Goal: Task Accomplishment & Management: Manage account settings

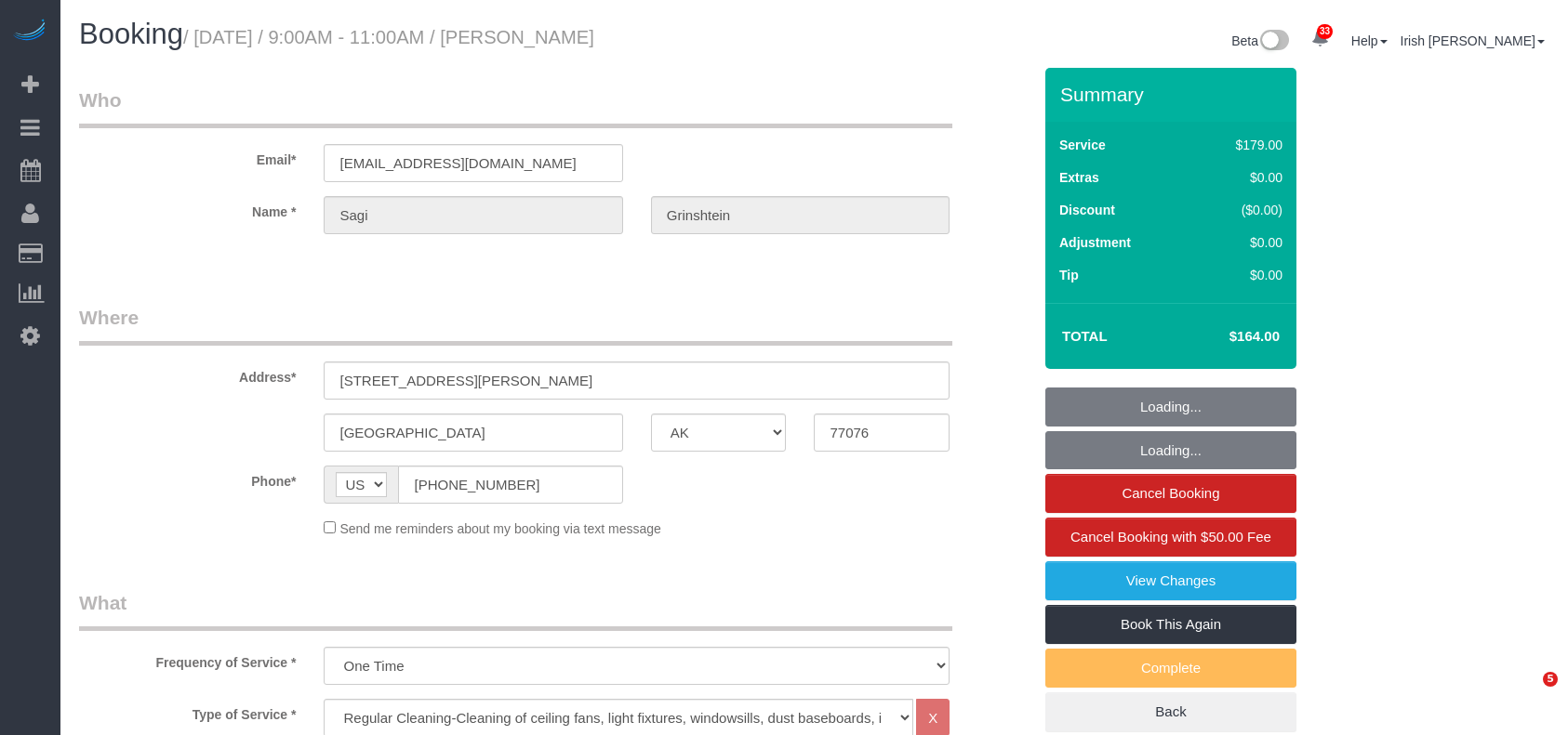
select select "[GEOGRAPHIC_DATA]"
select select "3"
select select "object:1743"
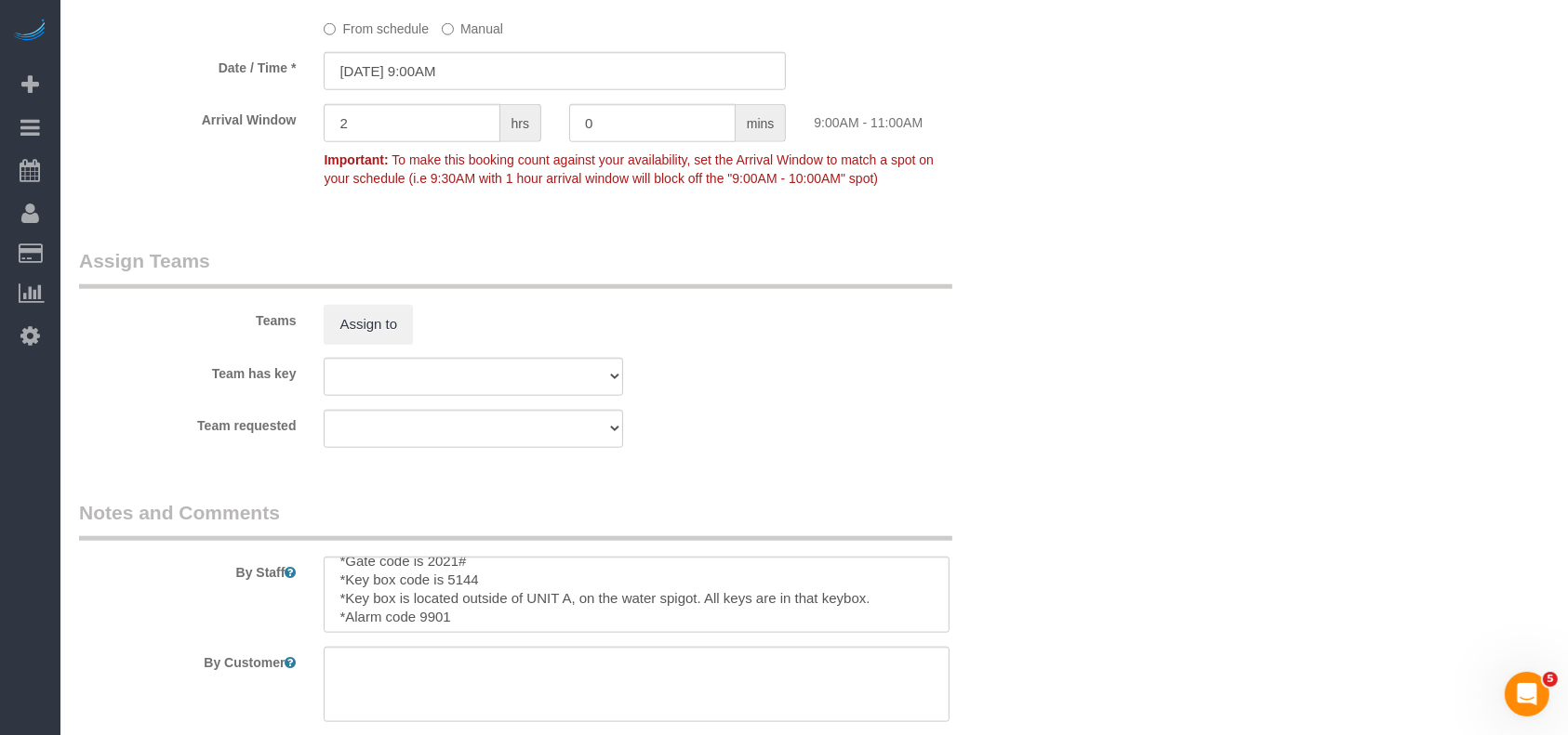
scroll to position [18, 0]
click at [166, 404] on sui-booking-teams "Teams Assign to Team has key Test team Team requested Test team" at bounding box center [555, 347] width 952 height 201
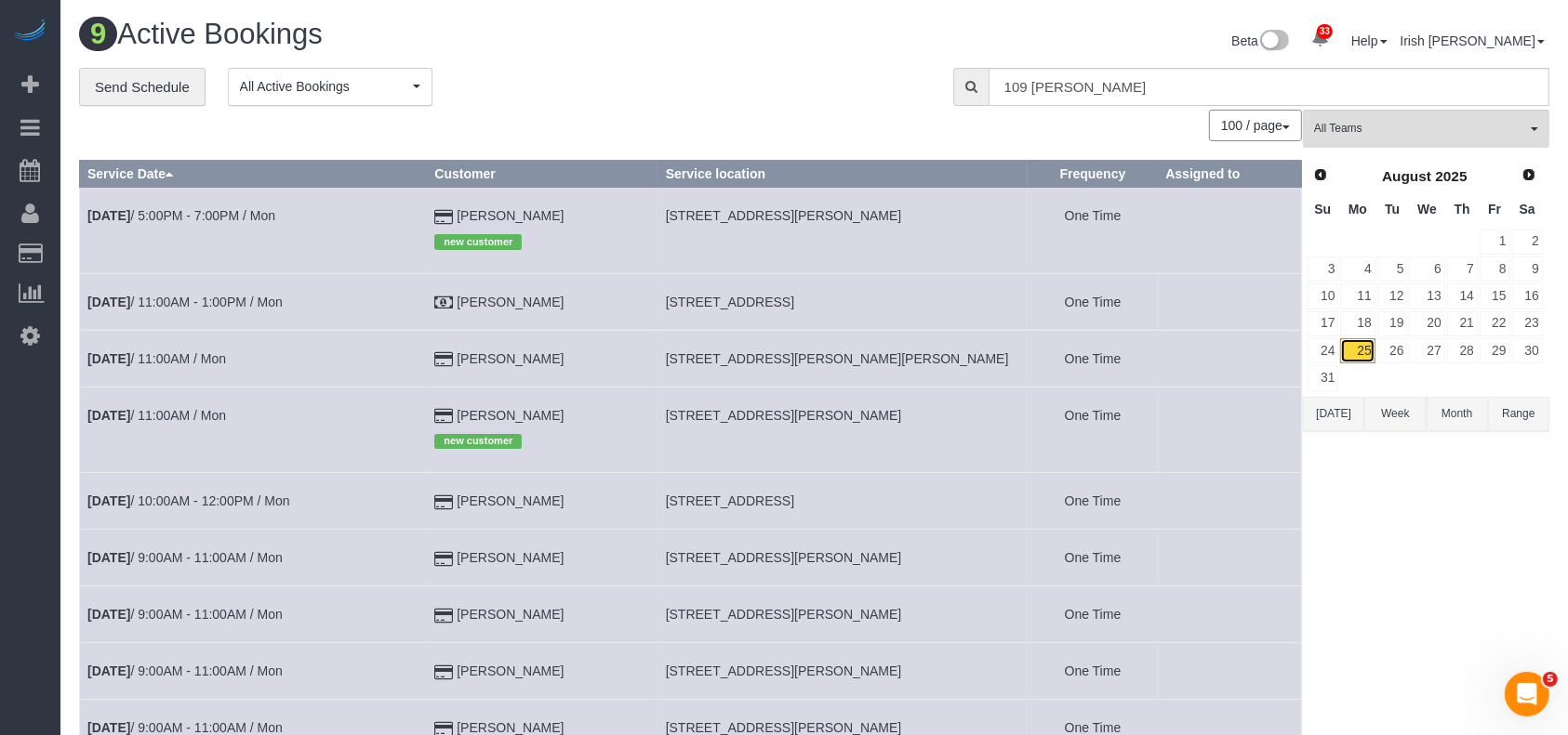
click at [1353, 349] on link "25" at bounding box center [1357, 351] width 34 height 26
click at [1334, 421] on button "[DATE]" at bounding box center [1333, 413] width 62 height 34
click at [275, 209] on link "Aug 25th / 5:00PM - 7:00PM / Mon" at bounding box center [181, 215] width 188 height 15
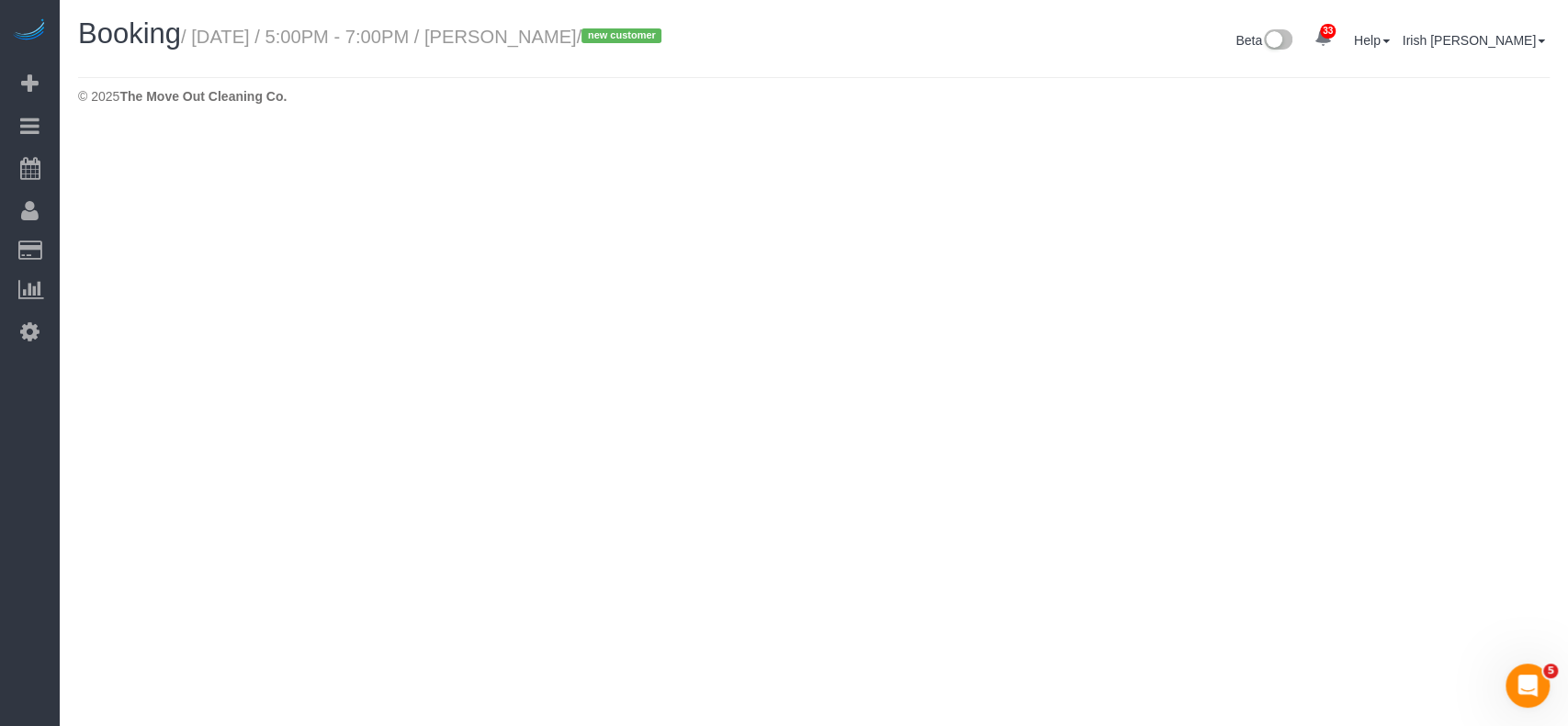
select select "[GEOGRAPHIC_DATA]"
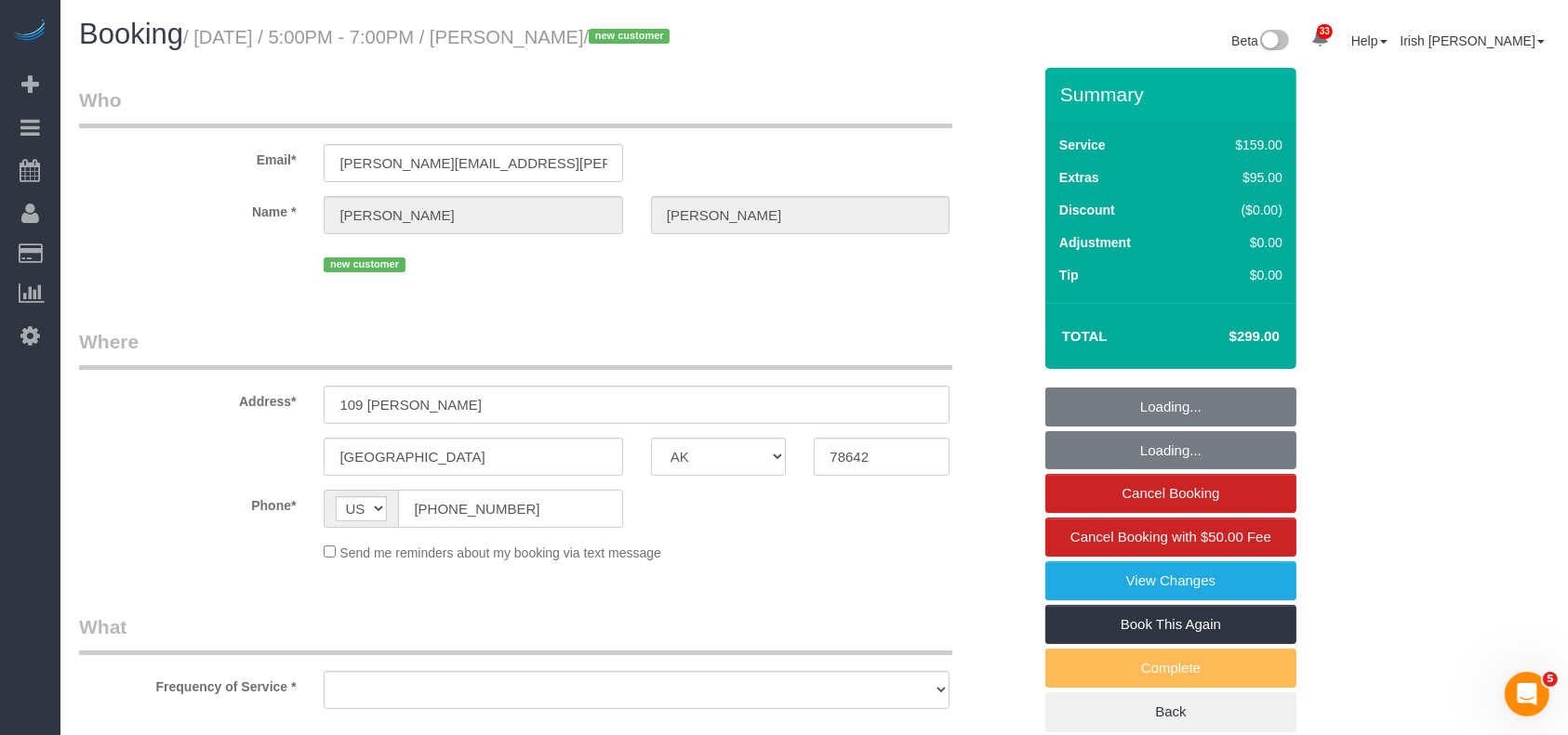
drag, startPoint x: 535, startPoint y: 512, endPoint x: 602, endPoint y: 339, distance: 185.5
click at [369, 497] on div "AF AL DZ AD AO AI AQ AG AR AM AW AU AT AZ BS BH BD BB BY BE BZ BJ BM BT BO BA B…" at bounding box center [473, 508] width 298 height 38
click at [369, 497] on select "AF AL DZ AD AO AI AQ AG AR AM AW AU AT AZ BS BH BD BB BY BE BZ BJ BM BT BO BA B…" at bounding box center [361, 509] width 51 height 26
select select "object:2431"
select select "string:fspay-5643081e-2e2e-4d42-817c-4bae53e2eb3b"
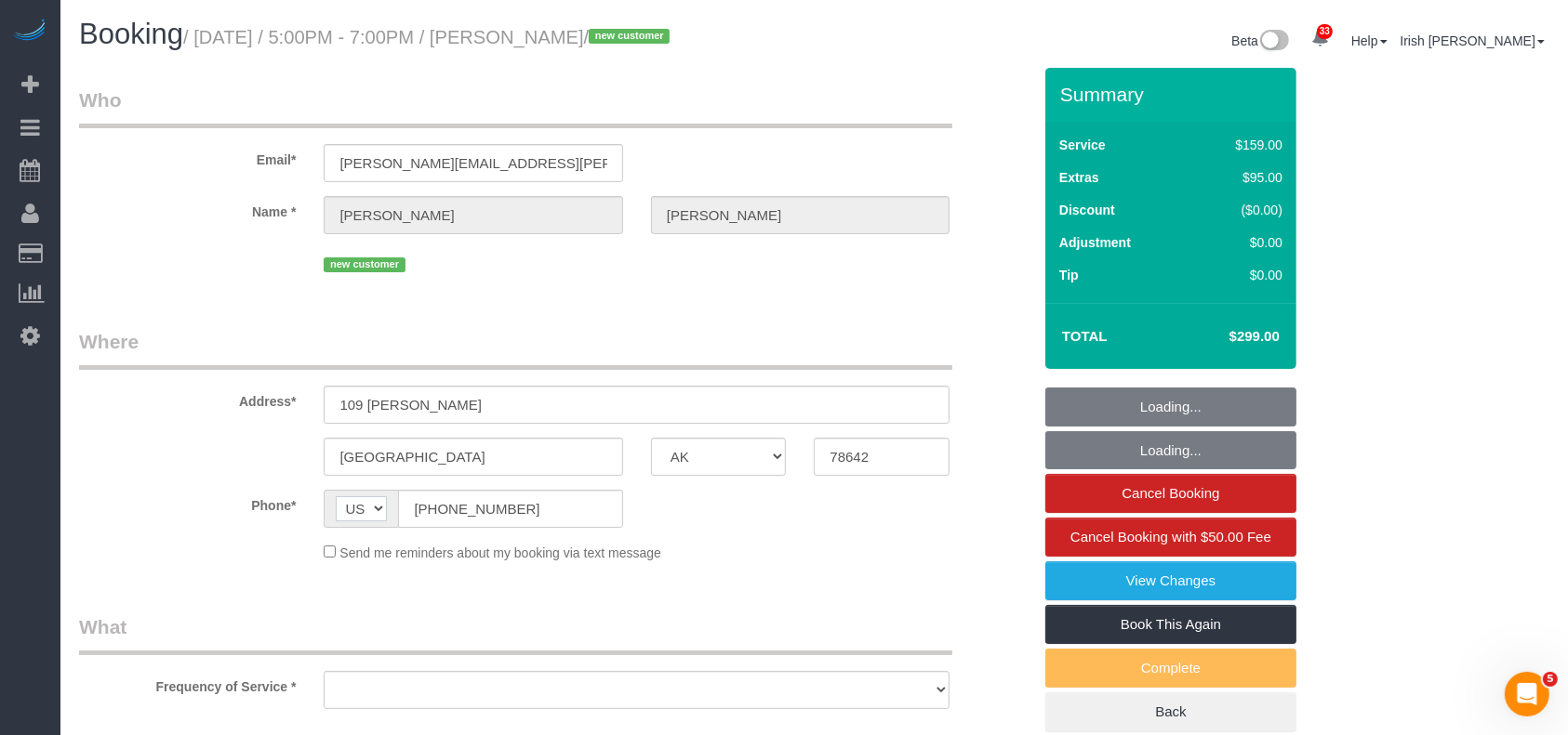
select select "3"
select select "object:2501"
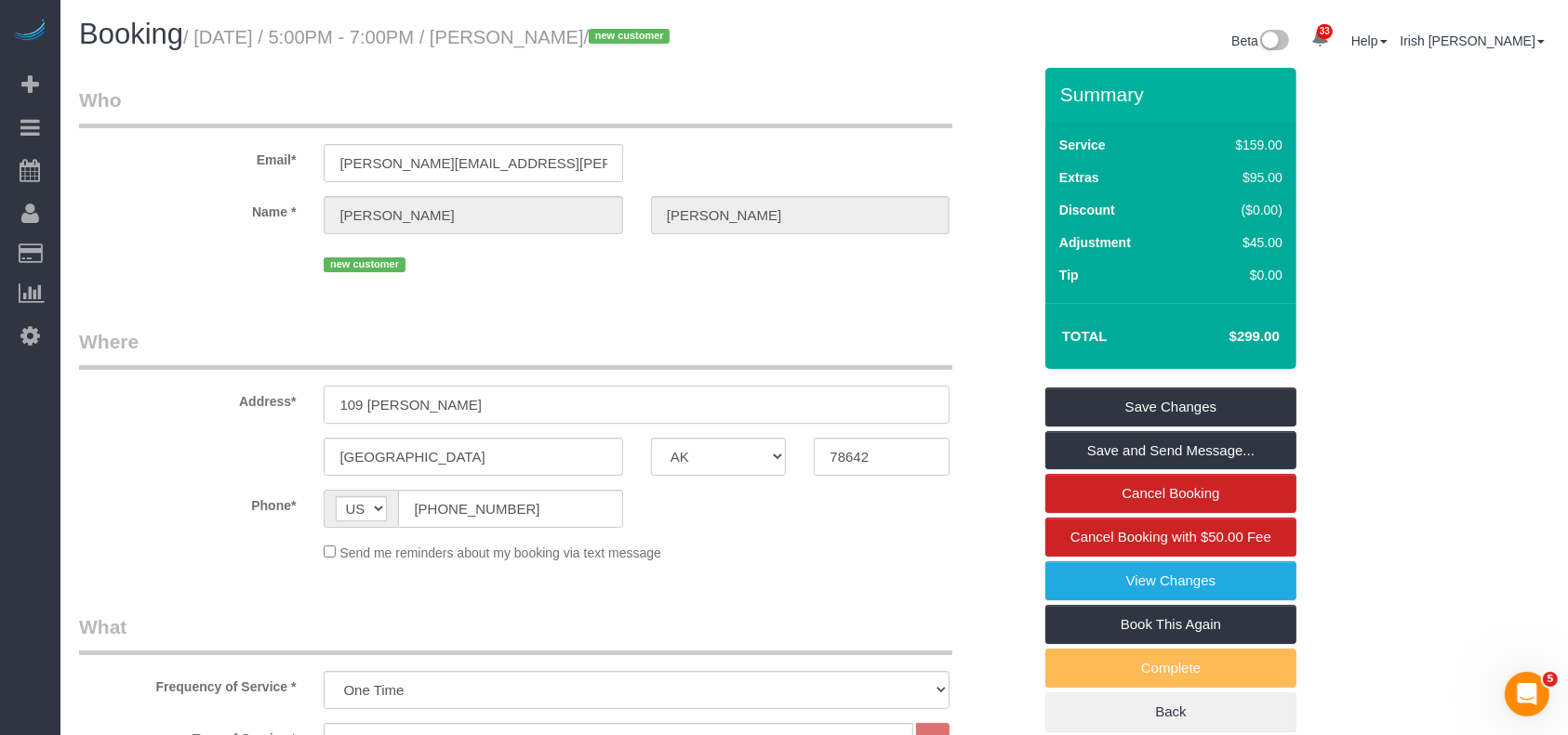
drag, startPoint x: 409, startPoint y: 394, endPoint x: 297, endPoint y: 392, distance: 112.0
click at [297, 392] on div "Address* 109 Bryson Bend" at bounding box center [555, 376] width 980 height 96
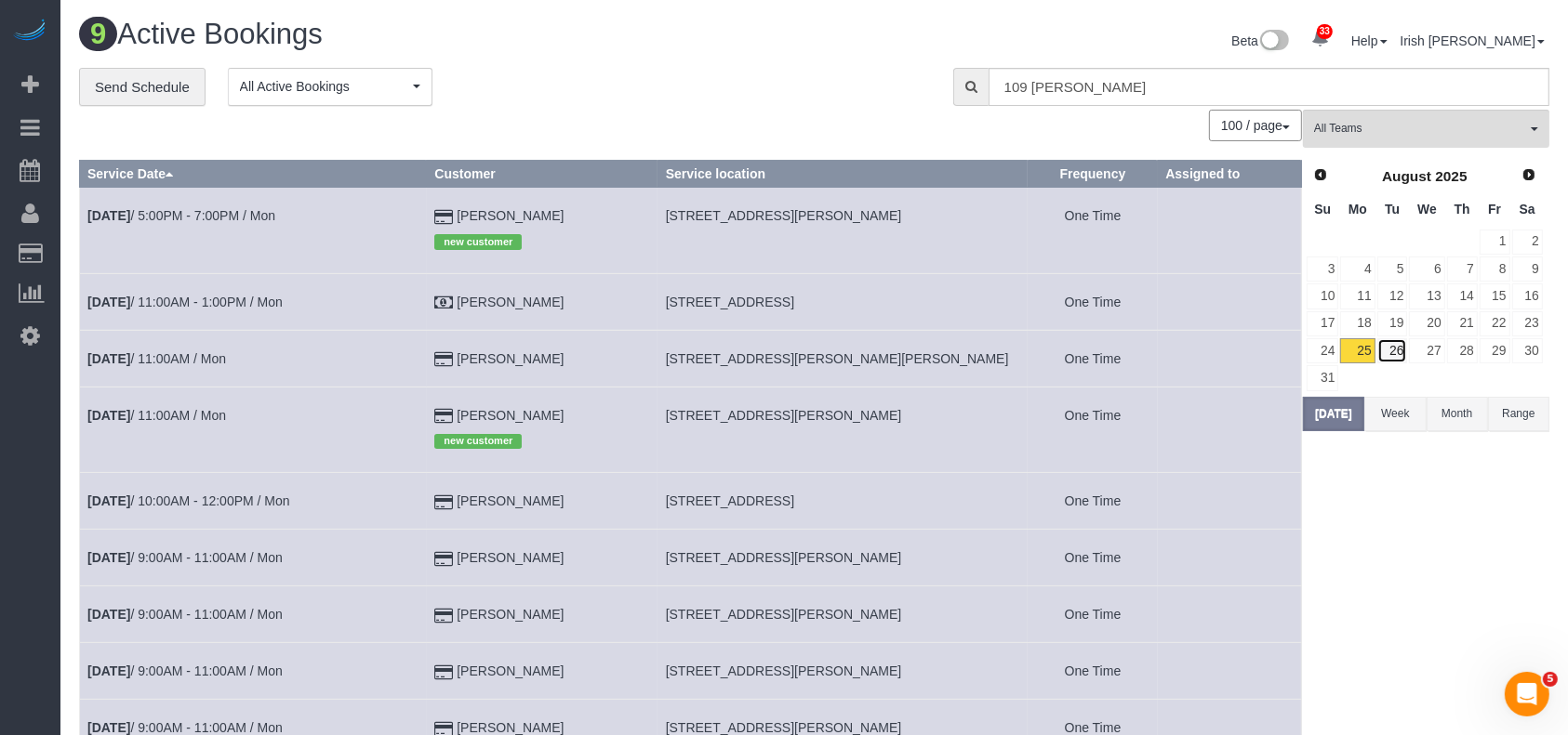
click at [1391, 345] on link "26" at bounding box center [1392, 351] width 30 height 26
click at [1429, 351] on link "27" at bounding box center [1427, 351] width 35 height 26
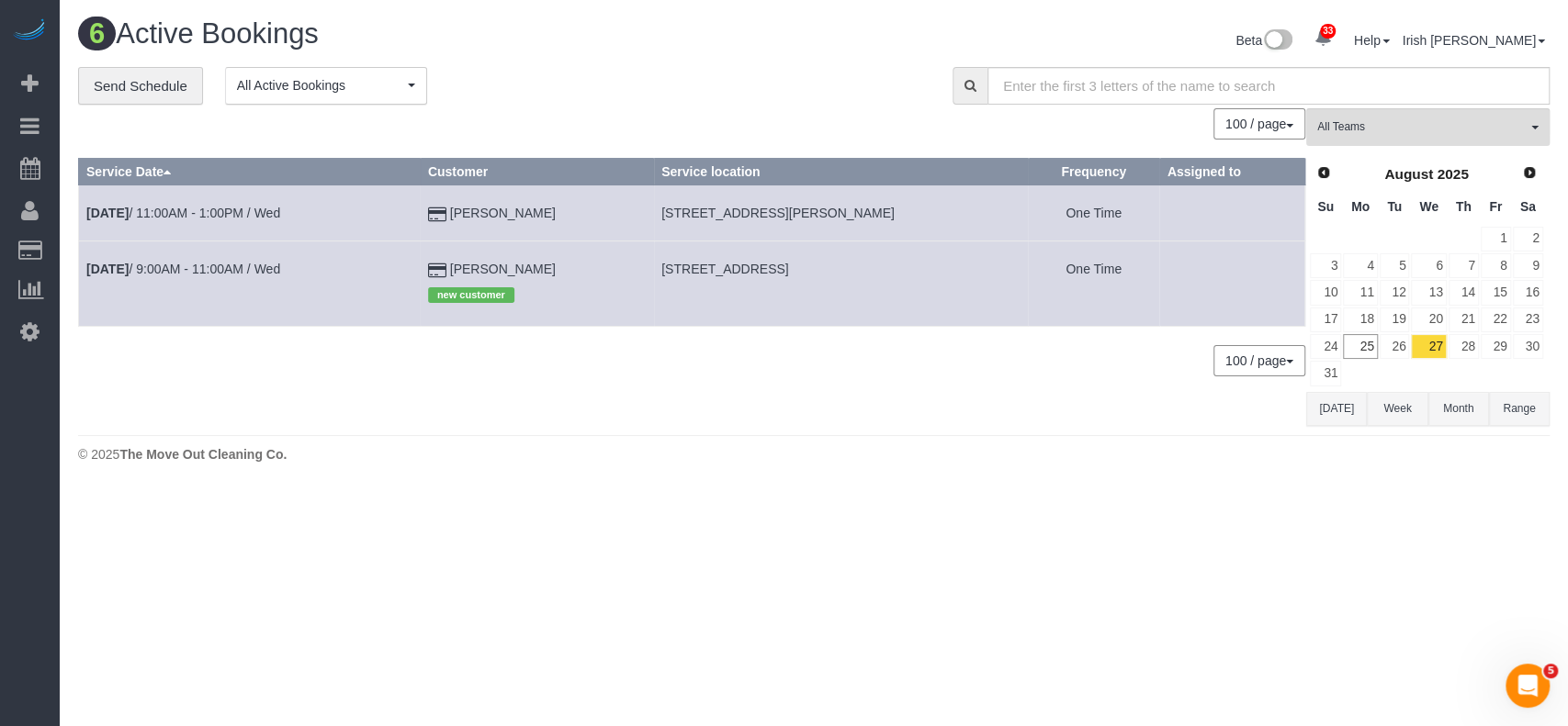
drag, startPoint x: 586, startPoint y: 214, endPoint x: 476, endPoint y: 214, distance: 110.0
click at [476, 214] on td "[PERSON_NAME]" at bounding box center [536, 213] width 234 height 56
copy td "[PERSON_NAME]"
click at [1425, 338] on link "27" at bounding box center [1428, 347] width 35 height 25
click at [1388, 341] on link "26" at bounding box center [1393, 347] width 30 height 25
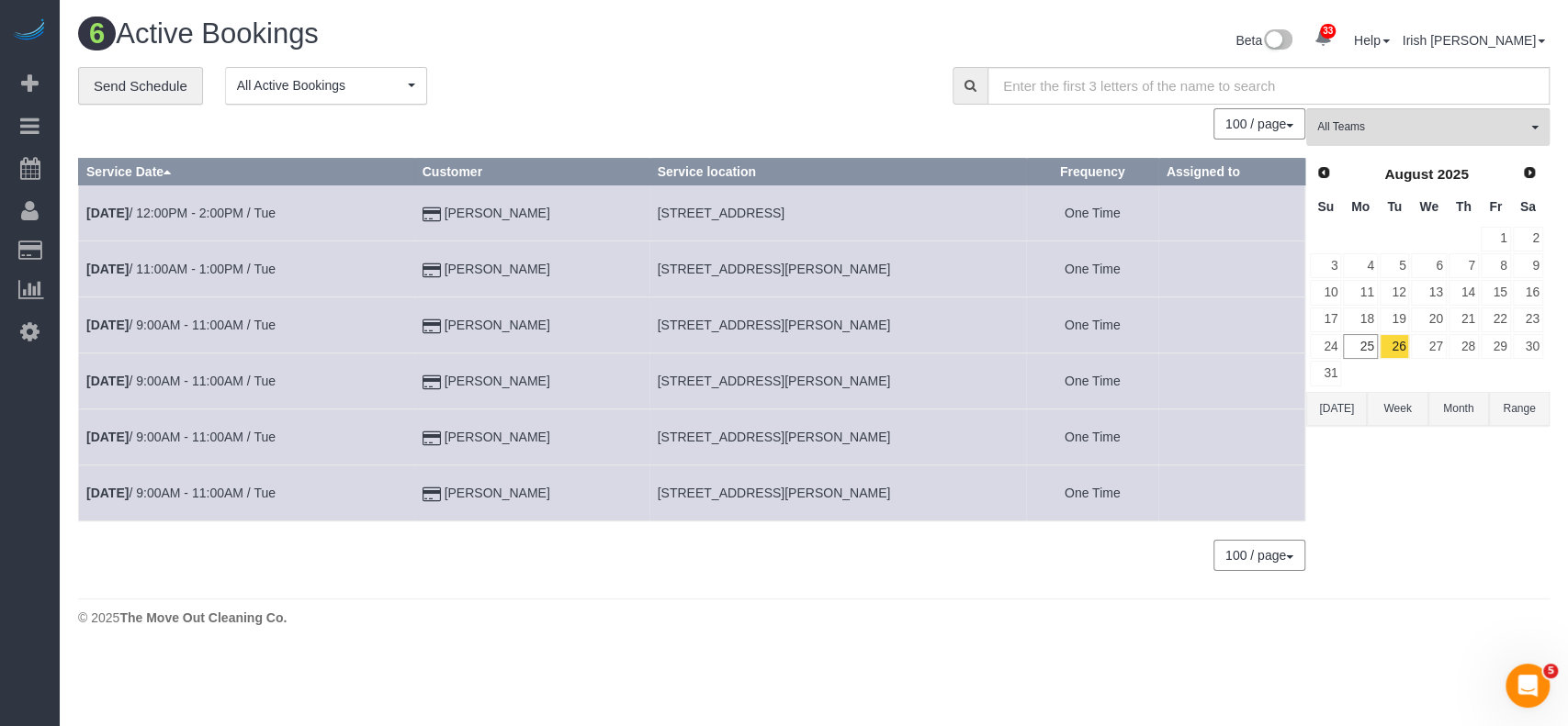
drag, startPoint x: 604, startPoint y: 209, endPoint x: 456, endPoint y: 196, distance: 148.6
click at [456, 198] on td "[PERSON_NAME]" at bounding box center [531, 213] width 235 height 56
copy td "[PERSON_NAME]"
click at [194, 213] on link "Aug 26th / 12:00PM - 2:00PM / Tue" at bounding box center [180, 212] width 189 height 15
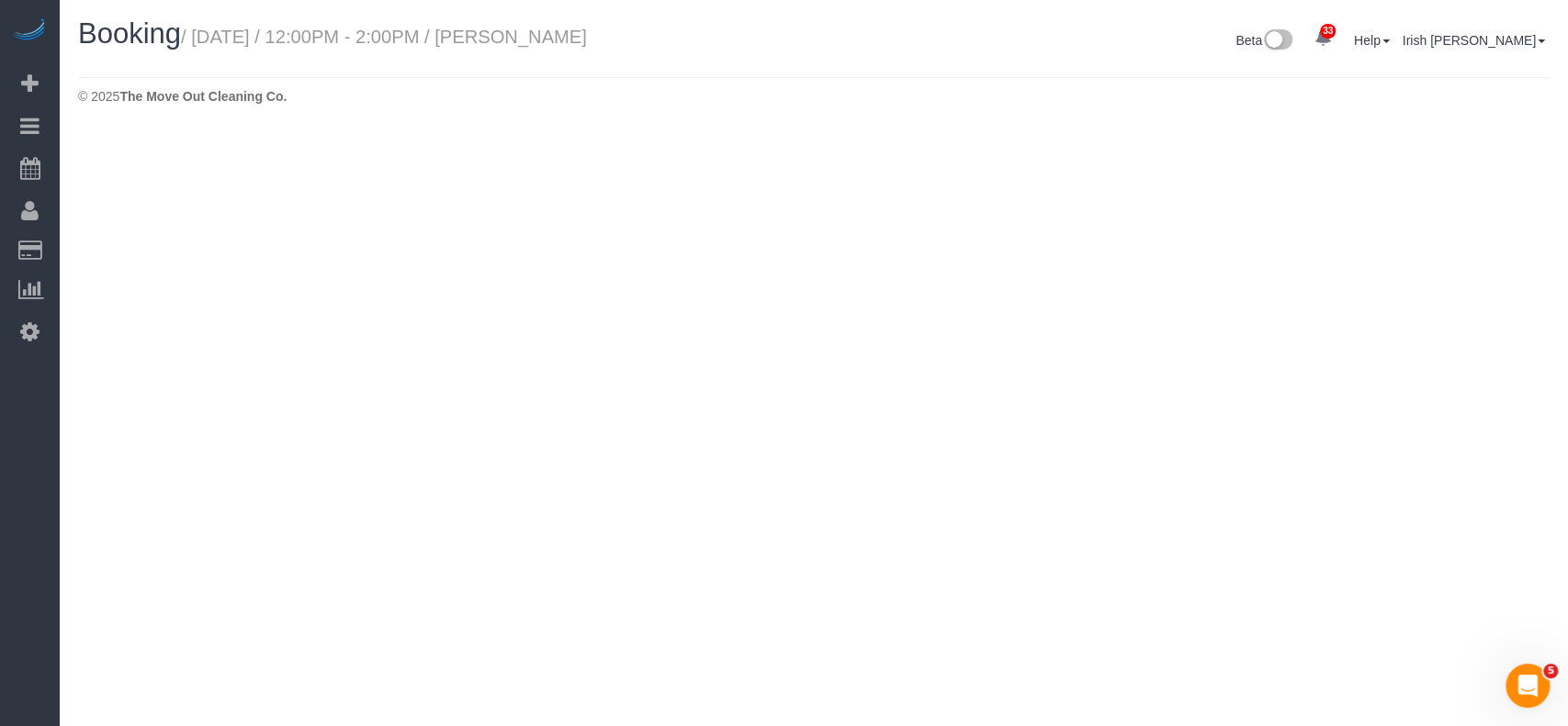
select select "[GEOGRAPHIC_DATA]"
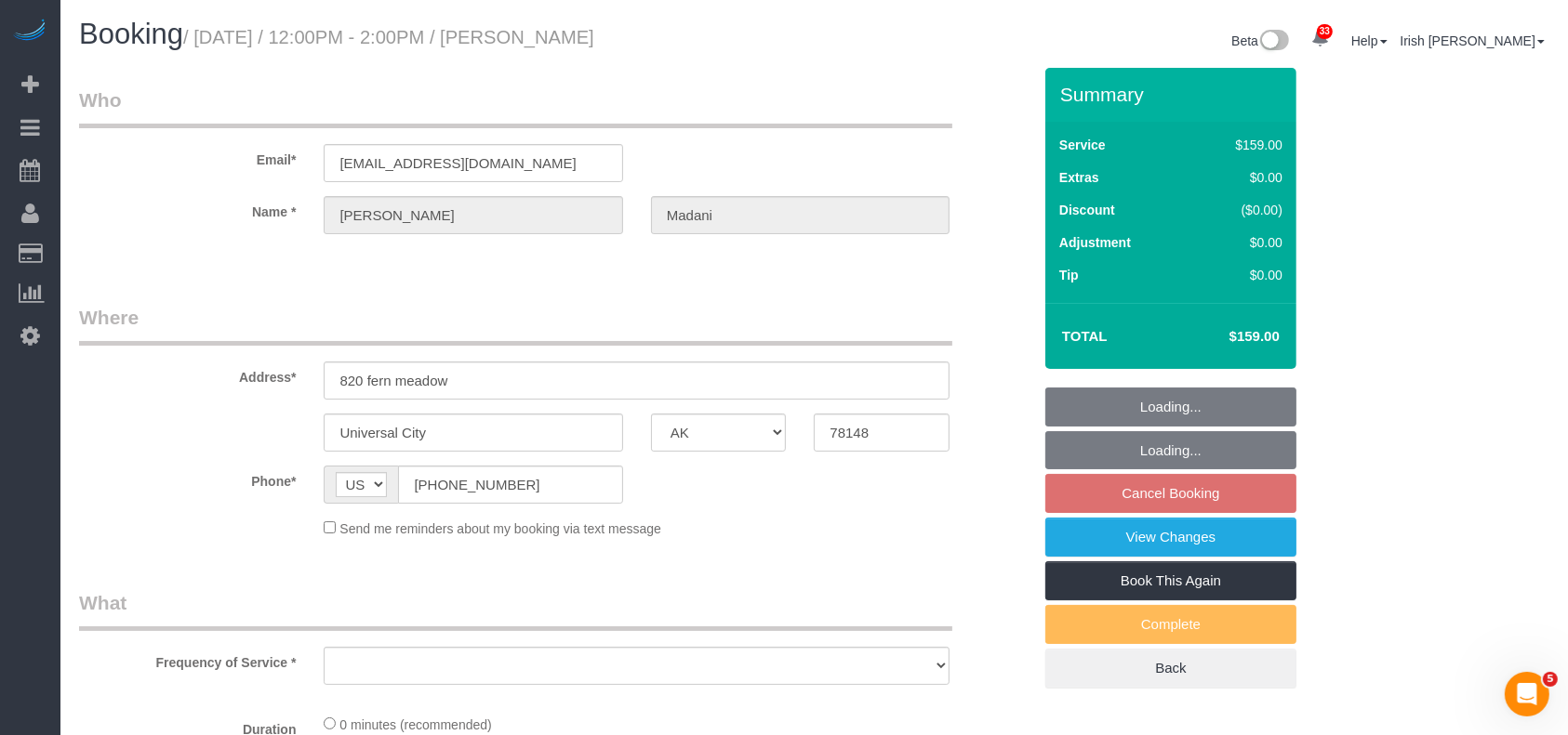
select select "string:fspay-5230af3b-0452-4090-92c5-89c672a1f875"
select select "spot45"
select select "object:3213"
select select "3"
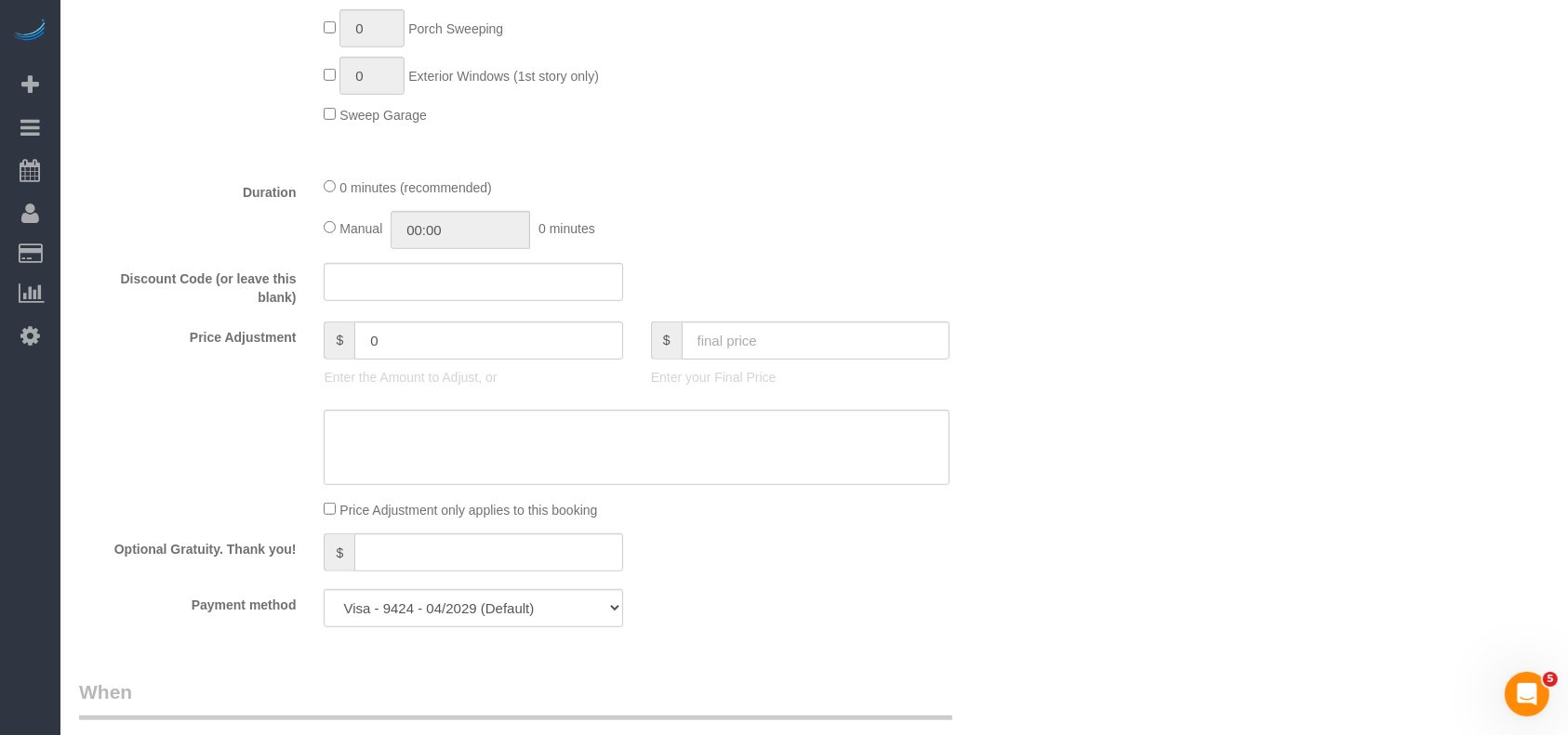
scroll to position [1362, 0]
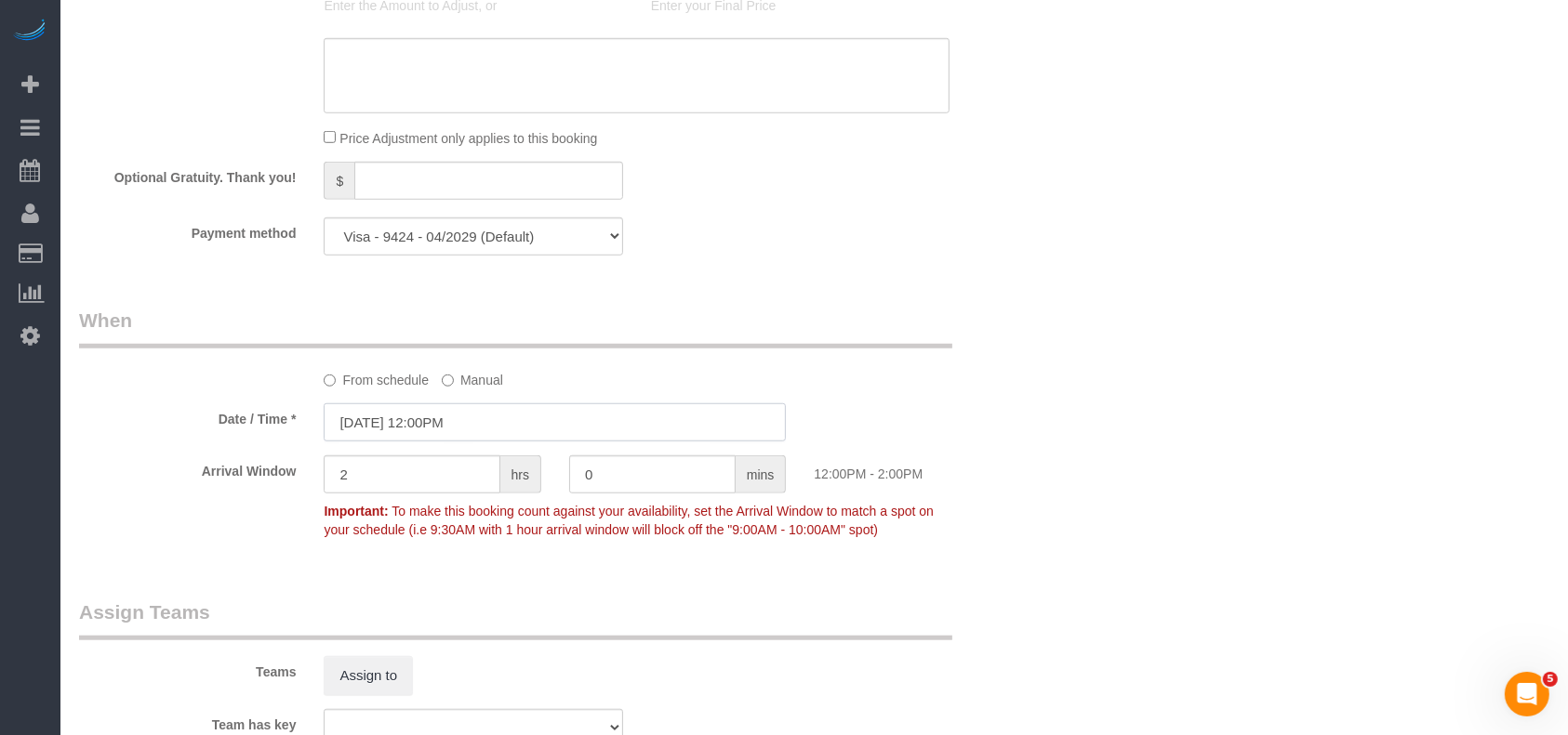
click at [432, 424] on input "08/26/2025 12:00PM" at bounding box center [555, 422] width 462 height 38
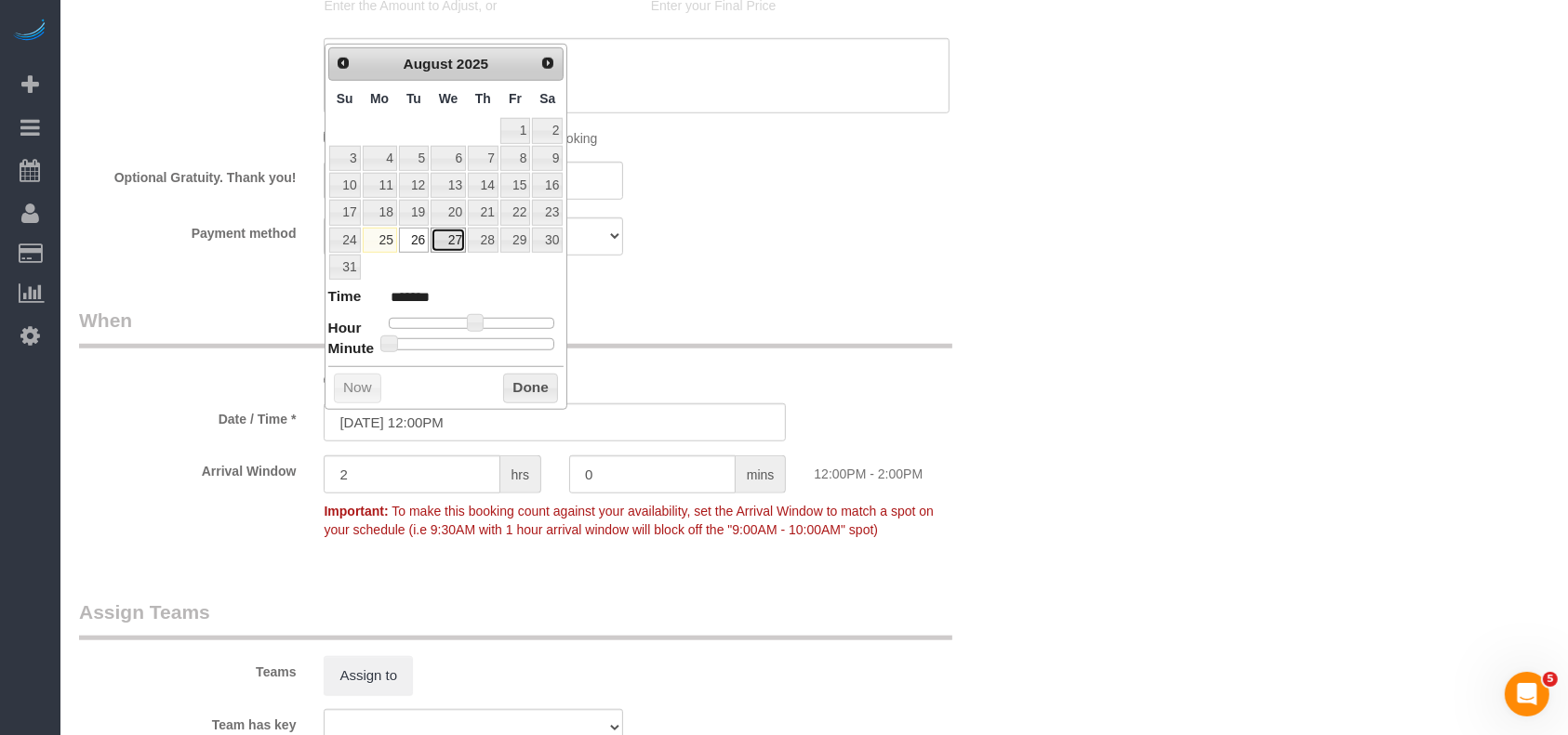
click at [454, 235] on link "27" at bounding box center [448, 240] width 35 height 26
type input "08/27/2025 12:00PM"
click at [514, 374] on button "Done" at bounding box center [530, 389] width 55 height 29
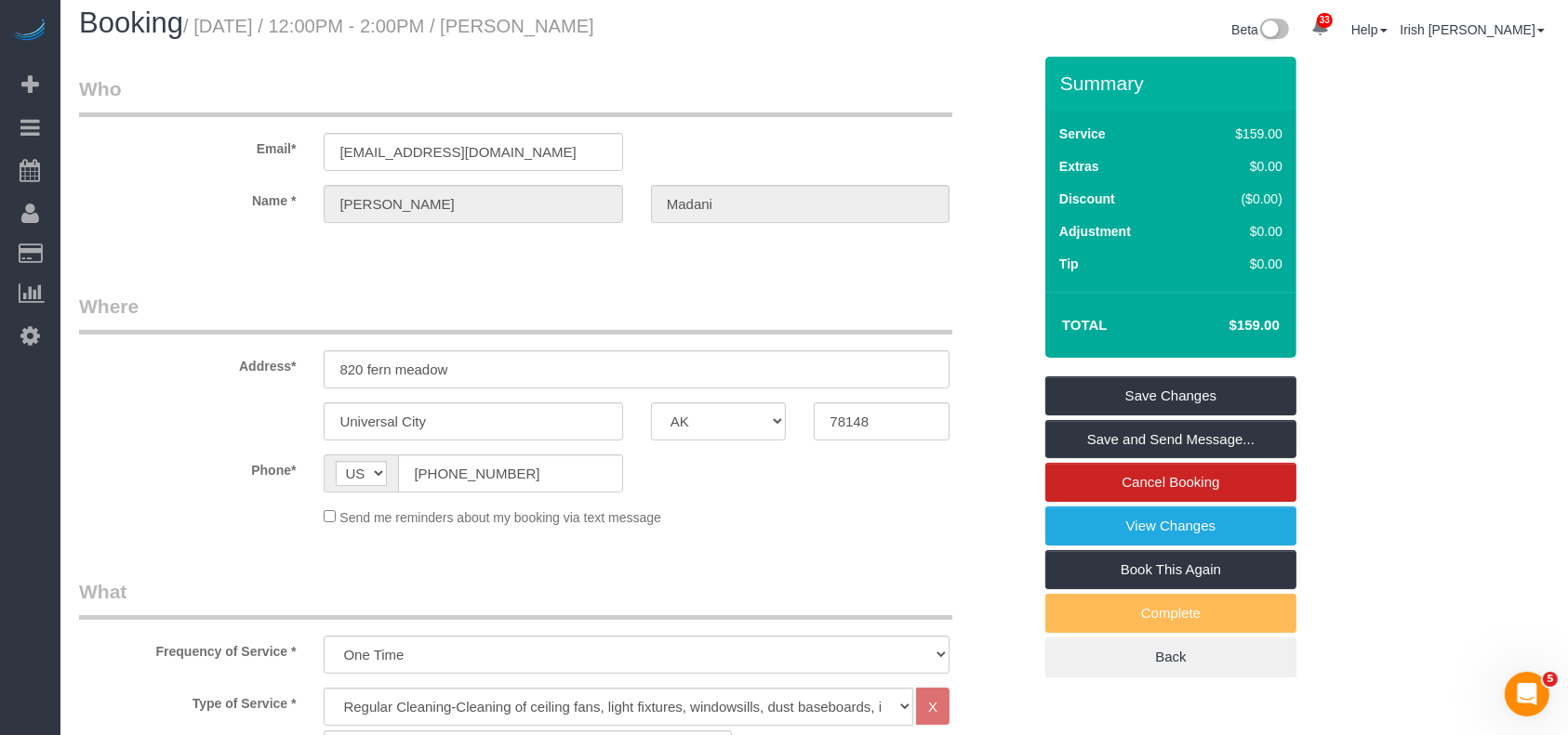
scroll to position [0, 0]
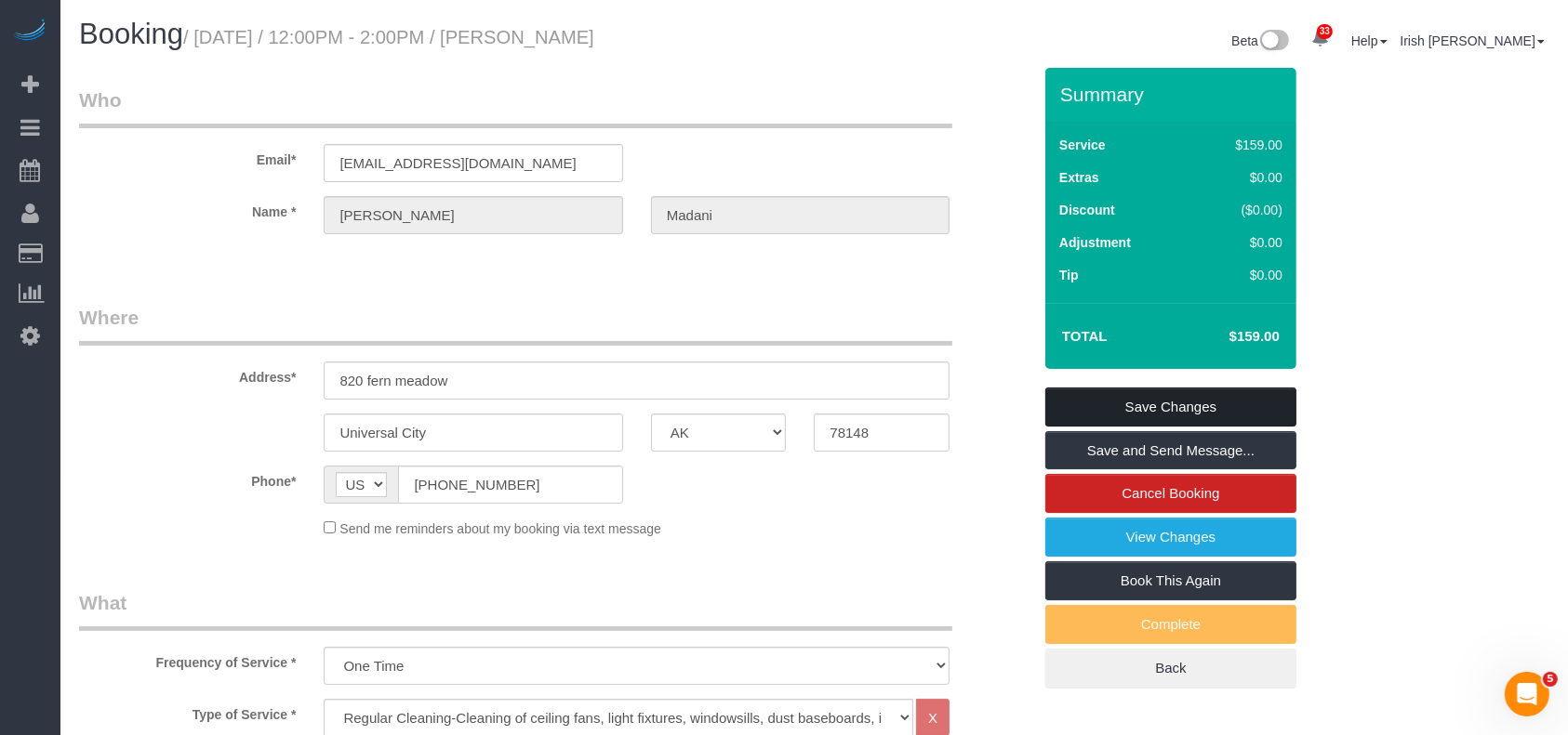
click at [1064, 401] on link "Save Changes" at bounding box center [1170, 407] width 251 height 39
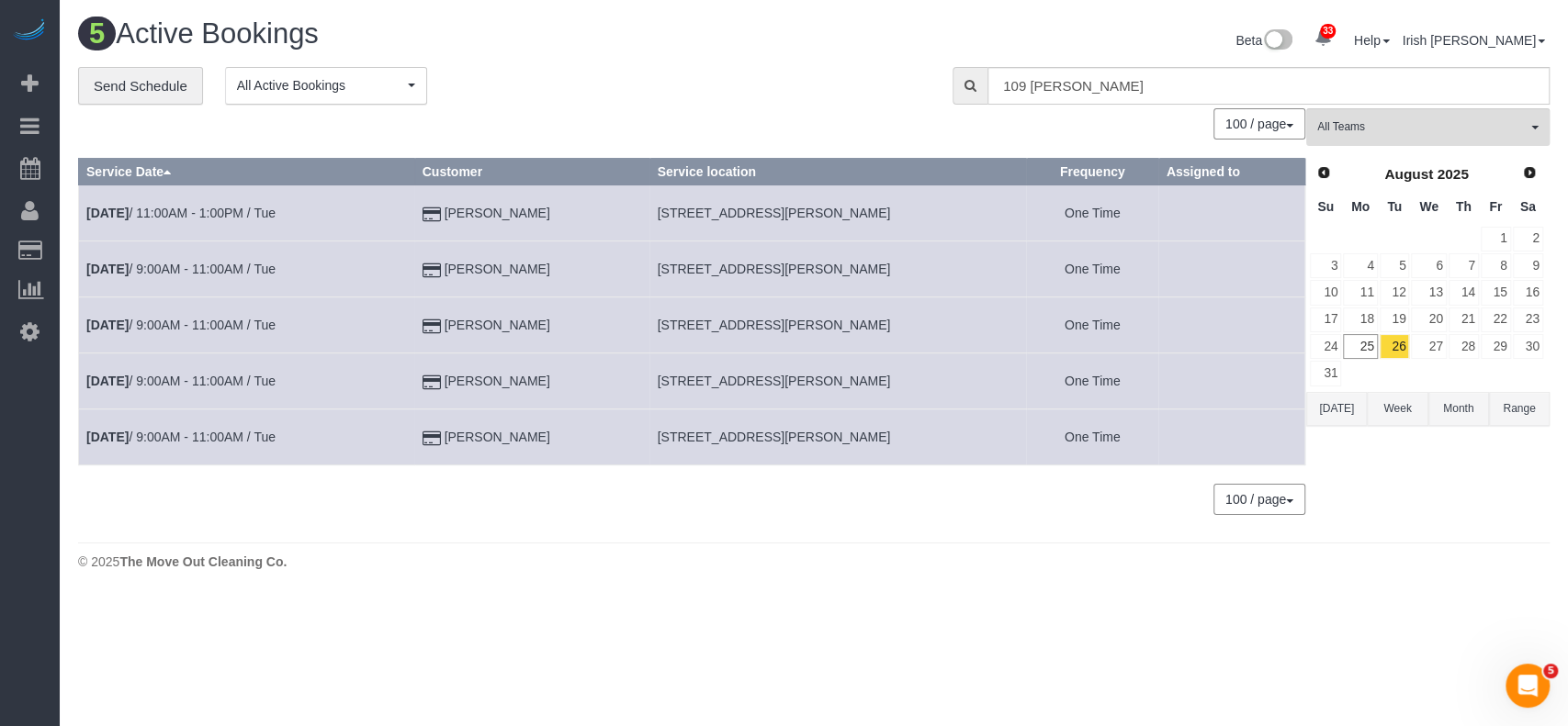
click at [1335, 400] on button "[DATE]" at bounding box center [1336, 408] width 61 height 34
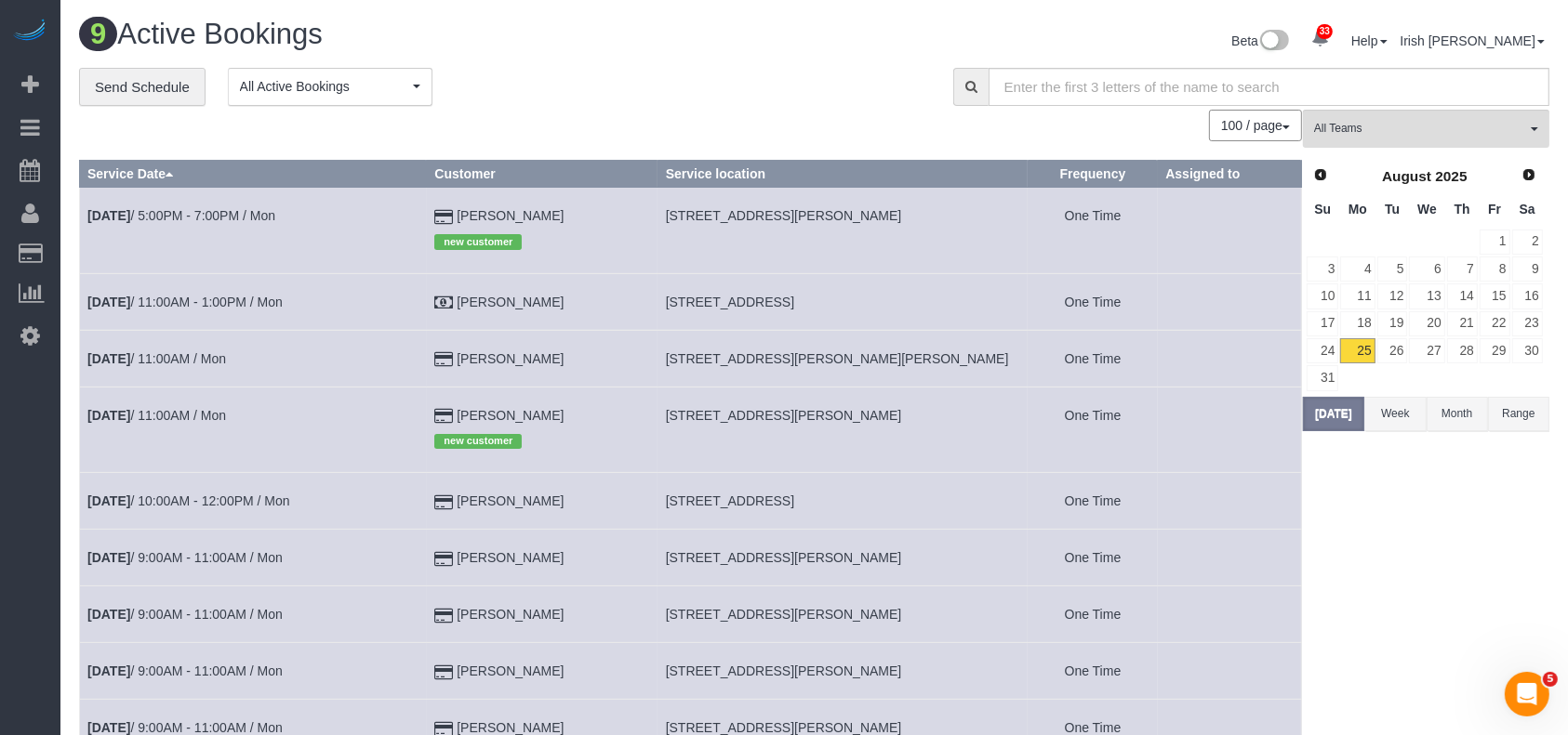
drag, startPoint x: 568, startPoint y: 367, endPoint x: 445, endPoint y: 364, distance: 123.0
click at [445, 364] on tr "Aug 25th / 11:00AM / Mon Brian Wu 2217 Vance Dr,, Forney, TX 75126 One Time" at bounding box center [690, 358] width 1221 height 57
copy tr "[PERSON_NAME]"
click at [179, 358] on link "Aug 25th / 11:00AM / Mon" at bounding box center [156, 358] width 138 height 15
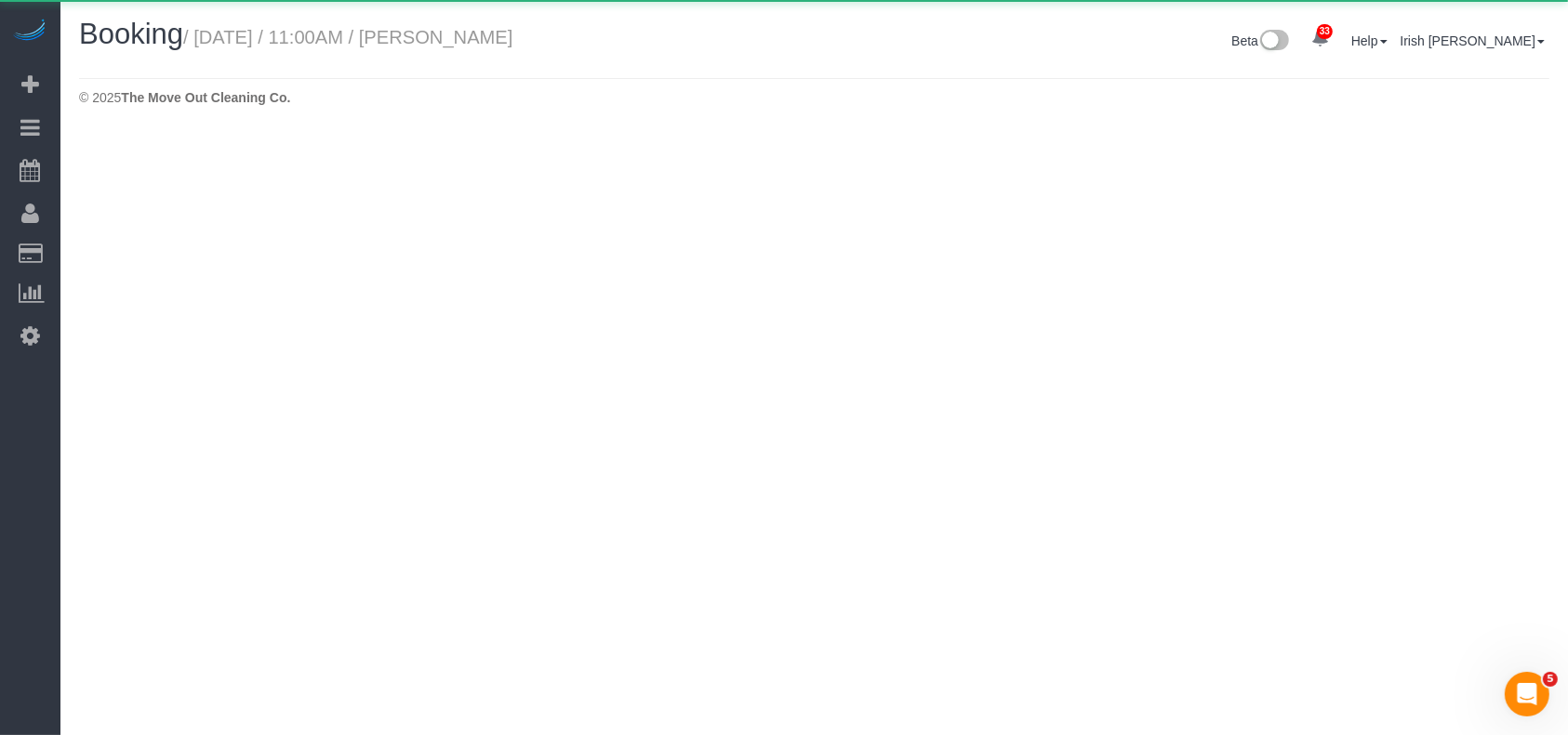
select select "[GEOGRAPHIC_DATA]"
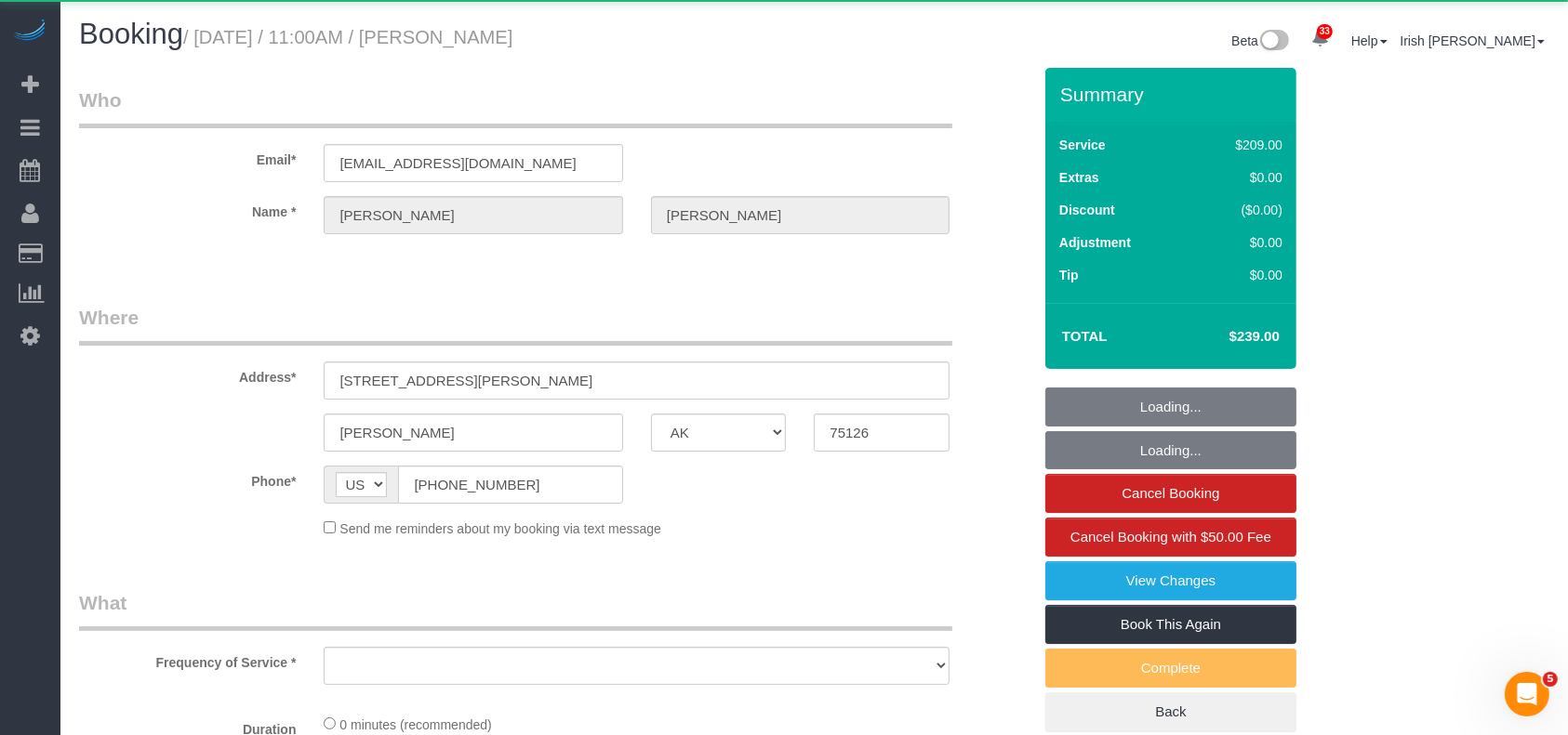
select select "object:3865"
select select "string:fspay-743b2206-3fd6-40d8-9191-6651d32f232c"
select select "3"
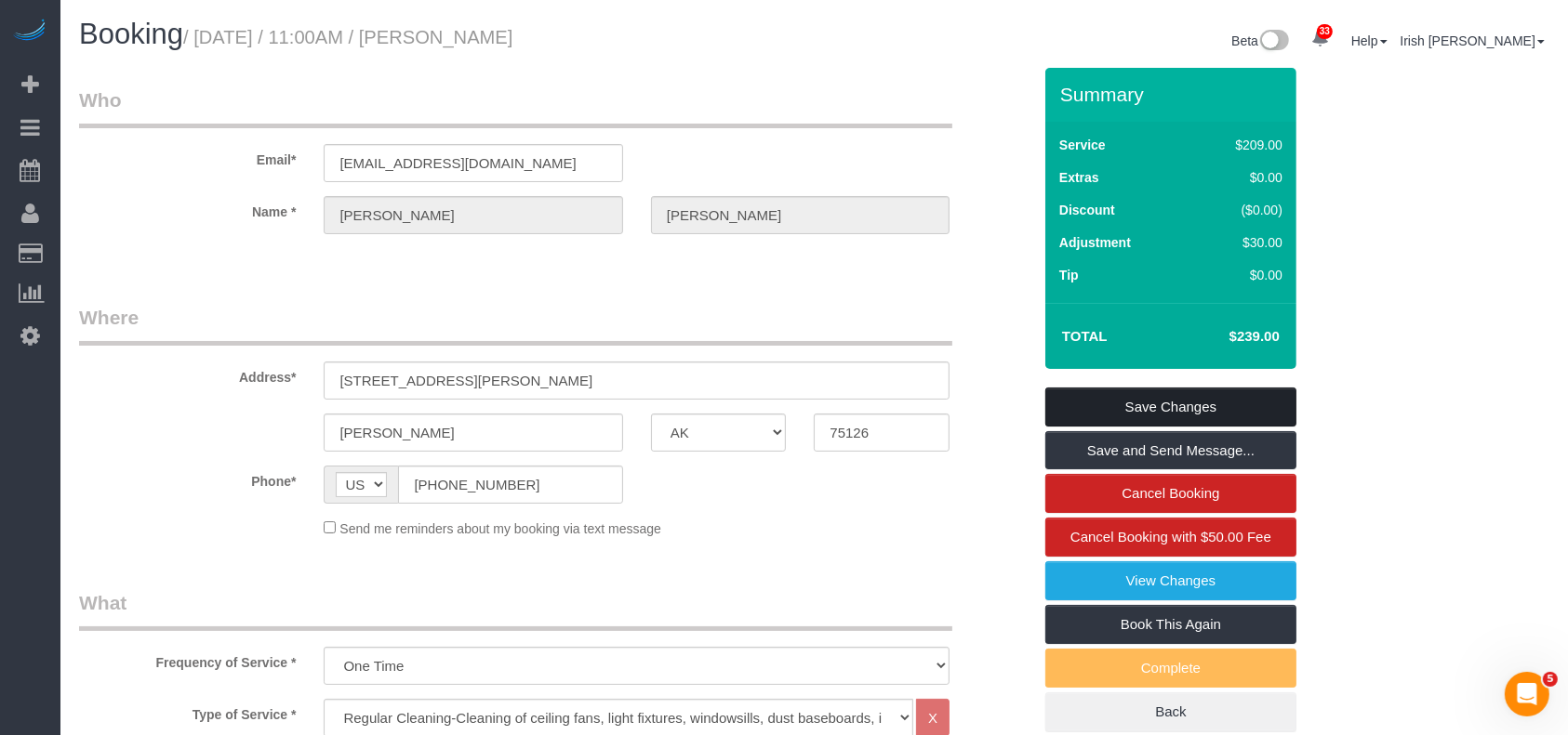
click at [1078, 404] on link "Save Changes" at bounding box center [1170, 407] width 251 height 39
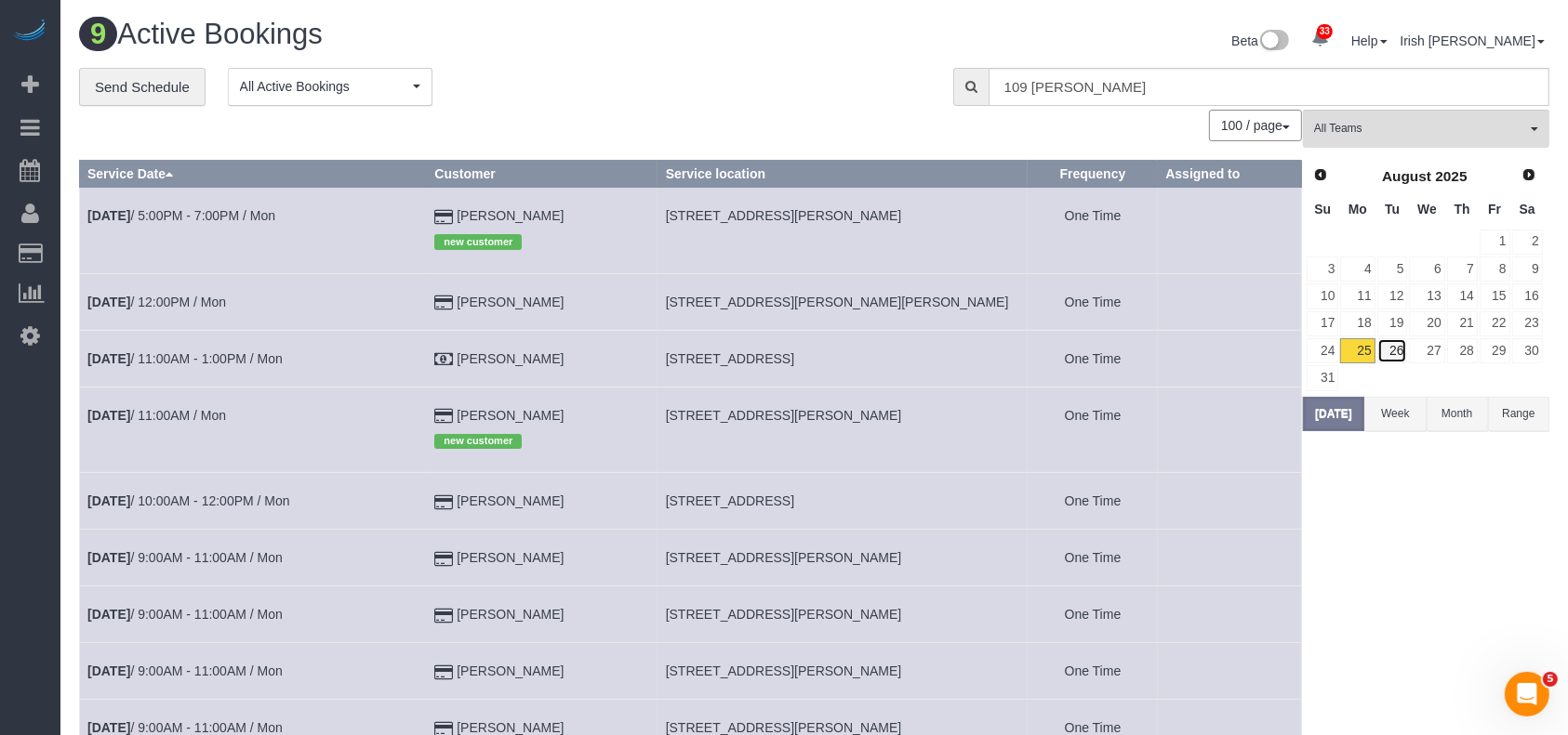
click at [1405, 352] on link "26" at bounding box center [1392, 351] width 30 height 26
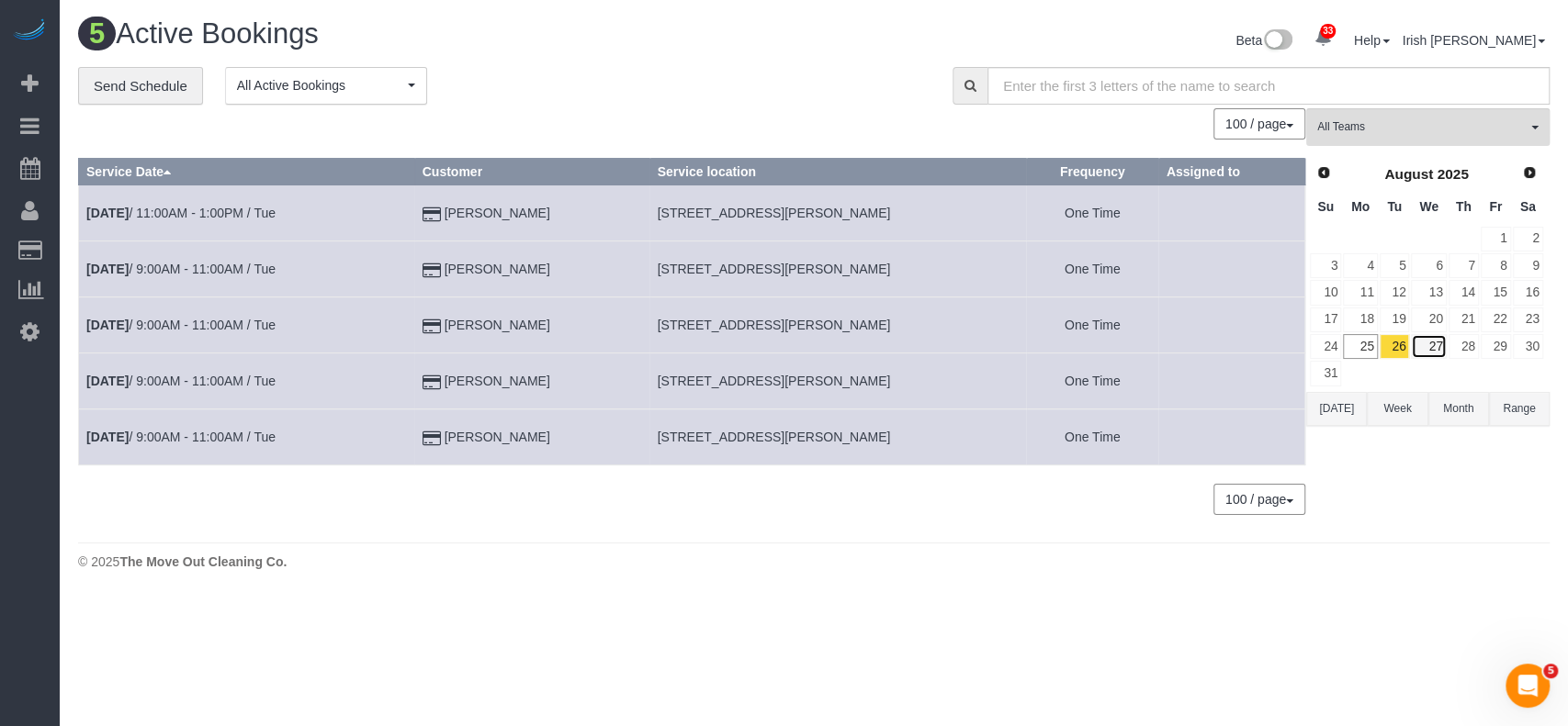
click at [1438, 349] on link "27" at bounding box center [1428, 347] width 35 height 25
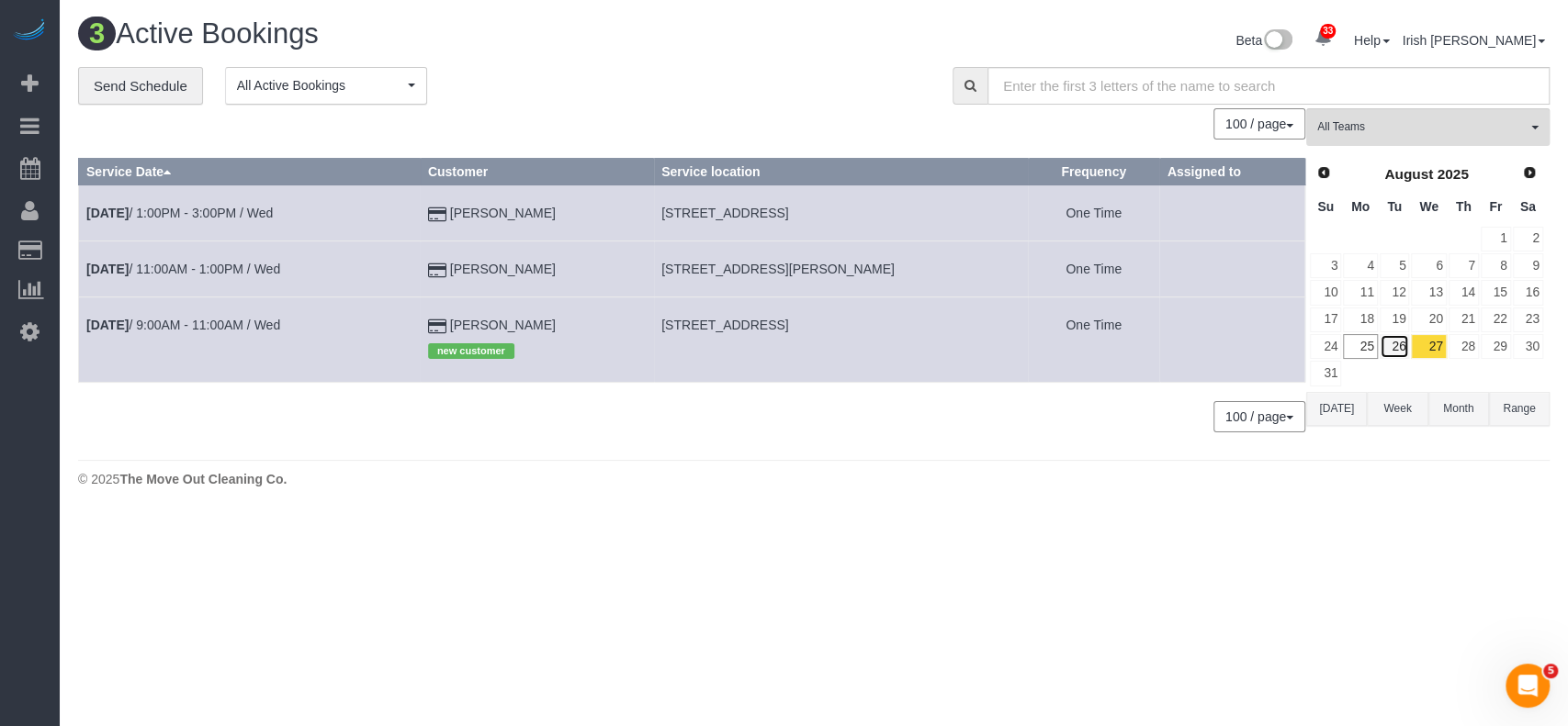
click at [1396, 344] on link "26" at bounding box center [1393, 347] width 30 height 25
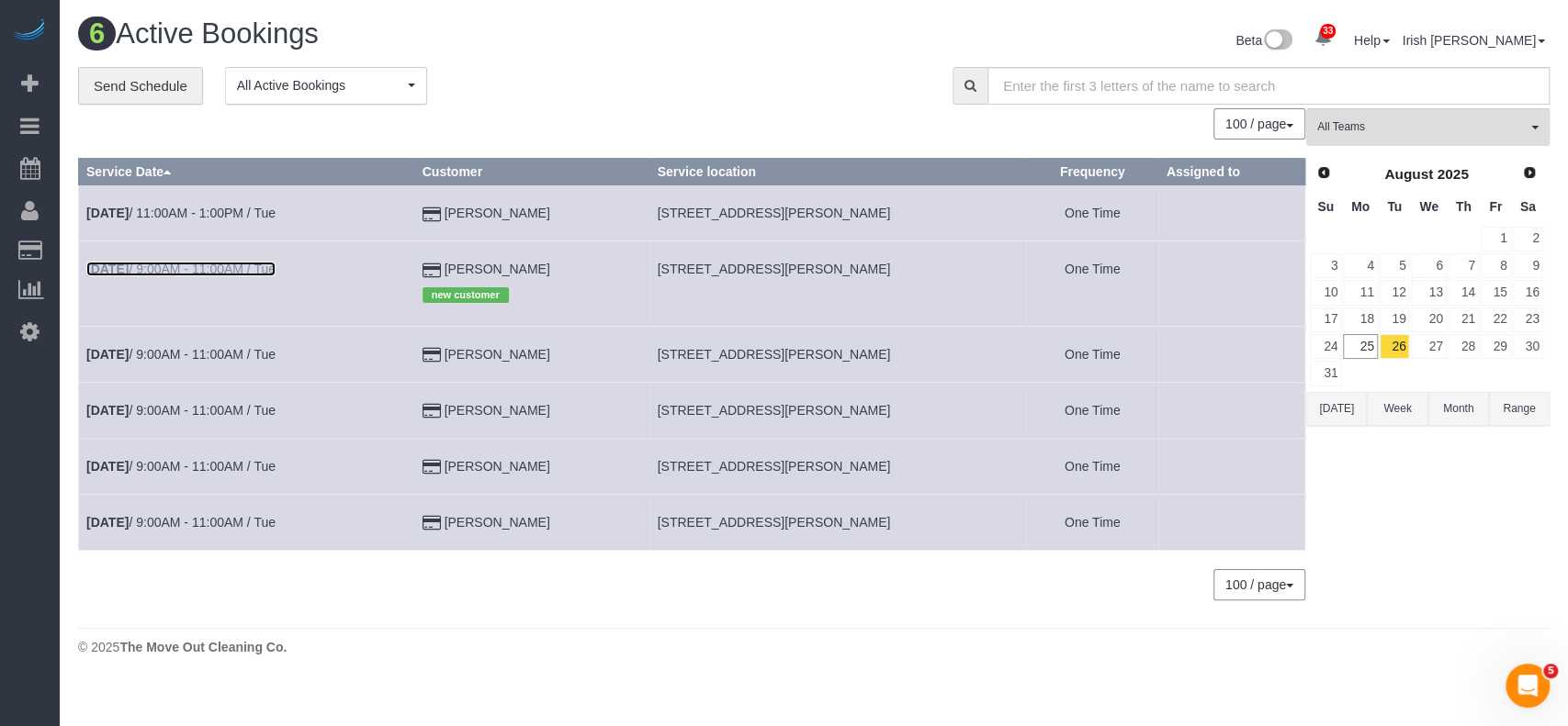
click at [164, 268] on link "Aug 26th / 9:00AM - 11:00AM / Tue" at bounding box center [180, 268] width 189 height 15
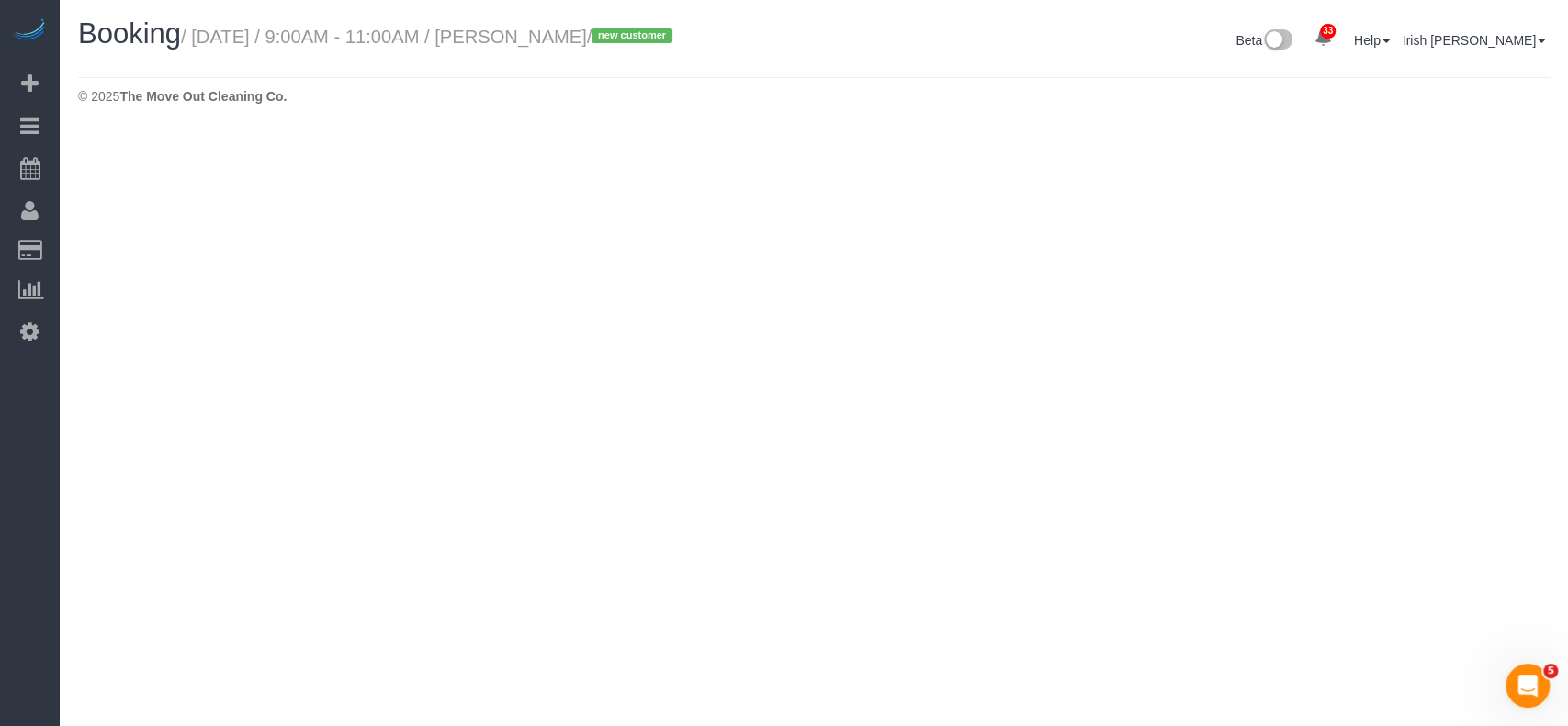
select select "[GEOGRAPHIC_DATA]"
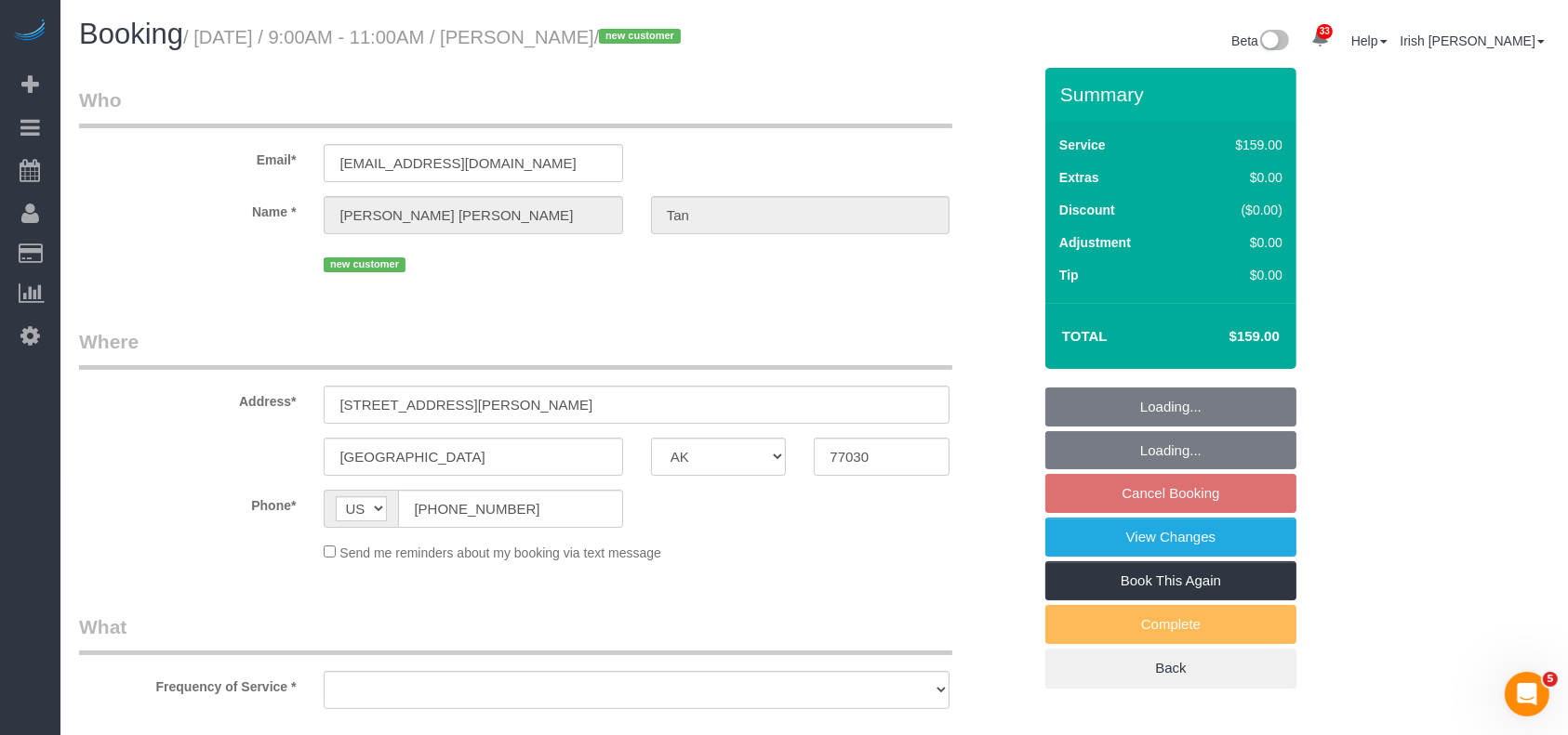
select select "object:4494"
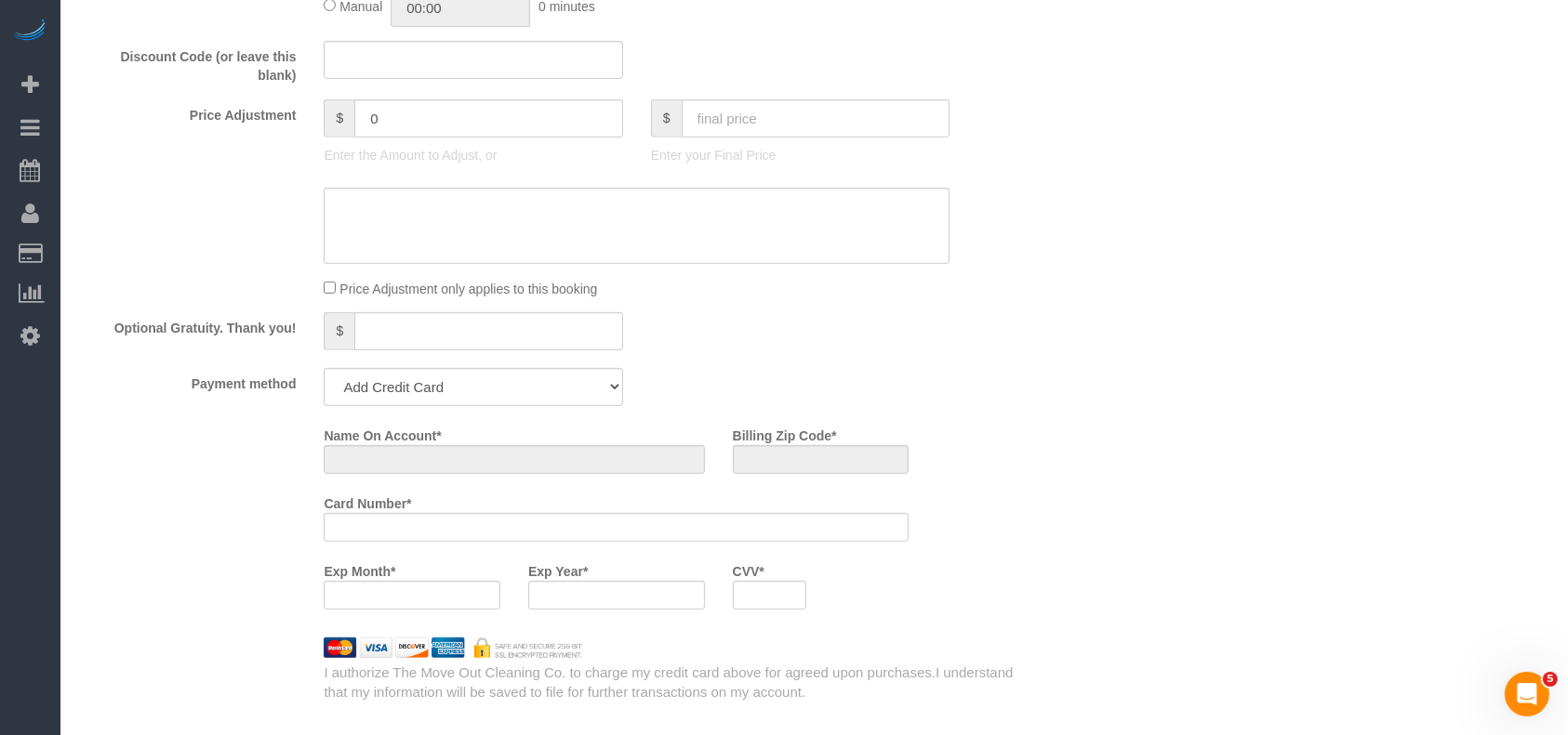
select select "string:fspay-e836a8f0-685b-4c29-a75c-b968f2970b9b"
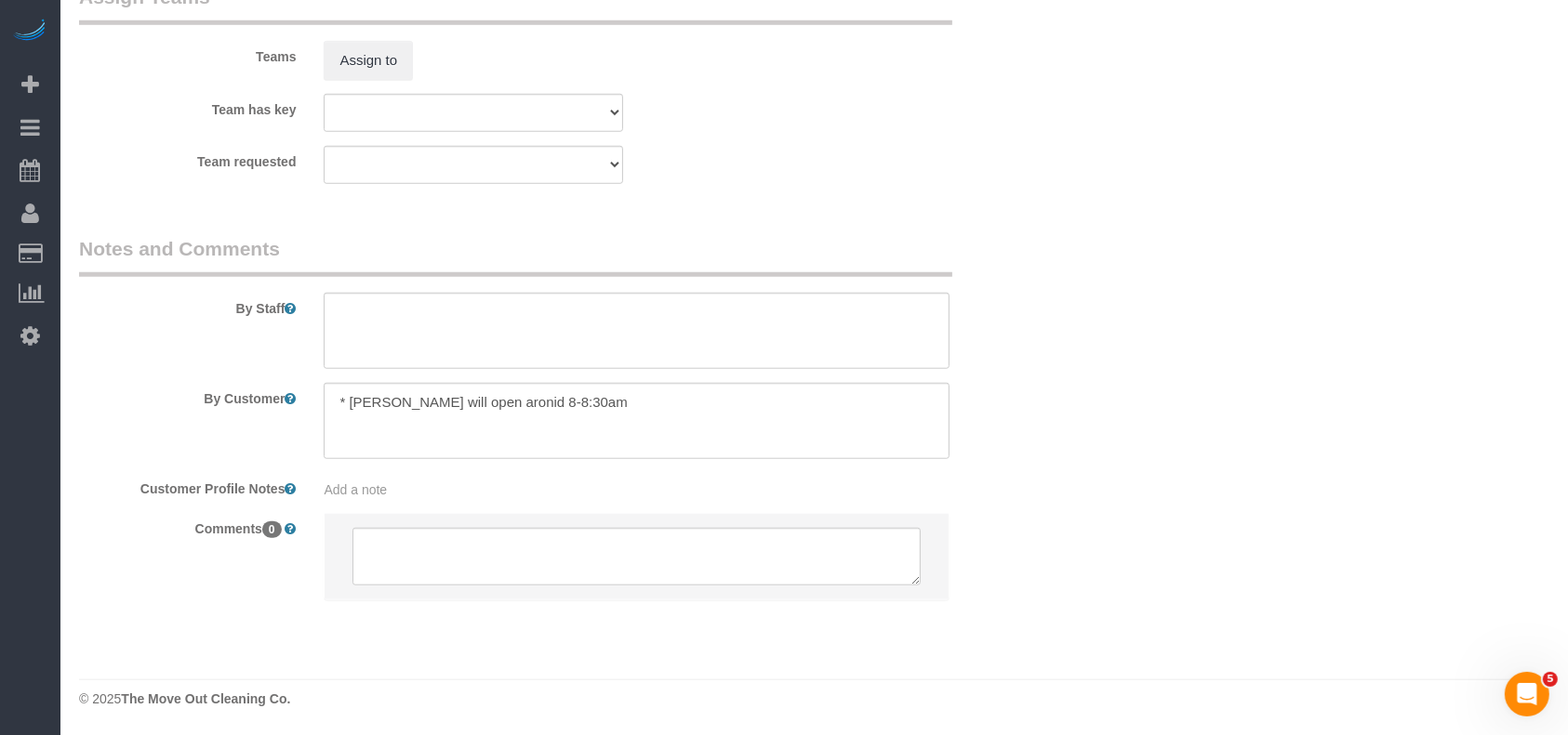
select select "3"
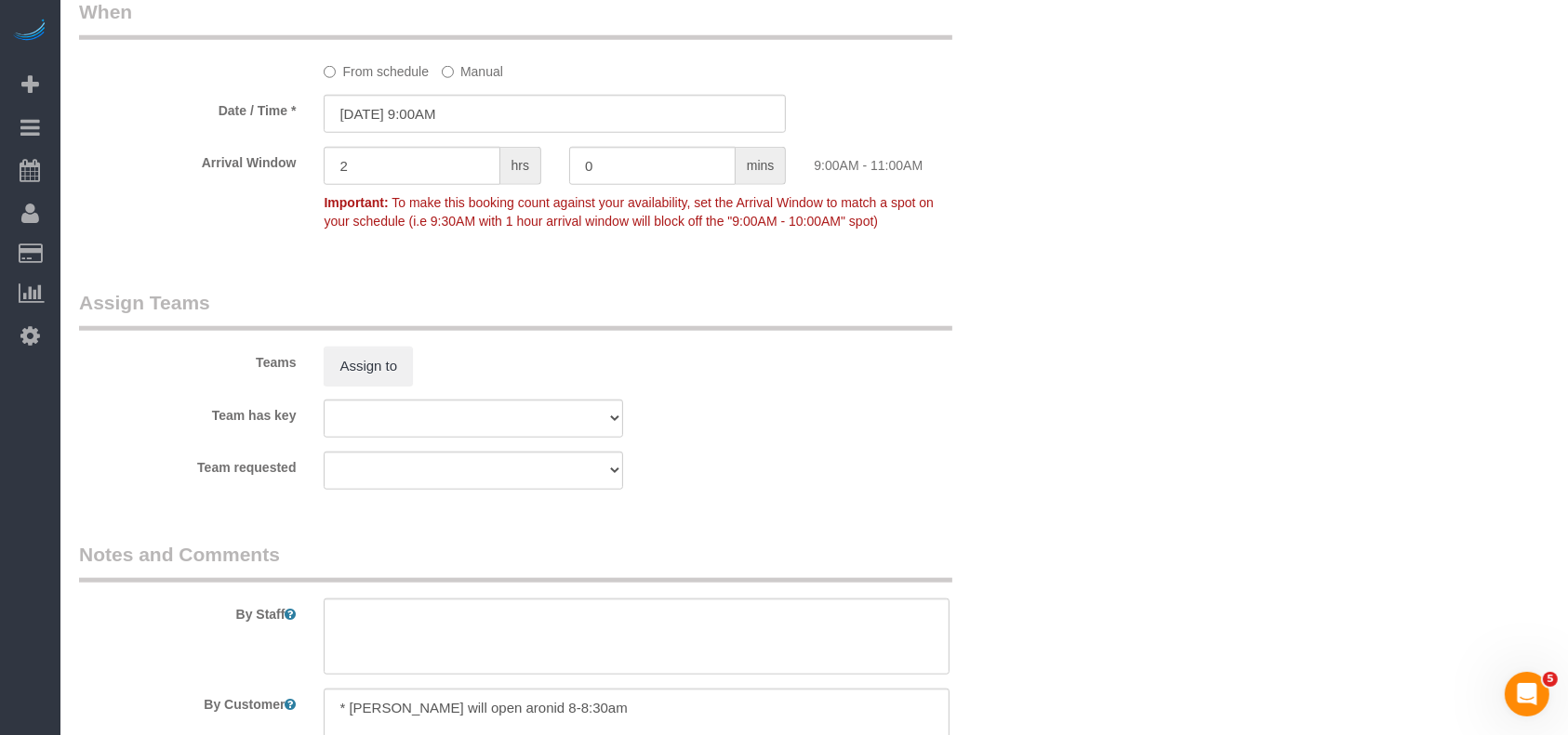
select select "object:4578"
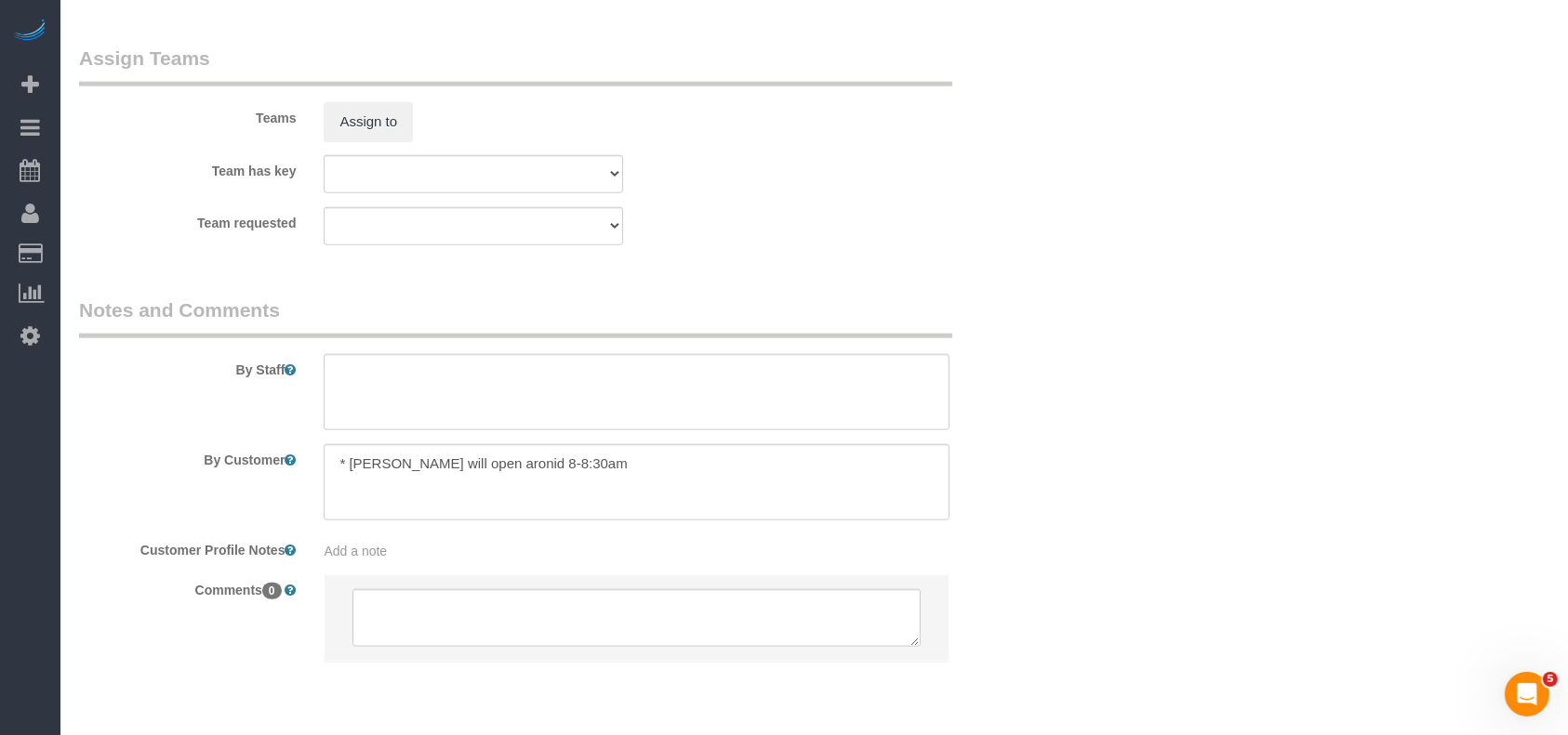
scroll to position [1944, 0]
drag, startPoint x: 486, startPoint y: 463, endPoint x: 557, endPoint y: 461, distance: 71.0
click at [557, 461] on textarea at bounding box center [636, 479] width 625 height 77
paste textarea "meet you in the parking lot off Kirby Drive"
type textarea "* Owen Tredennick will meet you in the parking lot off Kirby Drive around 8-8:3…"
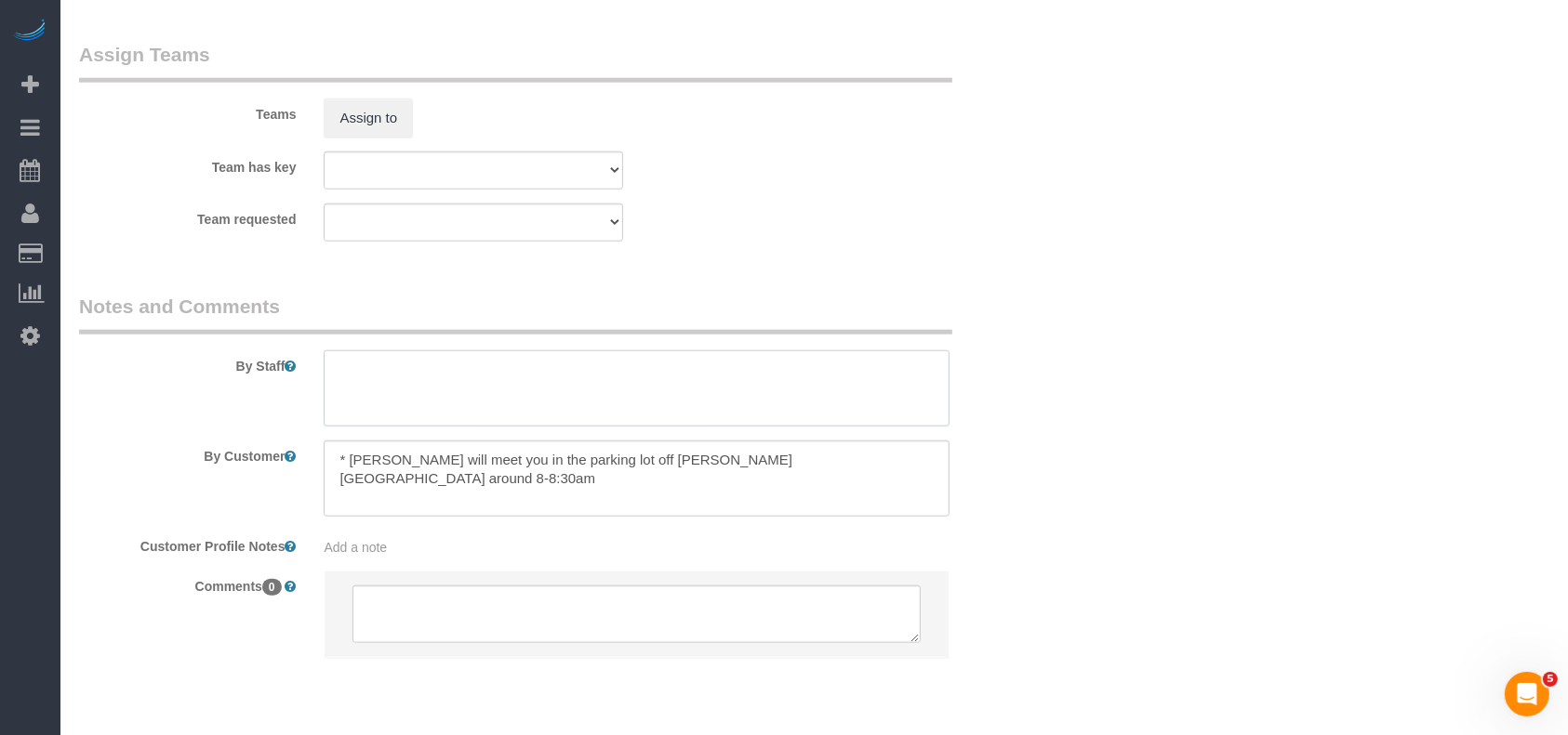
click at [566, 364] on textarea at bounding box center [636, 389] width 625 height 77
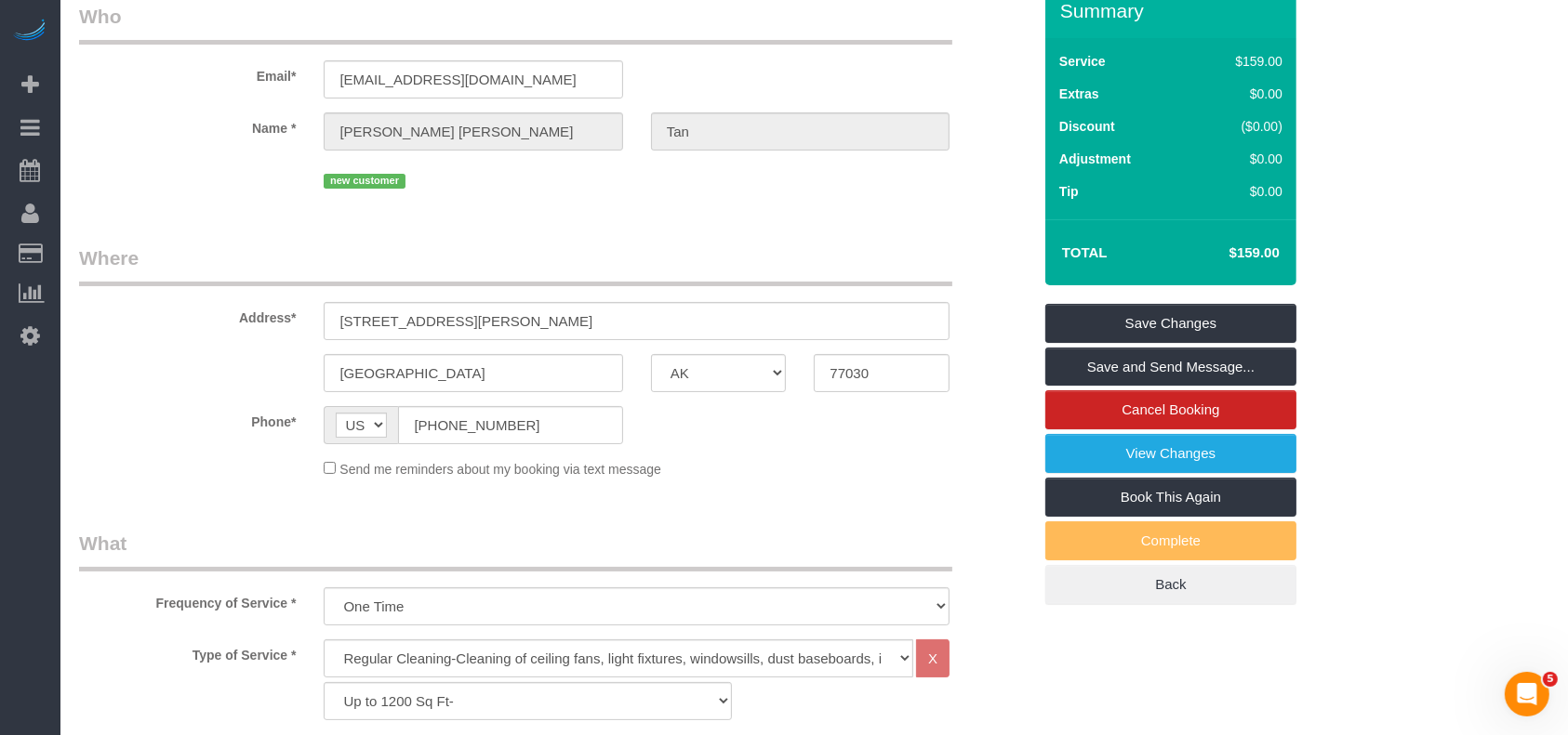
scroll to position [0, 0]
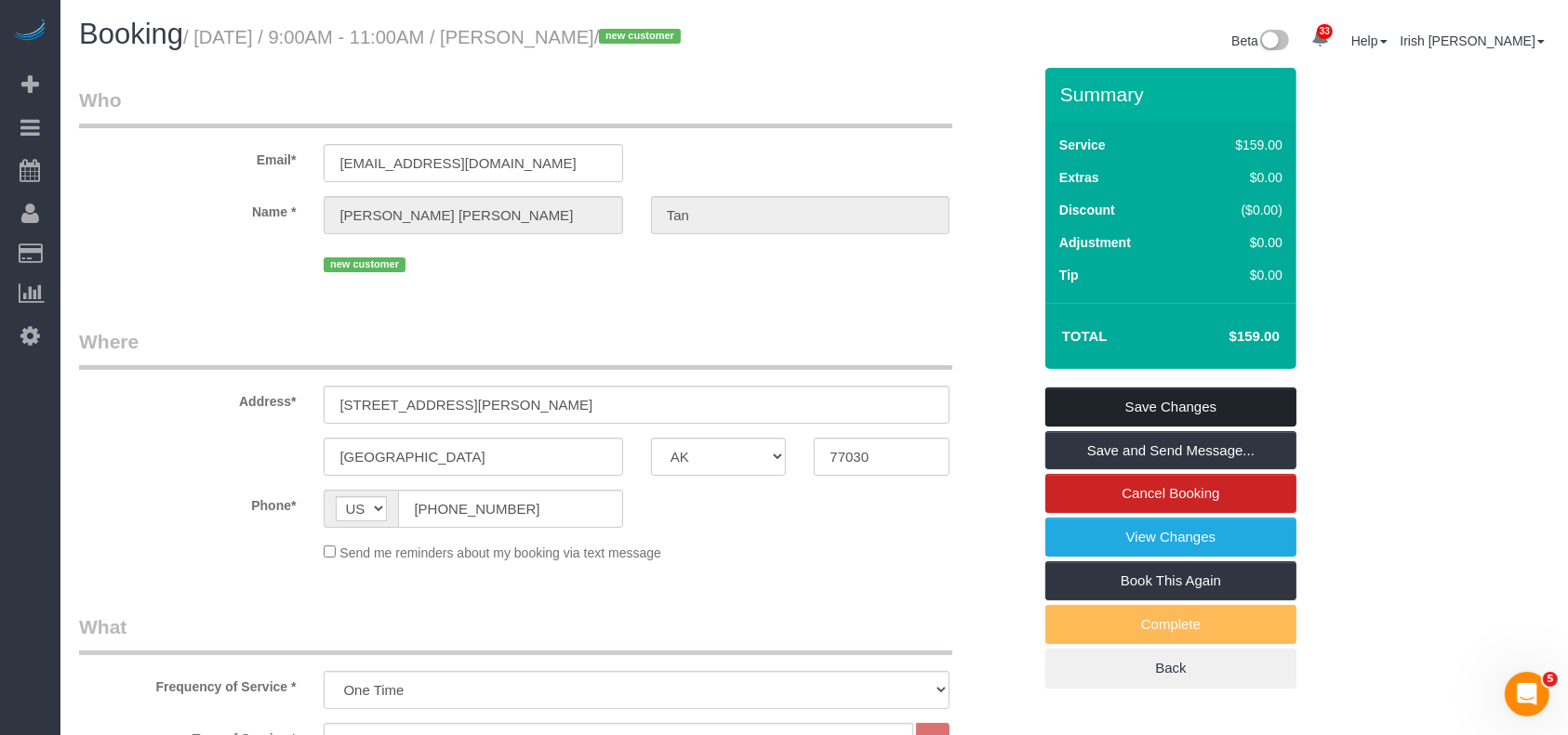
type textarea "* check the condition of the carpet in the bedroom if it needs carpet cleaning"
click at [1184, 414] on link "Save Changes" at bounding box center [1170, 407] width 251 height 39
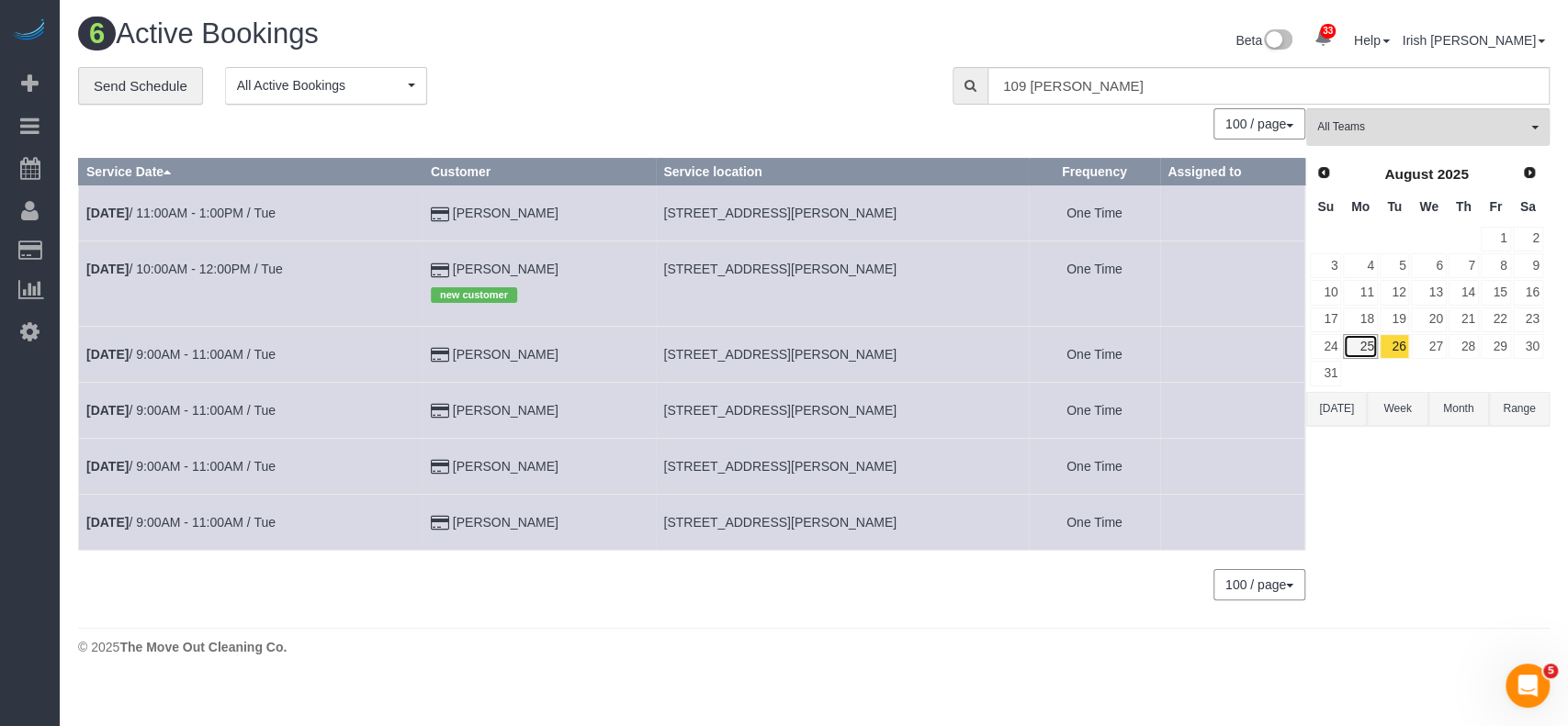
click at [1359, 340] on link "25" at bounding box center [1360, 347] width 34 height 25
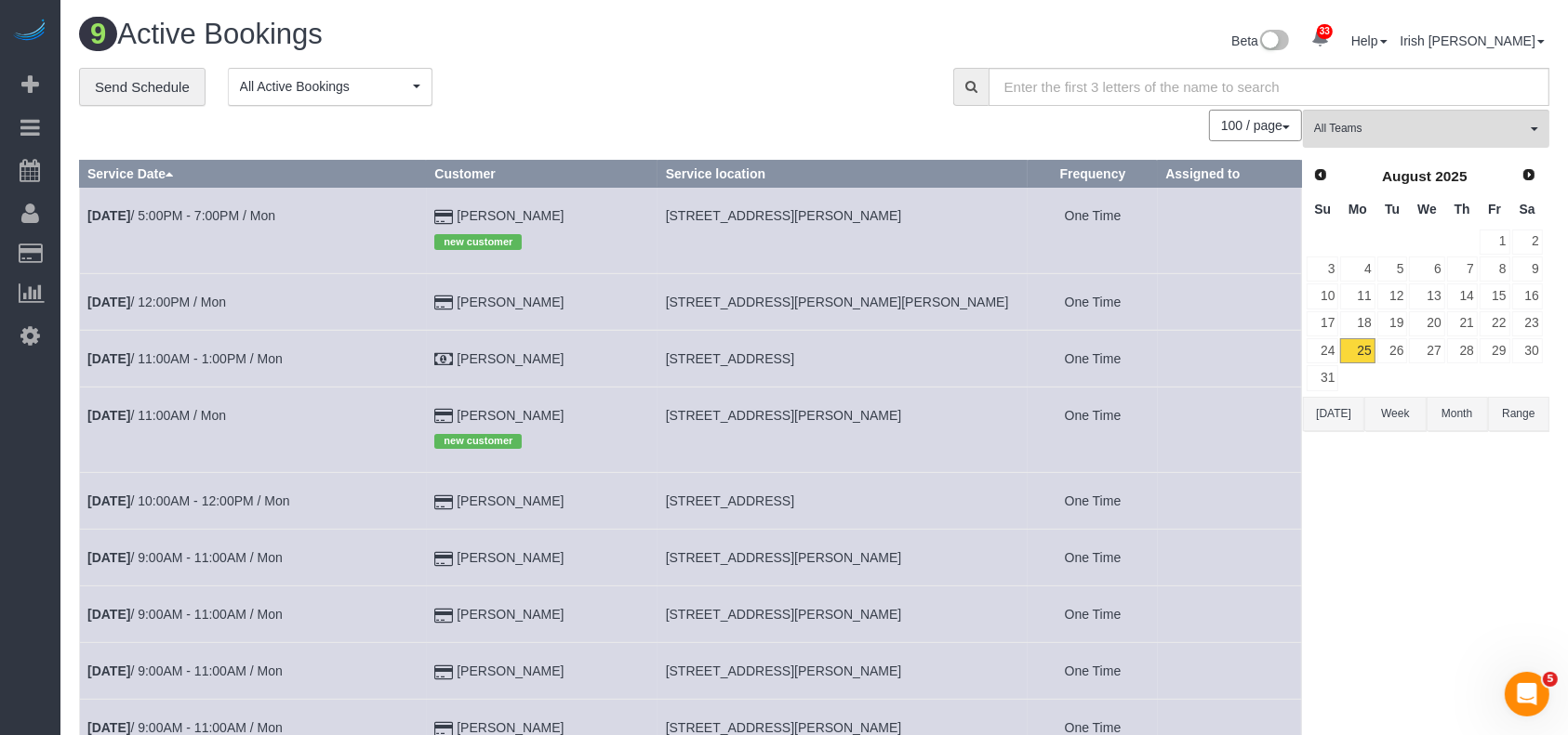
drag, startPoint x: 572, startPoint y: 412, endPoint x: 462, endPoint y: 397, distance: 111.0
click at [462, 397] on td "Nick Rinck new customer" at bounding box center [542, 429] width 231 height 85
copy td "[PERSON_NAME]"
click at [711, 405] on td "[STREET_ADDRESS][PERSON_NAME]" at bounding box center [842, 429] width 370 height 85
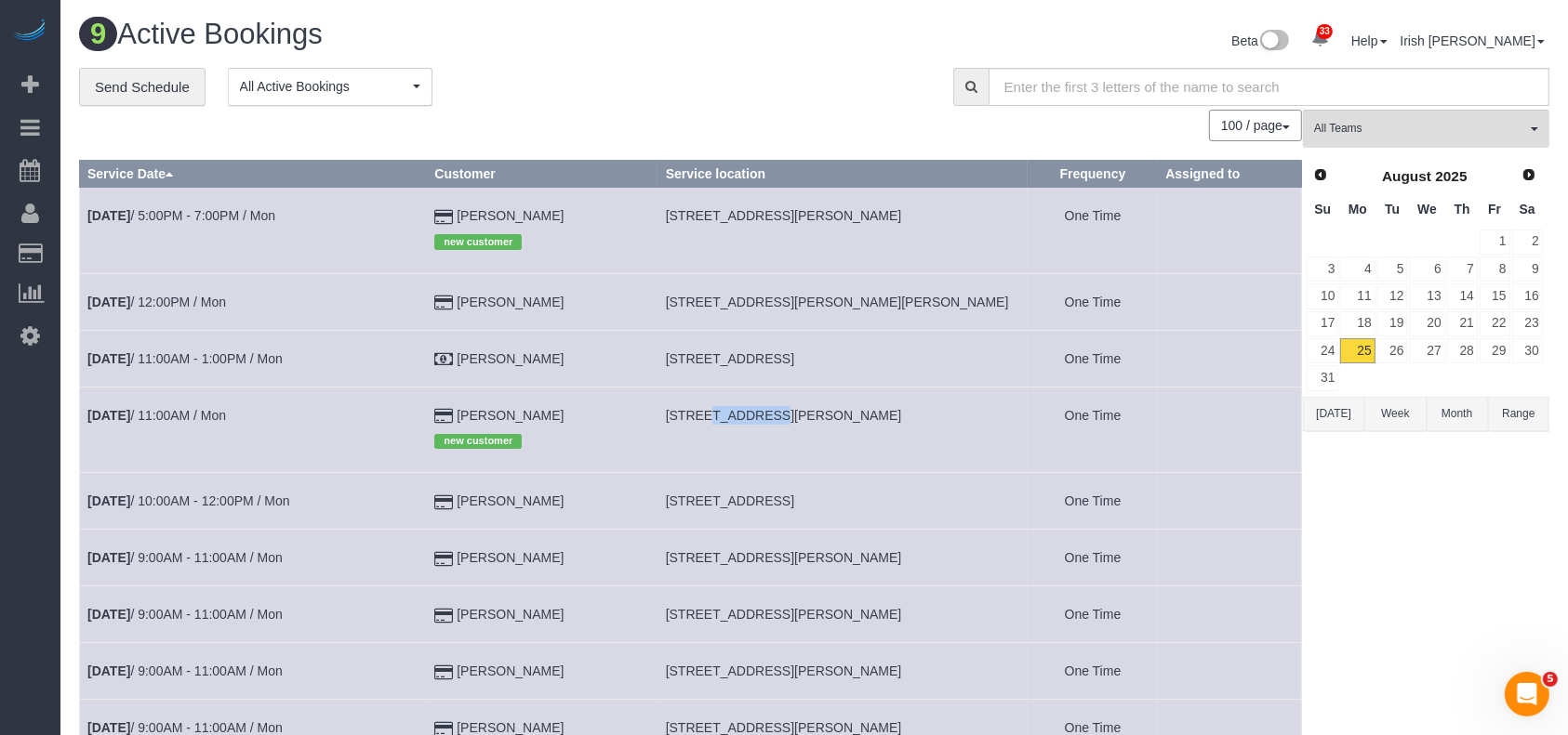
copy span "Kinnerly"
click at [189, 408] on link "Aug 25th / 11:00AM / Mon" at bounding box center [156, 415] width 138 height 15
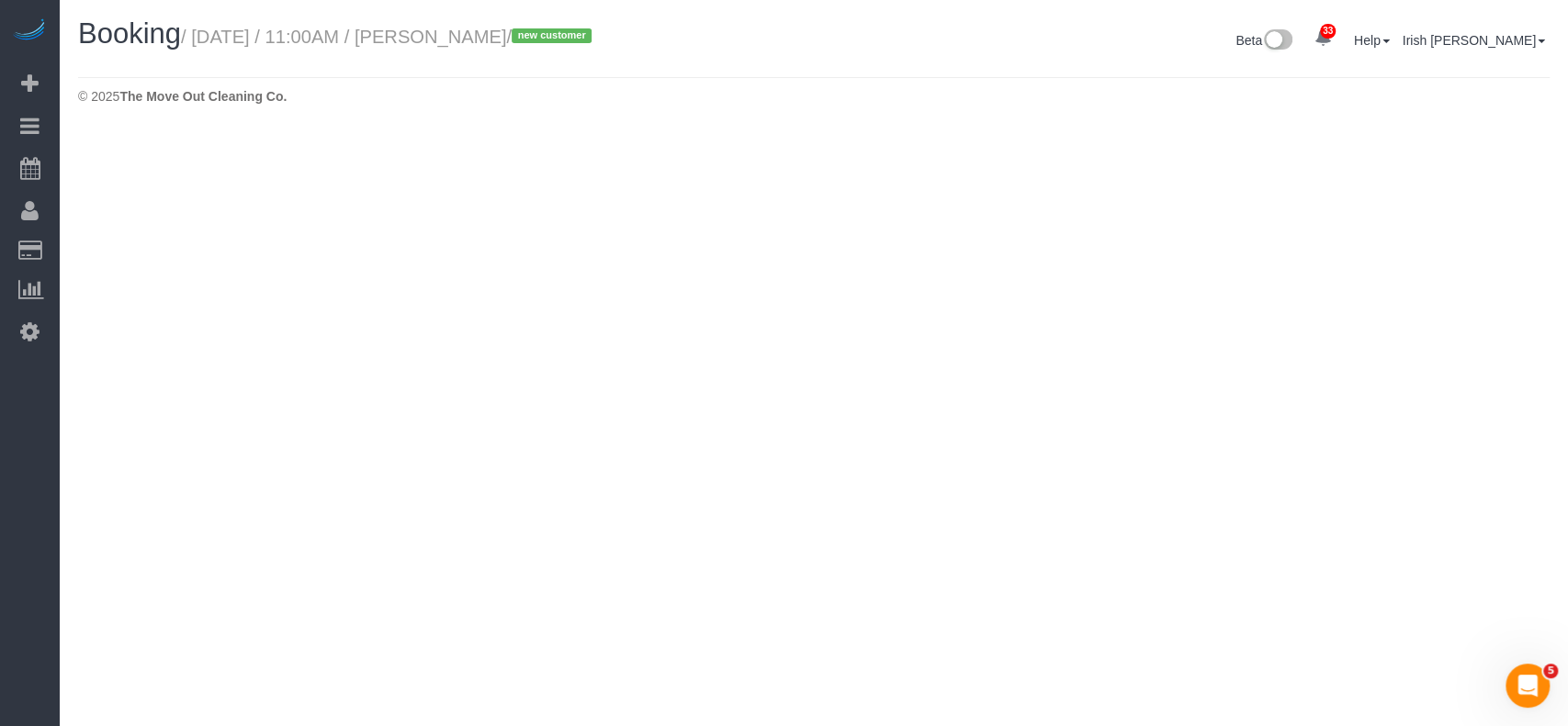
select select "[GEOGRAPHIC_DATA]"
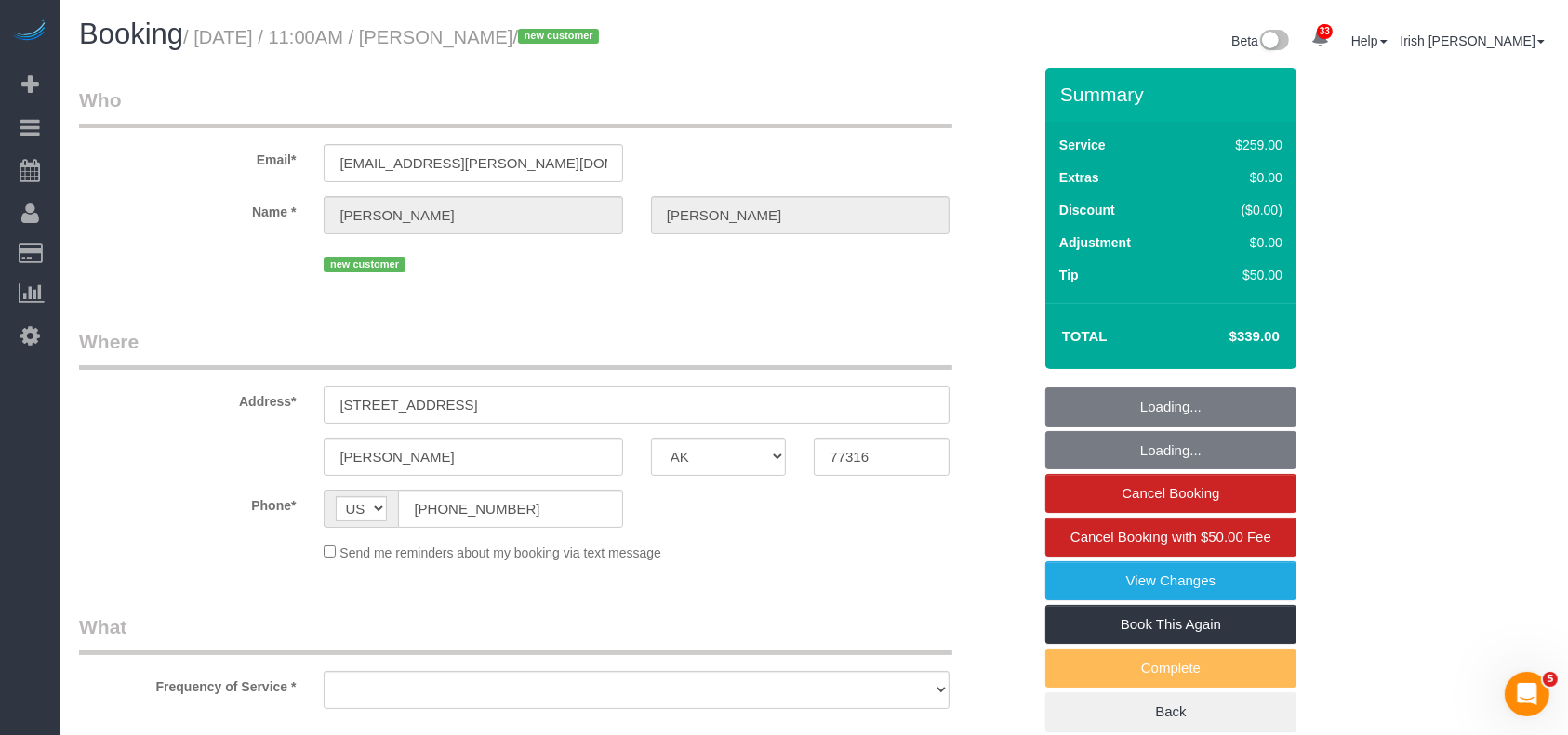
select select "string:fspay-d967136e-8878-4ae2-a90f-ed20bbd2ae2c"
select select "object:5167"
select select "3"
select select "object:5229"
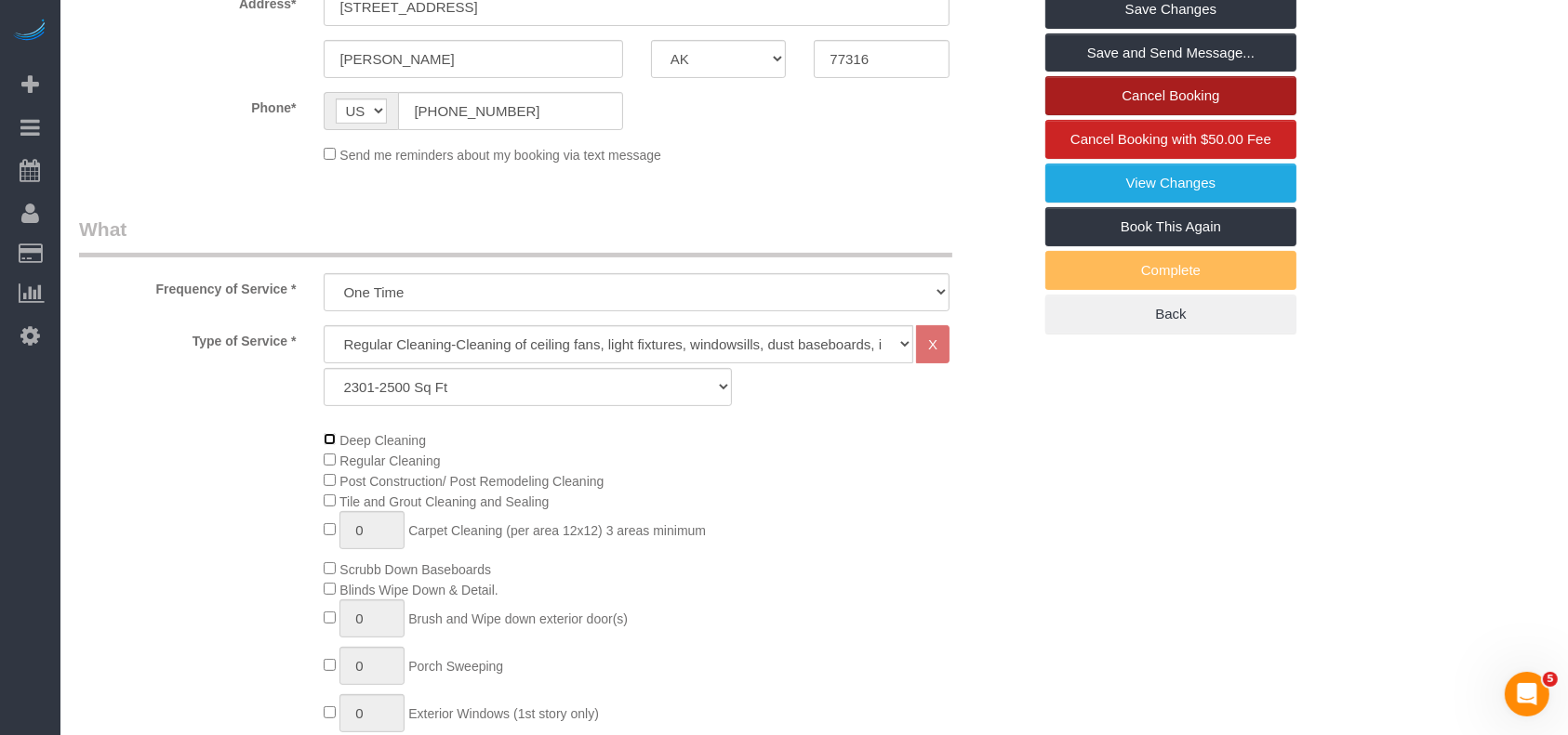
scroll to position [247, 0]
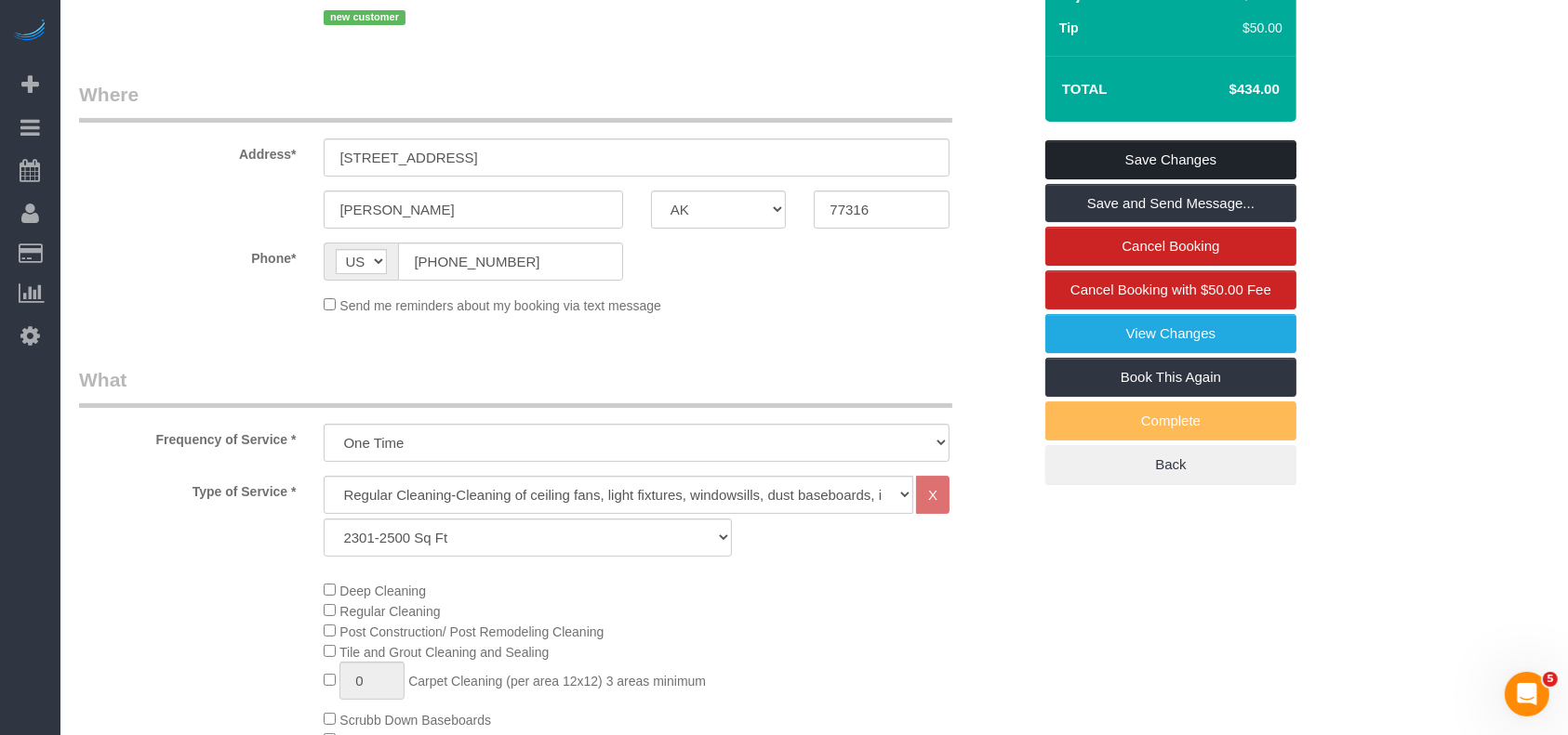
click at [1180, 159] on link "Save Changes" at bounding box center [1170, 160] width 251 height 39
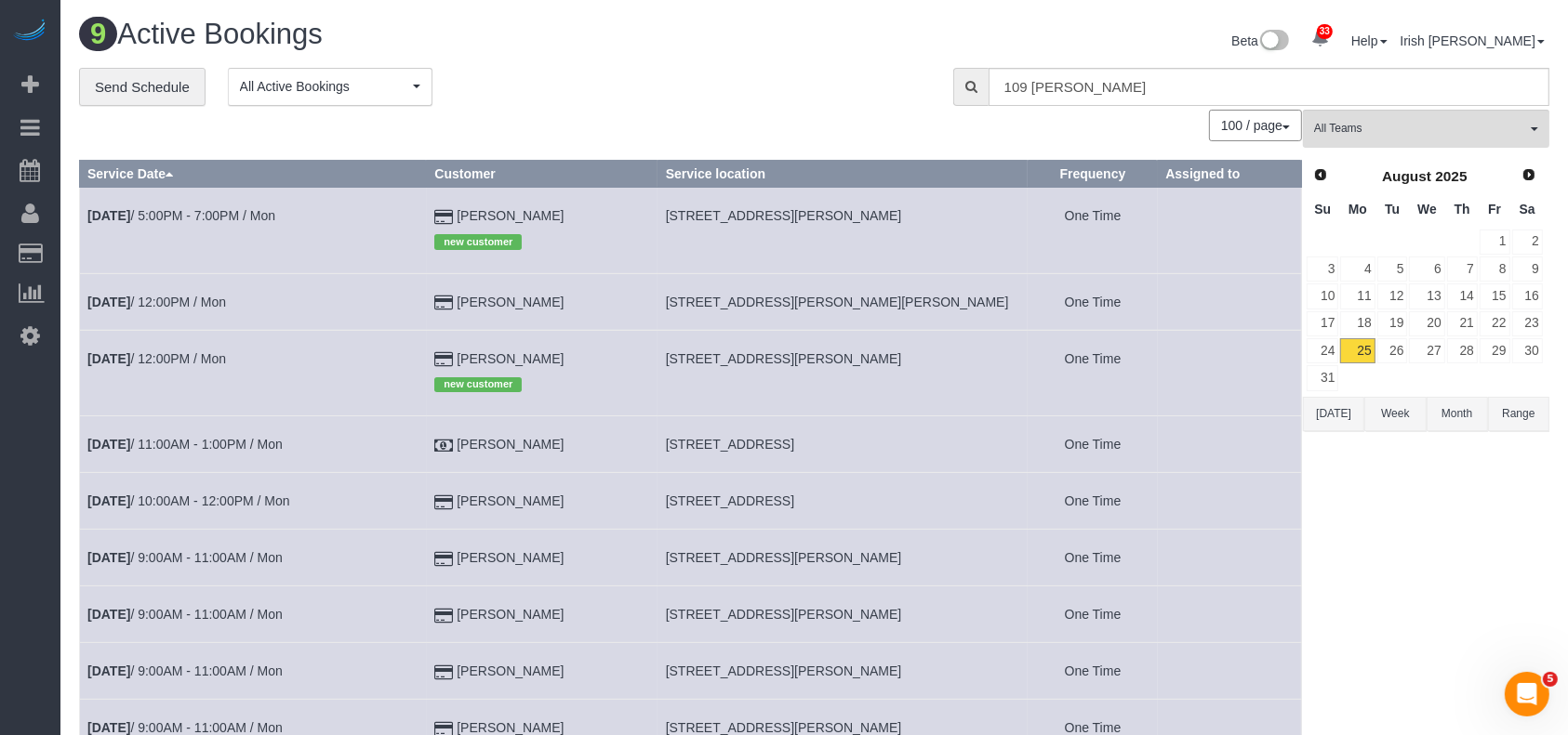
click at [1327, 405] on button "[DATE]" at bounding box center [1333, 413] width 62 height 34
click at [168, 294] on link "Aug 25th / 12:00PM / Mon" at bounding box center [156, 301] width 138 height 15
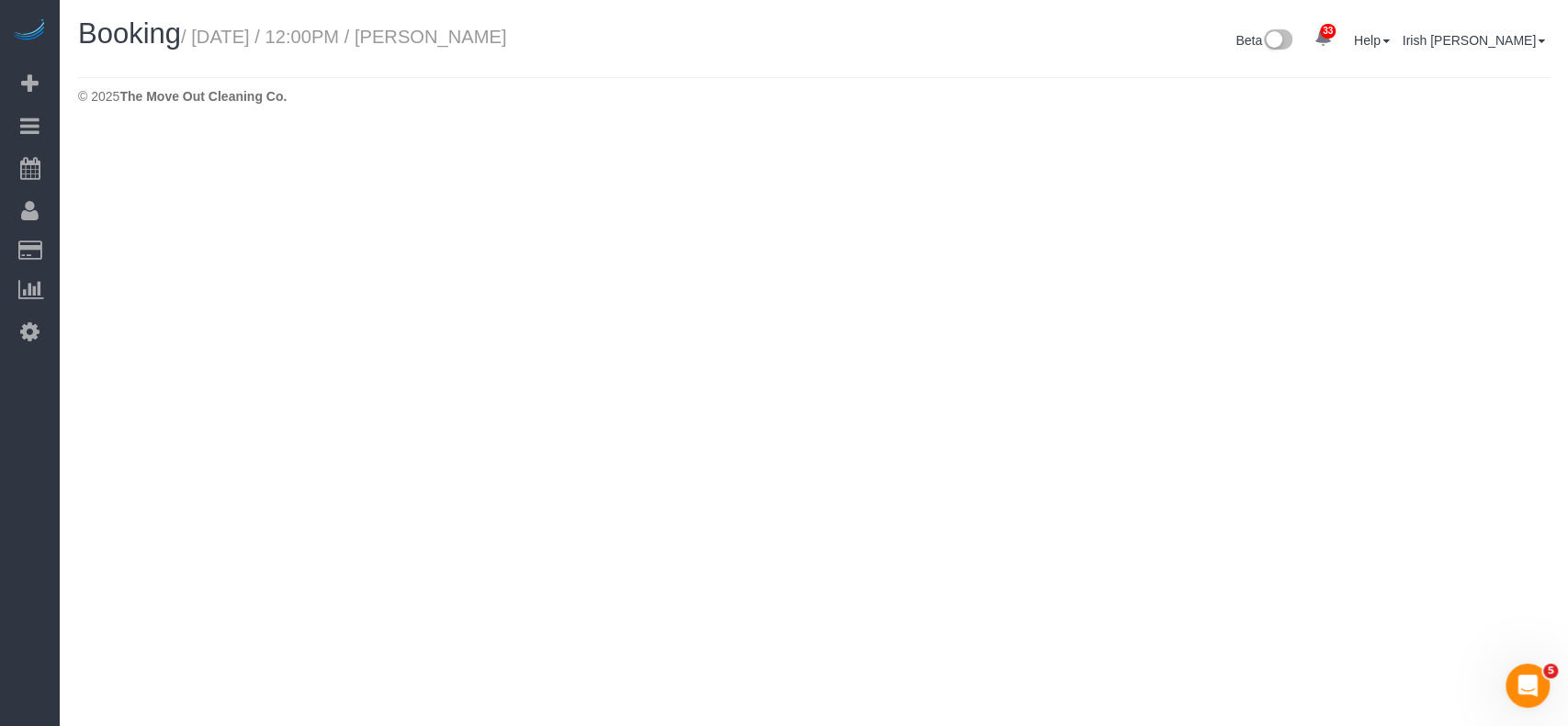
select select "[GEOGRAPHIC_DATA]"
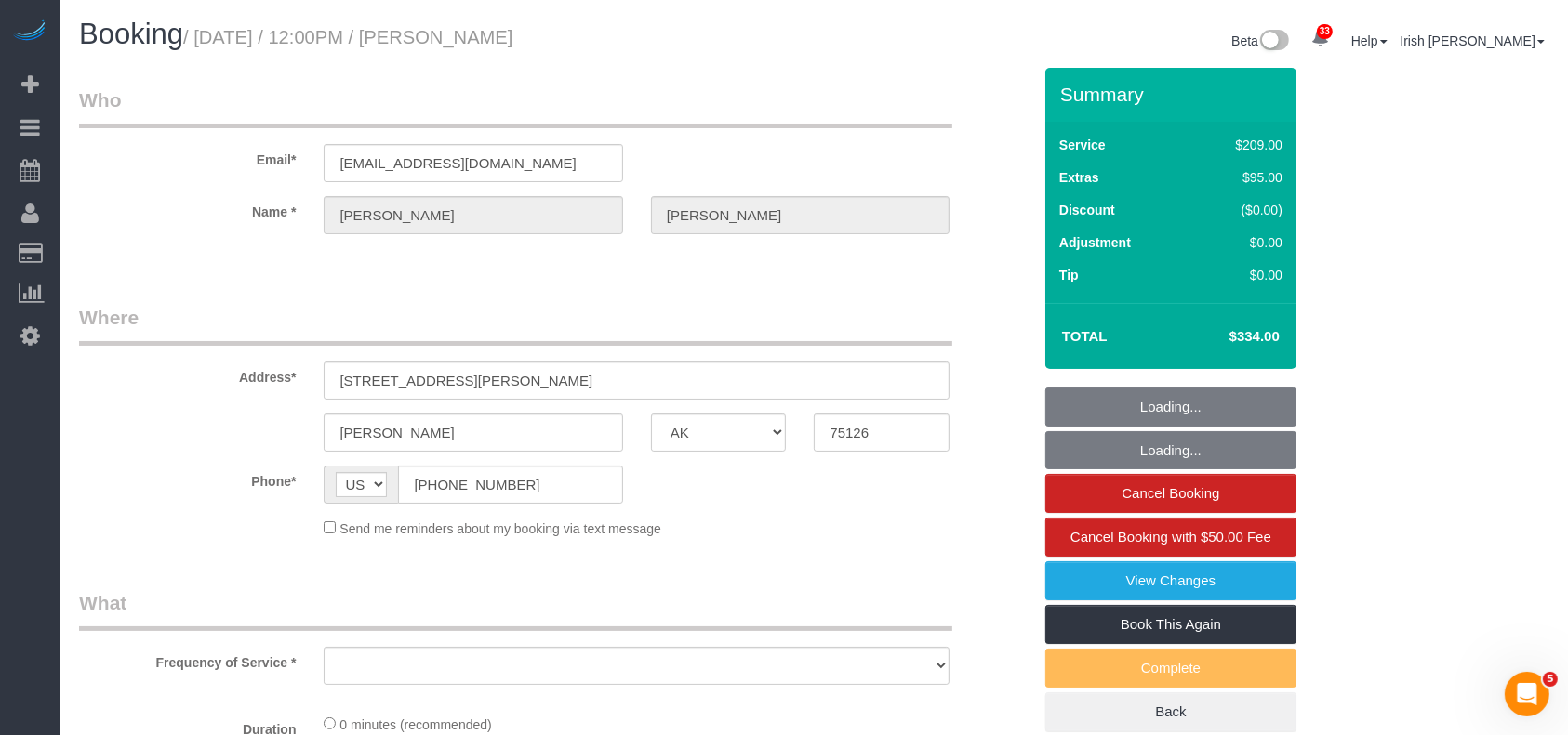
select select "3"
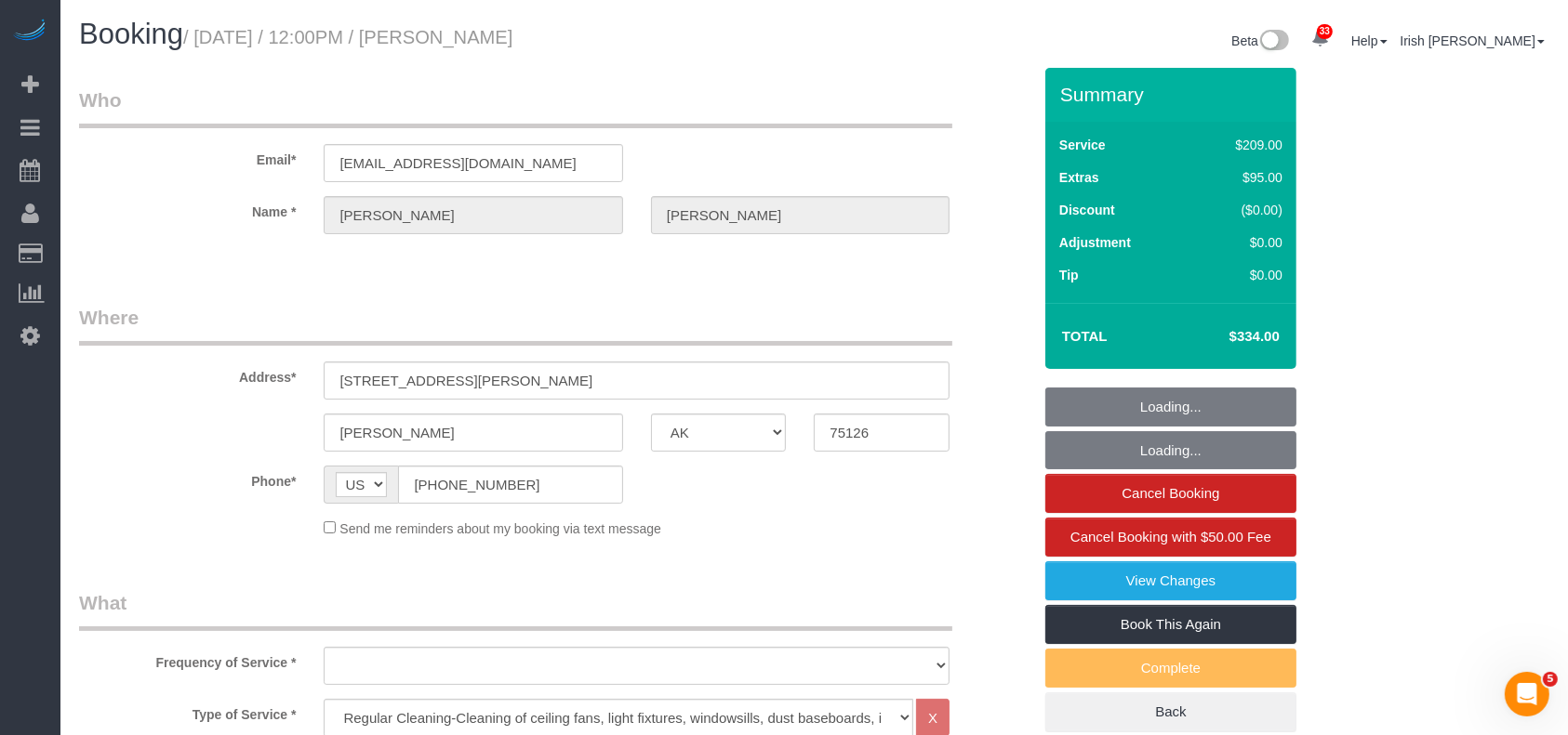
select select "object:5871"
select select "string:fspay-743b2206-3fd6-40d8-9191-6651d32f232c"
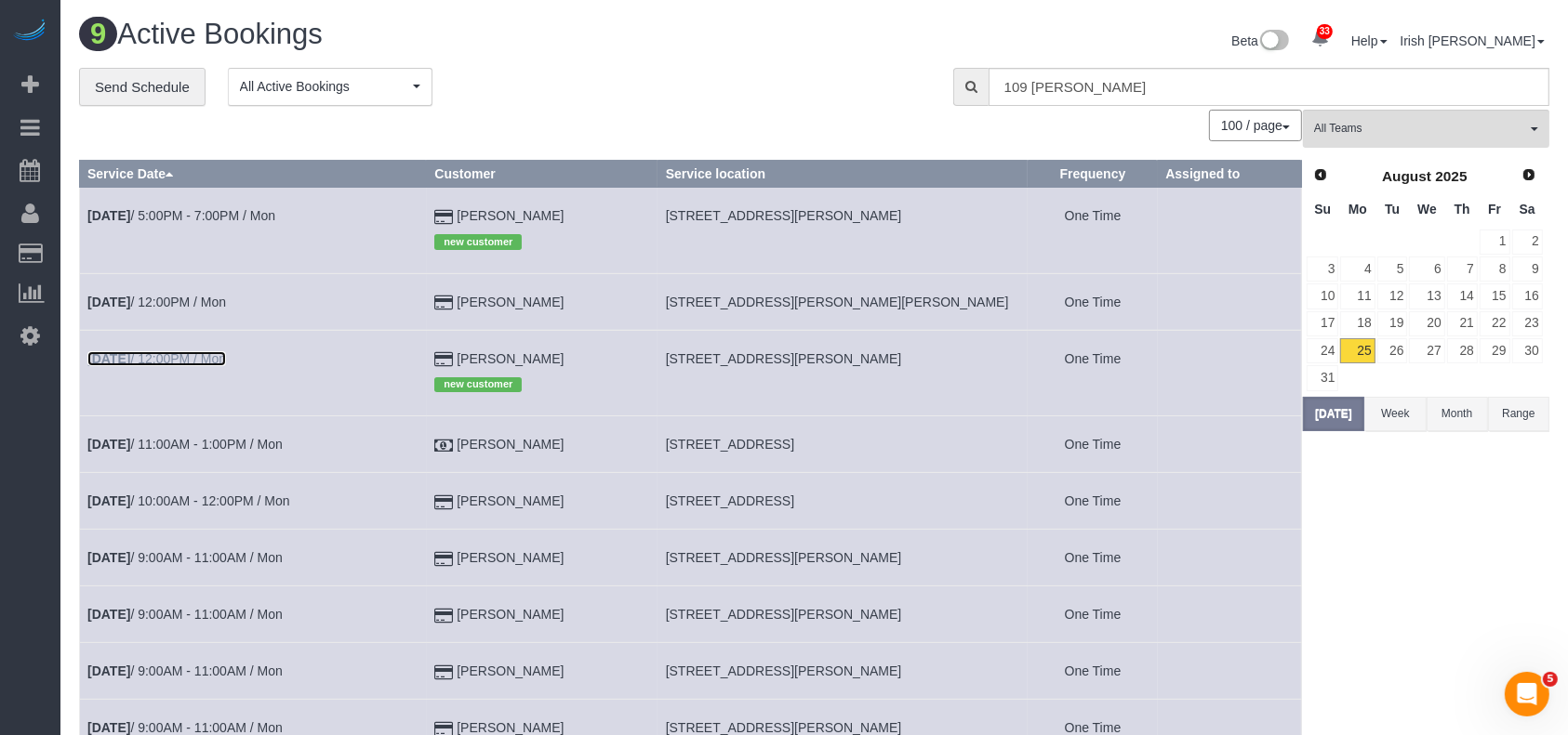
click at [208, 356] on link "Aug 25th / 12:00PM / Mon" at bounding box center [156, 358] width 138 height 15
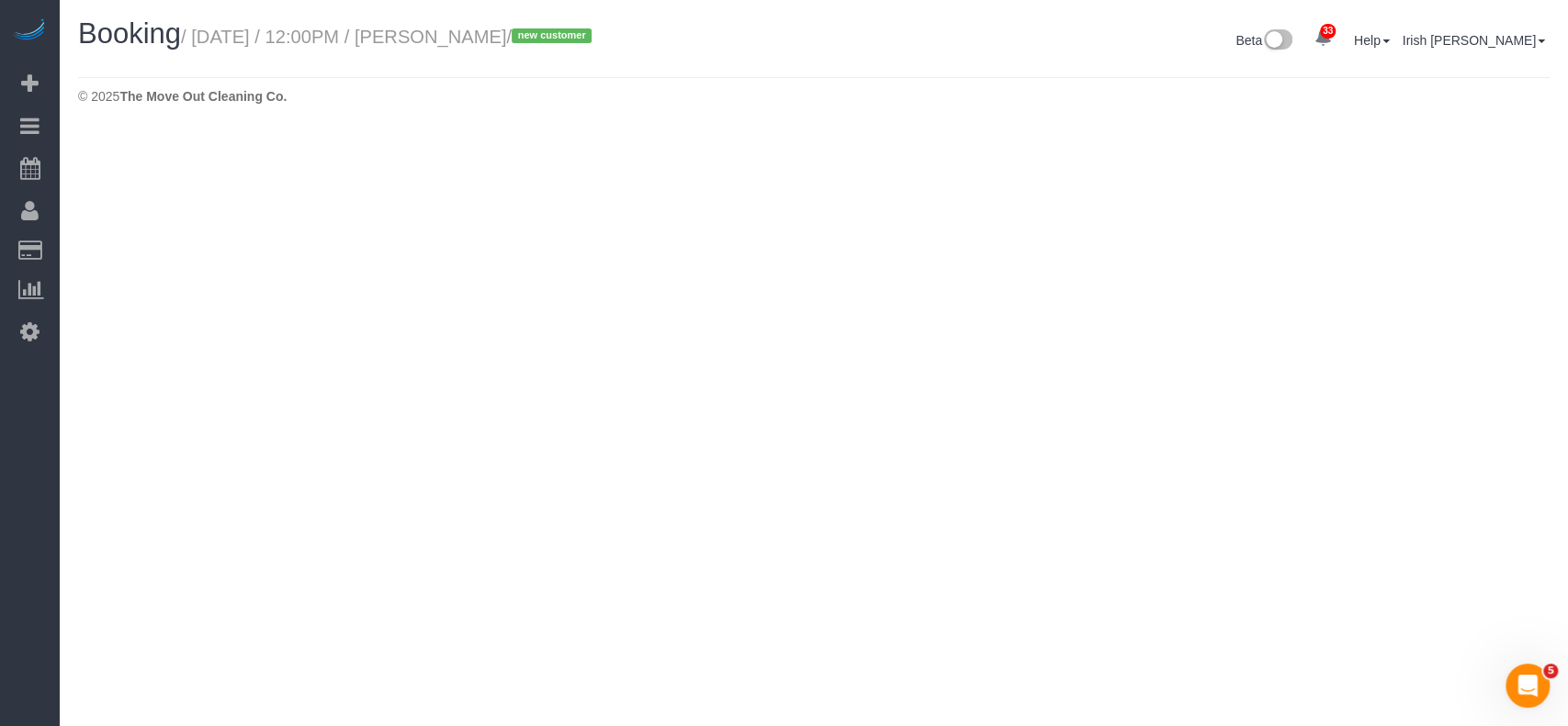
select select "[GEOGRAPHIC_DATA]"
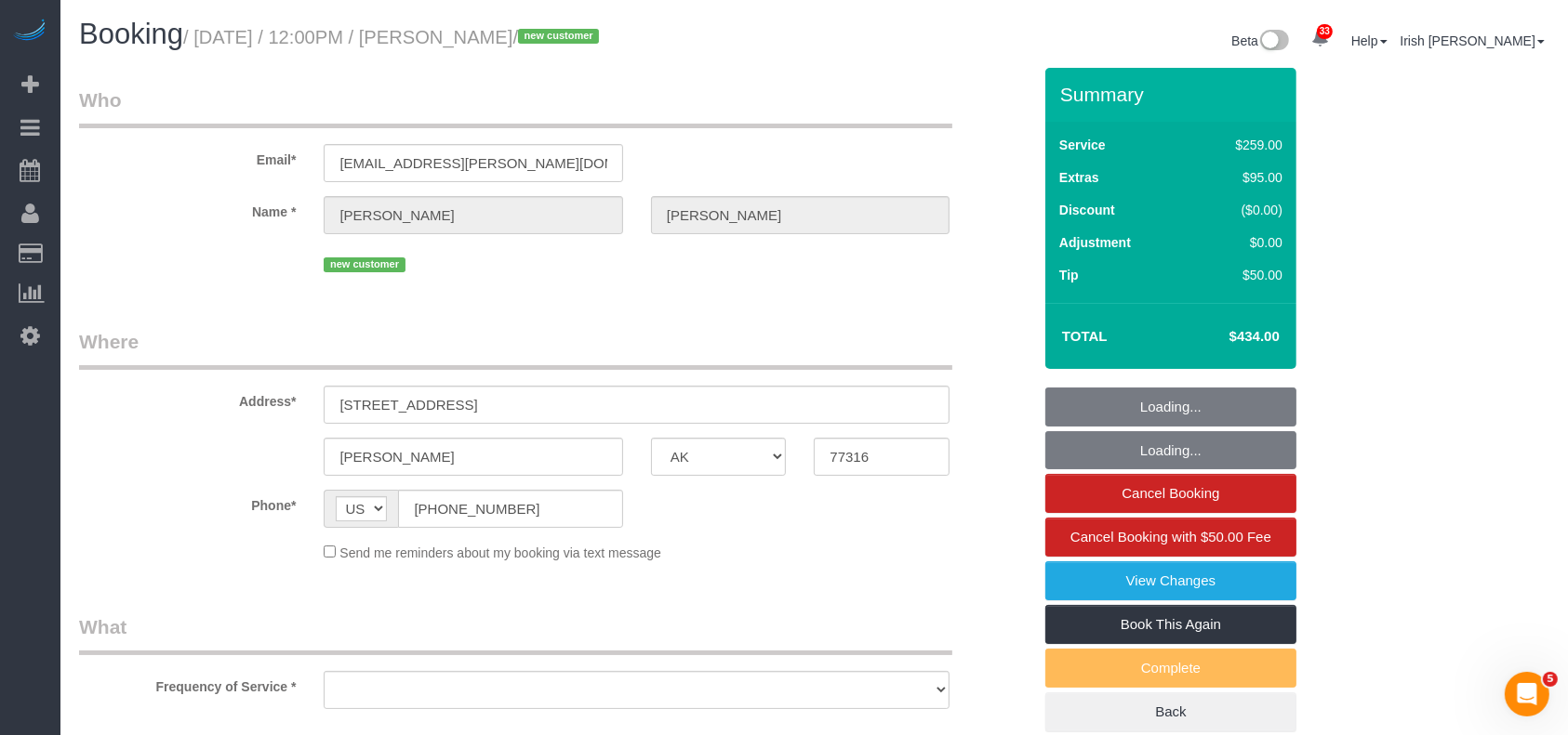
select select "object:6380"
select select "string:fspay-d967136e-8878-4ae2-a90f-ed20bbd2ae2c"
select select "3"
select select "object:6467"
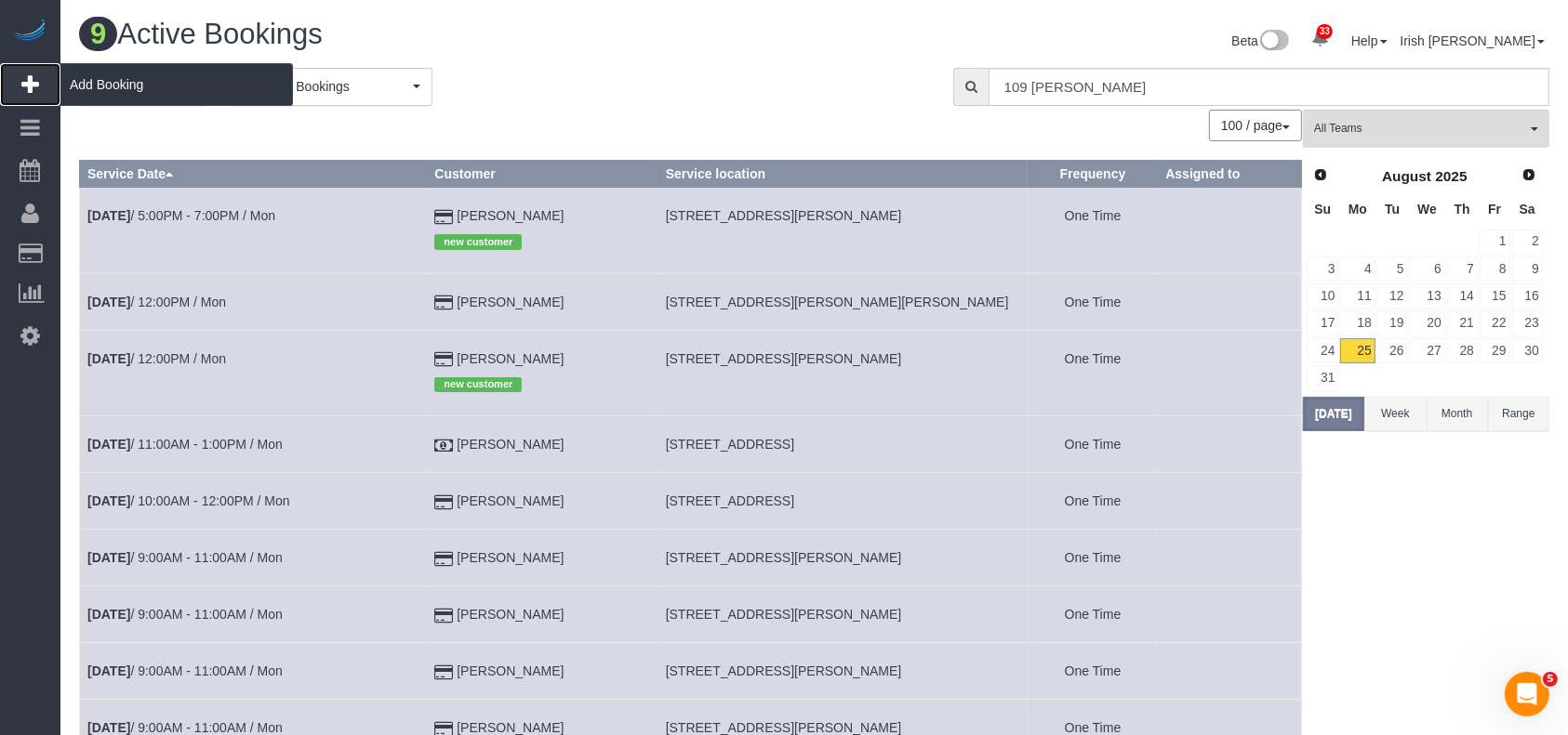
click at [97, 72] on span "Add Booking" at bounding box center [177, 84] width 233 height 43
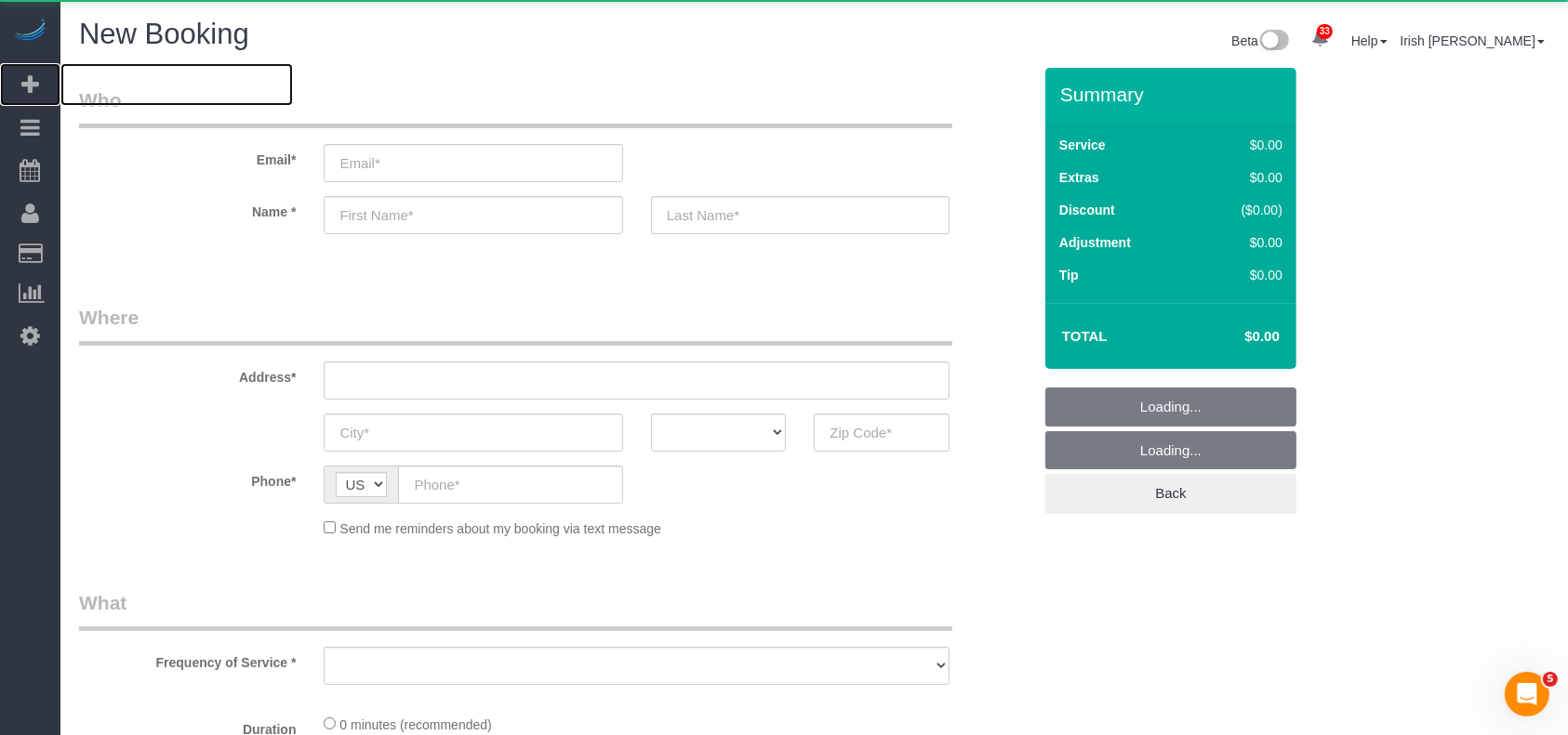
select select "object:6934"
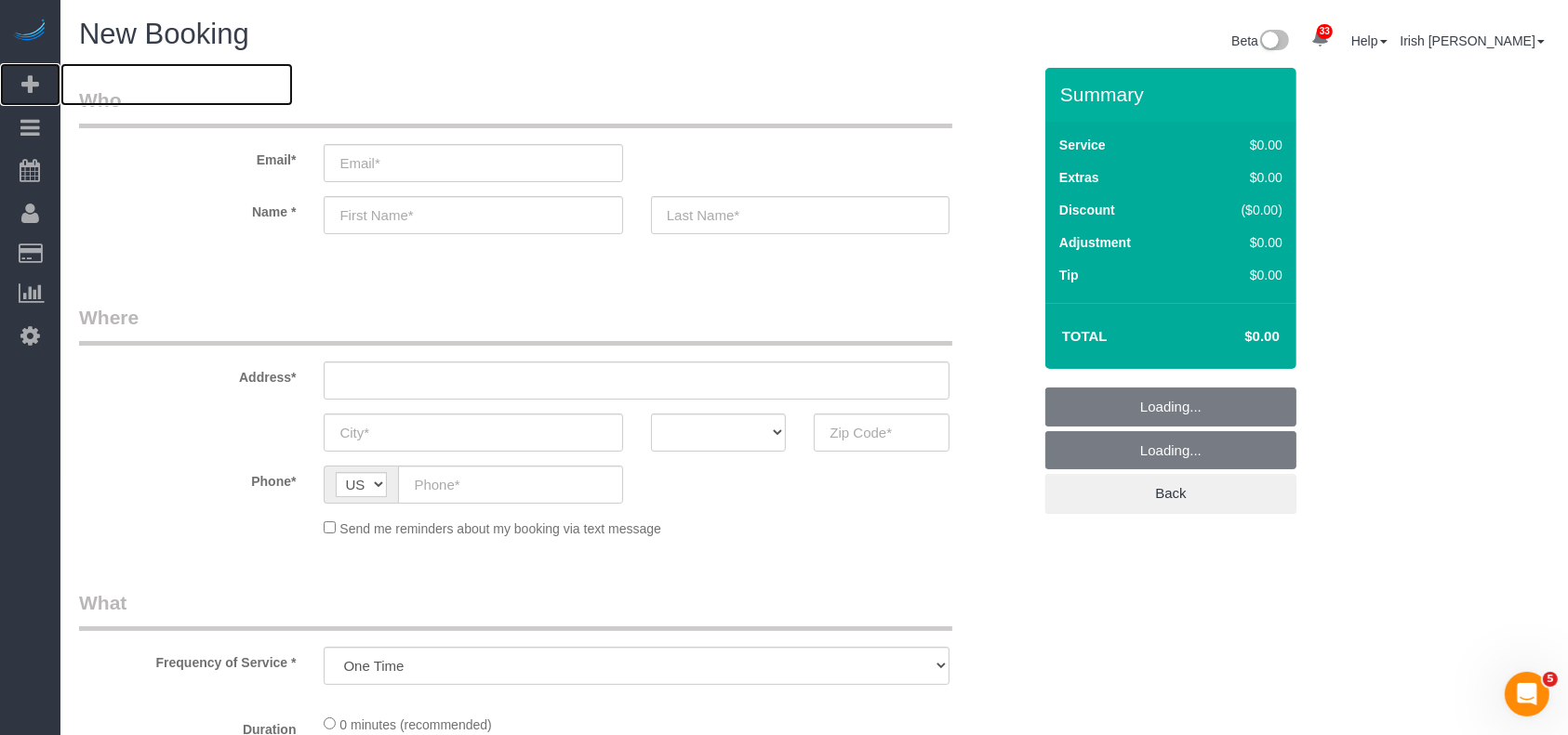
select select "3"
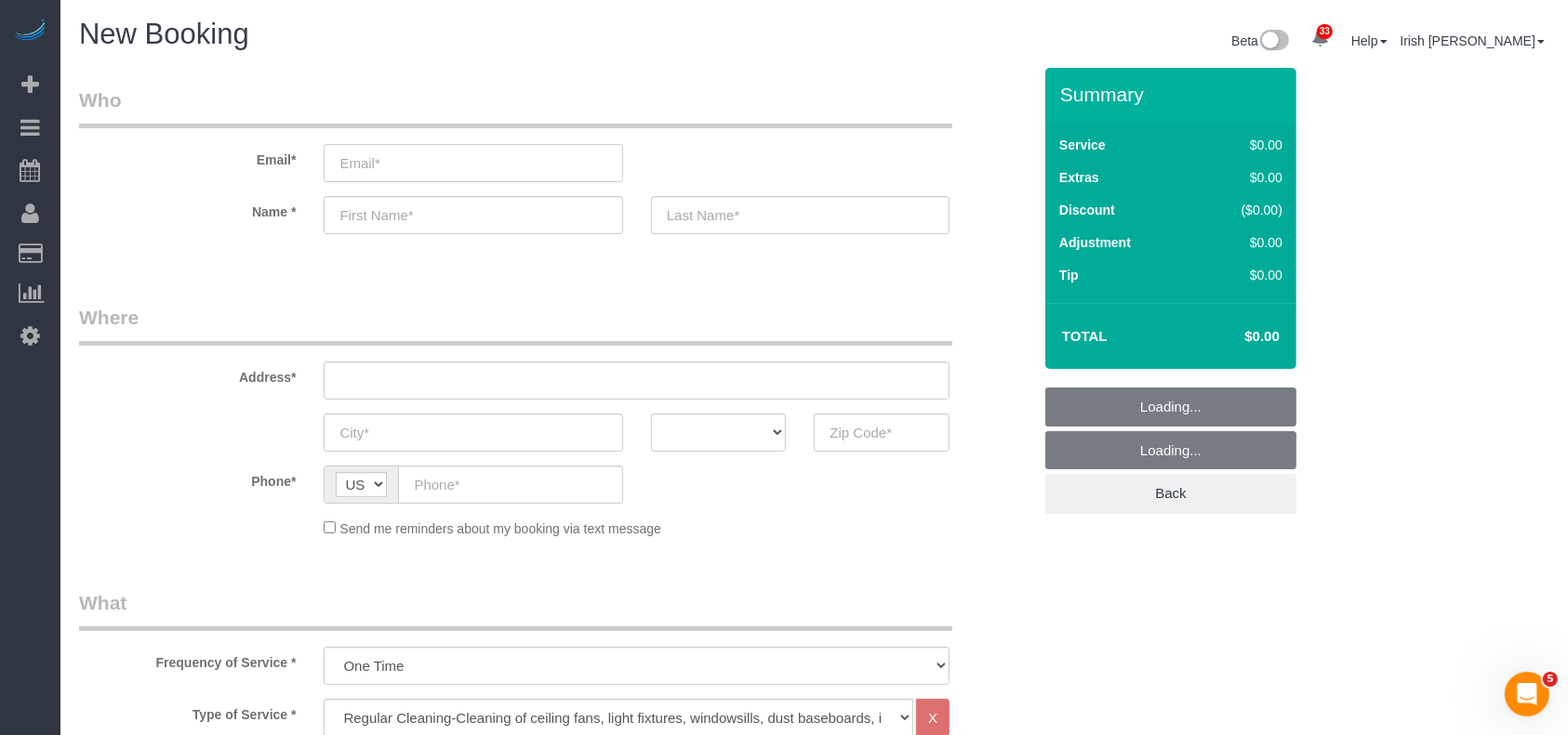
click at [545, 165] on input "email" at bounding box center [473, 163] width 298 height 38
paste input "Ron Sowell"
type input "Ron Sowell"
select select "object:6993"
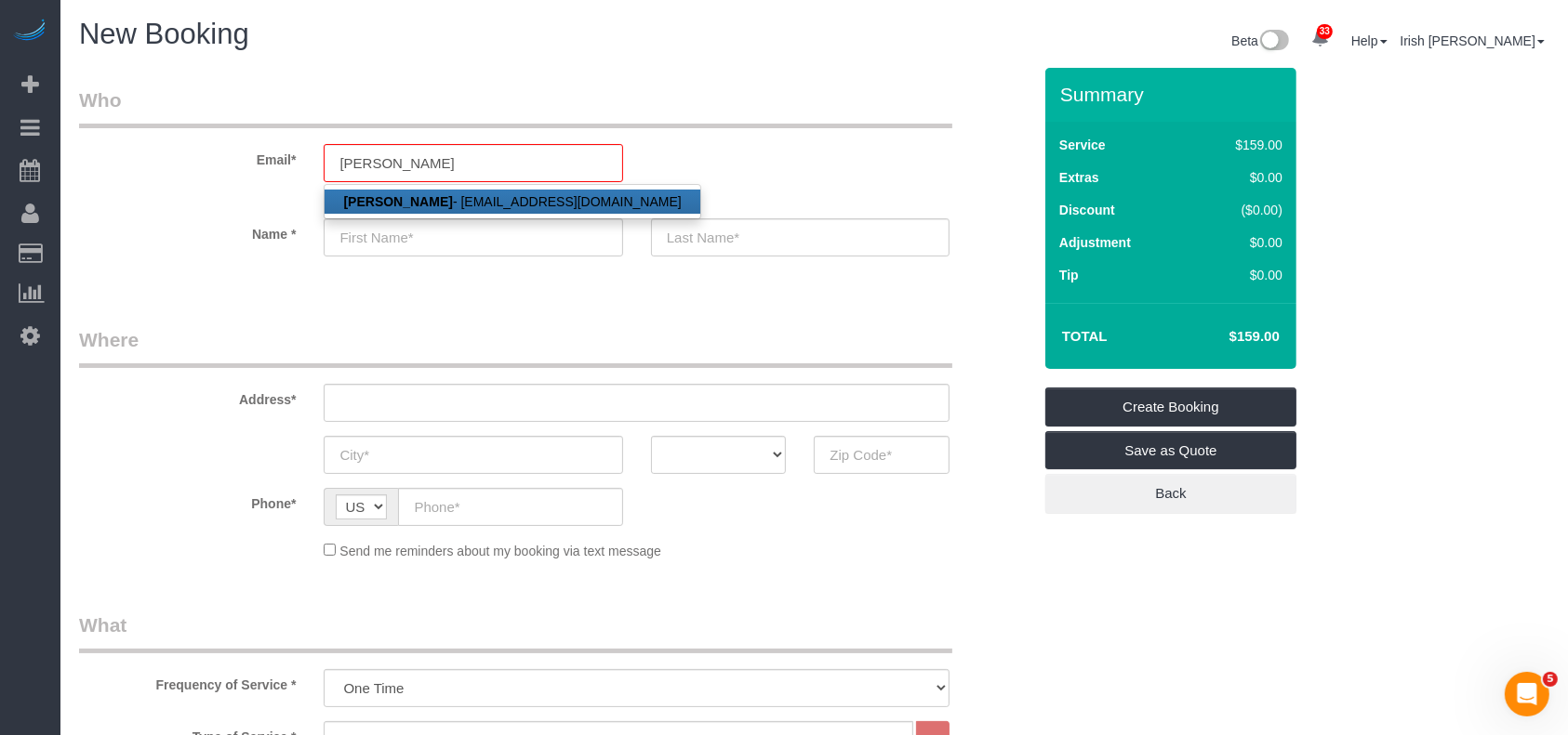
click at [466, 199] on link "Ron Sowell - ronsowell@gmail.com" at bounding box center [513, 201] width 375 height 25
type input "ronsowell@gmail.com"
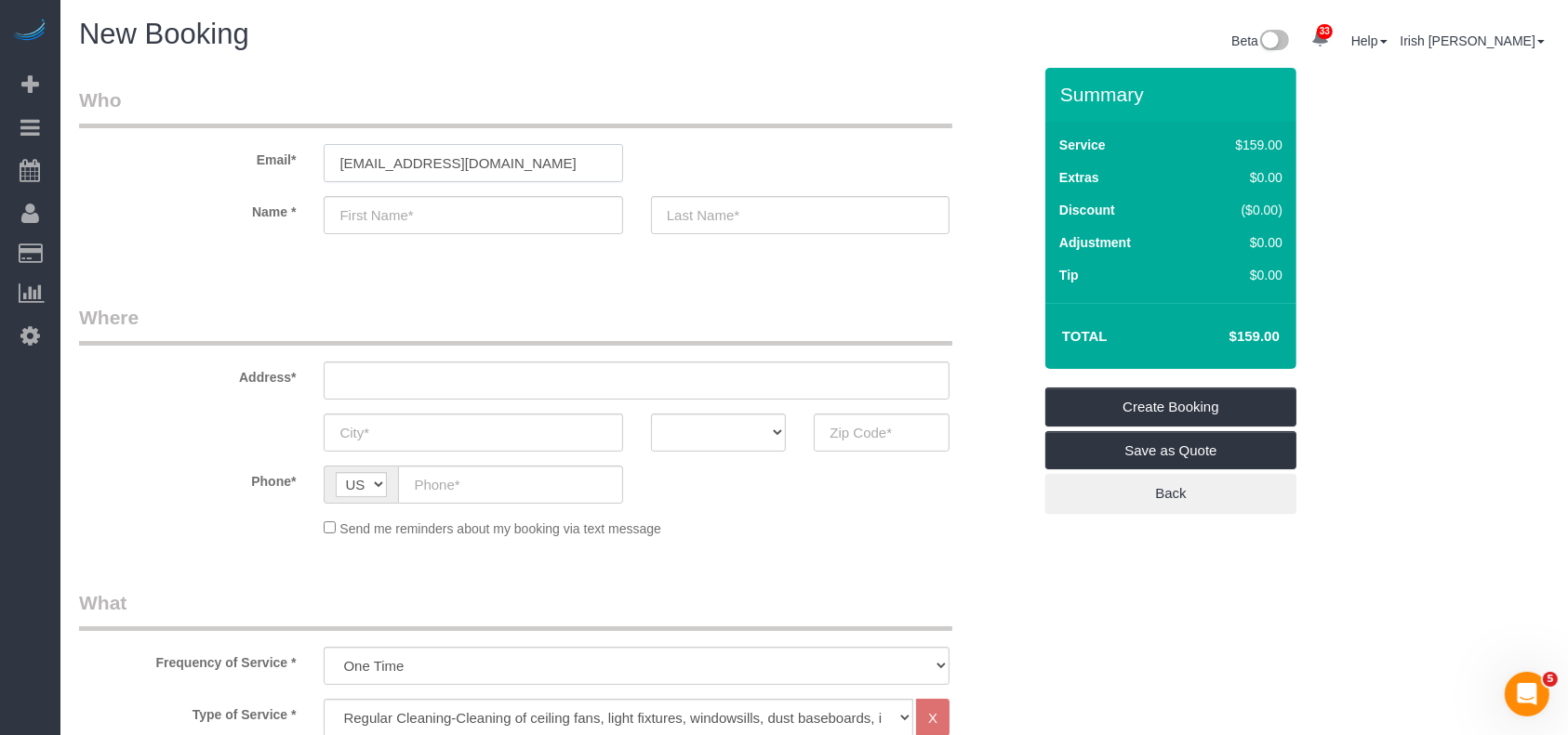
type input "Ron"
type input "Sowell"
type input "(210) 861-3463"
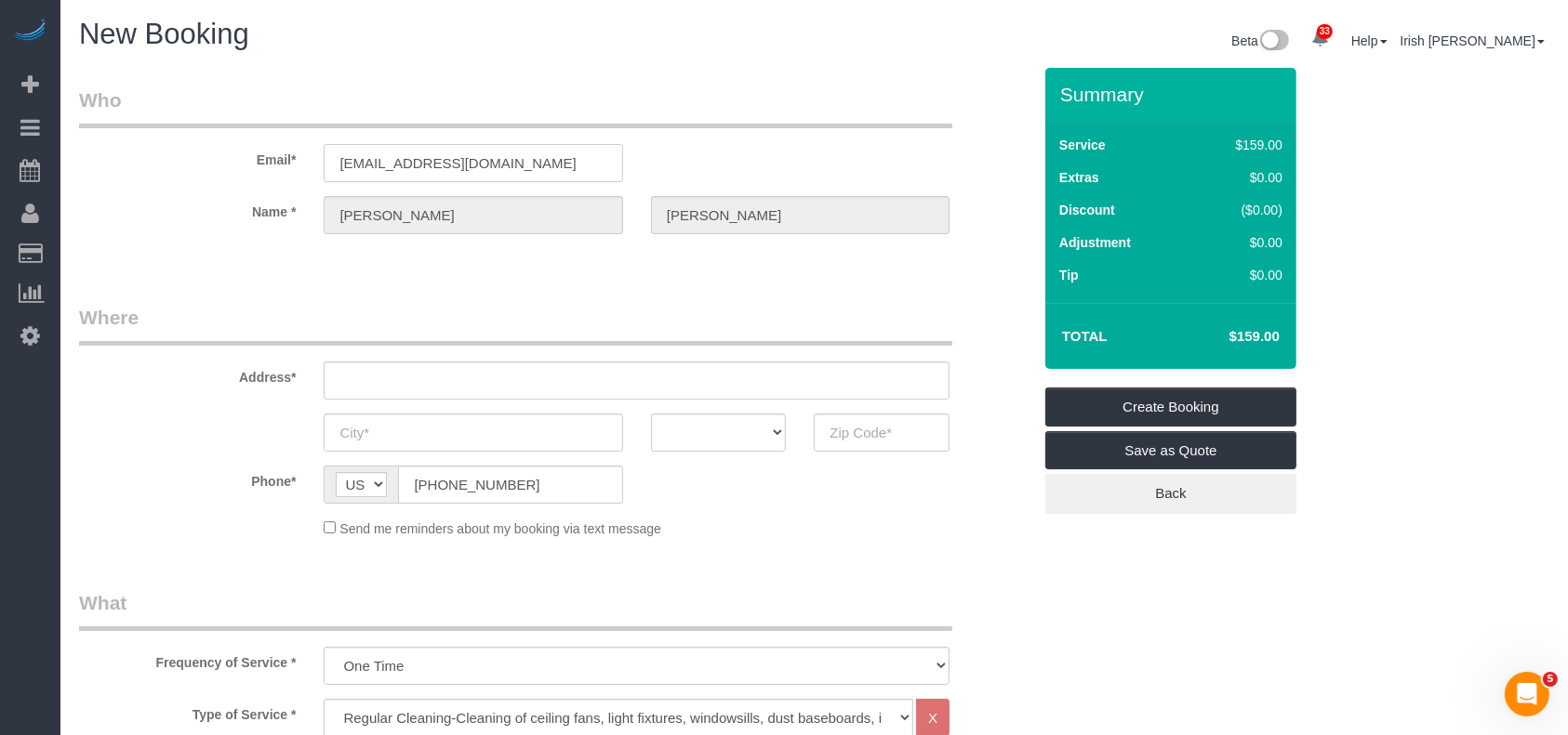
select select "string:fspay-7419ba56-f632-4390-a0ca-0782771d0fb9"
type input "508 Breathless View St"
type input "San Antonio"
select select "[GEOGRAPHIC_DATA]"
type input "78260"
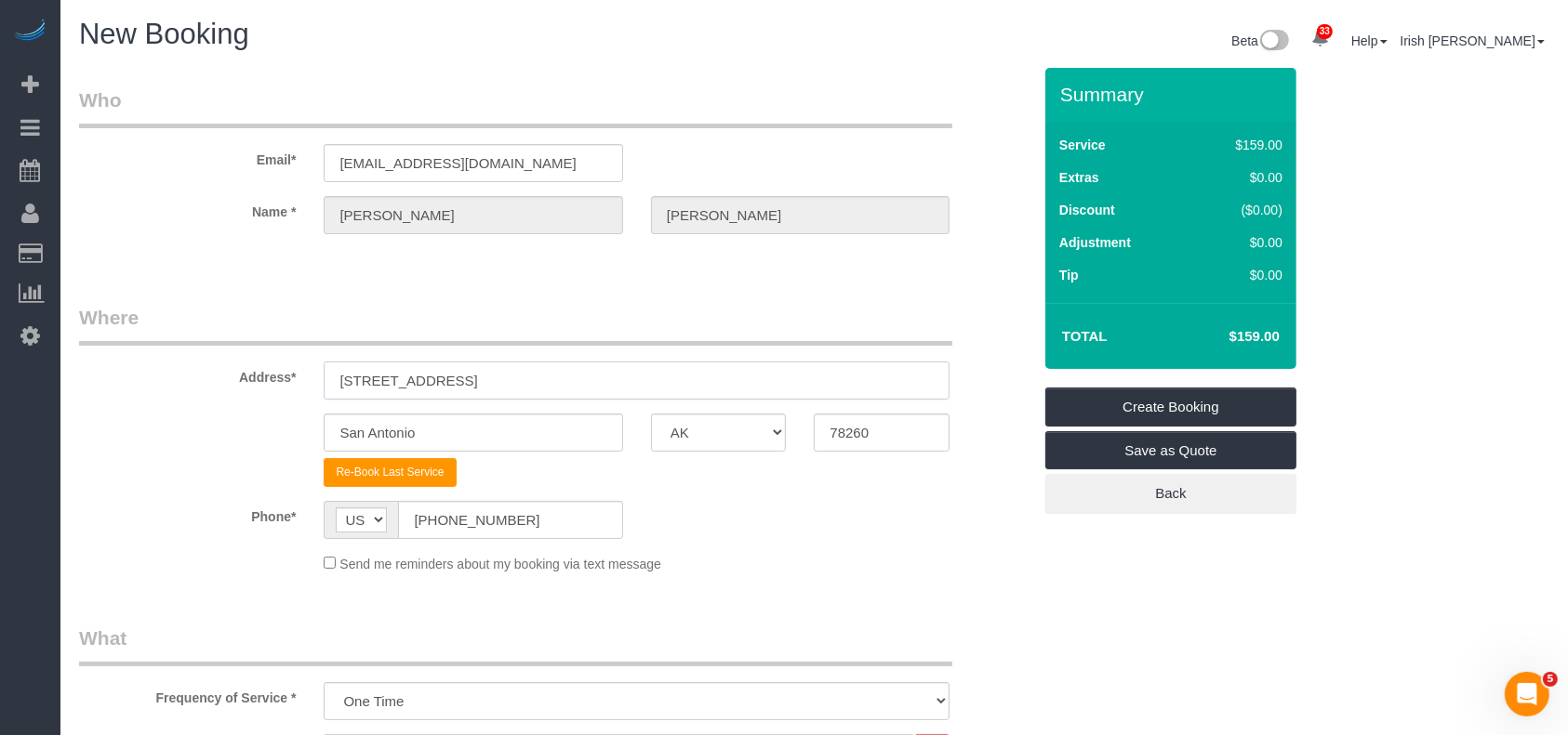
drag, startPoint x: 540, startPoint y: 382, endPoint x: 164, endPoint y: 377, distance: 376.0
click at [131, 374] on div "Address* 508 Breathless View St" at bounding box center [555, 352] width 980 height 96
paste input "7706 Red Hill Pl, San Antonio, TX 78240"
click at [573, 380] on input "7706 Red Hill Pl, San Antonio, TX 78240" at bounding box center [636, 380] width 625 height 38
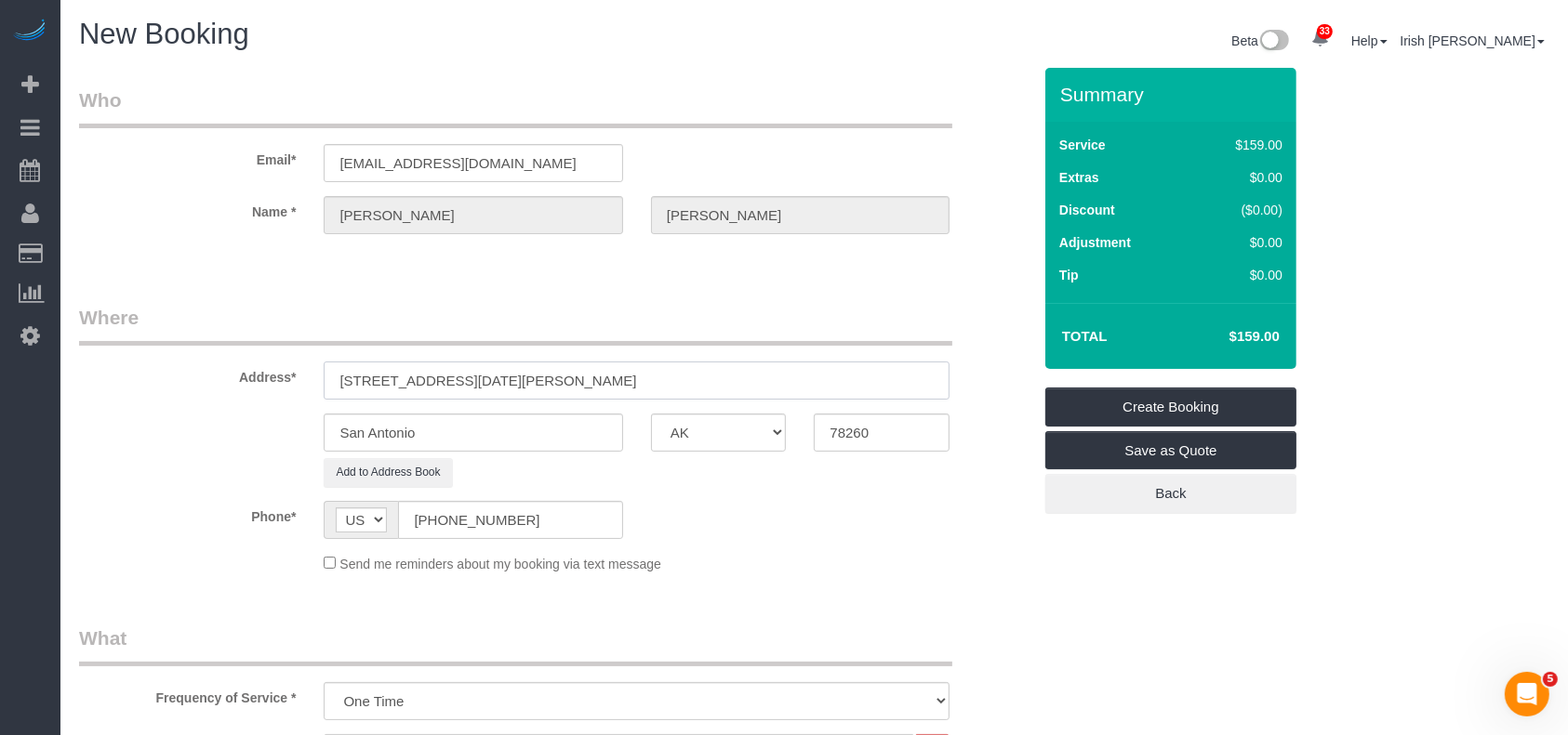
type input "7706 Red Hill Pl, San Antonio, TX 78240"
drag, startPoint x: 895, startPoint y: 445, endPoint x: 777, endPoint y: 436, distance: 118.3
click at [777, 436] on div "San Antonio AK AL AR AZ CA CO CT DC DE FL GA HI IA ID IL IN KS KY LA MA MD ME M…" at bounding box center [555, 432] width 980 height 38
paste input "4"
type input "78240"
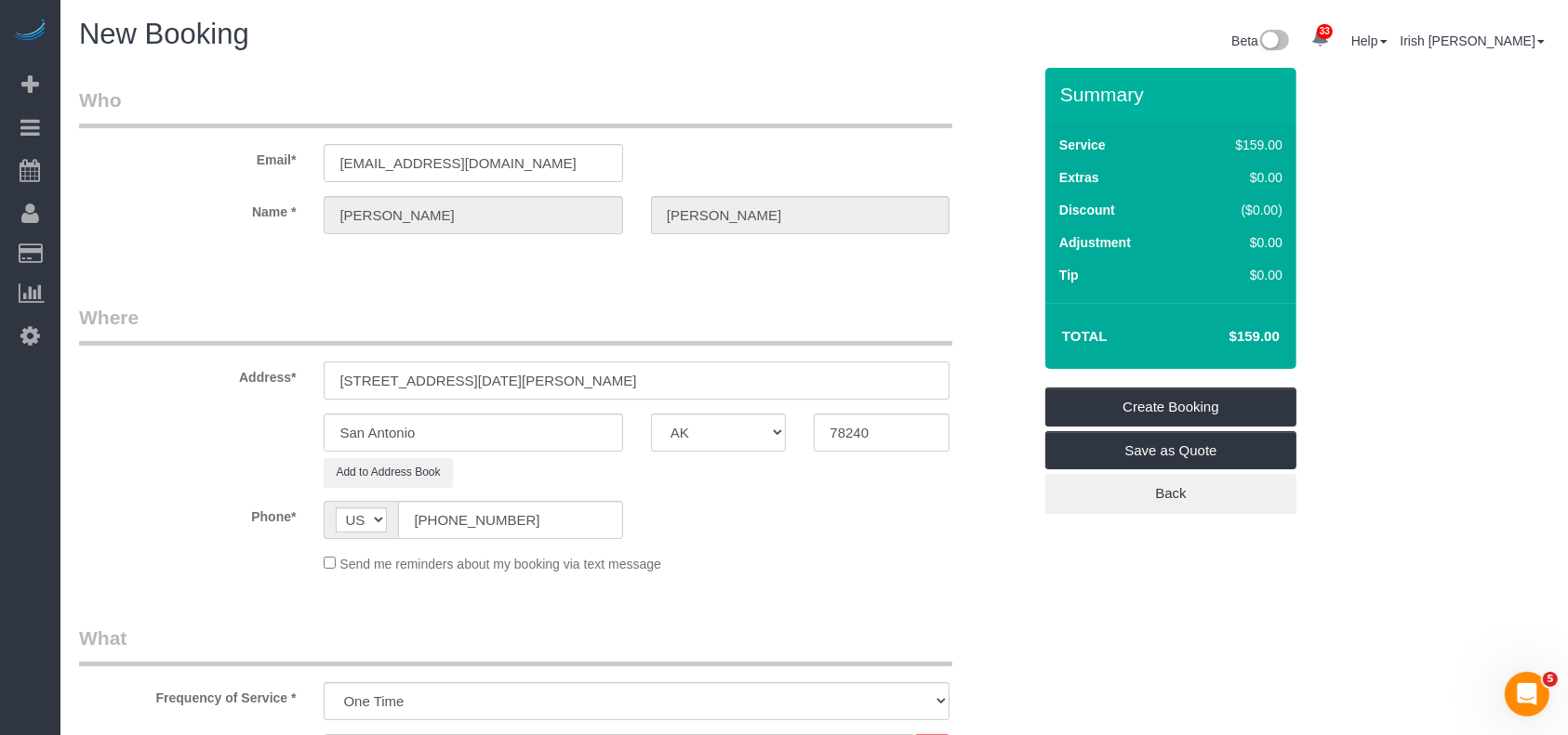
drag, startPoint x: 447, startPoint y: 378, endPoint x: 693, endPoint y: 381, distance: 246.0
click at [693, 381] on input "7706 Red Hill Pl, San Antonio, TX 78240" at bounding box center [636, 380] width 625 height 38
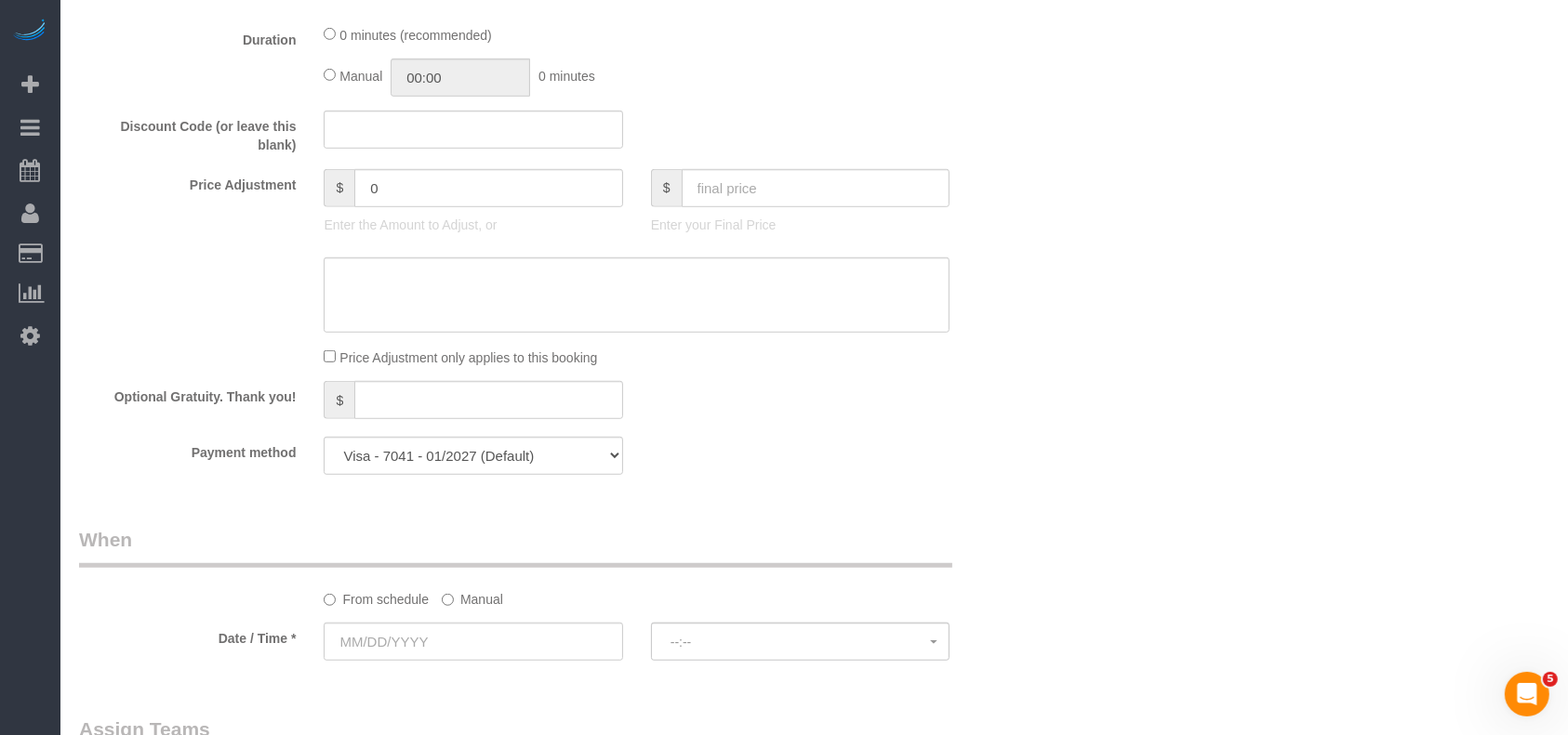
scroll to position [1362, 0]
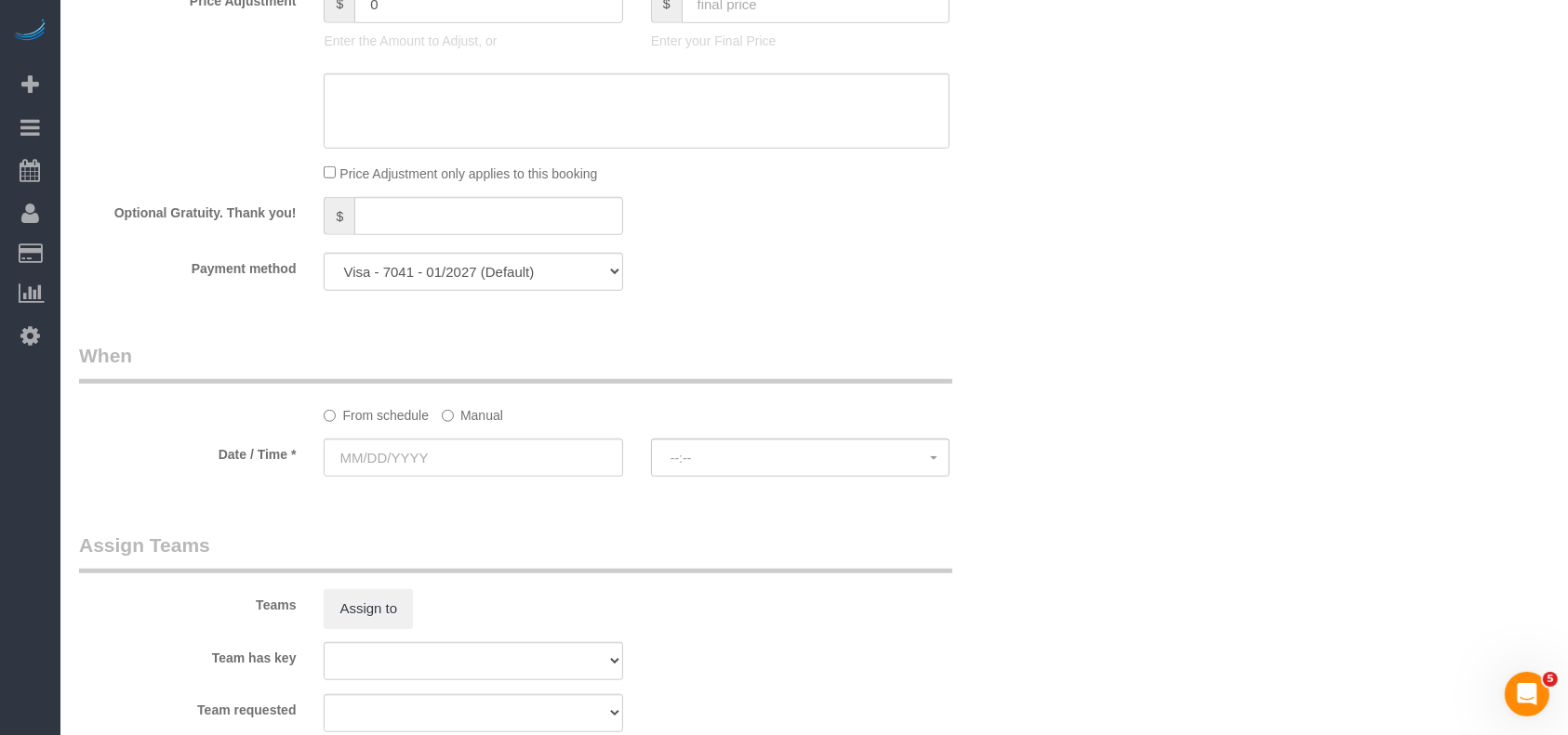
type input "7706 Red Hill Pl,"
click at [570, 272] on select "Visa - 7041 - 01/2027 (Default) Add Credit Card ─────────────── Cash Check Payp…" at bounding box center [473, 272] width 298 height 38
click at [907, 290] on div "Payment method Visa - 7041 - 01/2027 (Default) Add Credit Card ─────────────── …" at bounding box center [555, 272] width 980 height 38
click at [454, 417] on label "Manual" at bounding box center [472, 412] width 62 height 26
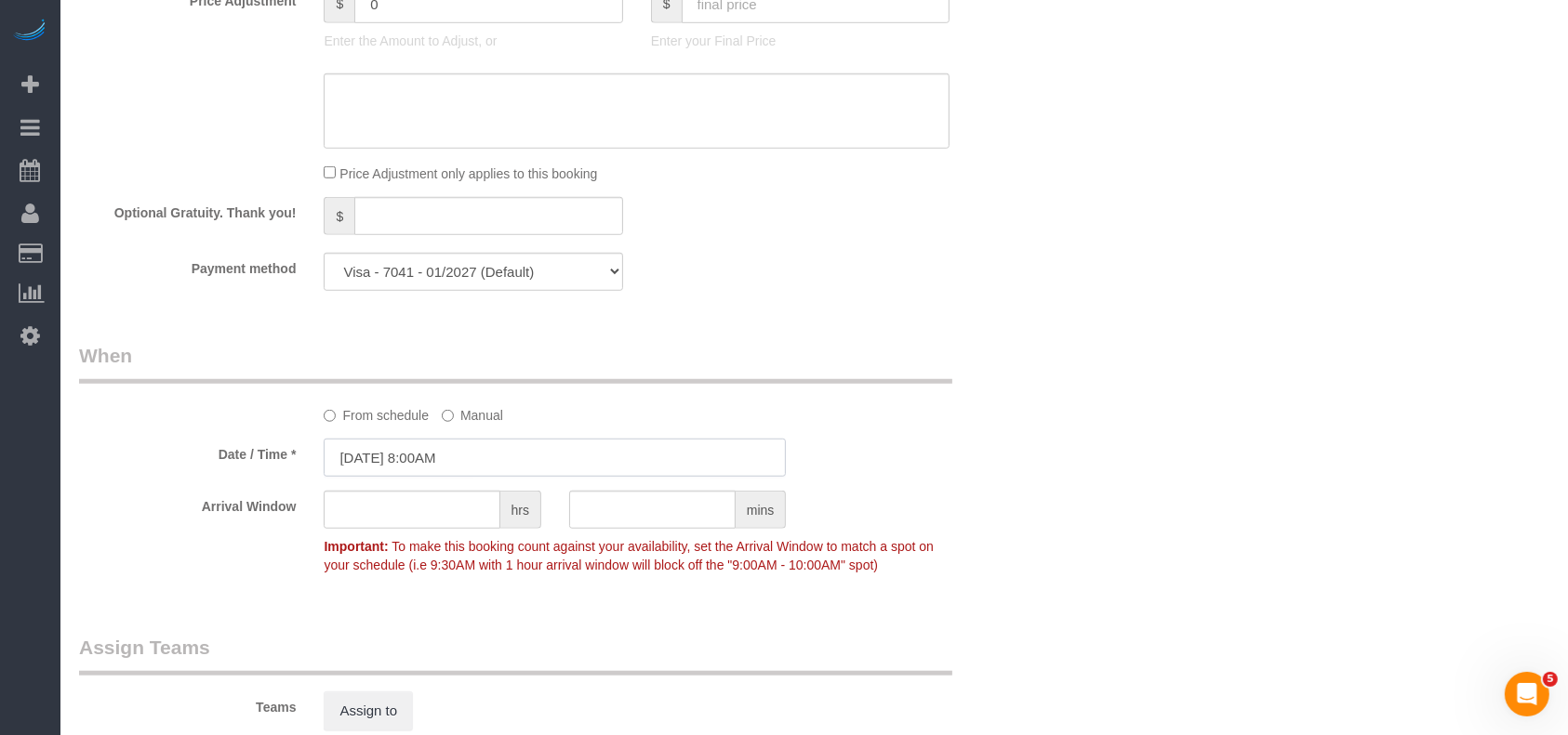
click at [448, 459] on input "08/25/2025 8:00AM" at bounding box center [555, 457] width 462 height 38
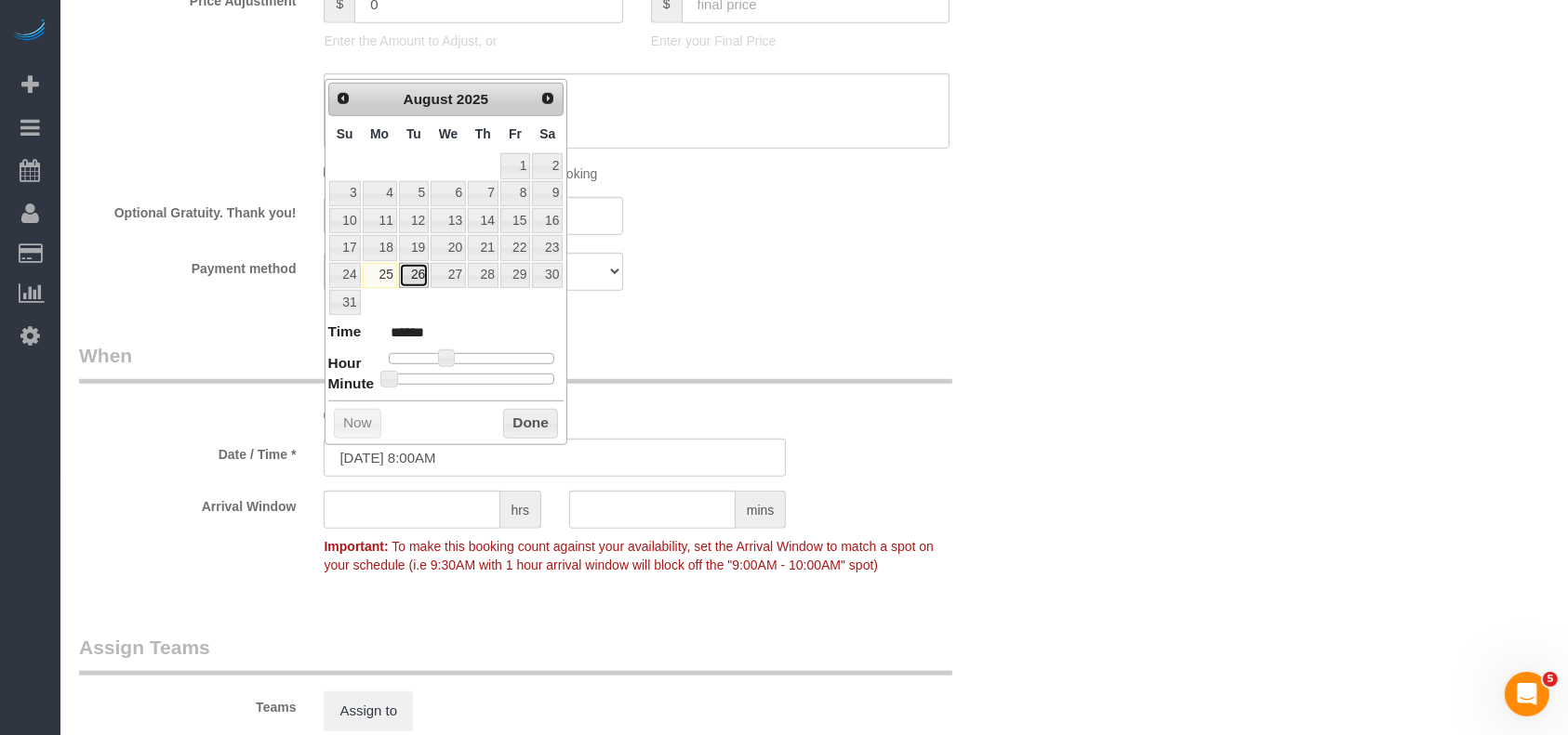
click at [421, 268] on link "26" at bounding box center [413, 276] width 29 height 26
type input "[DATE] 8:00AM"
click at [520, 419] on button "Done" at bounding box center [530, 424] width 55 height 29
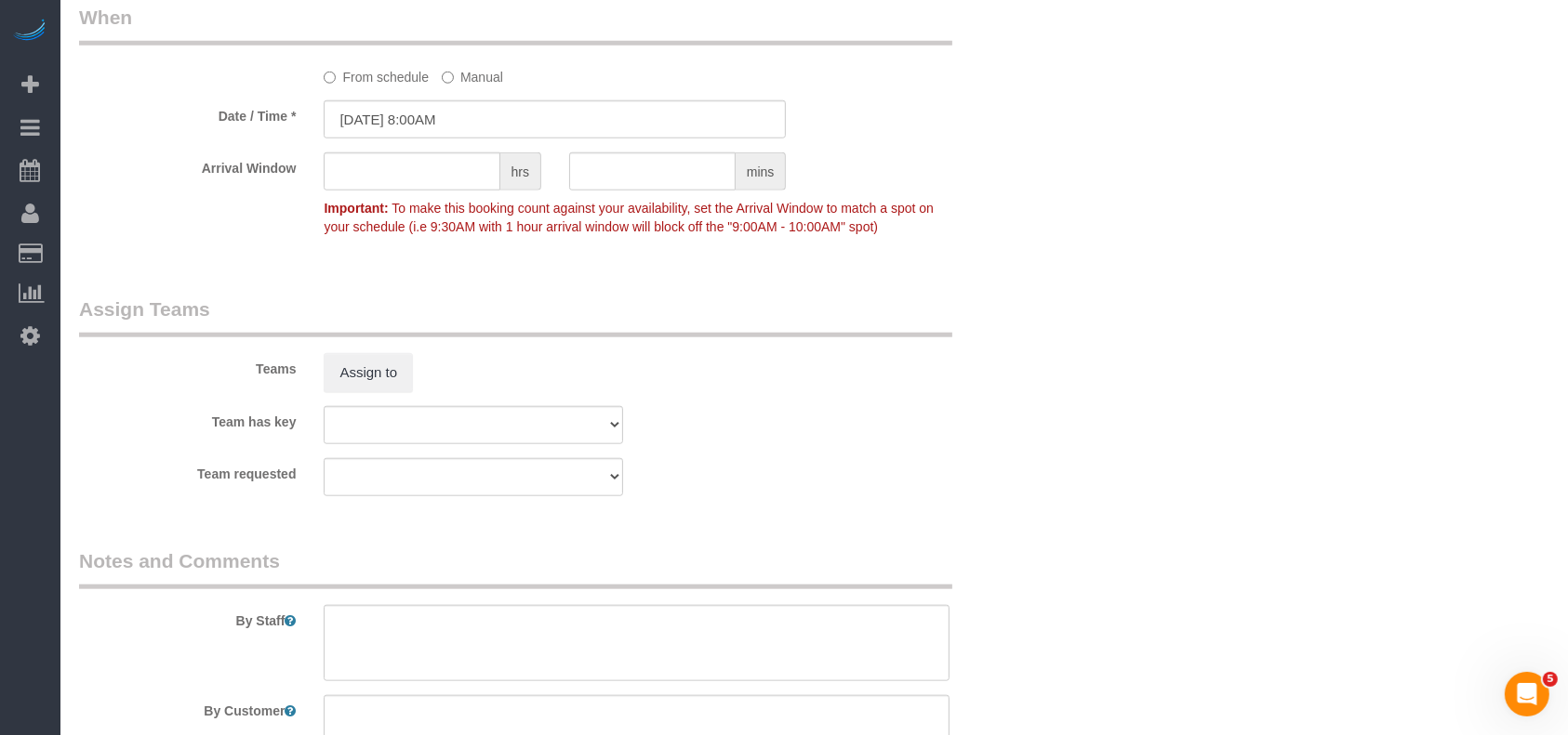
scroll to position [1859, 0]
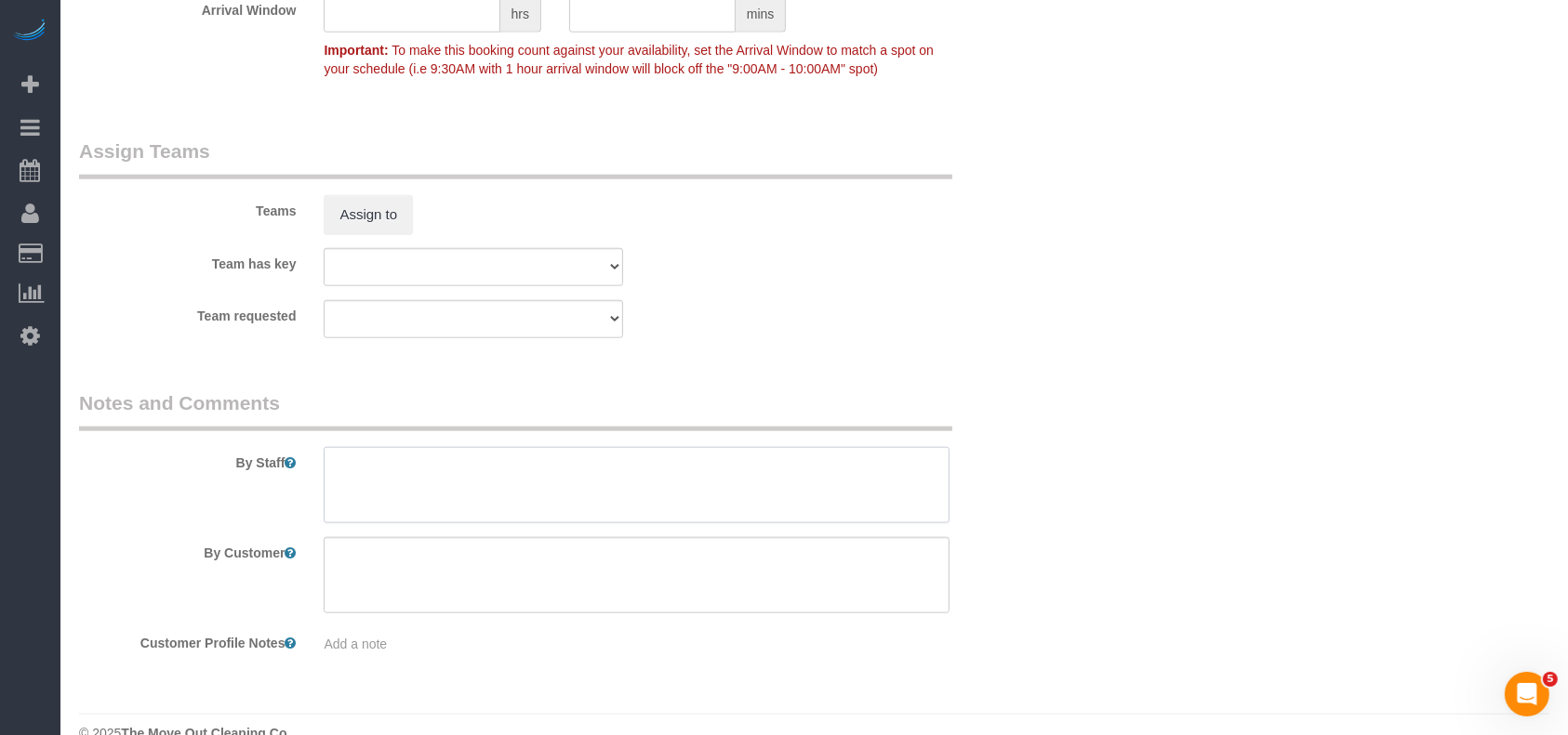
drag, startPoint x: 729, startPoint y: 488, endPoint x: 712, endPoint y: 489, distance: 17.0
click at [725, 488] on textarea at bounding box center [636, 486] width 625 height 77
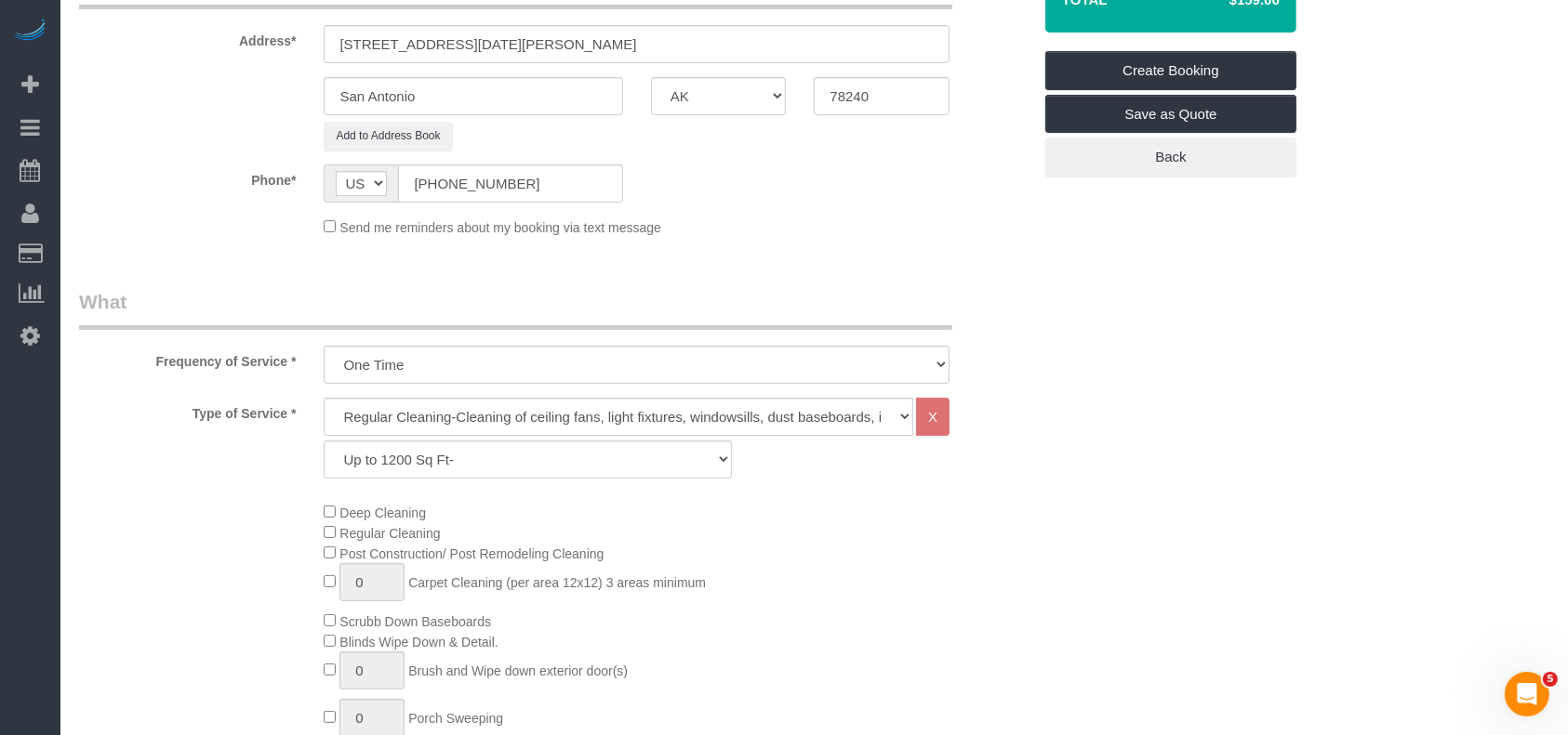
scroll to position [372, 0]
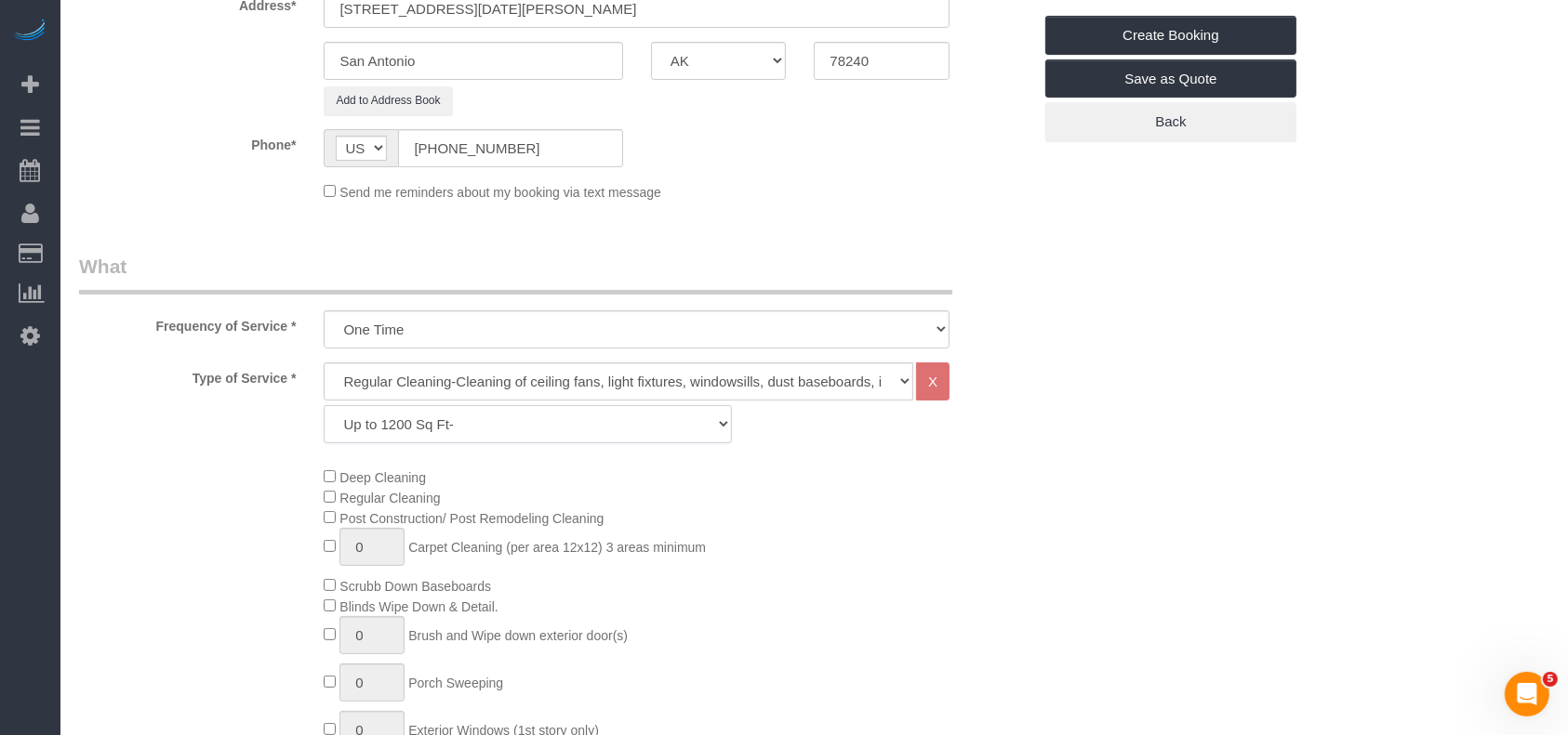
click at [466, 436] on select "Up to 1200 Sq Ft- [DATE]-[DATE] Sq Ft [DATE]-[DATE] Sq Ft [DATE]-[DATE] Sq Ft […" at bounding box center [527, 424] width 407 height 38
select select "59"
click at [324, 405] on select "Up to 1200 Sq Ft- [DATE]-[DATE] Sq Ft [DATE]-[DATE] Sq Ft [DATE]-[DATE] Sq Ft […" at bounding box center [527, 424] width 407 height 38
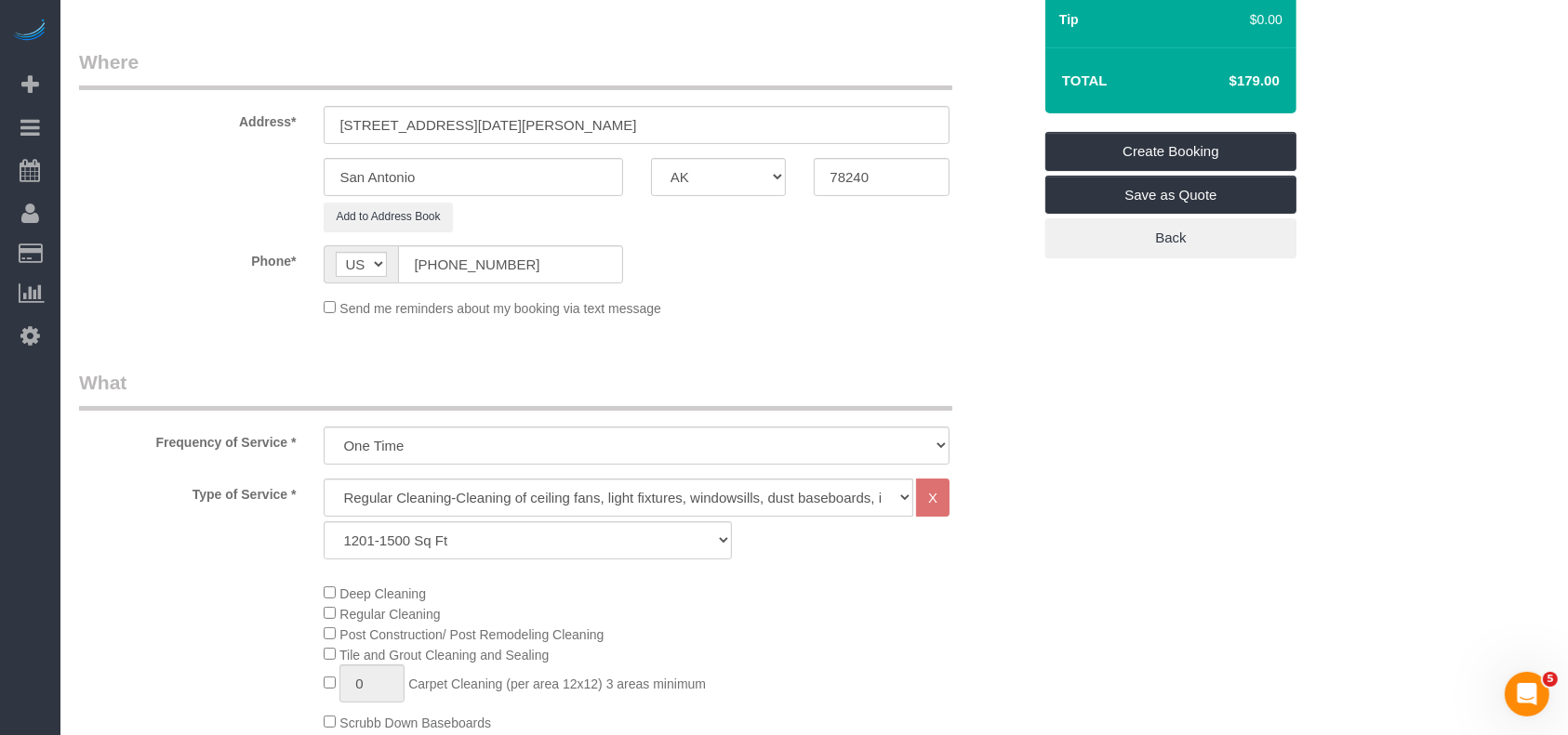
scroll to position [0, 0]
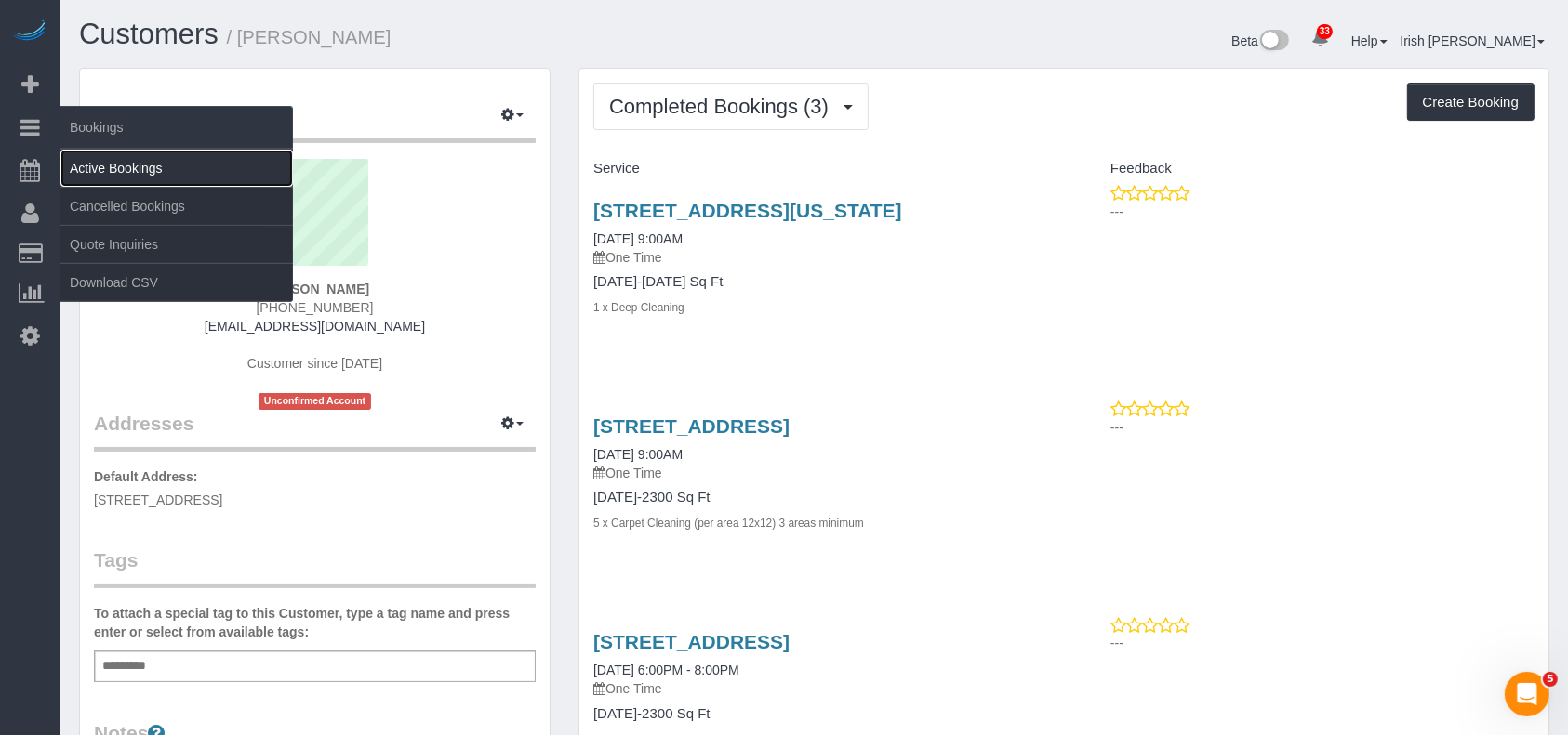
click at [121, 175] on link "Active Bookings" at bounding box center [177, 168] width 233 height 37
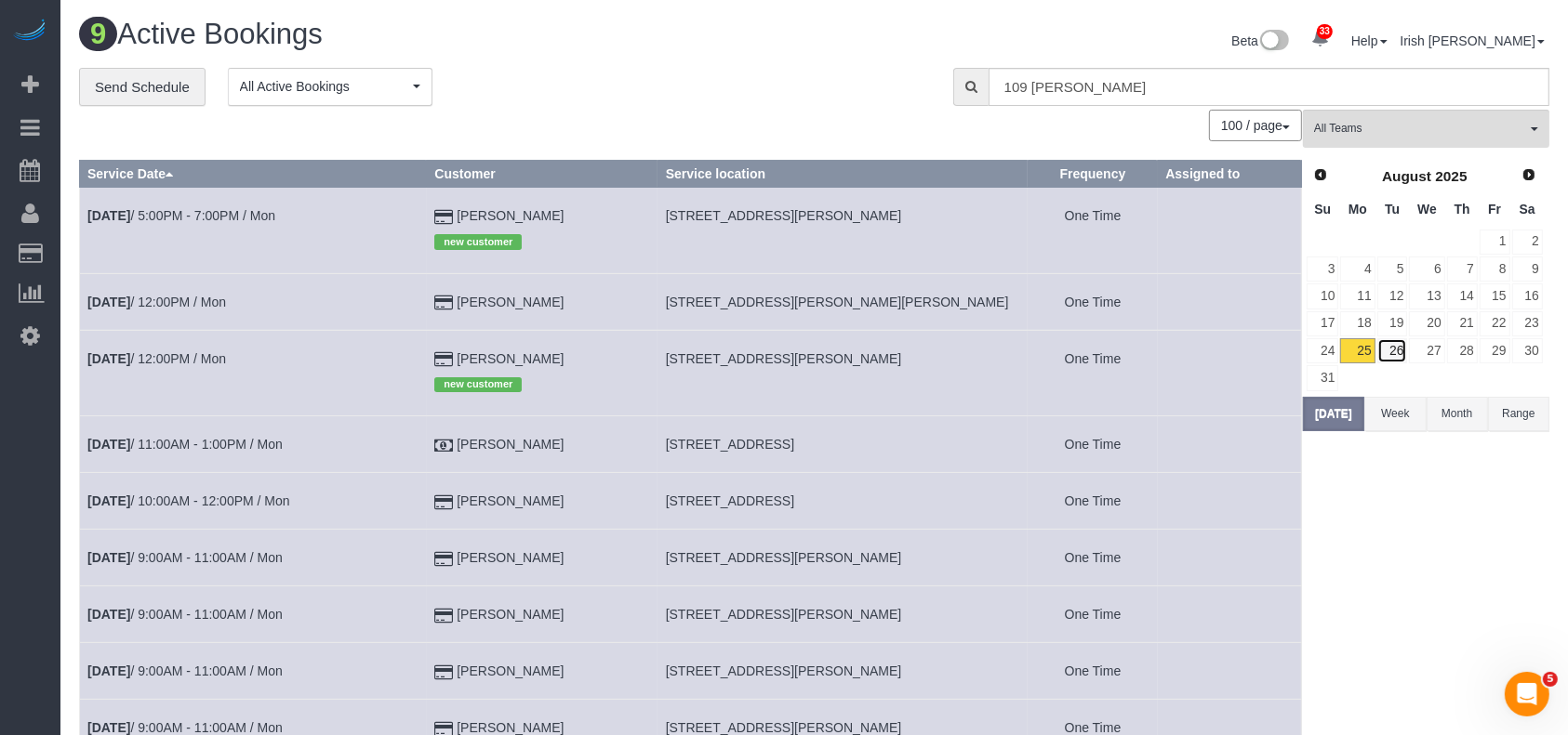
click at [1394, 354] on link "26" at bounding box center [1392, 351] width 30 height 26
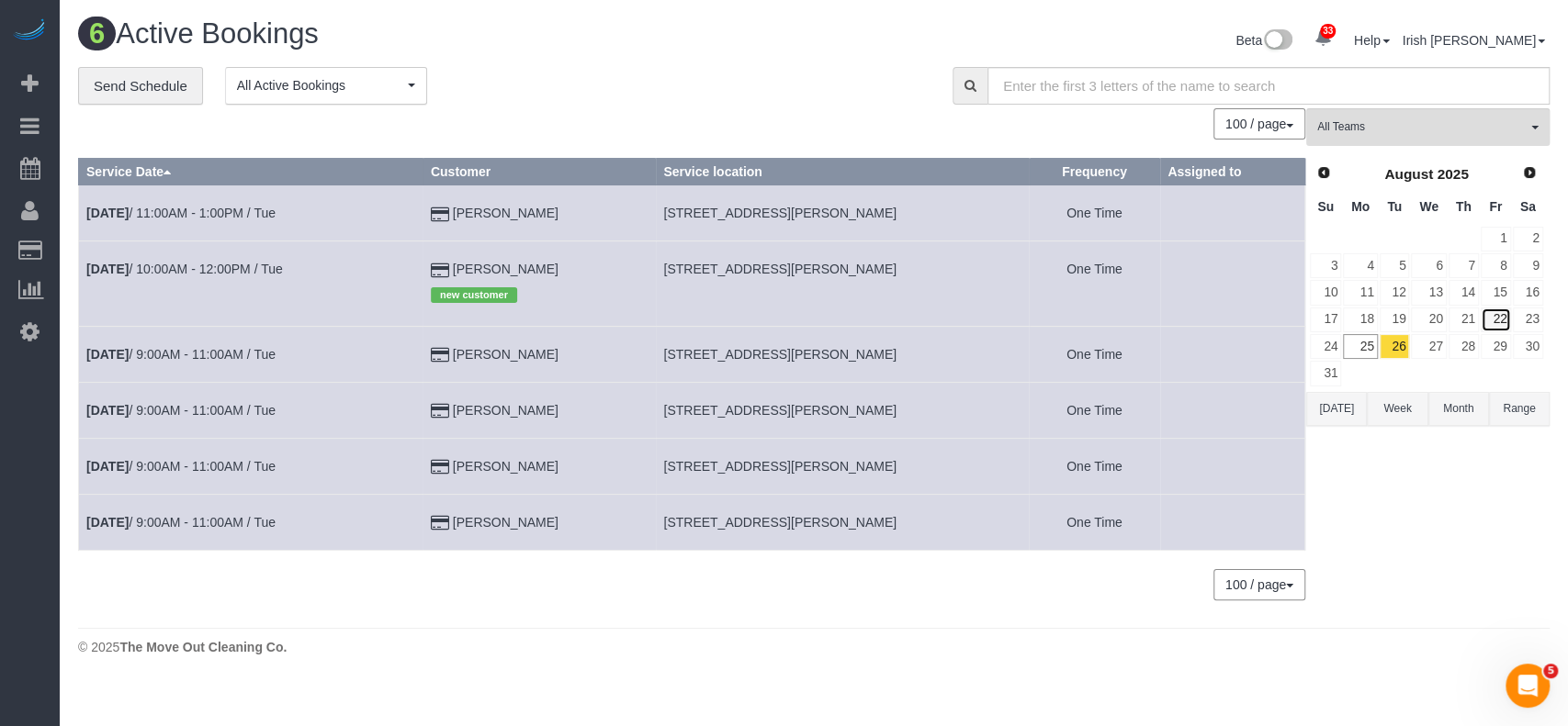
click at [1491, 320] on link "22" at bounding box center [1495, 320] width 30 height 25
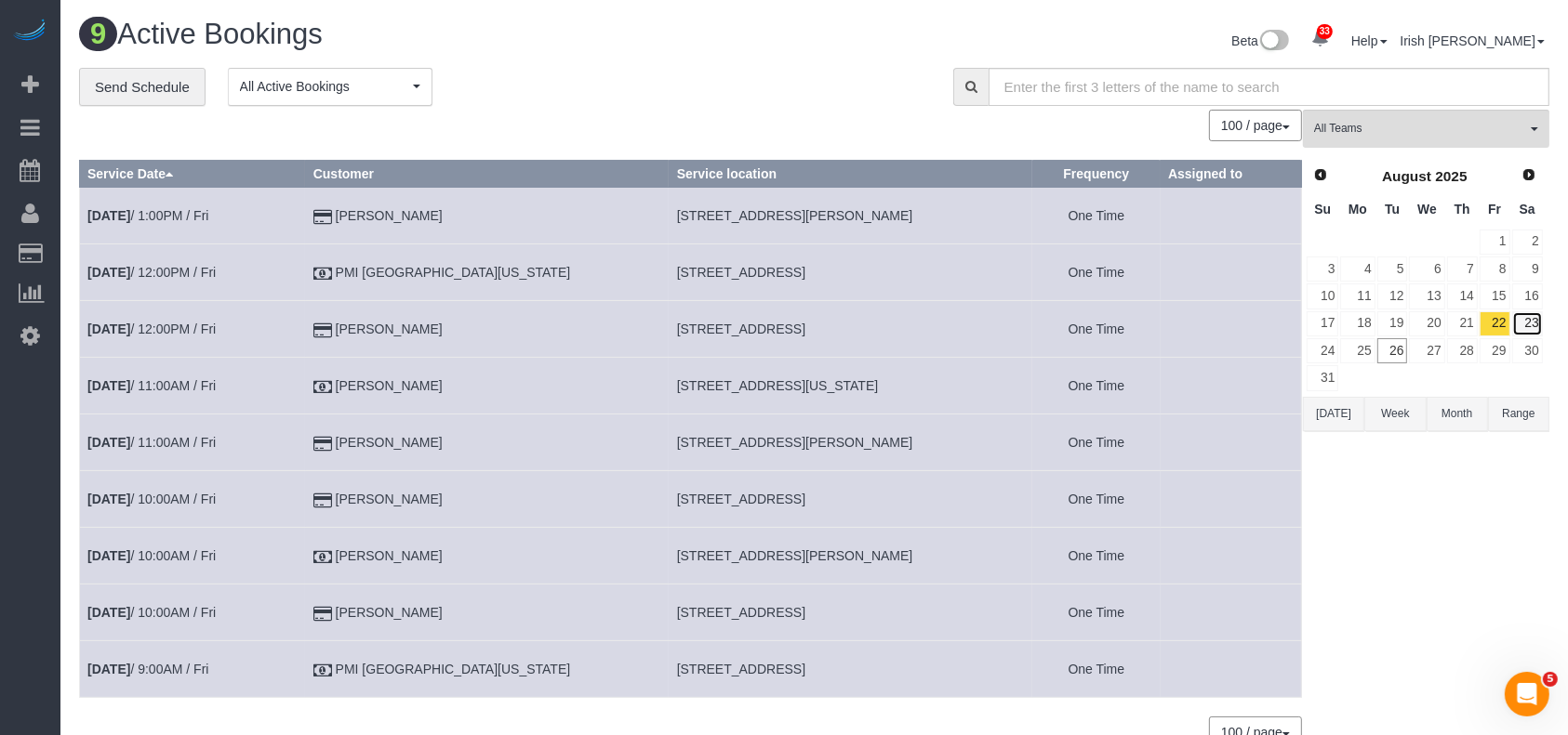
click at [1534, 317] on link "23" at bounding box center [1527, 324] width 30 height 26
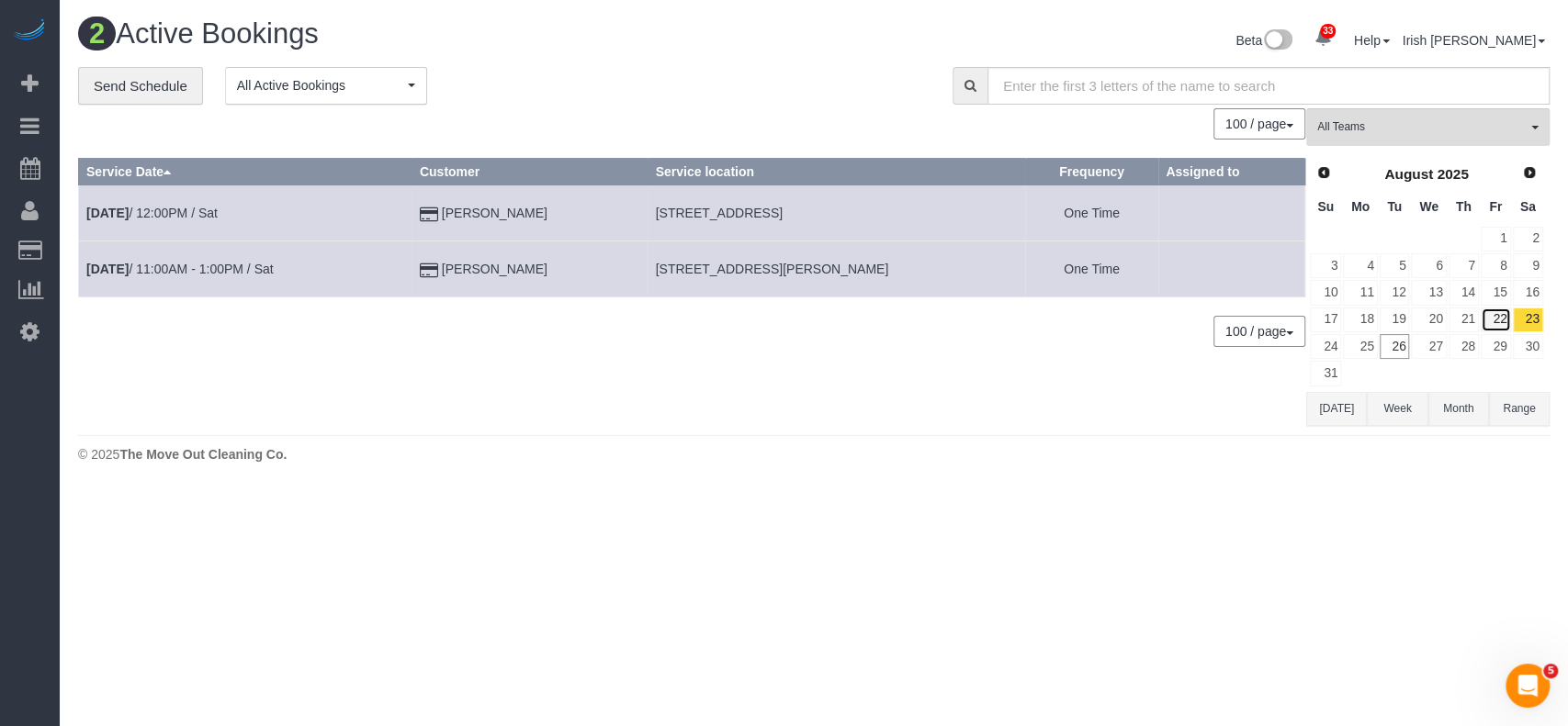
click at [1503, 314] on link "22" at bounding box center [1495, 320] width 30 height 25
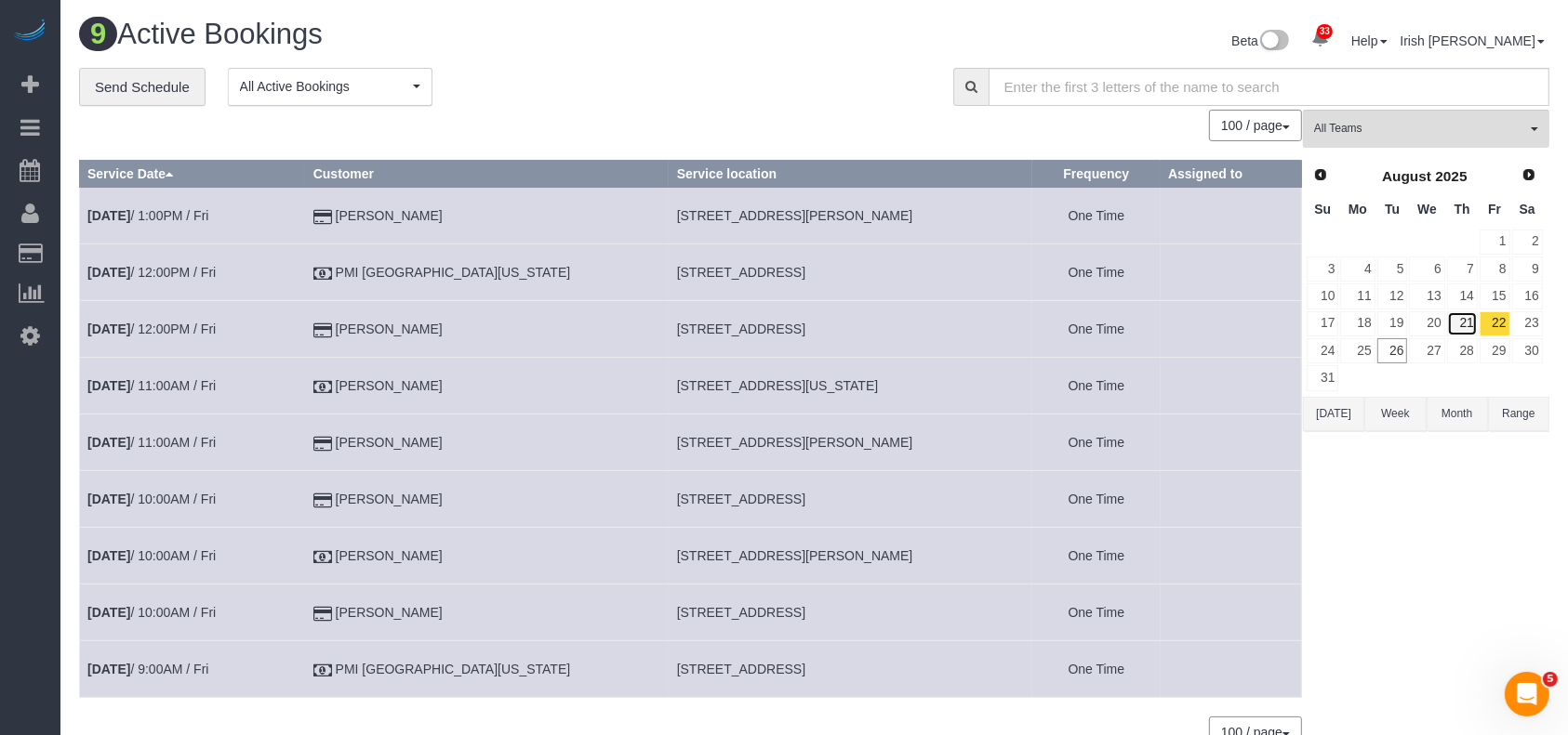
click at [1458, 319] on link "21" at bounding box center [1462, 324] width 30 height 26
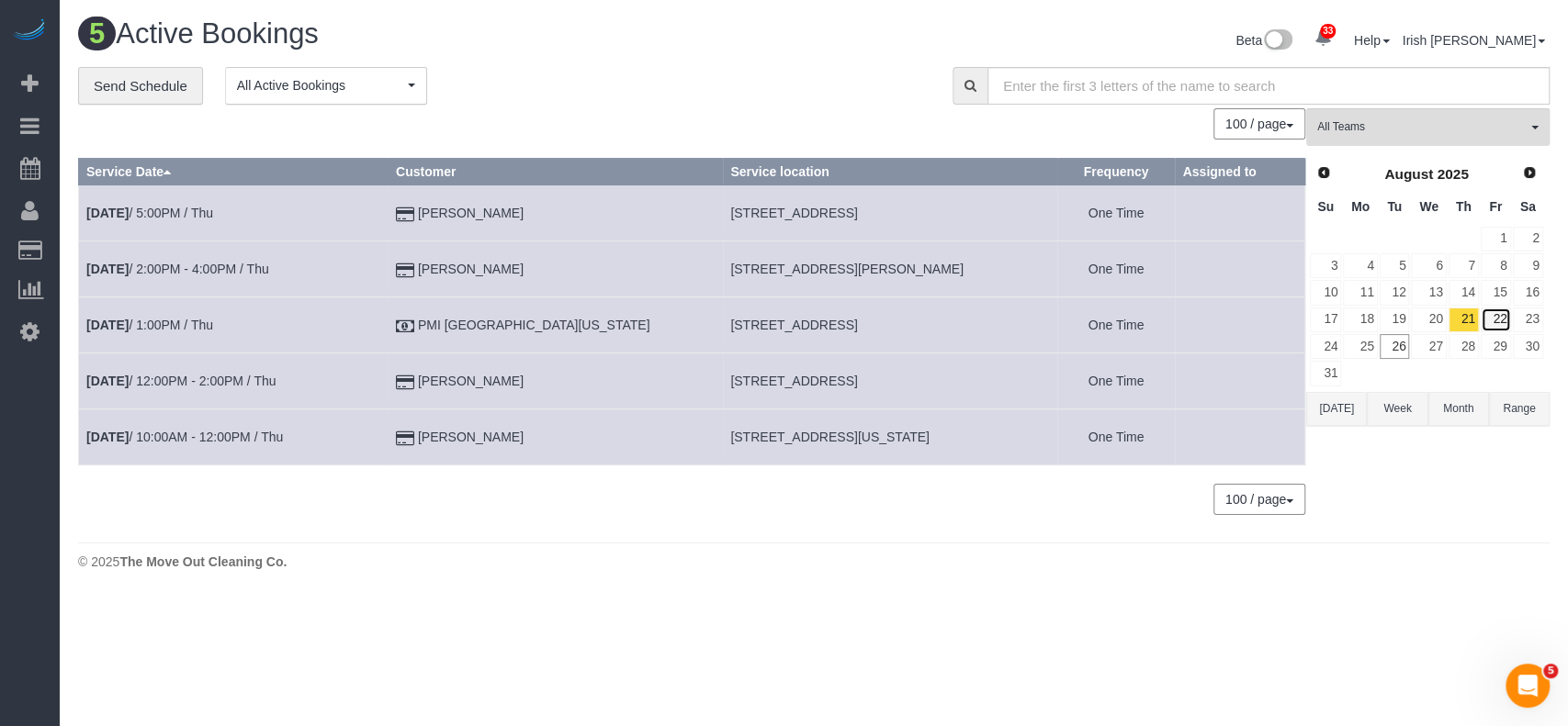
click at [1496, 325] on link "22" at bounding box center [1495, 320] width 30 height 25
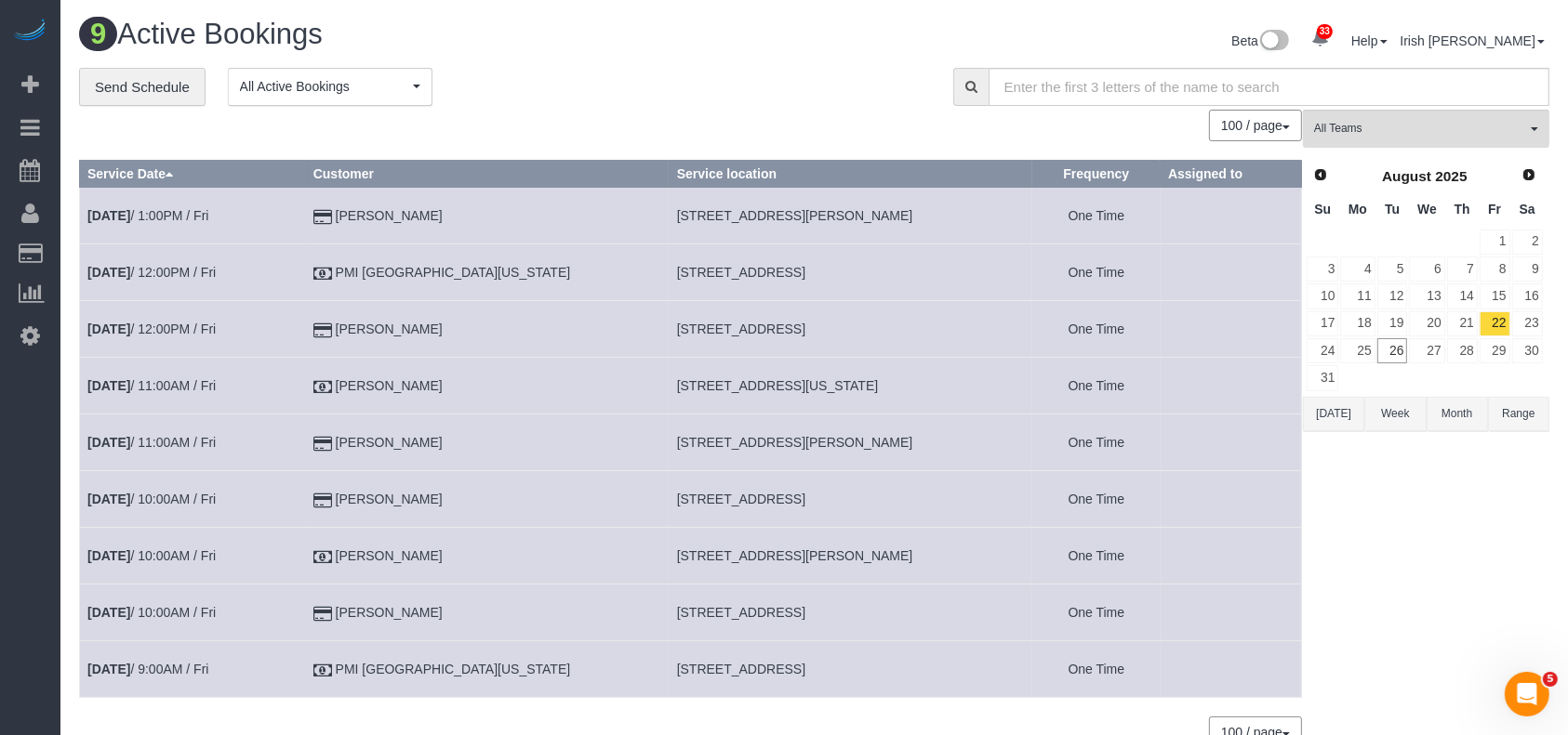
click at [696, 279] on span "[STREET_ADDRESS]" at bounding box center [740, 272] width 129 height 15
click at [693, 278] on span "[STREET_ADDRESS]" at bounding box center [740, 272] width 129 height 15
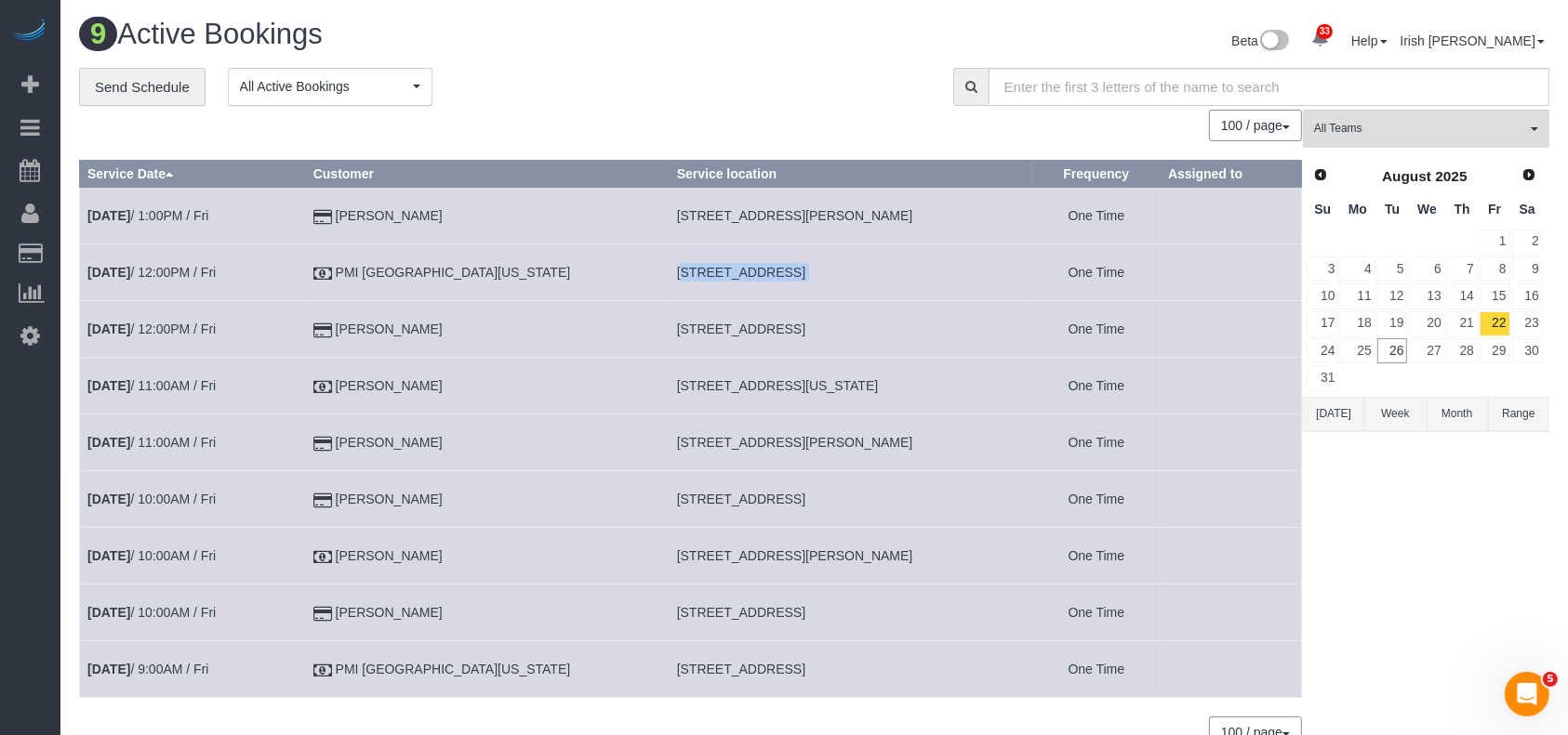
copy tr "[STREET_ADDRESS]"
click at [183, 272] on link "[DATE] 12:00PM / Fri" at bounding box center [151, 272] width 129 height 15
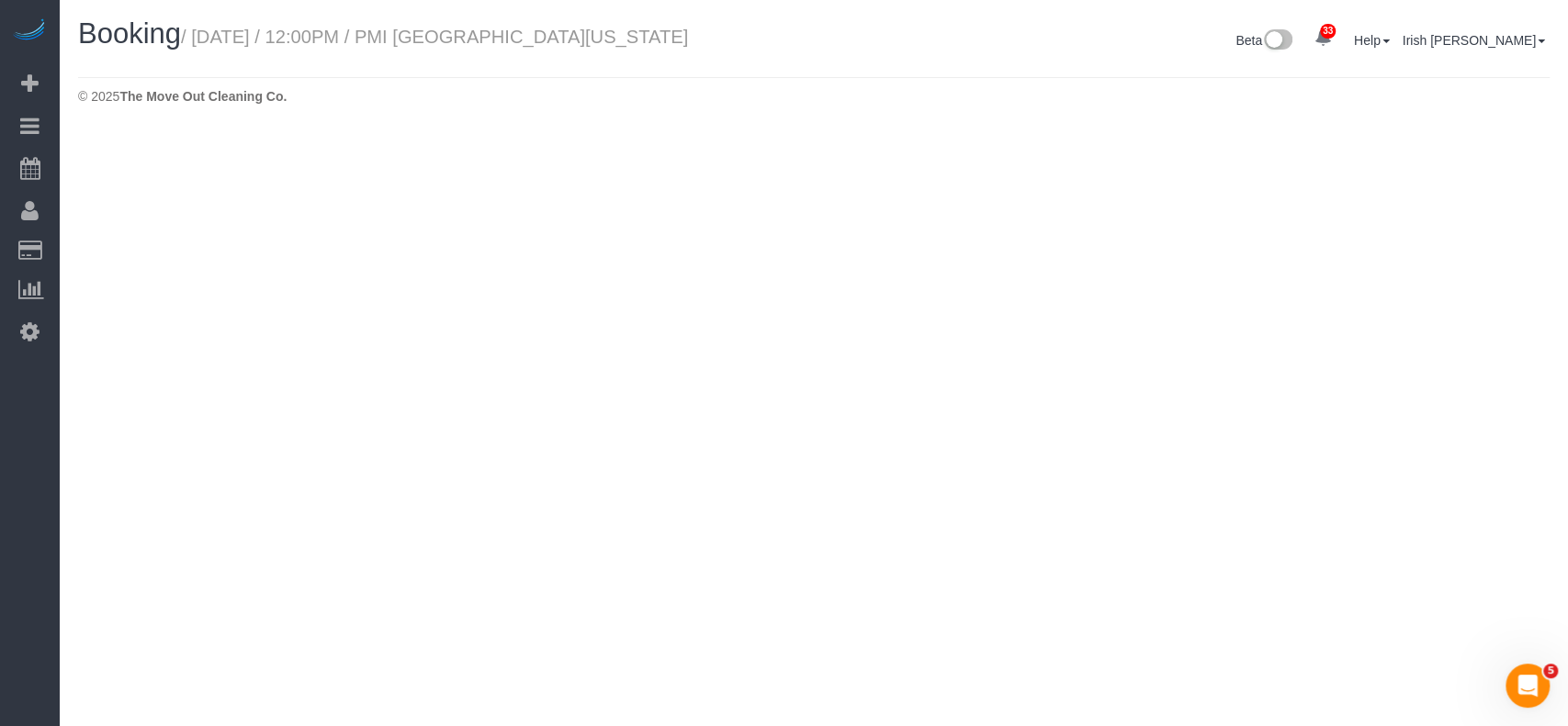
select select "[GEOGRAPHIC_DATA]"
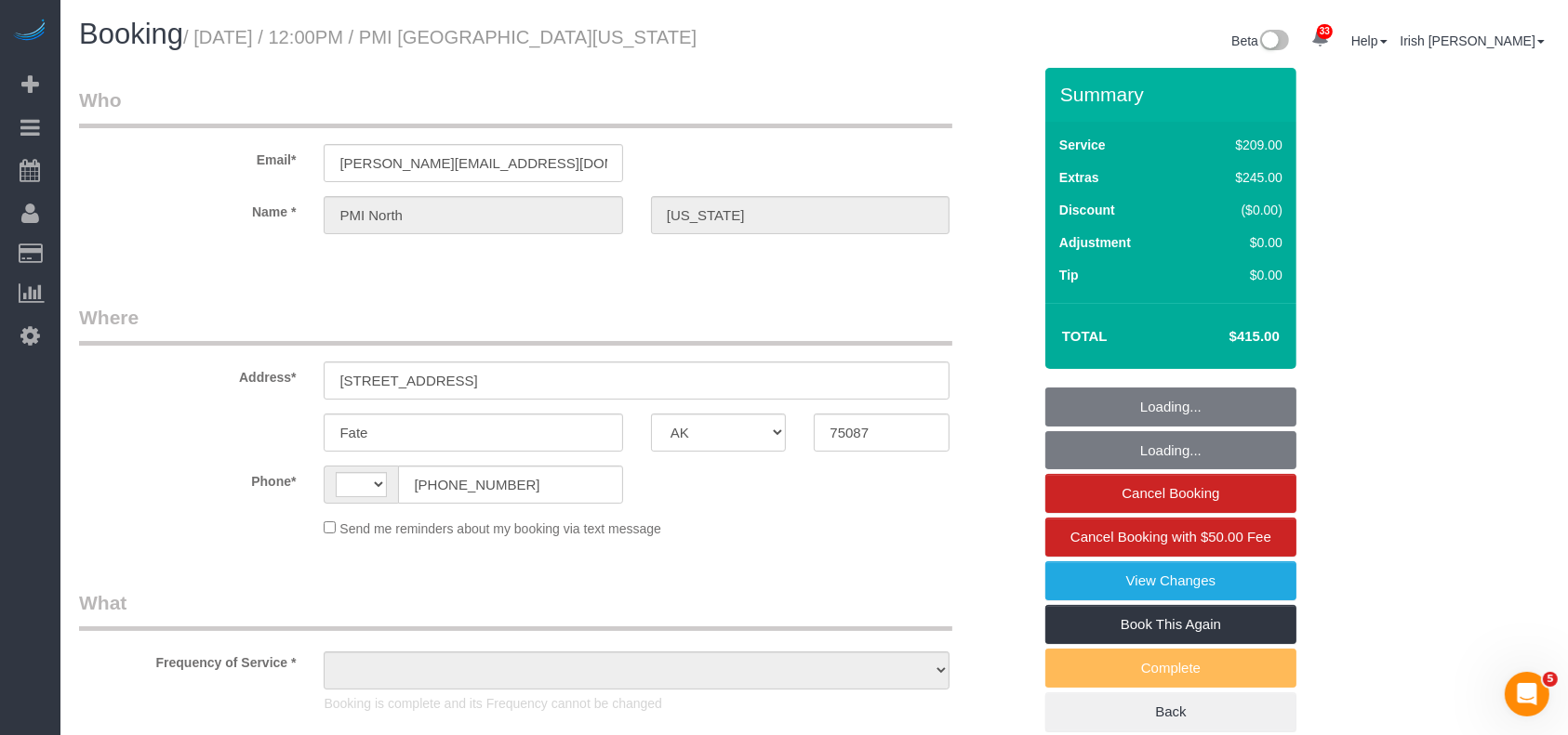
select select "string:[GEOGRAPHIC_DATA]"
select select "object:1944"
select select "3"
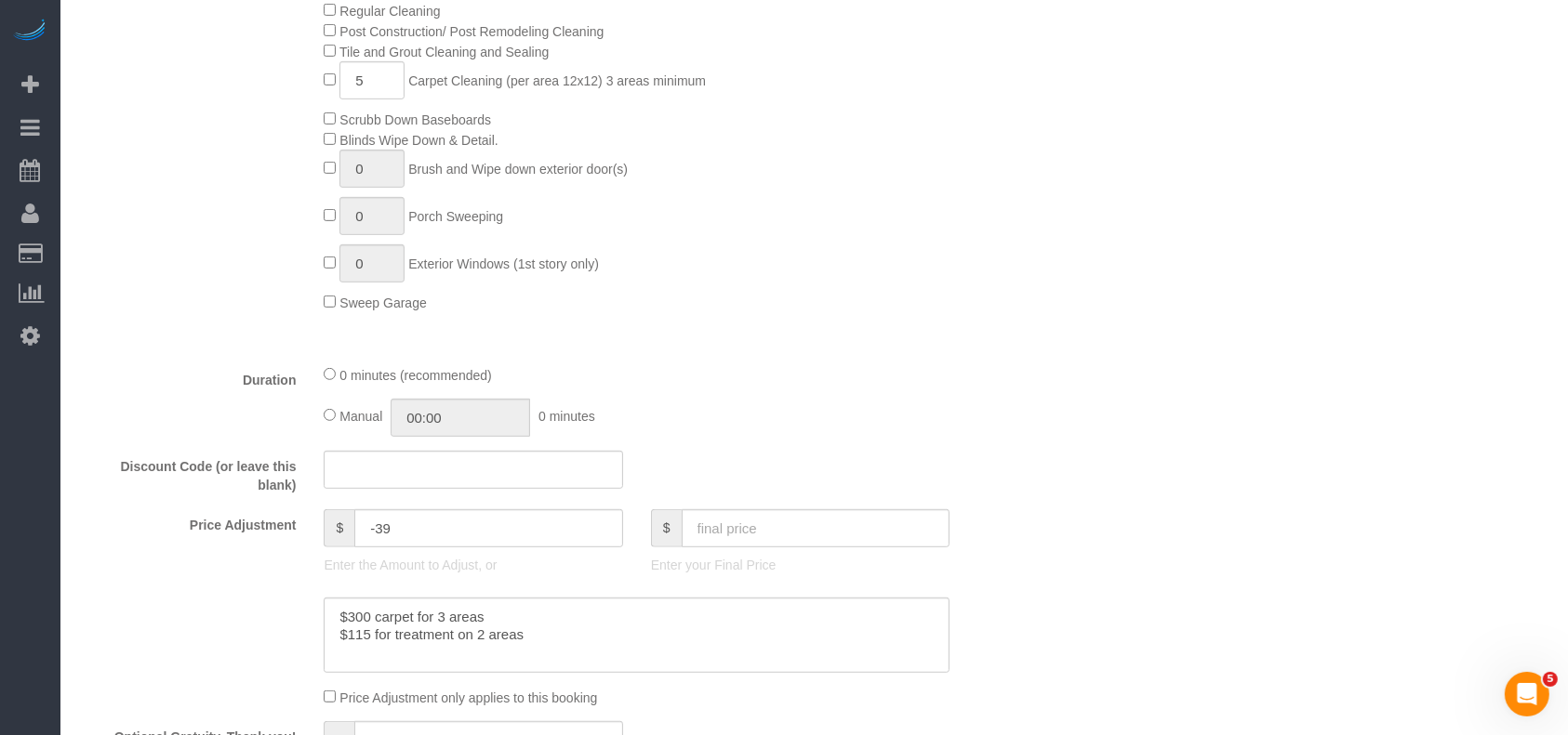
scroll to position [867, 0]
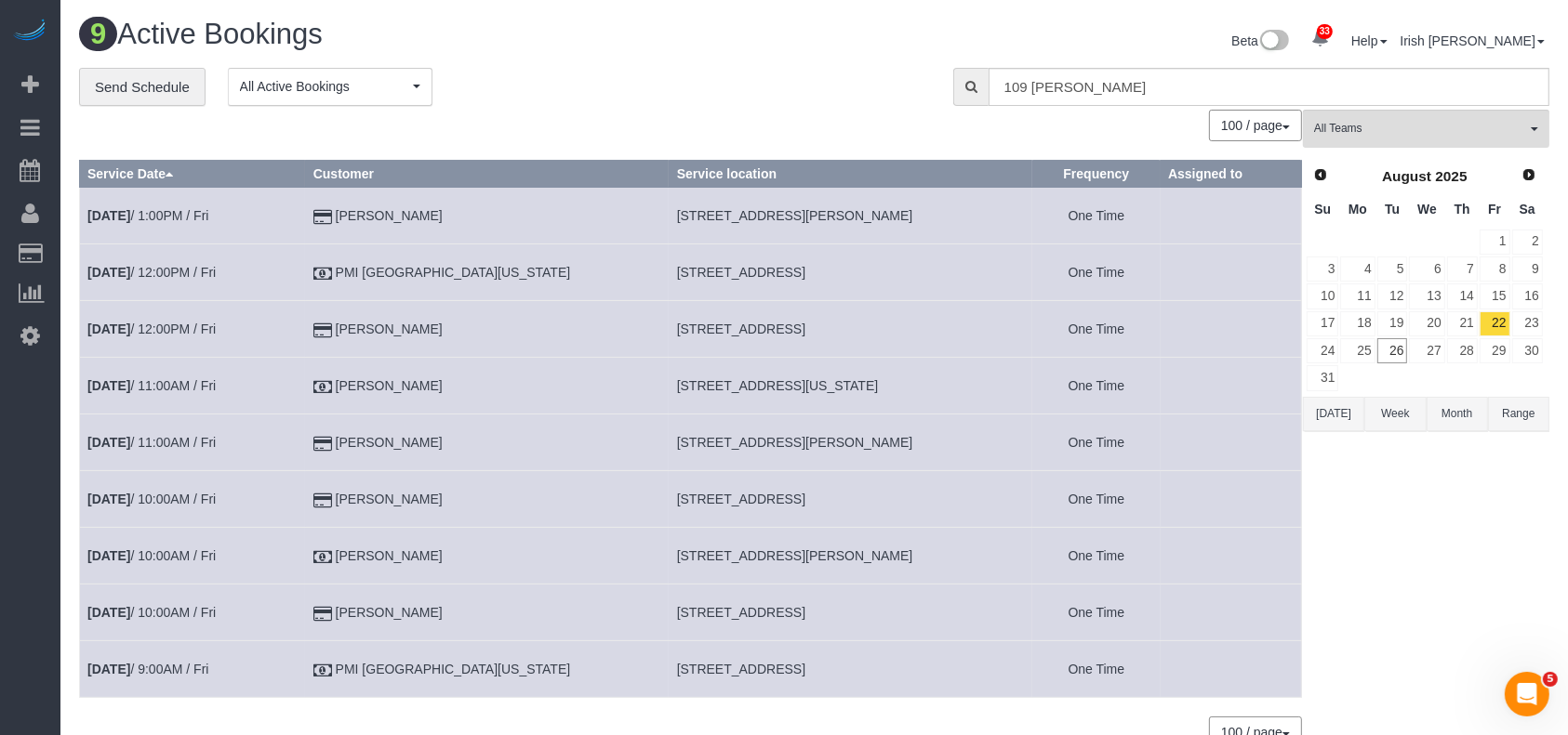
click at [681, 272] on span "[STREET_ADDRESS]" at bounding box center [740, 272] width 129 height 15
click at [676, 662] on span "[STREET_ADDRESS]" at bounding box center [740, 668] width 129 height 15
click at [676, 665] on span "[STREET_ADDRESS]" at bounding box center [740, 668] width 129 height 15
click at [676, 667] on span "[STREET_ADDRESS]" at bounding box center [740, 668] width 129 height 15
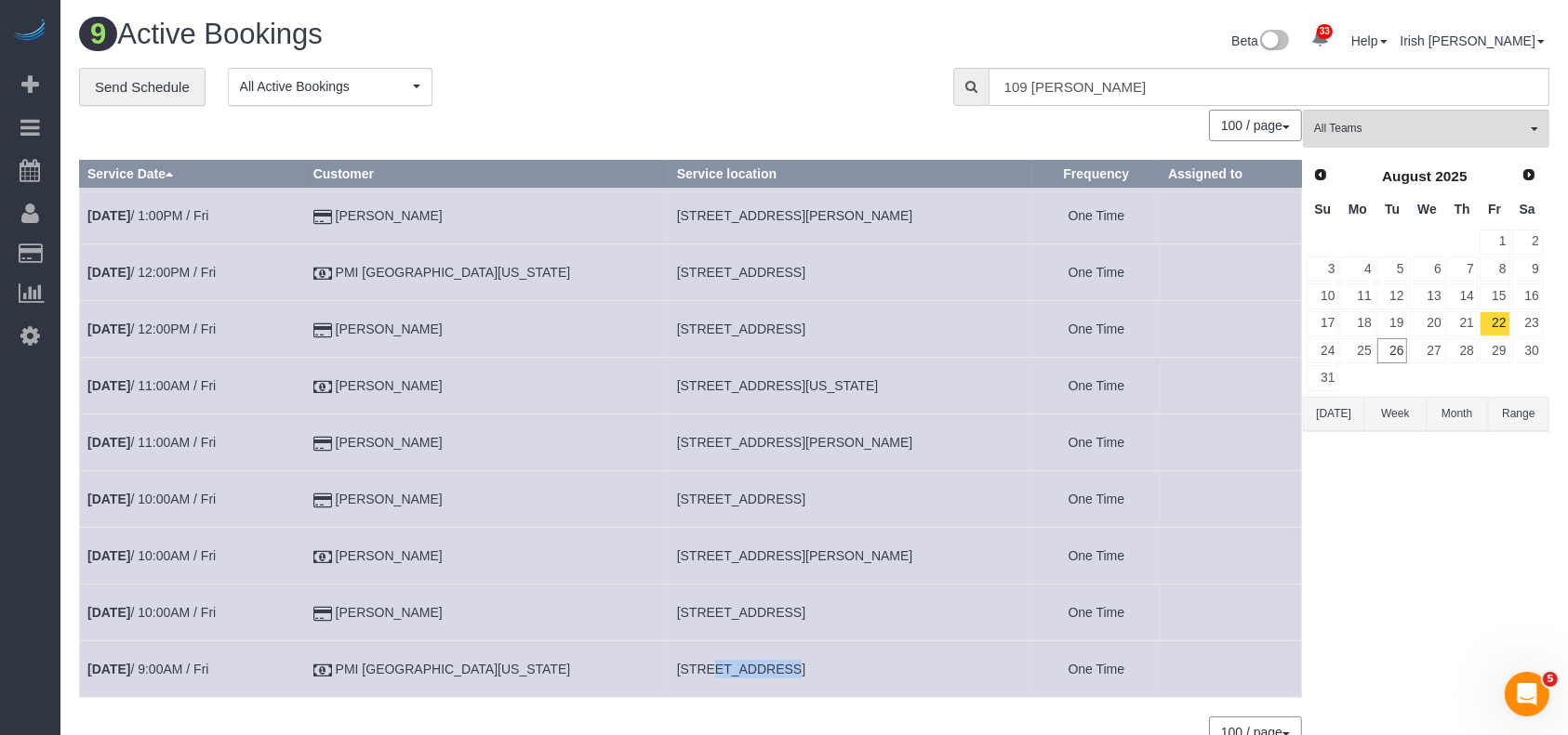
click at [676, 666] on span "[STREET_ADDRESS]" at bounding box center [740, 668] width 129 height 15
click at [676, 665] on span "[STREET_ADDRESS]" at bounding box center [740, 668] width 129 height 15
click at [186, 656] on td "[DATE] 9:00AM / Fri" at bounding box center [192, 669] width 226 height 57
click at [184, 663] on link "[DATE] 9:00AM / Fri" at bounding box center [147, 668] width 121 height 15
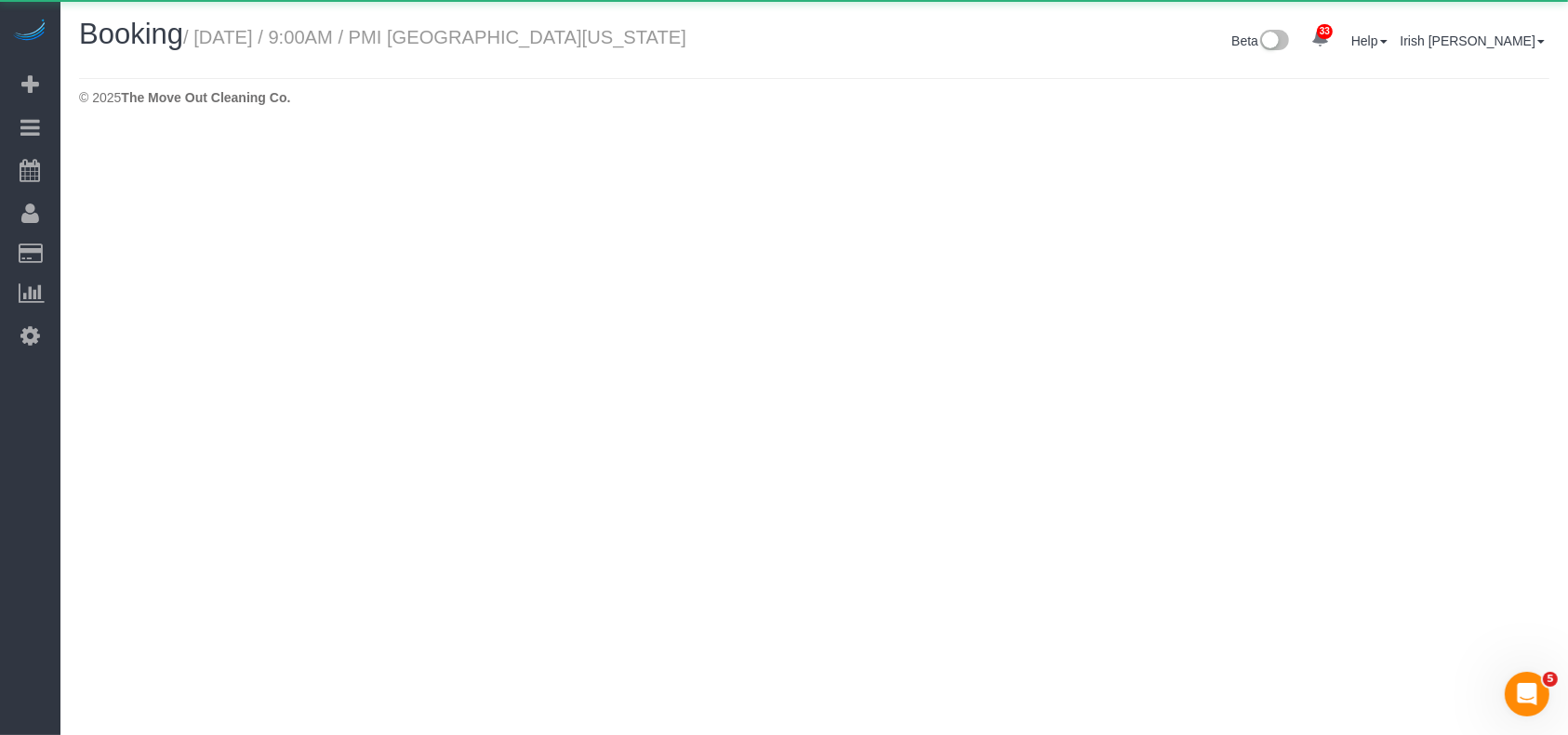
select select "[GEOGRAPHIC_DATA]"
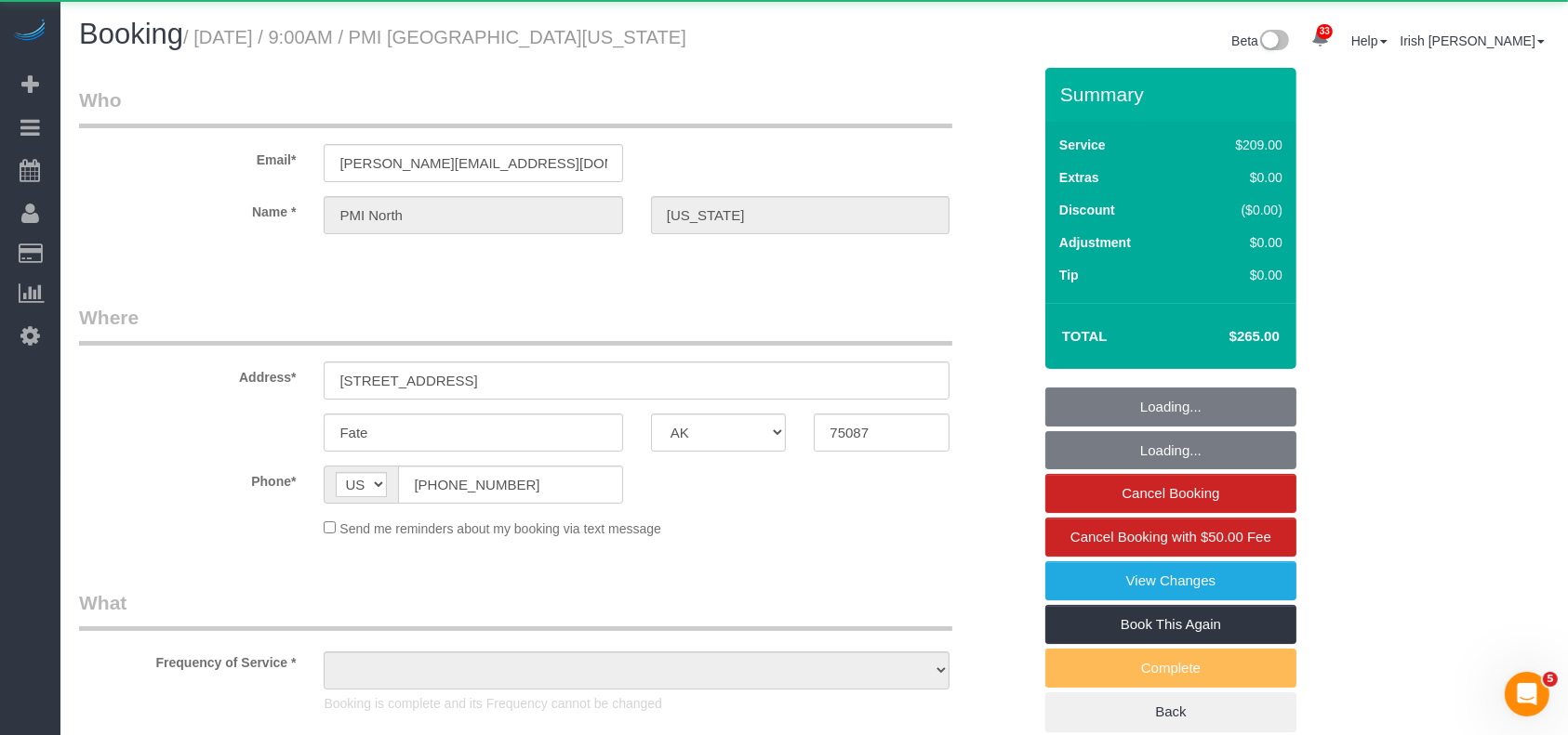
select select "object:2504"
select select "3"
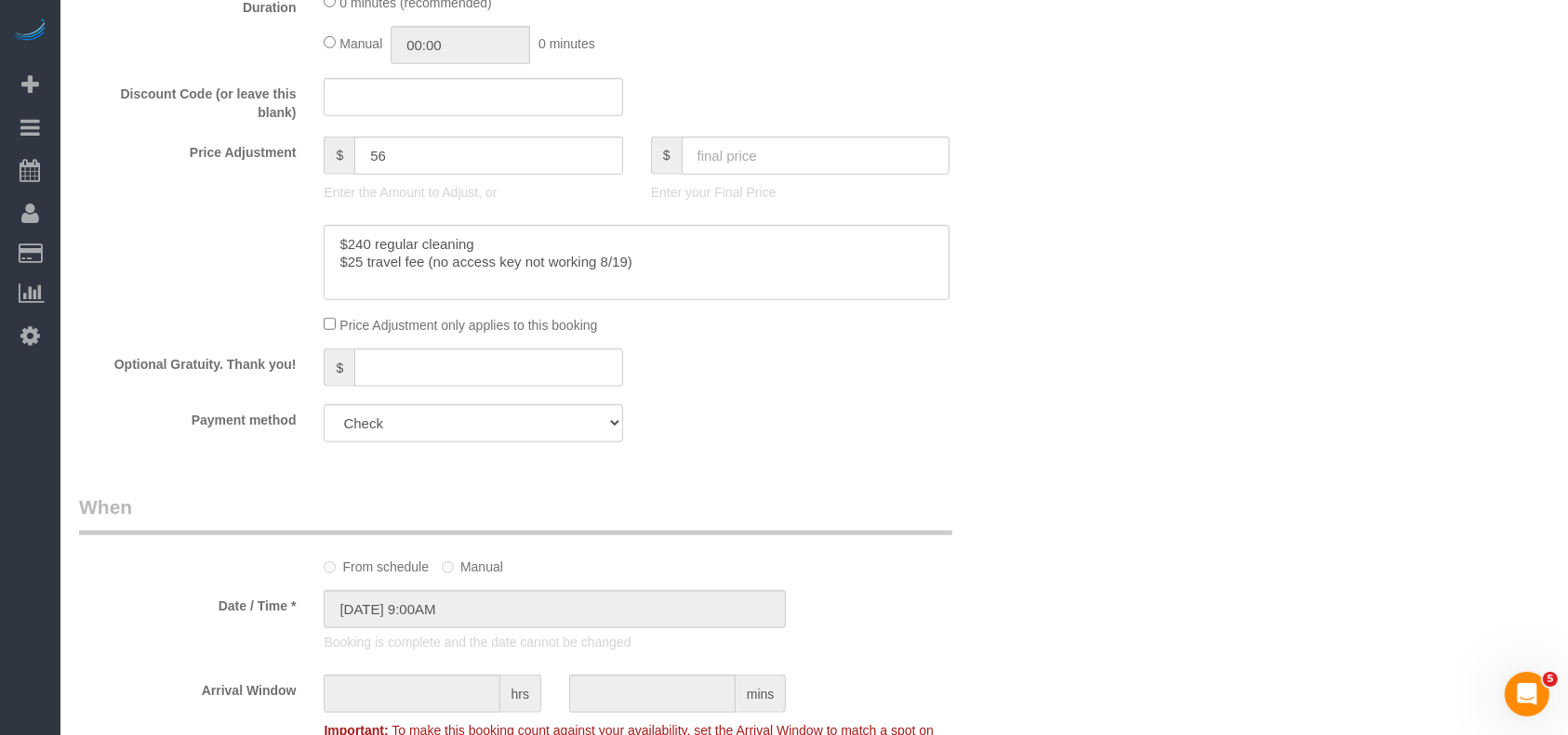
scroll to position [1238, 0]
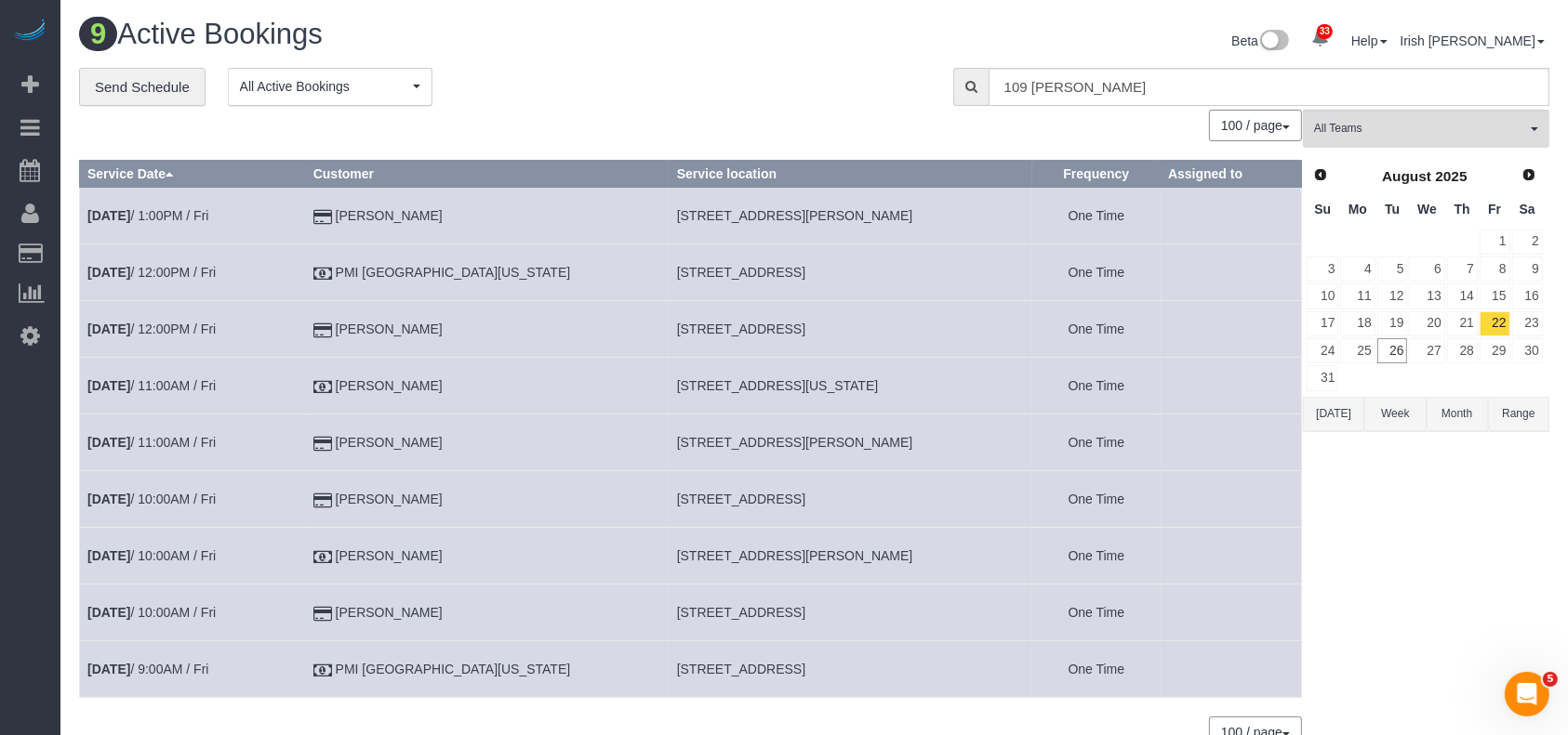
click at [711, 673] on span "[STREET_ADDRESS]" at bounding box center [740, 668] width 129 height 15
click at [712, 673] on span "[STREET_ADDRESS]" at bounding box center [740, 668] width 129 height 15
click at [713, 673] on span "[STREET_ADDRESS]" at bounding box center [740, 668] width 129 height 15
copy tr "[STREET_ADDRESS]"
drag, startPoint x: 155, startPoint y: 668, endPoint x: 162, endPoint y: 659, distance: 11.4
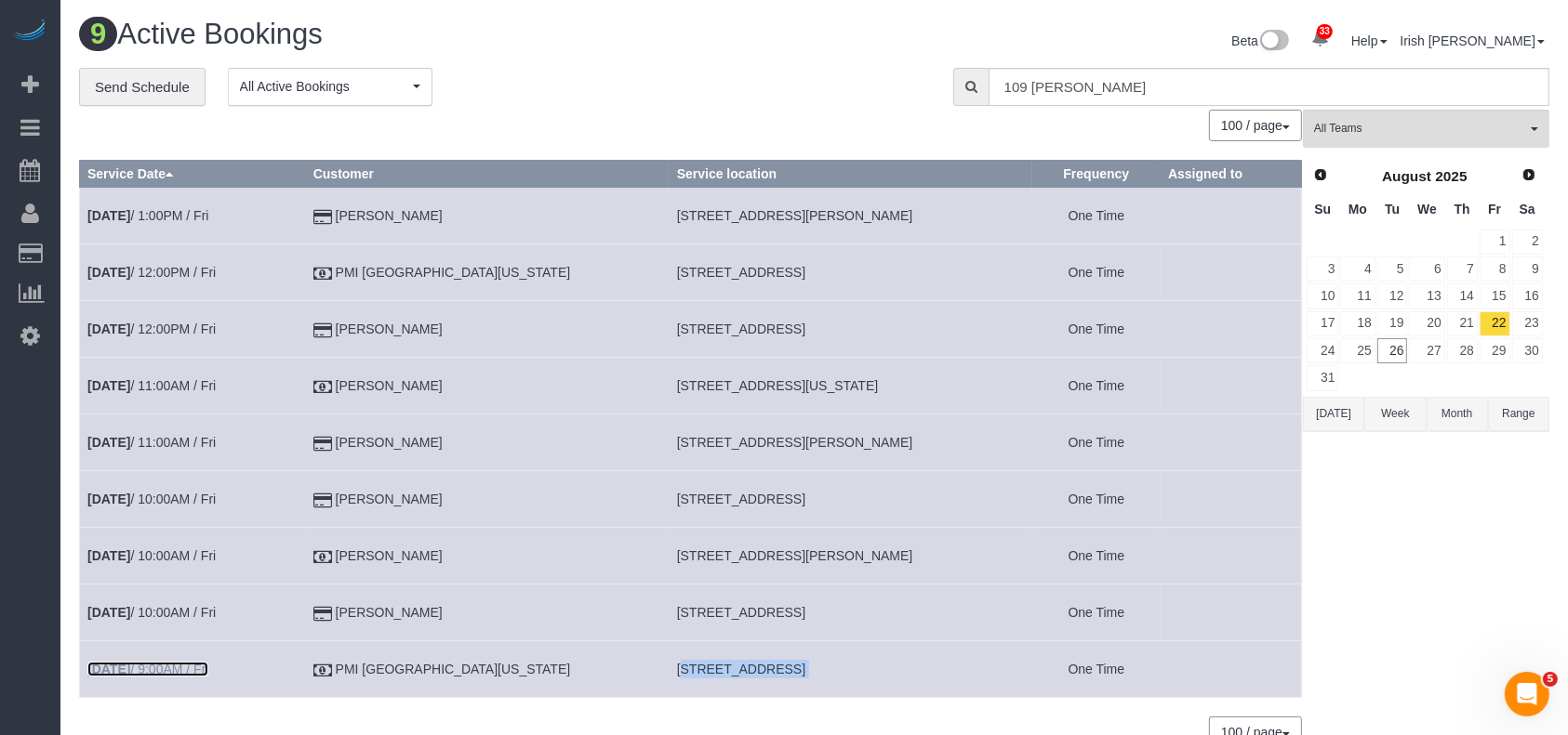
click at [156, 667] on link "[DATE] 9:00AM / Fri" at bounding box center [147, 668] width 121 height 15
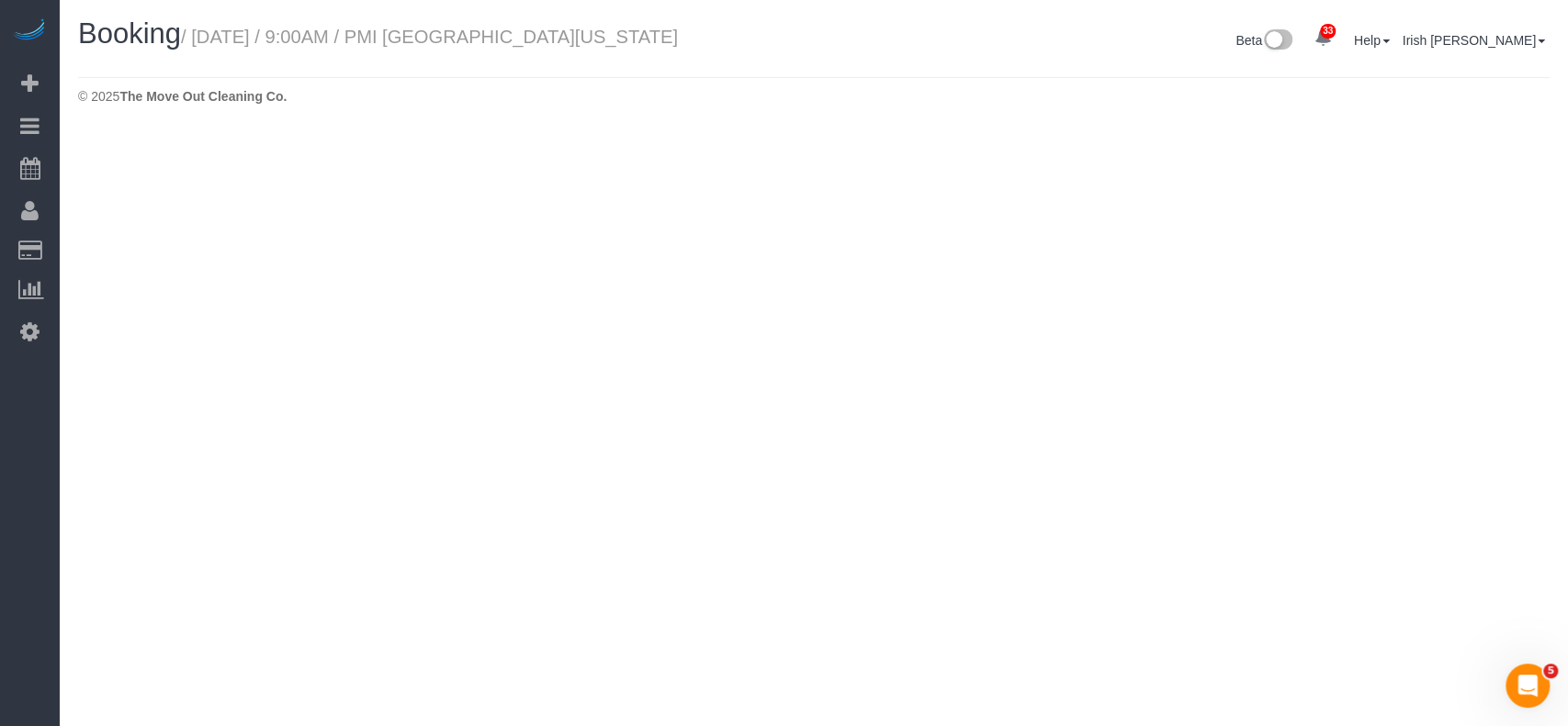
select select "[GEOGRAPHIC_DATA]"
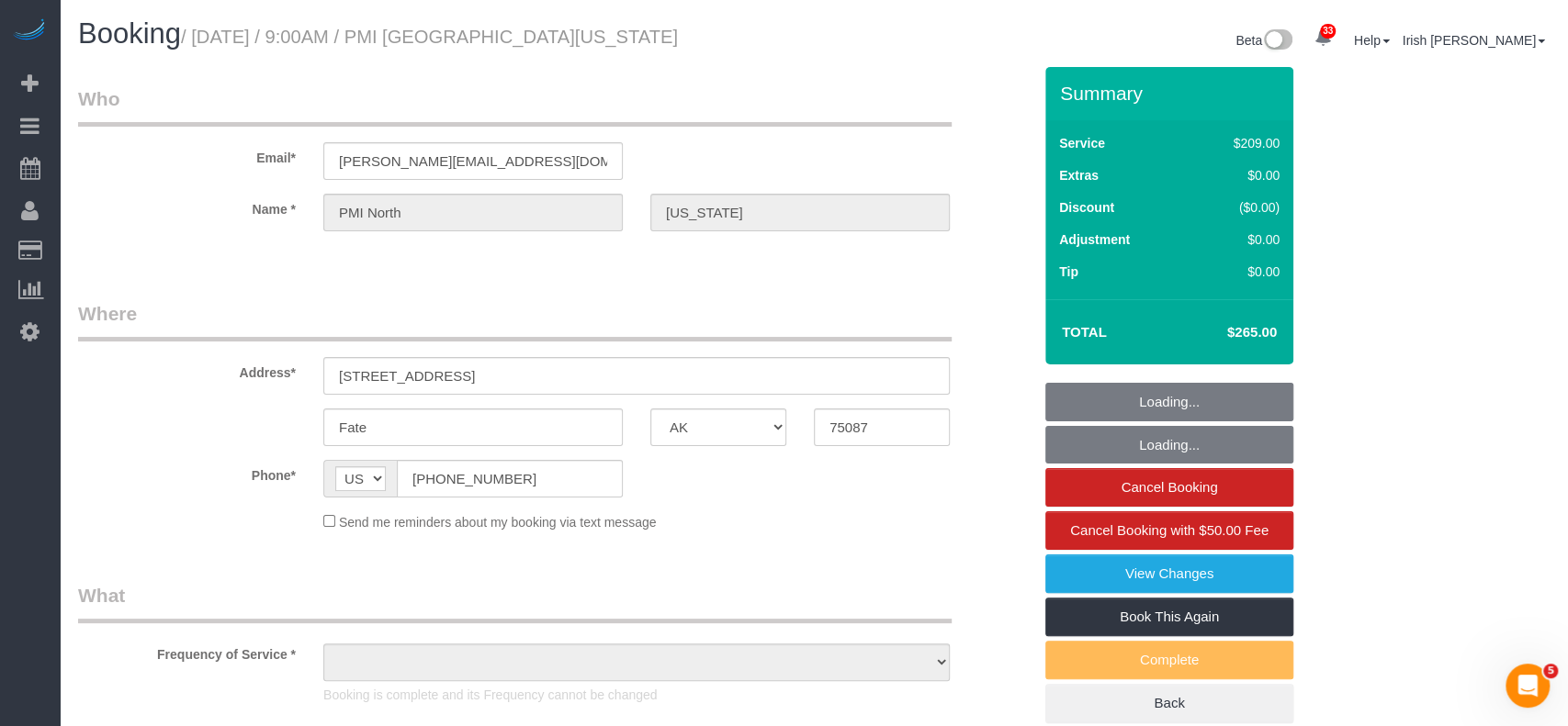
select select "object:3006"
select select "3"
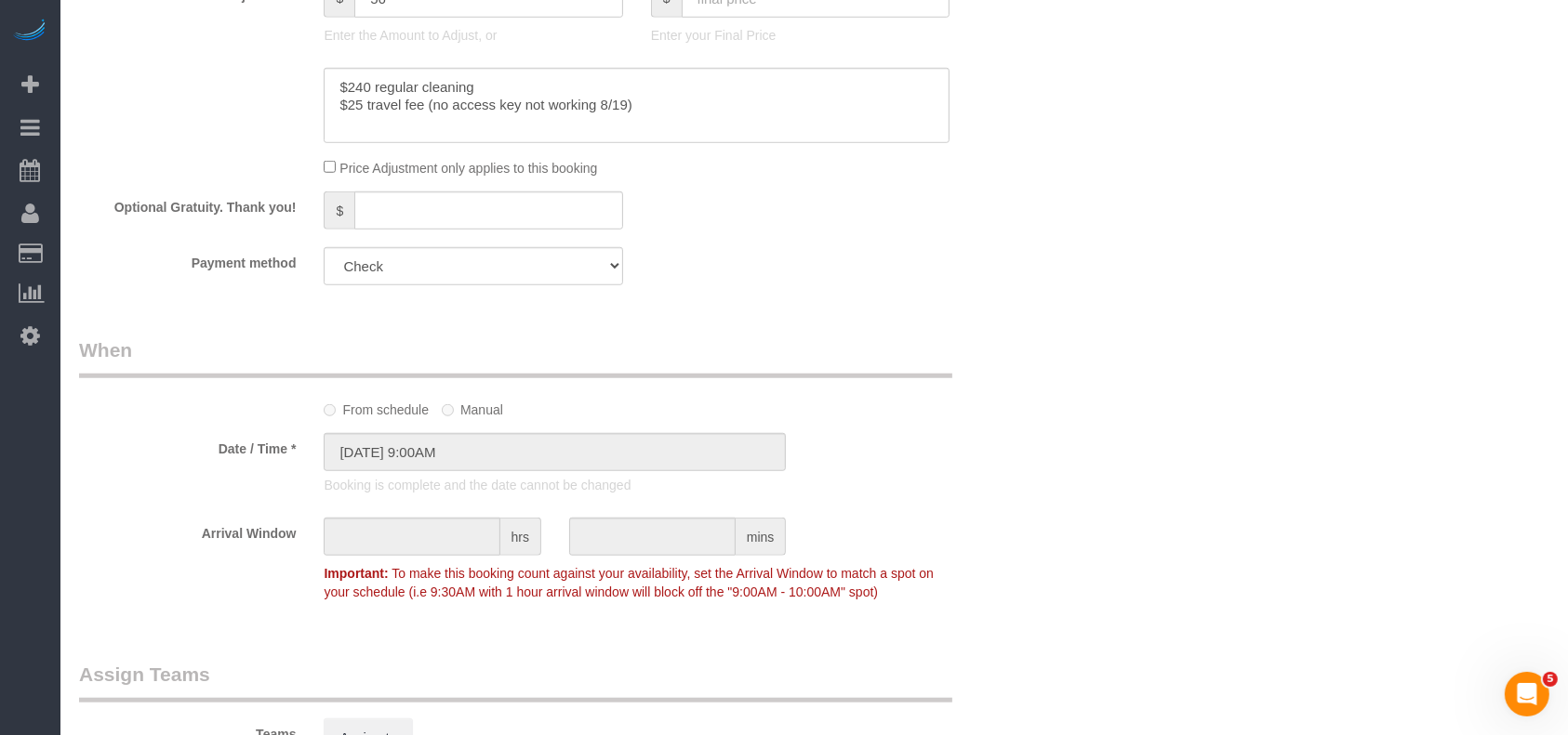
scroll to position [1362, 0]
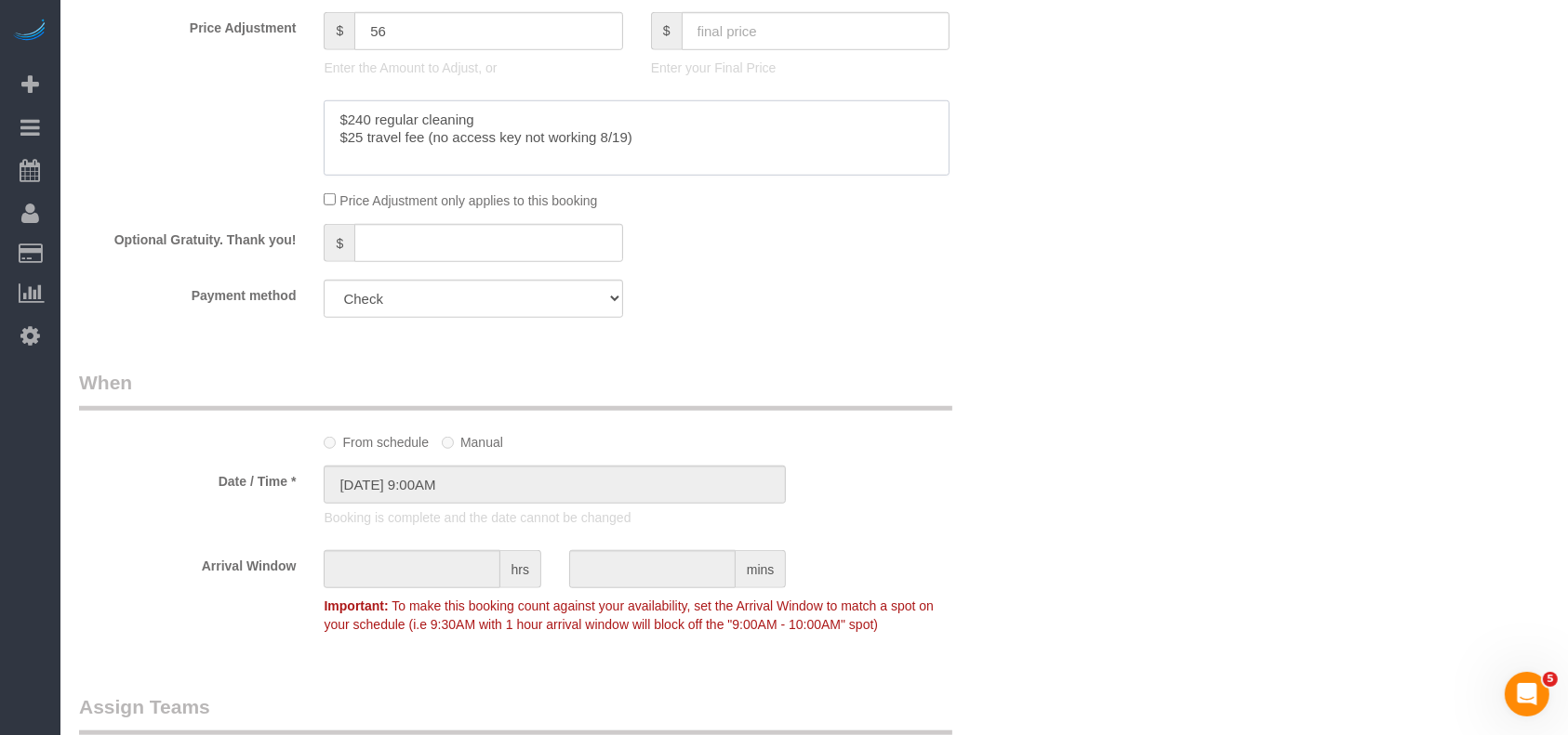
drag, startPoint x: 351, startPoint y: 137, endPoint x: 708, endPoint y: 149, distance: 357.2
click at [708, 149] on textarea at bounding box center [636, 138] width 625 height 77
click at [381, 161] on textarea at bounding box center [636, 138] width 625 height 77
click at [359, 139] on textarea at bounding box center [636, 138] width 625 height 77
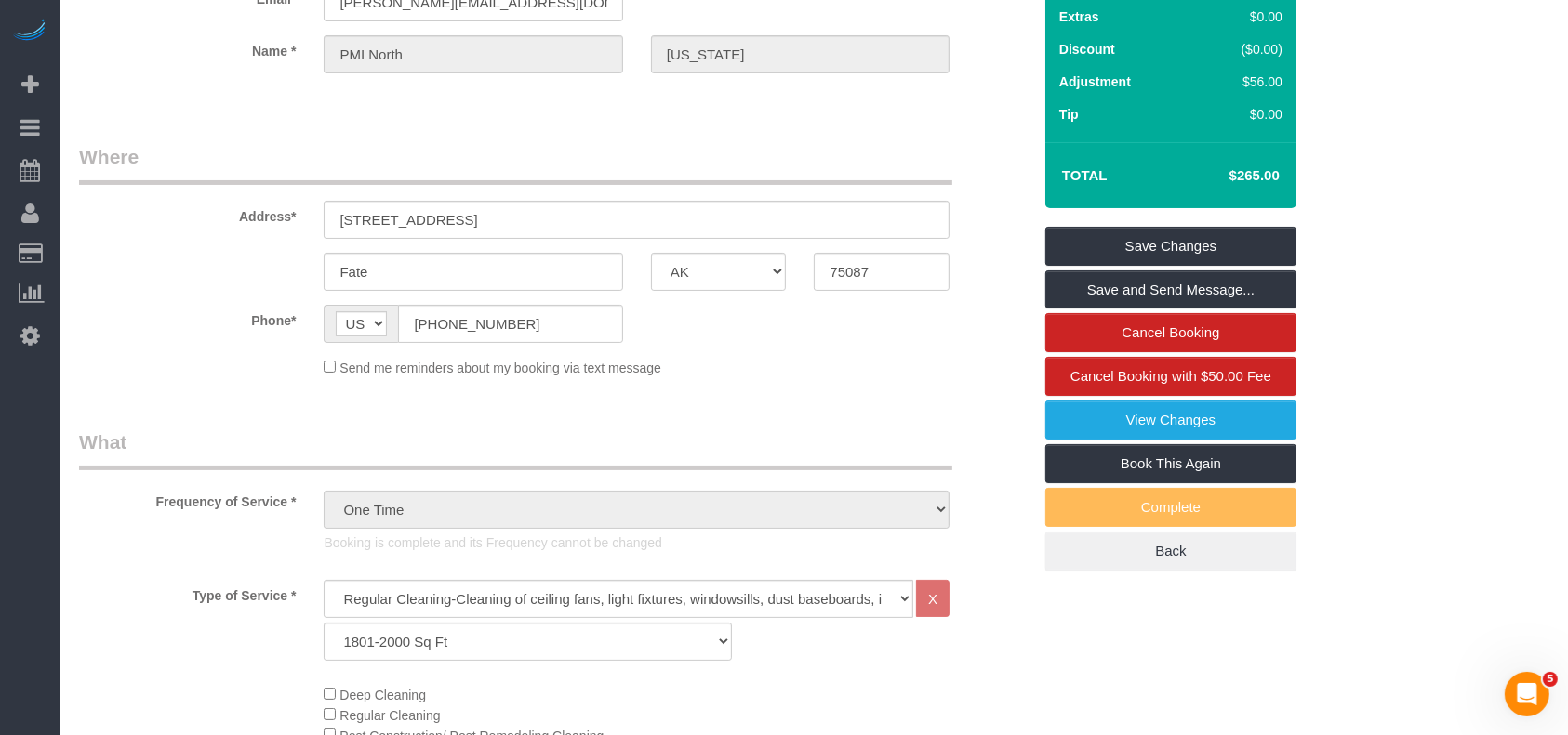
scroll to position [0, 0]
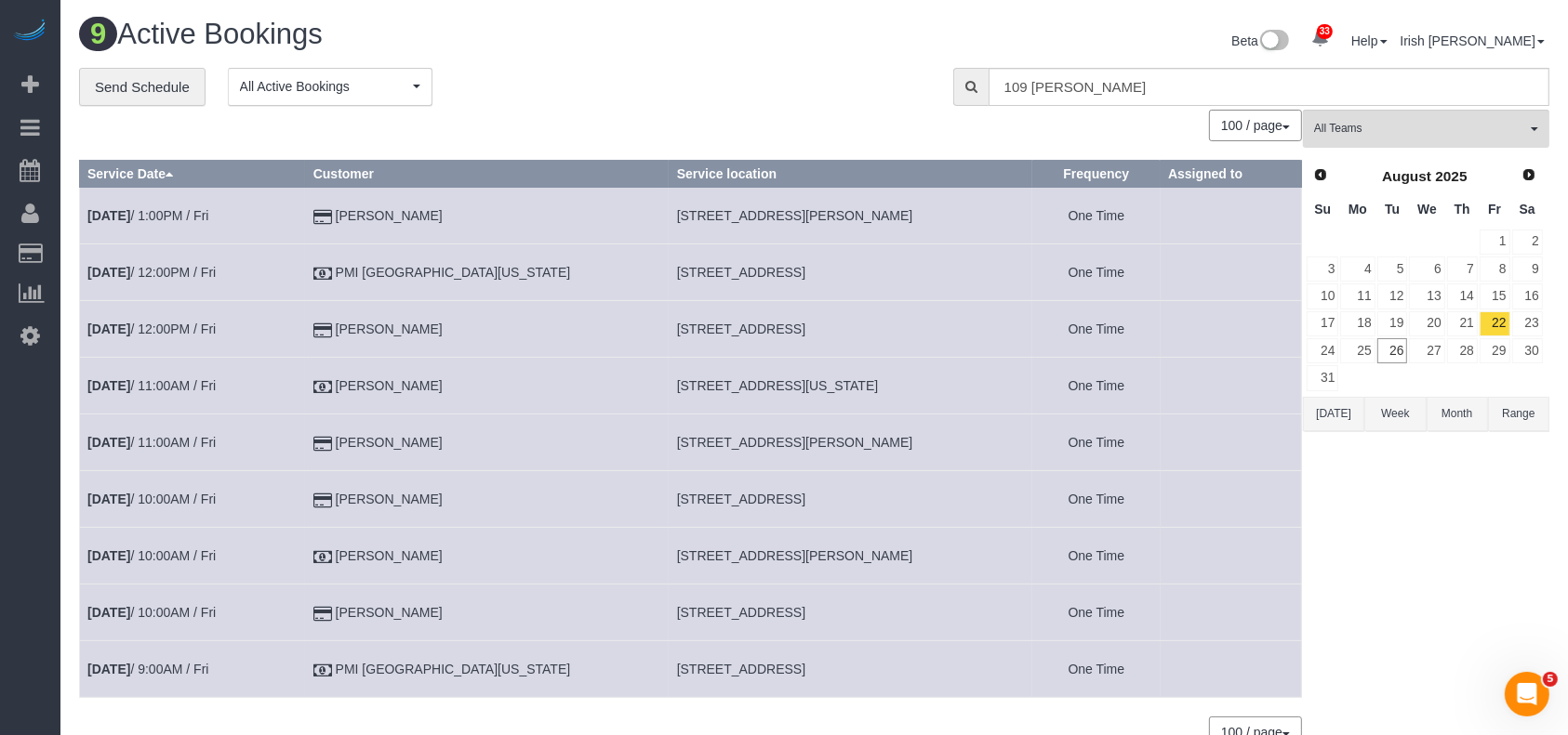
click at [676, 265] on span "[STREET_ADDRESS]" at bounding box center [740, 272] width 129 height 15
click at [676, 665] on span "[STREET_ADDRESS]" at bounding box center [740, 668] width 129 height 15
click at [686, 562] on td "[STREET_ADDRESS][PERSON_NAME]" at bounding box center [850, 556] width 363 height 57
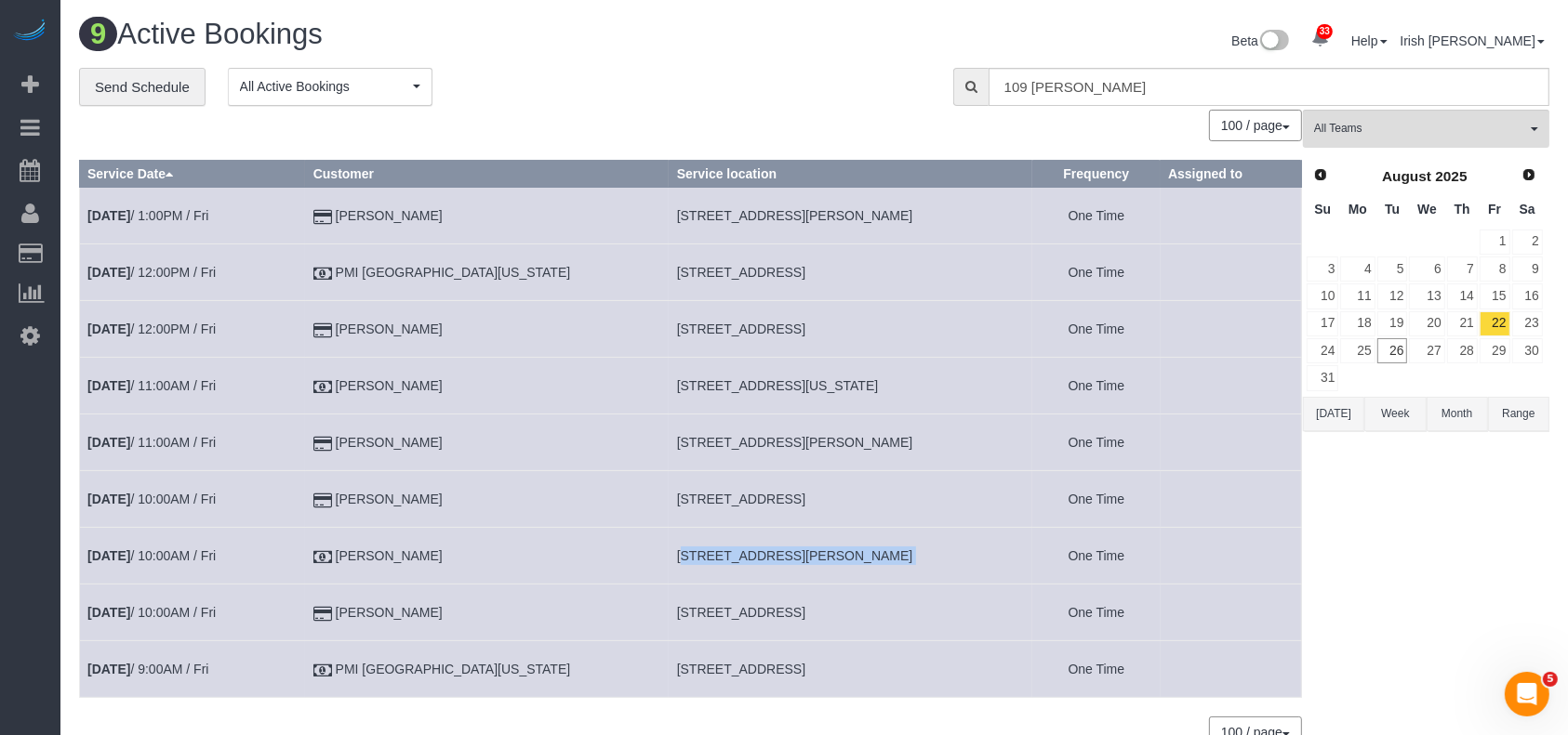
click at [685, 562] on td "[STREET_ADDRESS][PERSON_NAME]" at bounding box center [850, 556] width 363 height 57
copy tr "[STREET_ADDRESS][PERSON_NAME]"
click at [676, 673] on span "[STREET_ADDRESS]" at bounding box center [740, 668] width 129 height 15
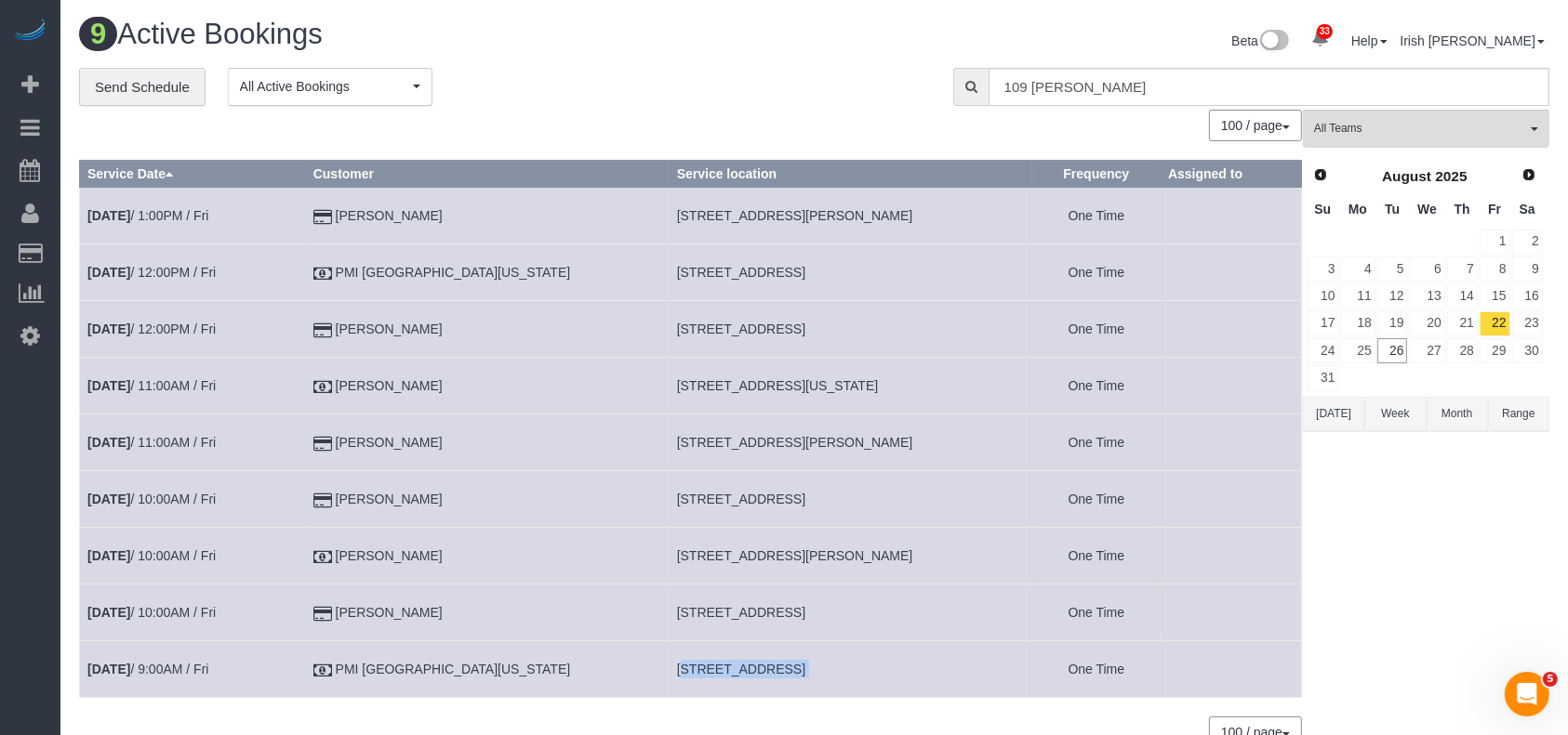
copy tr "[STREET_ADDRESS]"
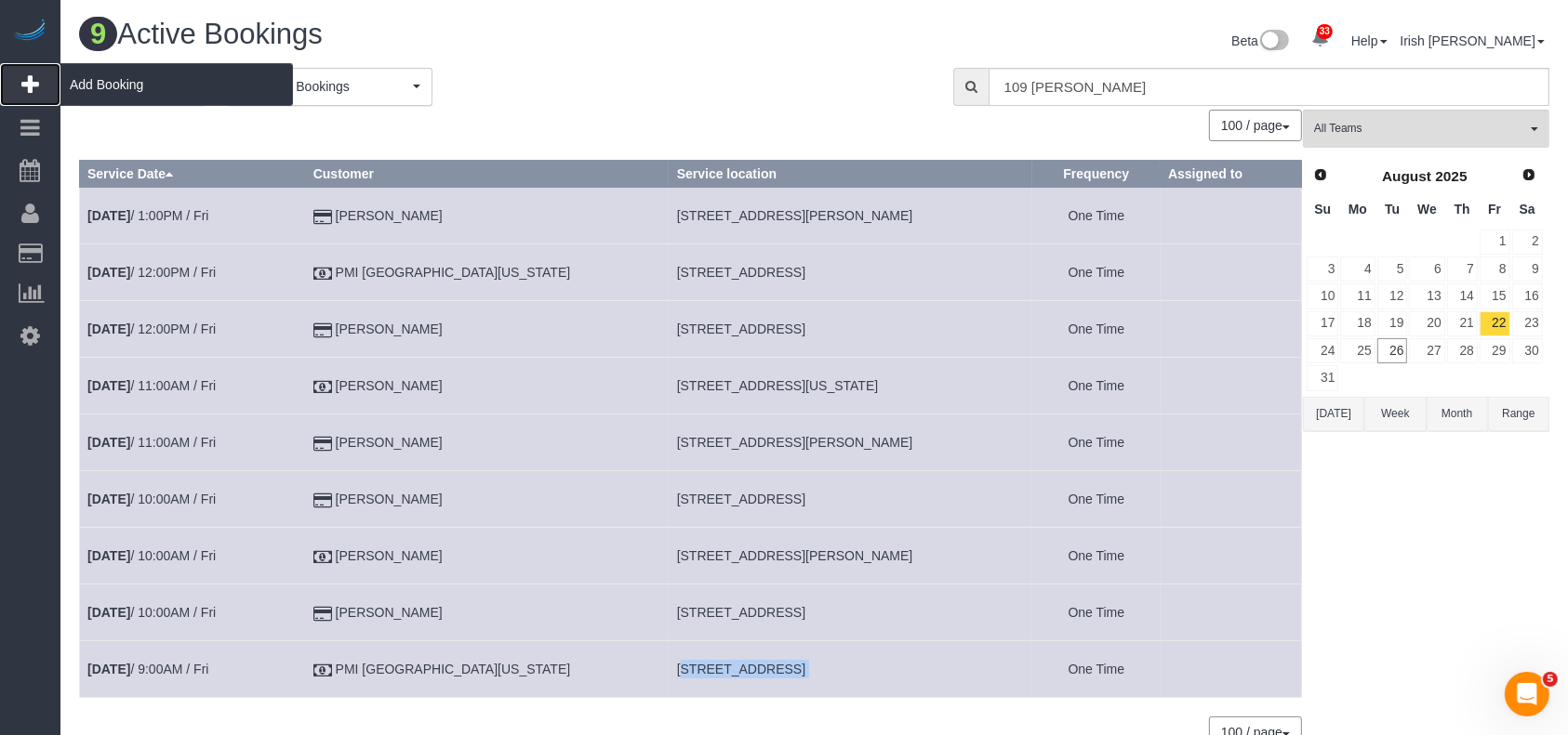
click at [134, 83] on span "Add Booking" at bounding box center [177, 84] width 233 height 43
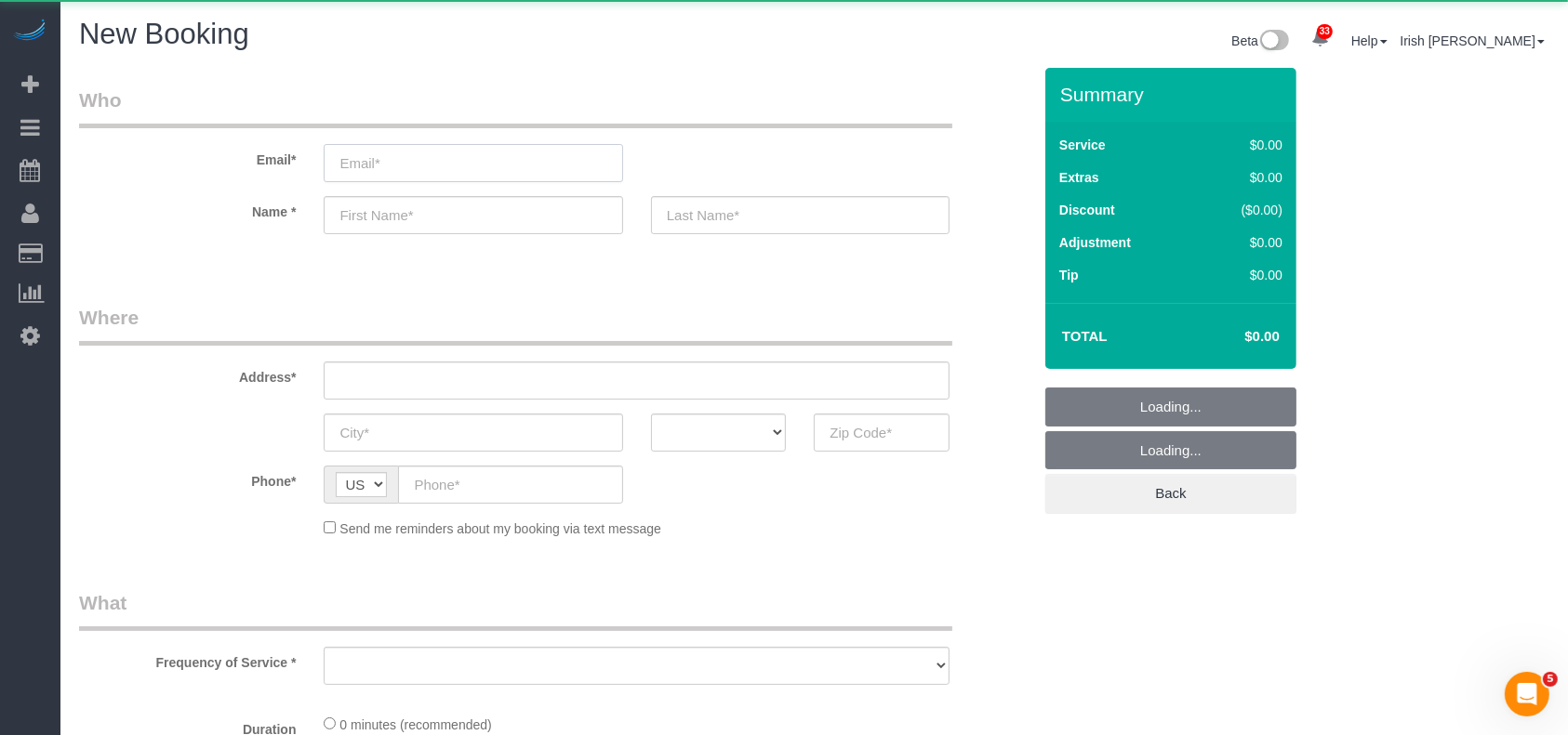
click at [483, 171] on input "email" at bounding box center [473, 163] width 298 height 38
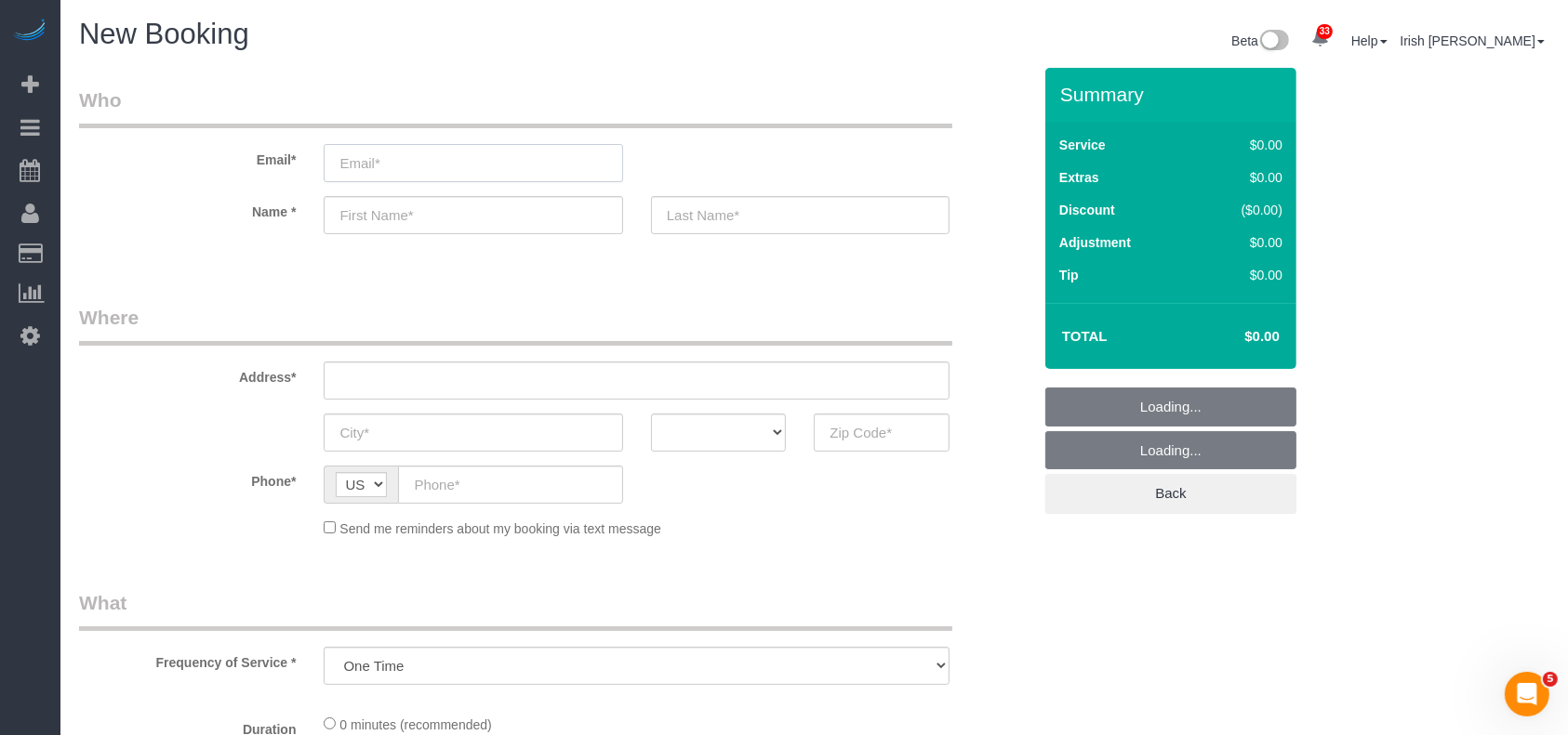
select select "object:3591"
select select "3"
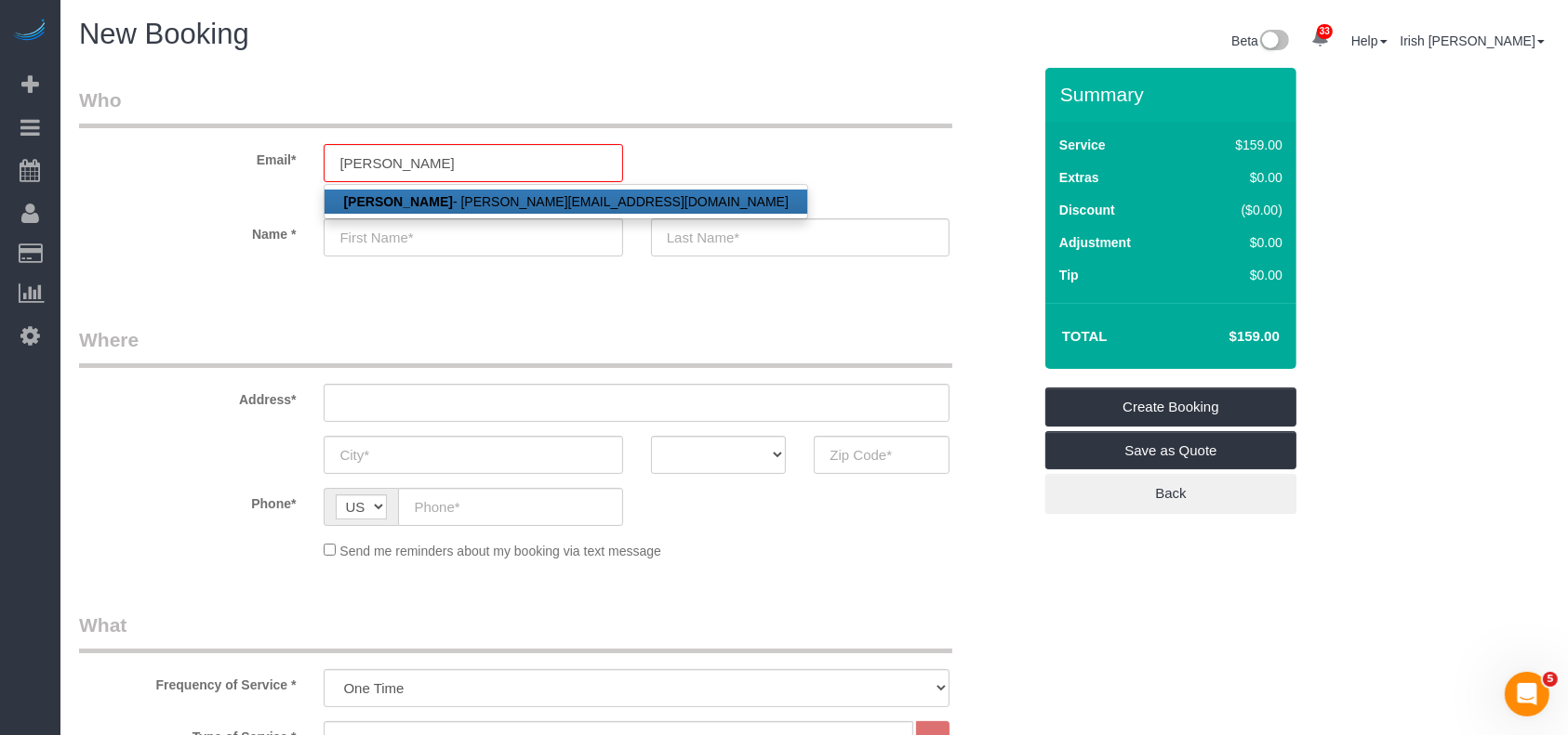
click at [513, 204] on link "[PERSON_NAME] - [PERSON_NAME][EMAIL_ADDRESS][DOMAIN_NAME]" at bounding box center [566, 201] width 482 height 25
type input "[PERSON_NAME][EMAIL_ADDRESS][DOMAIN_NAME]"
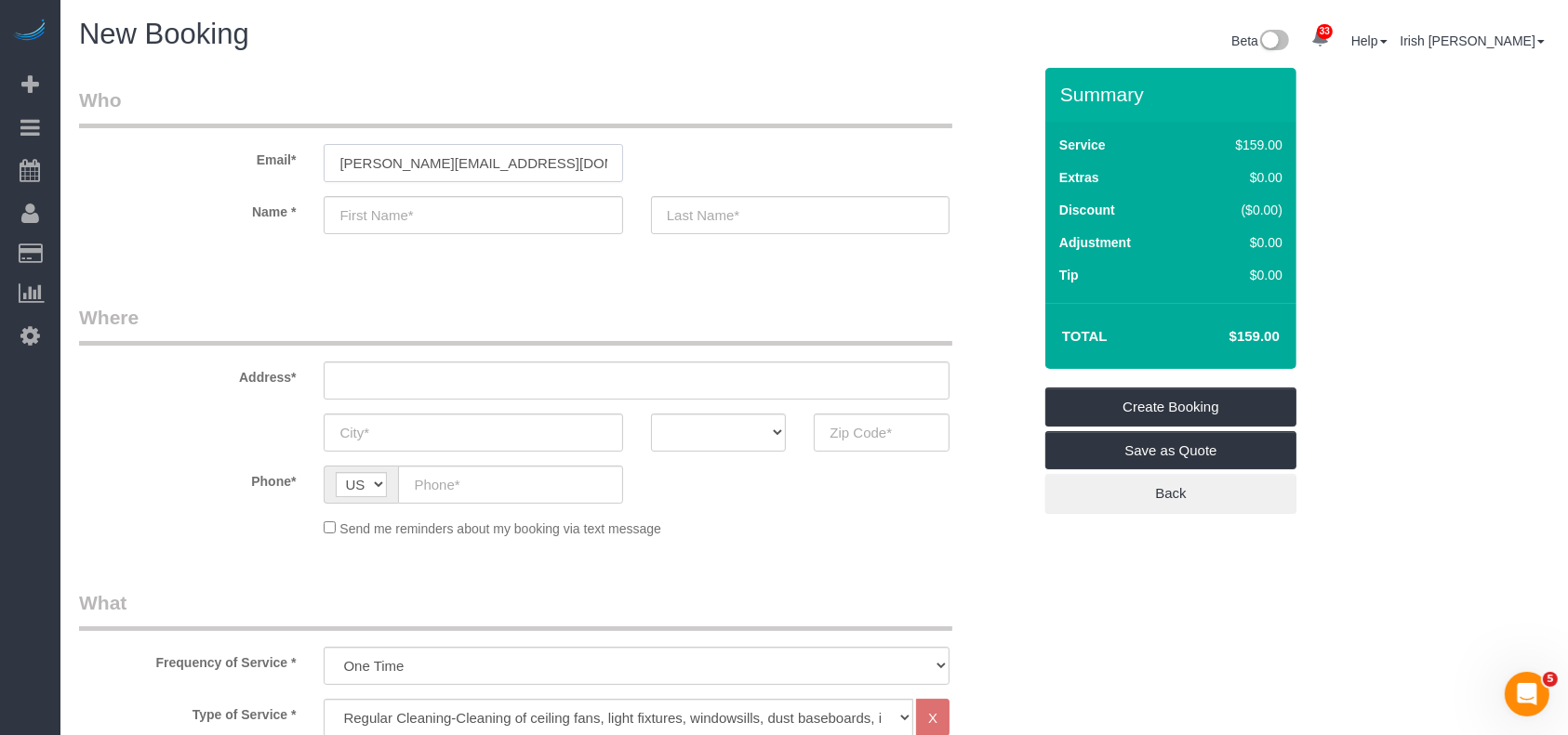
type input "[PERSON_NAME]"
type input "[PHONE_NUMBER]"
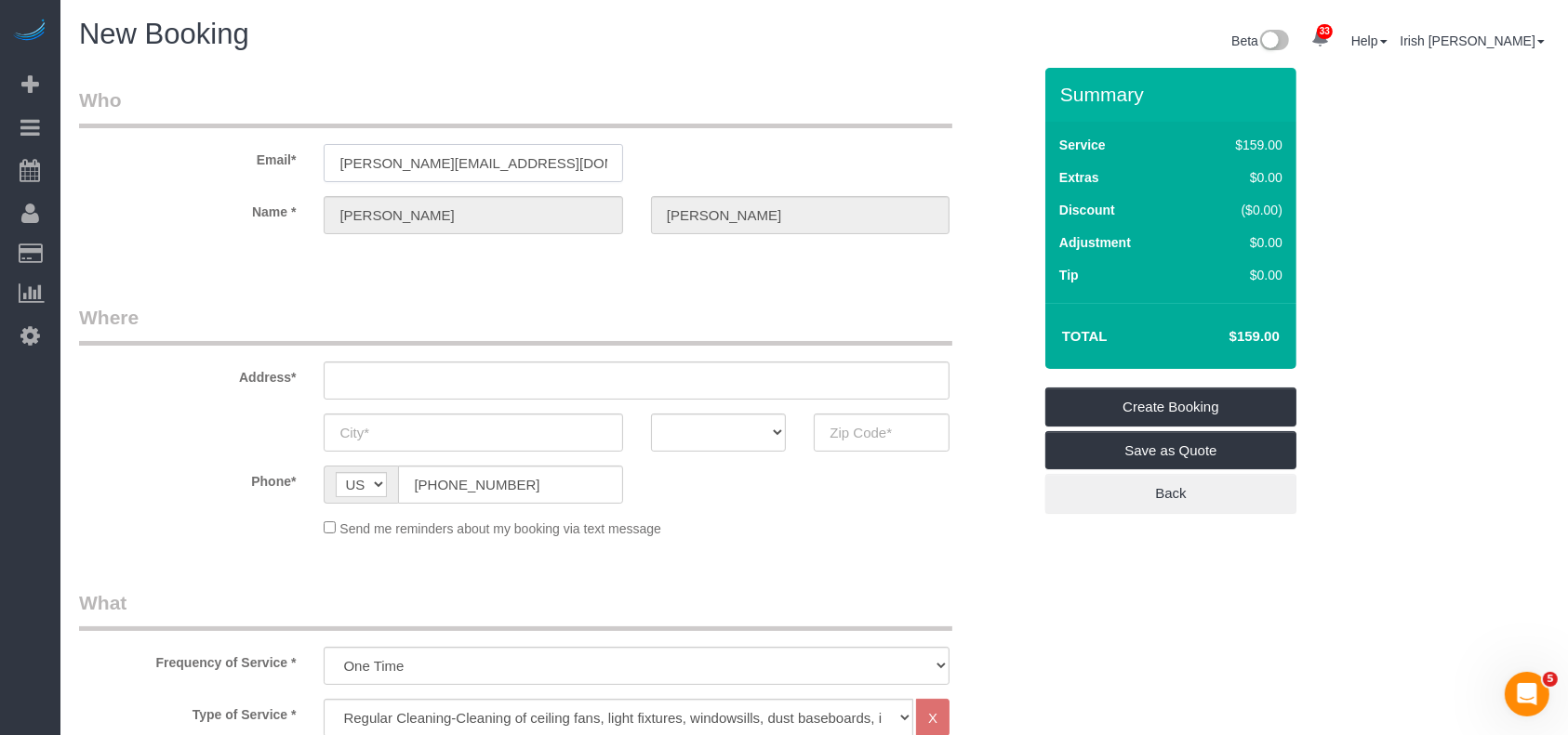
type input "[STREET_ADDRESS][PERSON_NAME]"
type input "LEAGUE CITY"
select select "[GEOGRAPHIC_DATA]"
type input "77573"
select select "string:fspay-ae9463b0-e6f0-4c18-919b-24382207aeee"
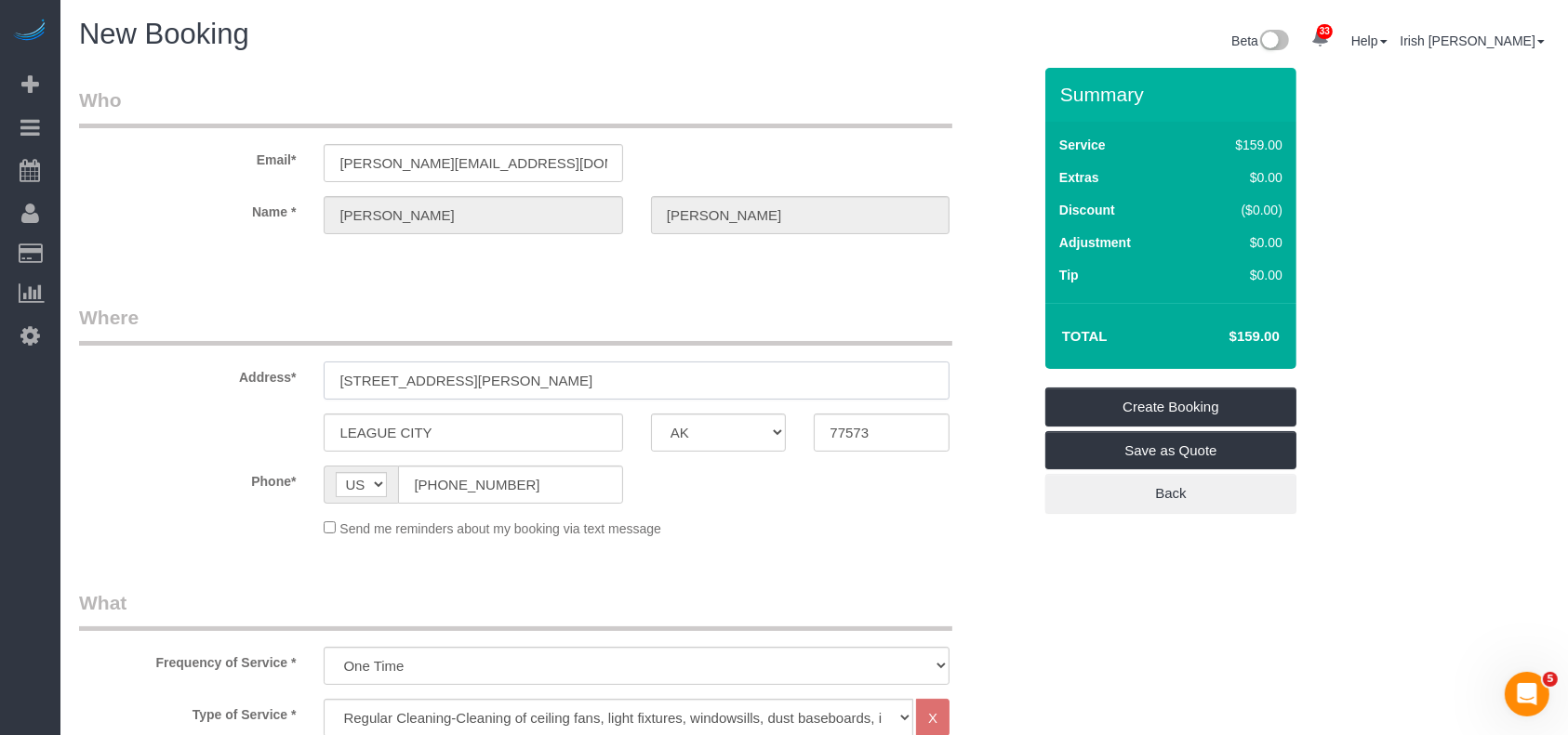
drag, startPoint x: 549, startPoint y: 387, endPoint x: 231, endPoint y: 382, distance: 318.0
click at [231, 382] on div "Address* [STREET_ADDRESS][PERSON_NAME]" at bounding box center [555, 352] width 980 height 96
paste input "[STREET_ADDRESS][PERSON_NAME]"
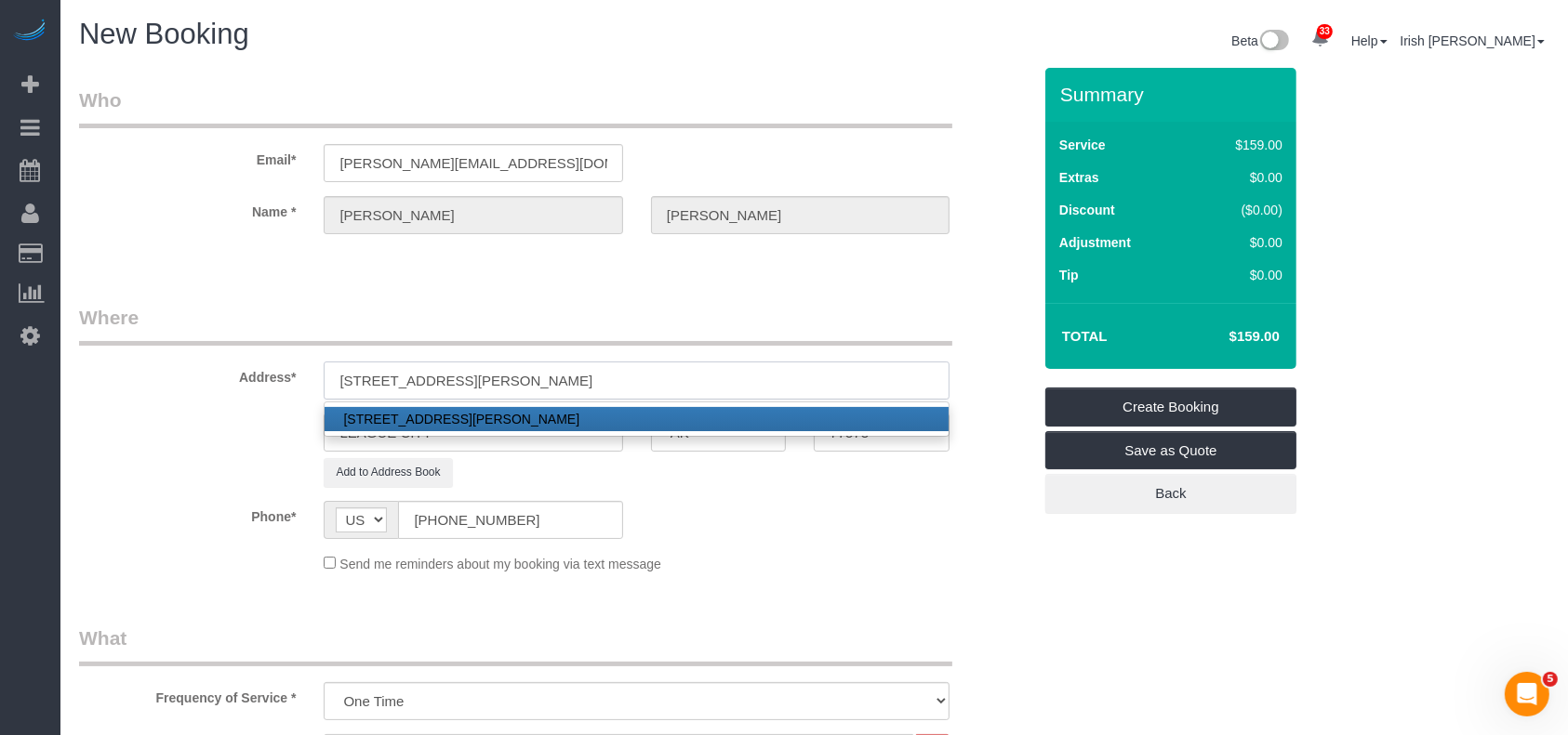
type input "[STREET_ADDRESS][PERSON_NAME]"
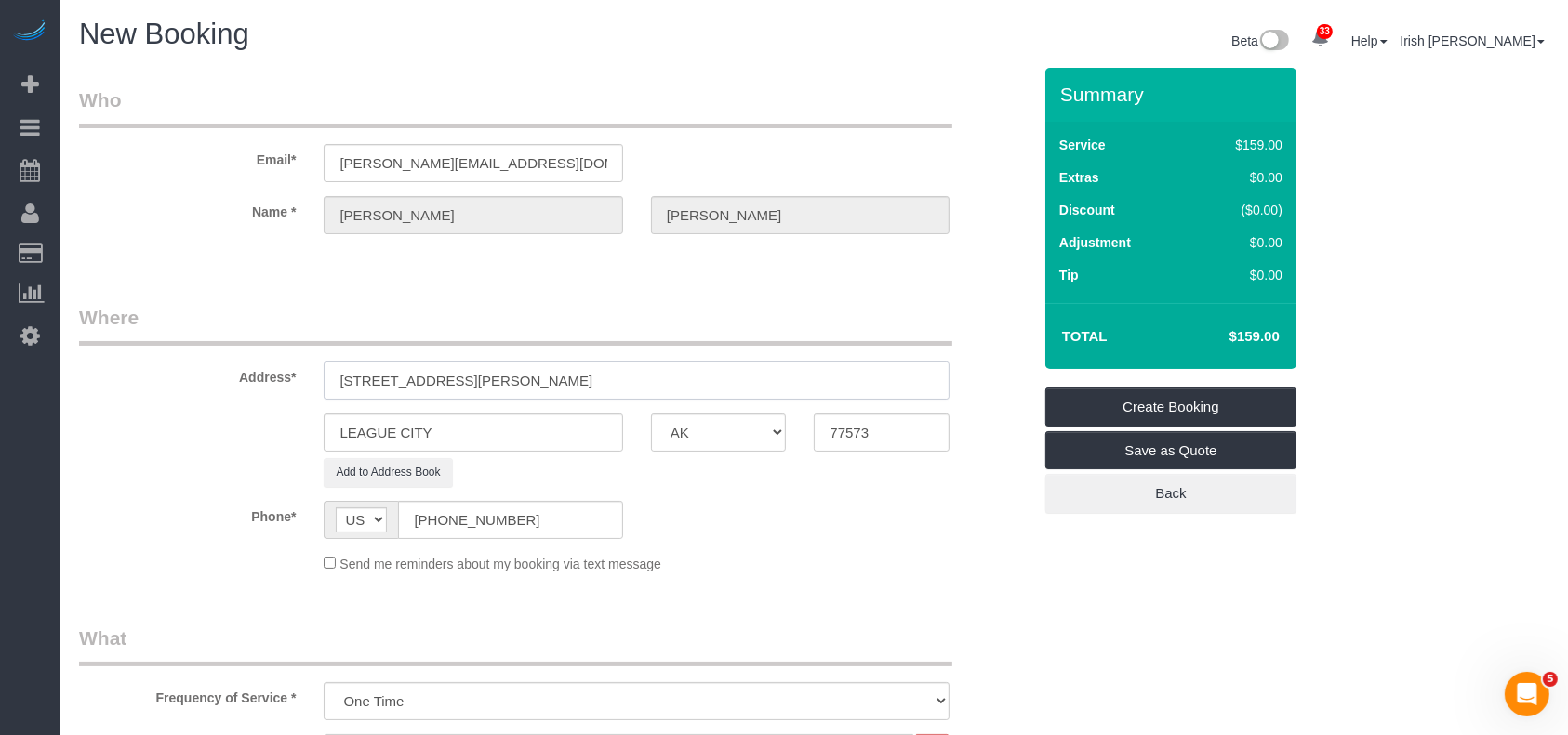
click at [570, 379] on input "[STREET_ADDRESS][PERSON_NAME]" at bounding box center [636, 380] width 625 height 38
click at [566, 378] on input "[STREET_ADDRESS][PERSON_NAME]" at bounding box center [636, 380] width 625 height 38
drag, startPoint x: 440, startPoint y: 383, endPoint x: 510, endPoint y: 390, distance: 70.3
click at [510, 390] on input "[STREET_ADDRESS][PERSON_NAME]" at bounding box center [636, 380] width 625 height 38
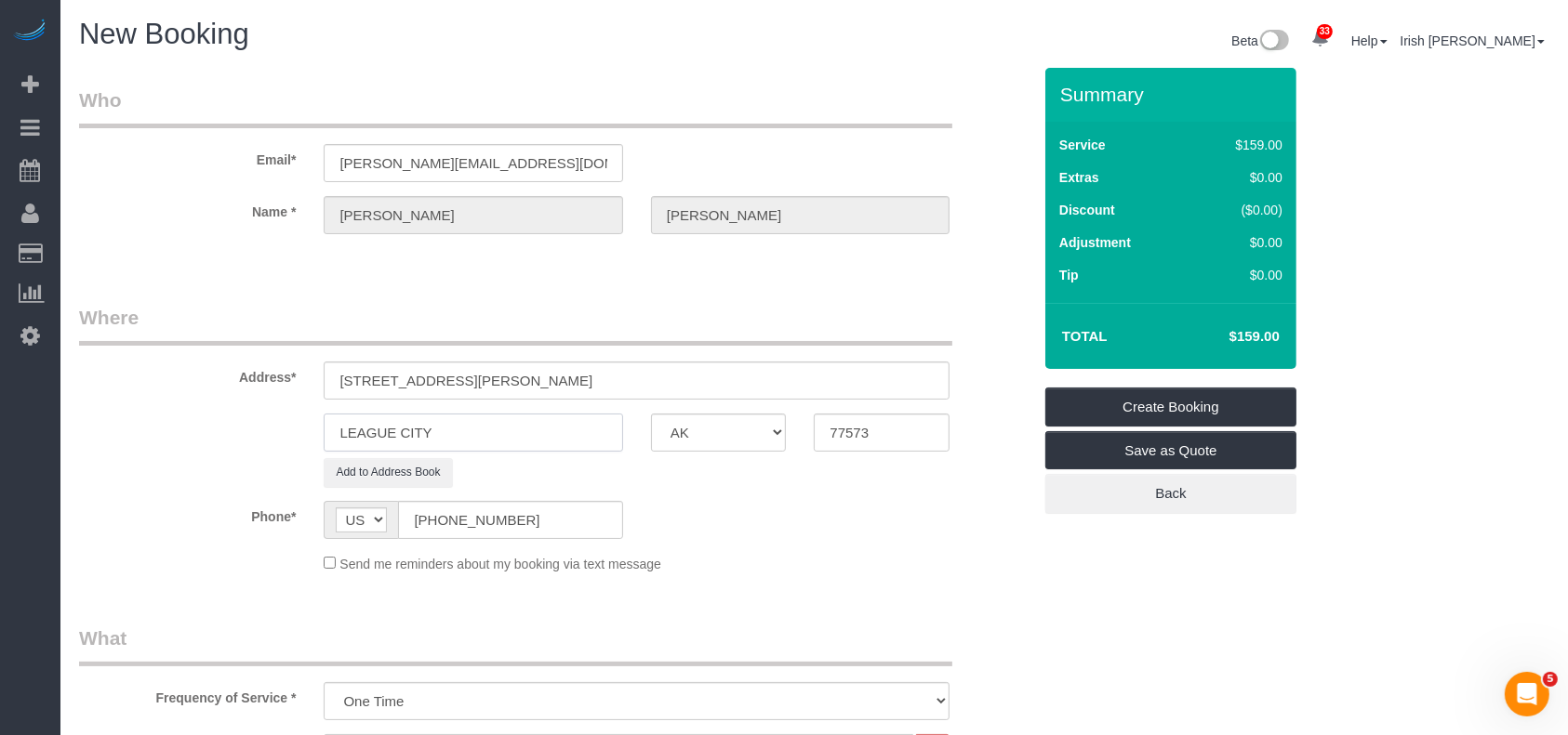
drag, startPoint x: 433, startPoint y: 424, endPoint x: 261, endPoint y: 428, distance: 172.0
click at [269, 427] on div "LEAGUE CITY AK AL AR AZ CA CO CT DC DE [GEOGRAPHIC_DATA] [GEOGRAPHIC_DATA] HI I…" at bounding box center [555, 432] width 980 height 38
click at [263, 428] on div "LEAGUE CITY AK AL AR AZ CA CO CT DC DE [GEOGRAPHIC_DATA] [GEOGRAPHIC_DATA] HI I…" at bounding box center [555, 432] width 980 height 38
drag, startPoint x: 454, startPoint y: 435, endPoint x: 267, endPoint y: 421, distance: 187.5
click at [267, 421] on div "LEAGUE CITY AK AL AR AZ CA CO CT DC DE [GEOGRAPHIC_DATA] [GEOGRAPHIC_DATA] HI I…" at bounding box center [555, 432] width 980 height 38
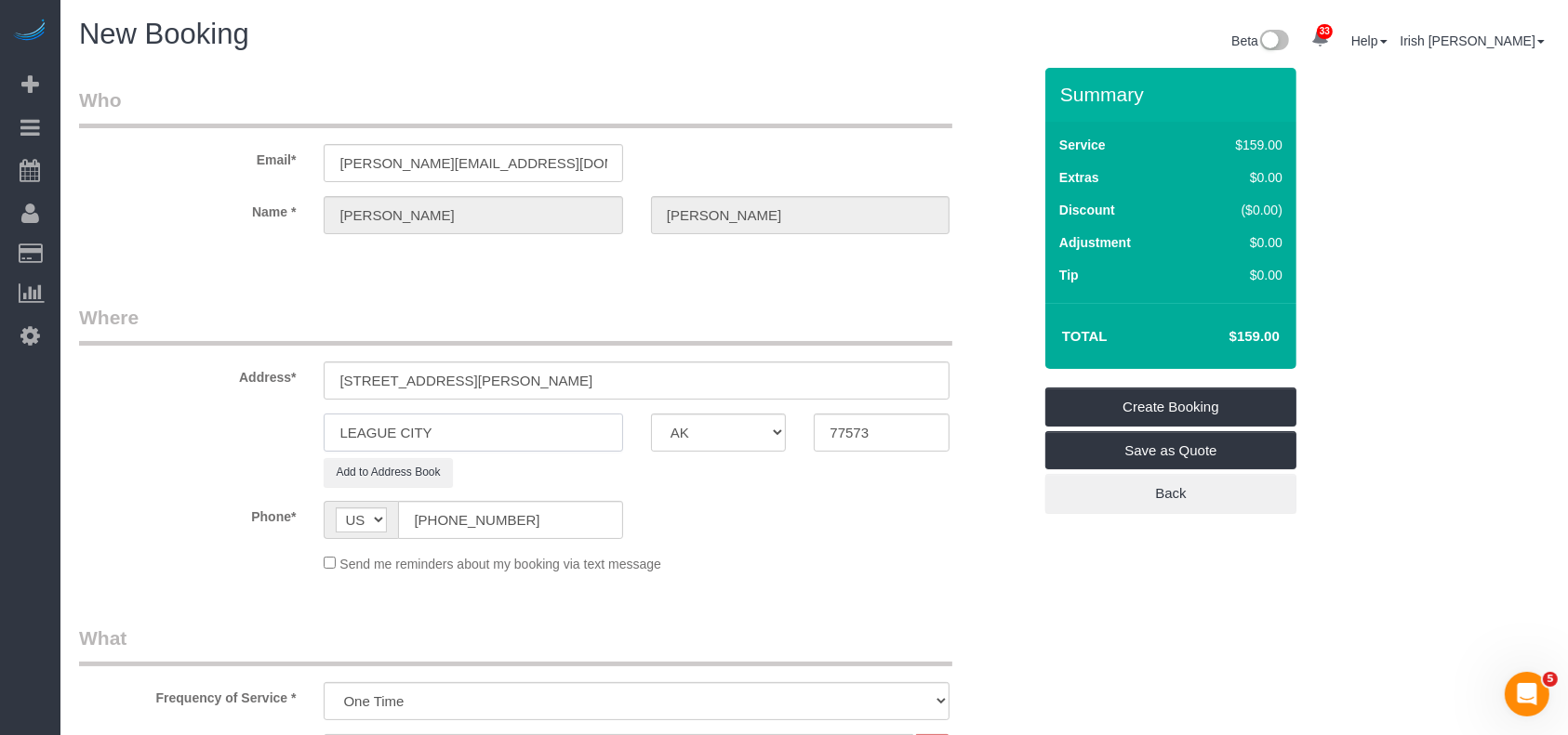
paste input "League City,"
type input "League City,"
click at [545, 380] on input "[STREET_ADDRESS][PERSON_NAME]" at bounding box center [636, 380] width 625 height 38
drag, startPoint x: 887, startPoint y: 438, endPoint x: 730, endPoint y: 441, distance: 157.0
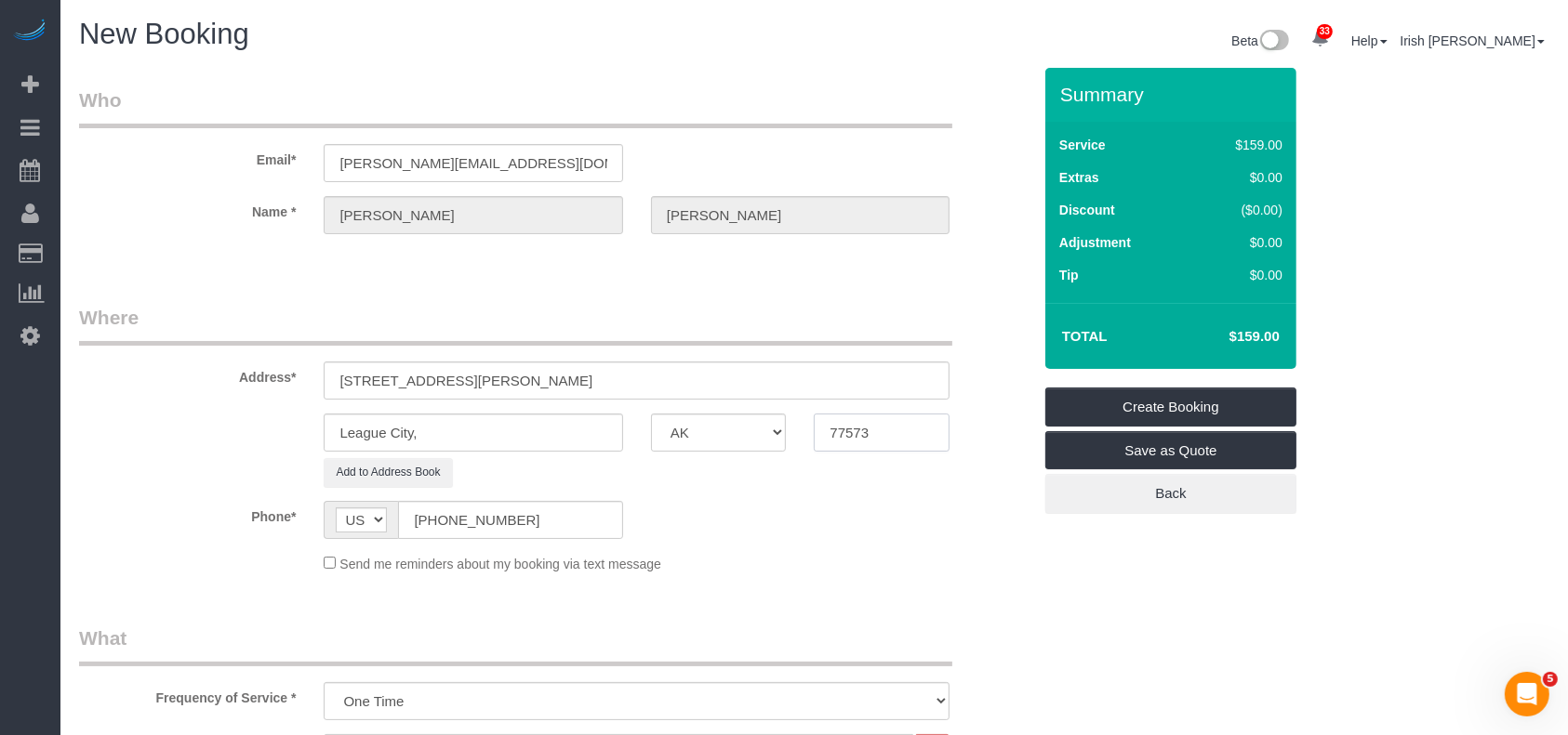
click at [749, 445] on div "League City, AK AL AR AZ CA CO CT DC DE [GEOGRAPHIC_DATA] [GEOGRAPHIC_DATA] HI …" at bounding box center [555, 432] width 980 height 38
drag, startPoint x: 629, startPoint y: 368, endPoint x: 434, endPoint y: 371, distance: 195.0
click at [434, 371] on input "[STREET_ADDRESS][PERSON_NAME]" at bounding box center [636, 380] width 625 height 38
type input "[STREET_ADDRESS][PERSON_NAME]"
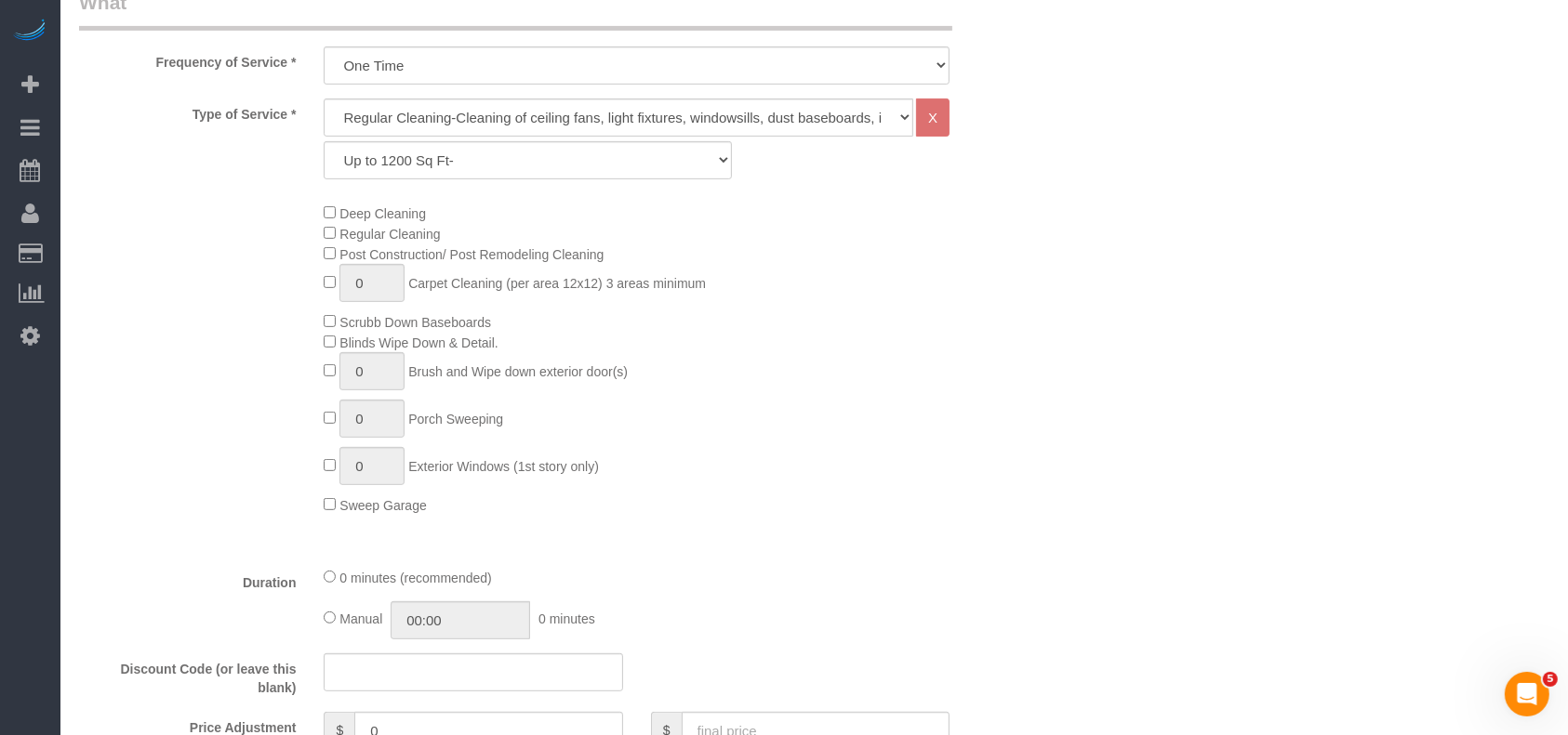
scroll to position [744, 0]
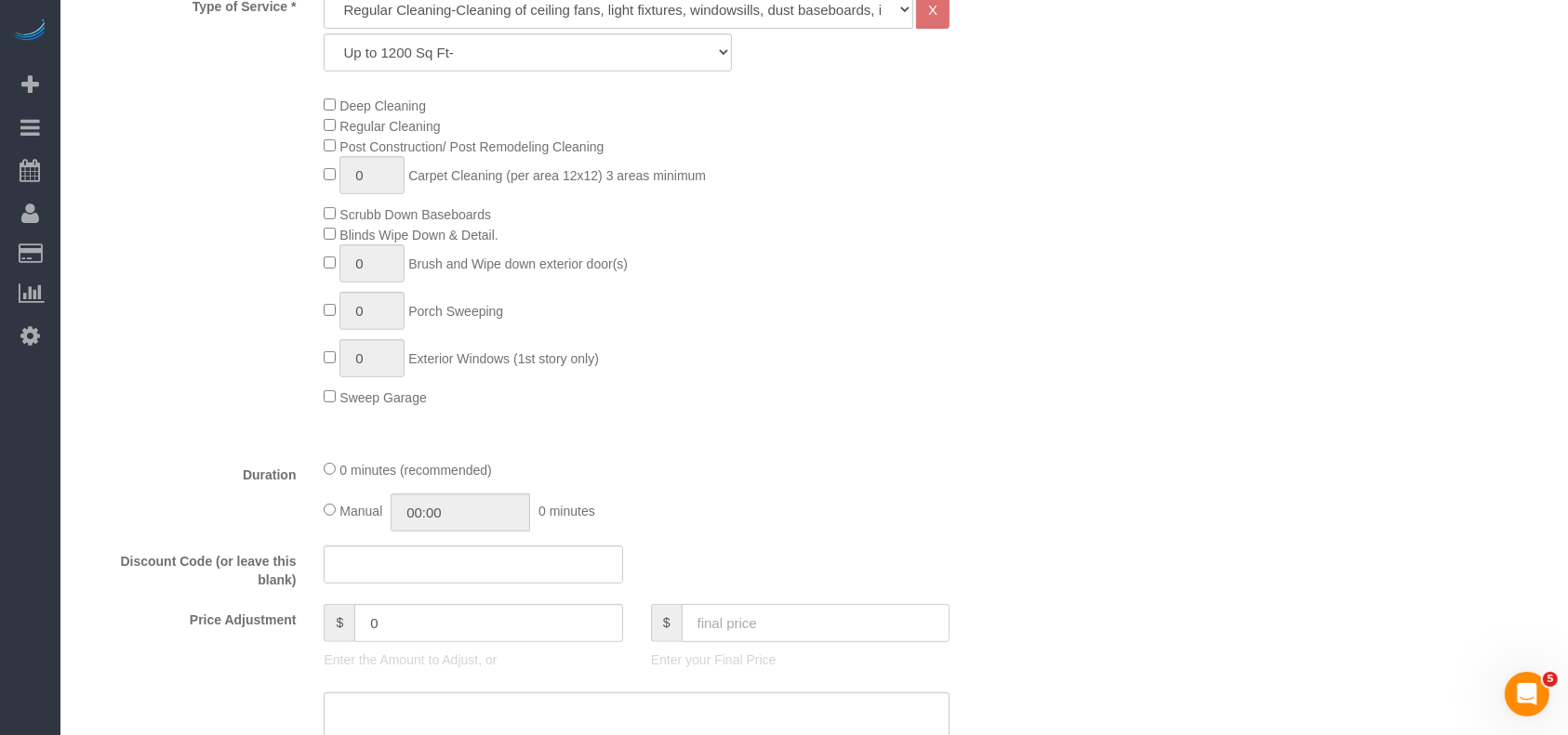
click at [776, 636] on input "text" at bounding box center [816, 623] width 269 height 38
type input "17"
type input "-142"
click at [747, 623] on input "text" at bounding box center [816, 623] width 269 height 38
paste input "5"
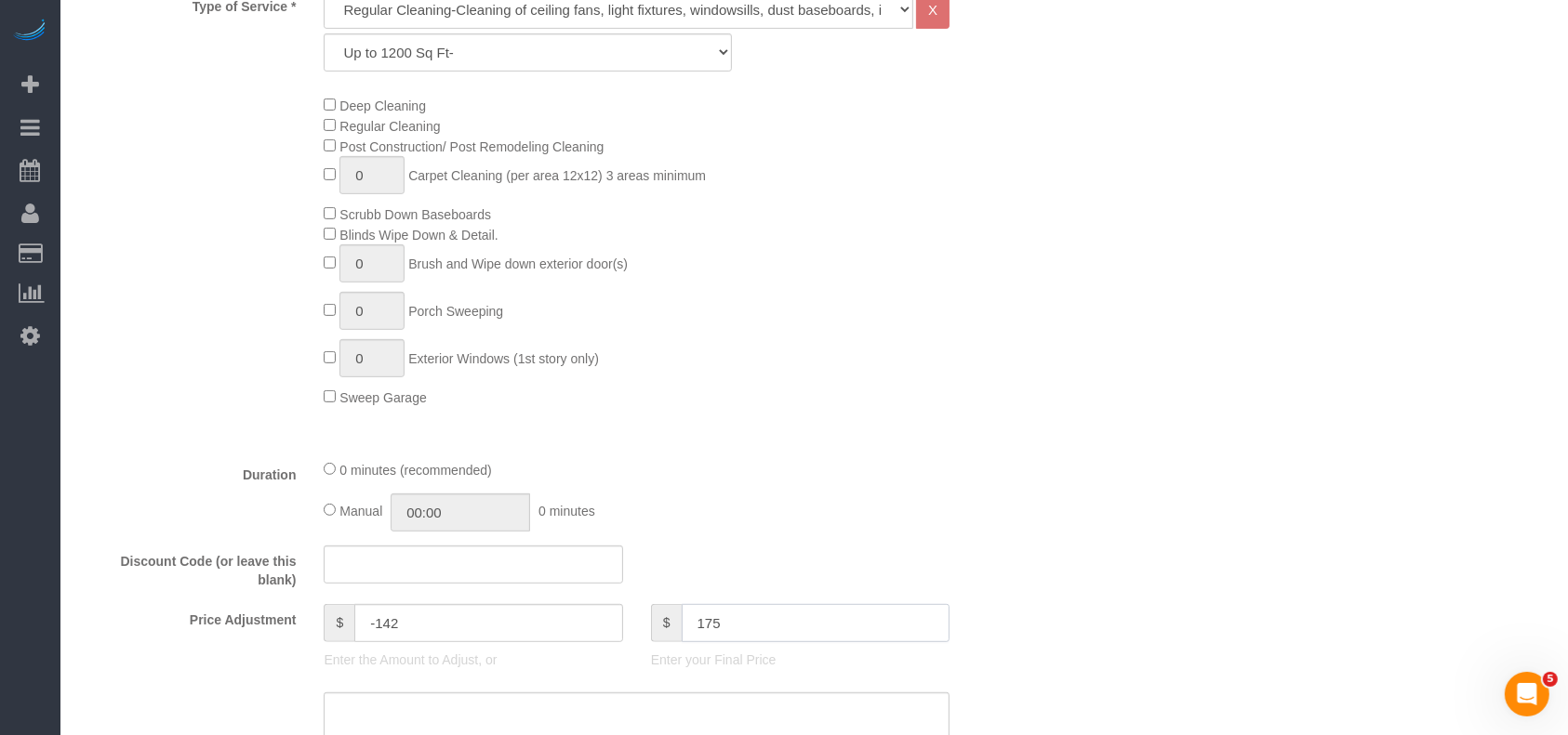
type input "175"
click at [809, 385] on div "Deep Cleaning Regular Cleaning Post Construction/ Post Remodeling Cleaning 0 Ca…" at bounding box center [676, 251] width 734 height 312
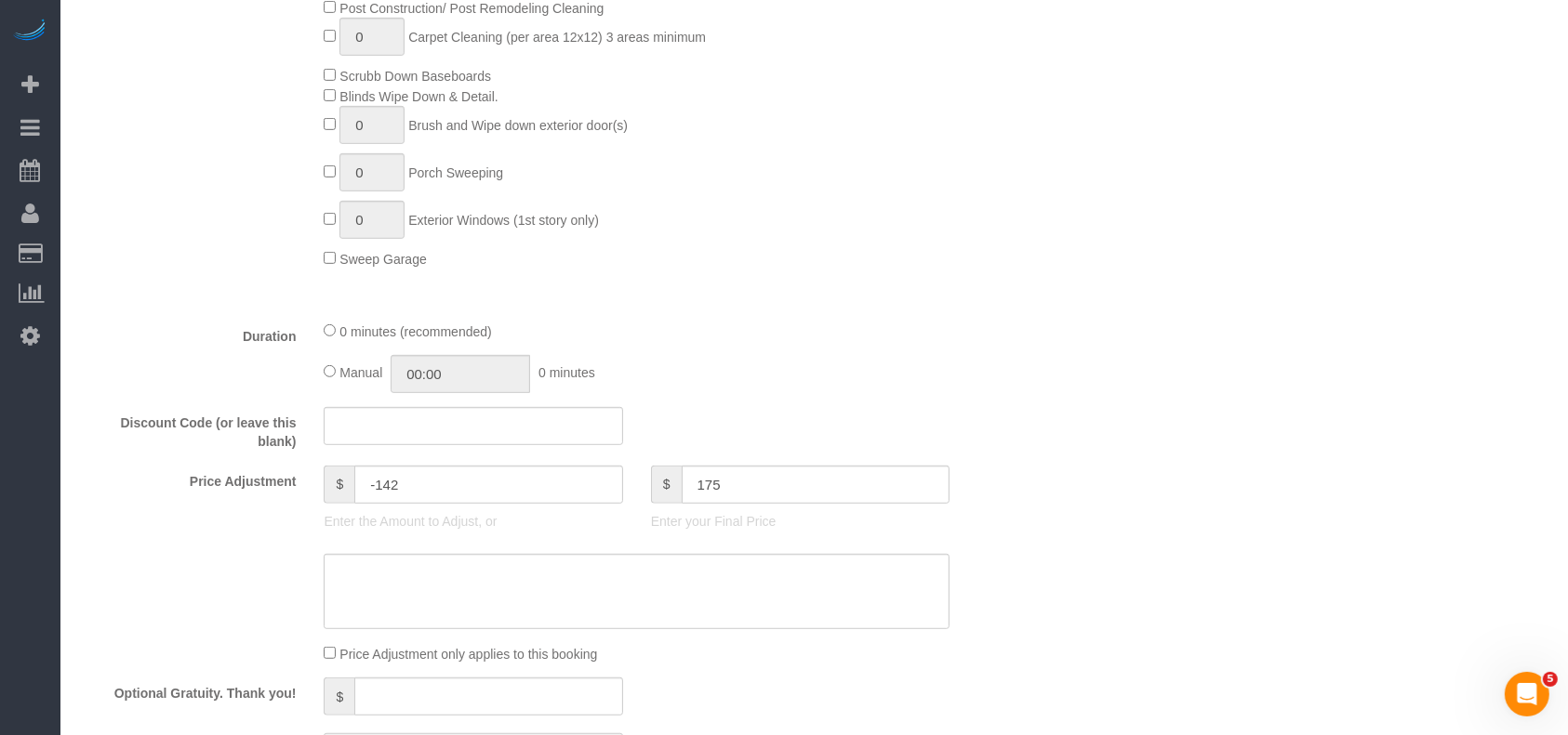
scroll to position [1115, 0]
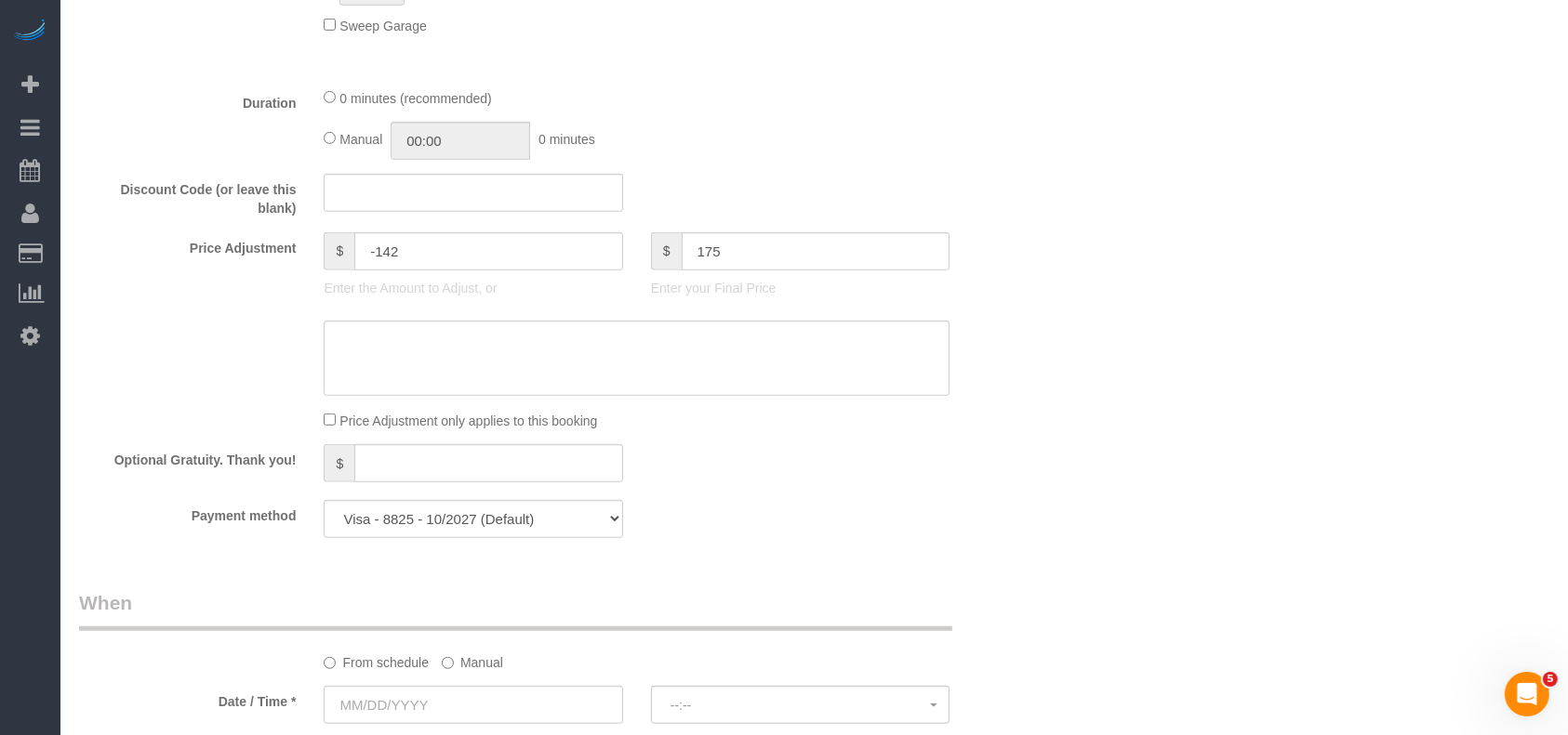
type input "16"
click at [563, 341] on textarea at bounding box center [636, 359] width 625 height 77
paste textarea "5"
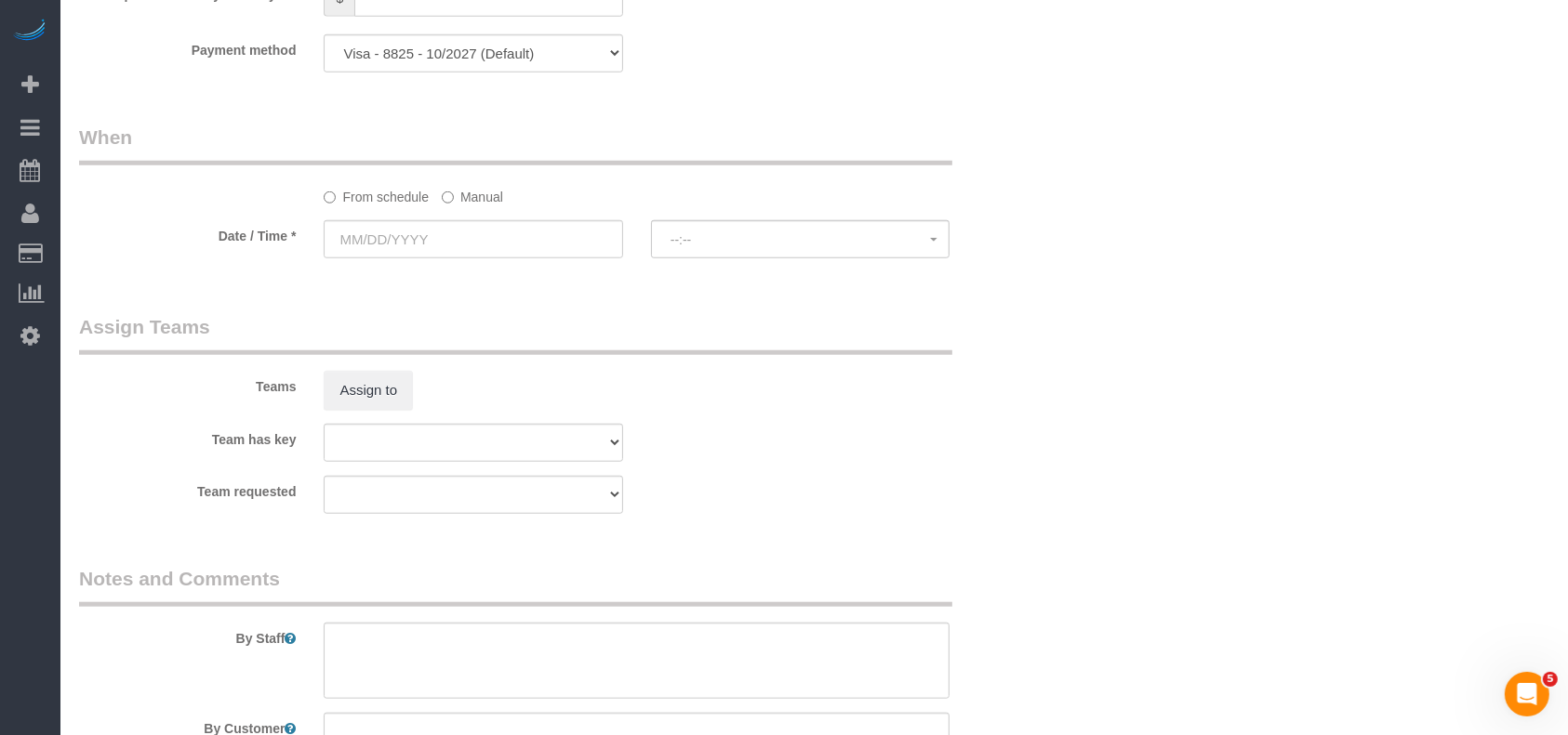
scroll to position [1610, 0]
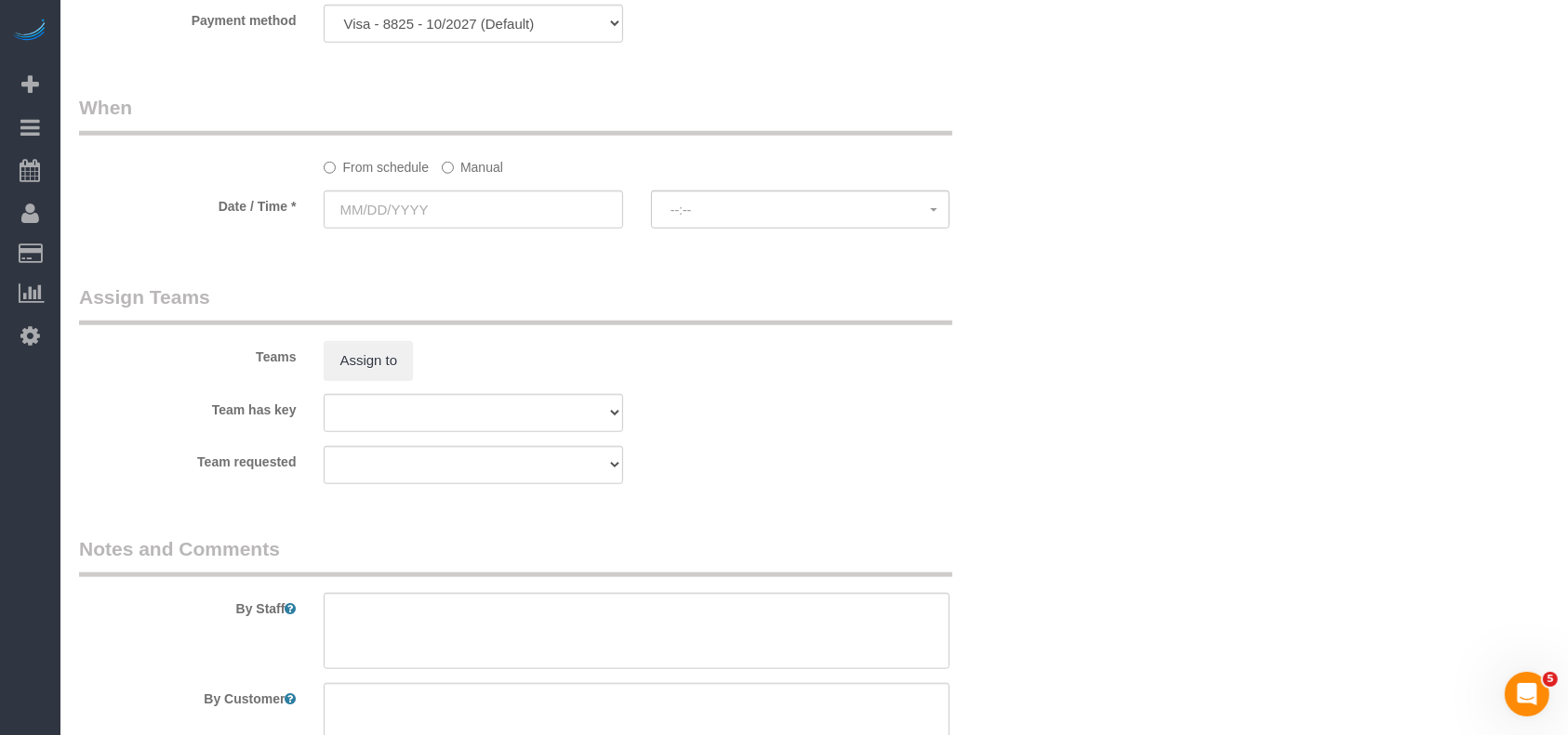
type textarea "$175 regular cleaning"
drag, startPoint x: 488, startPoint y: 32, endPoint x: 482, endPoint y: 44, distance: 13.4
click at [488, 32] on select "Visa - 8825 - 10/2027 Visa - 8825 - 10/2027 (Default) Add Credit Card ─────────…" at bounding box center [473, 24] width 298 height 38
select select "string:check"
click at [324, 9] on select "Visa - 8825 - 10/2027 Visa - 8825 - 10/2027 (Default) Add Credit Card ─────────…" at bounding box center [473, 24] width 298 height 38
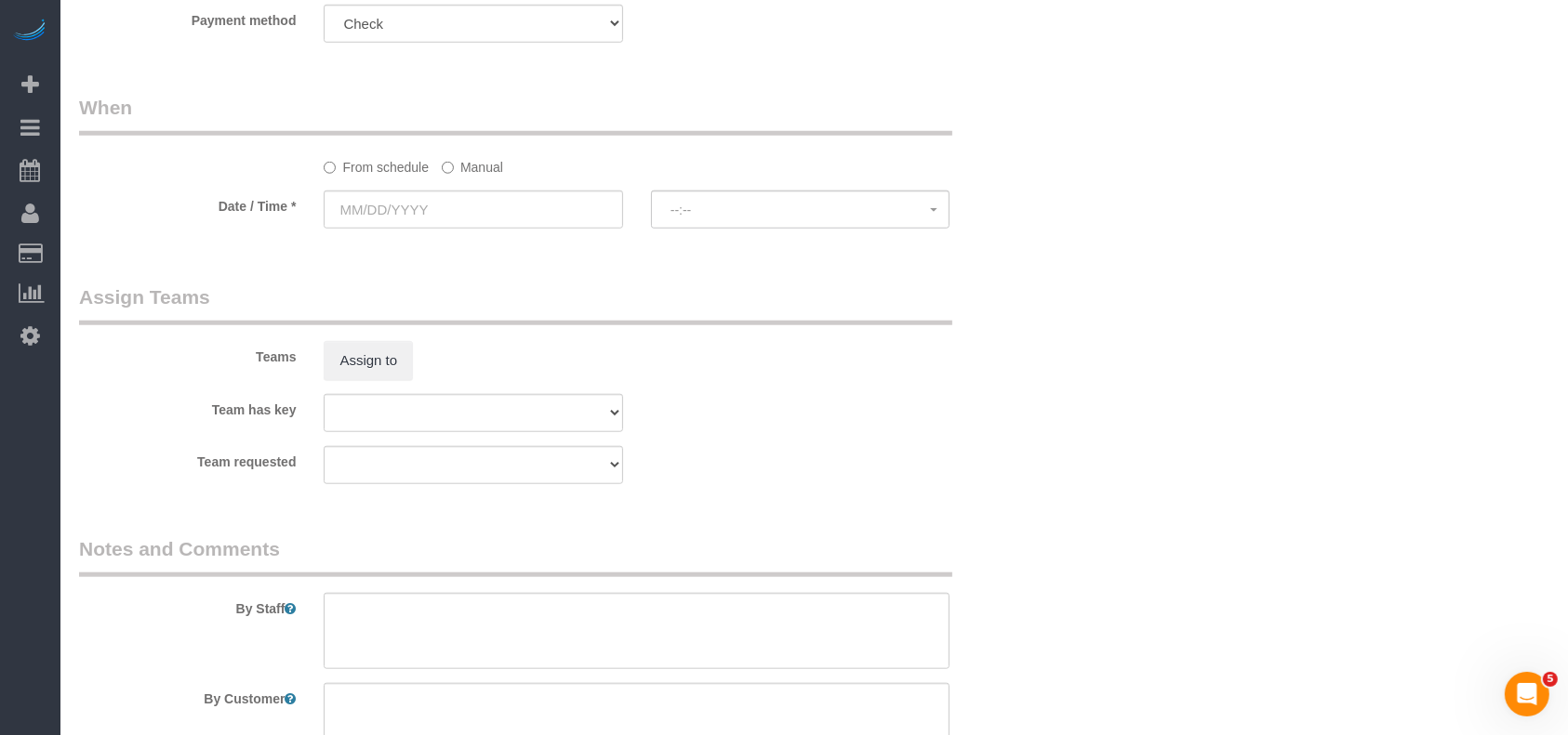
click at [474, 167] on label "Manual" at bounding box center [472, 164] width 62 height 26
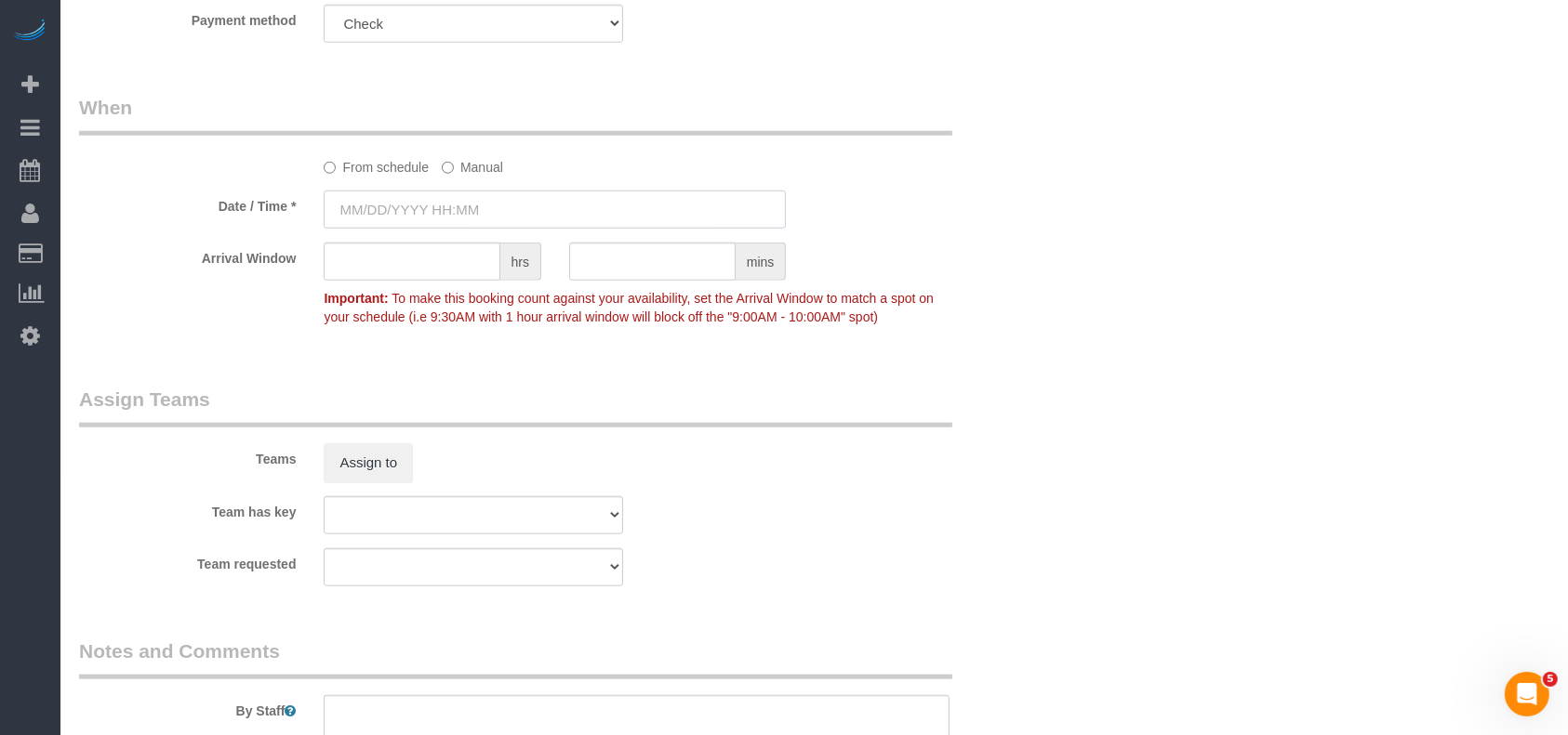
click at [454, 229] on input "text" at bounding box center [555, 209] width 462 height 38
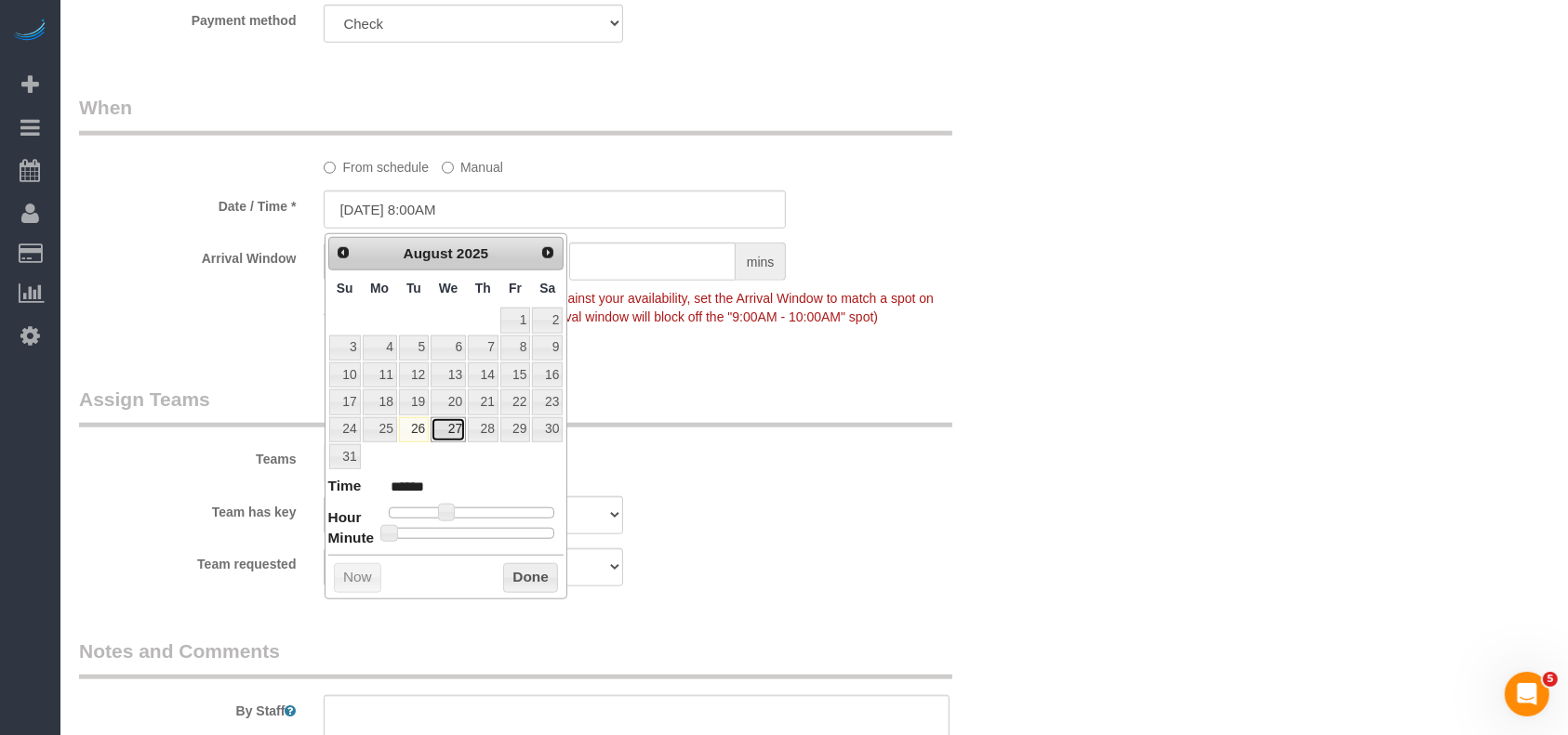
click at [455, 424] on link "27" at bounding box center [448, 430] width 35 height 26
type input "[DATE] 8:00AM"
click at [537, 578] on button "Done" at bounding box center [530, 578] width 55 height 29
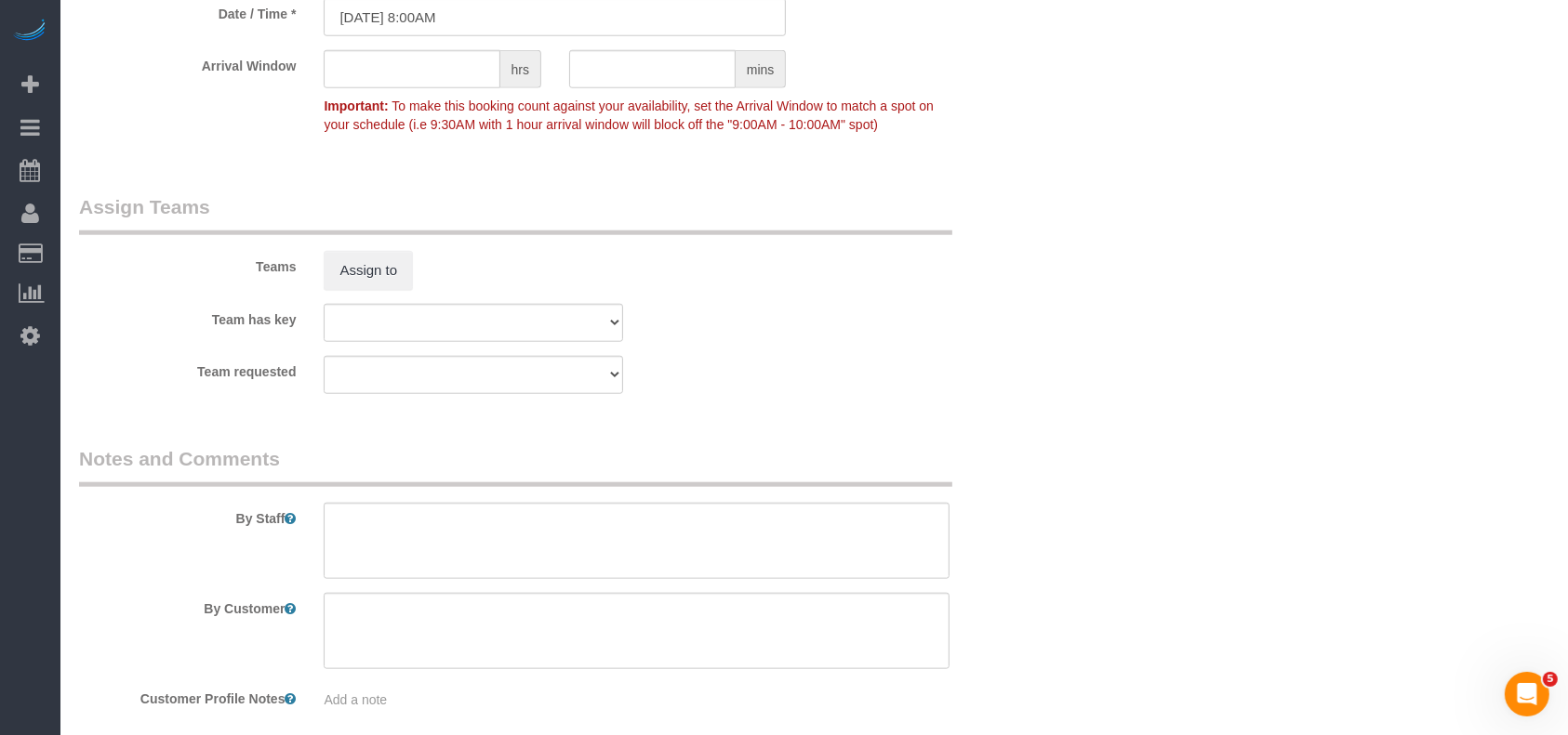
scroll to position [1895, 0]
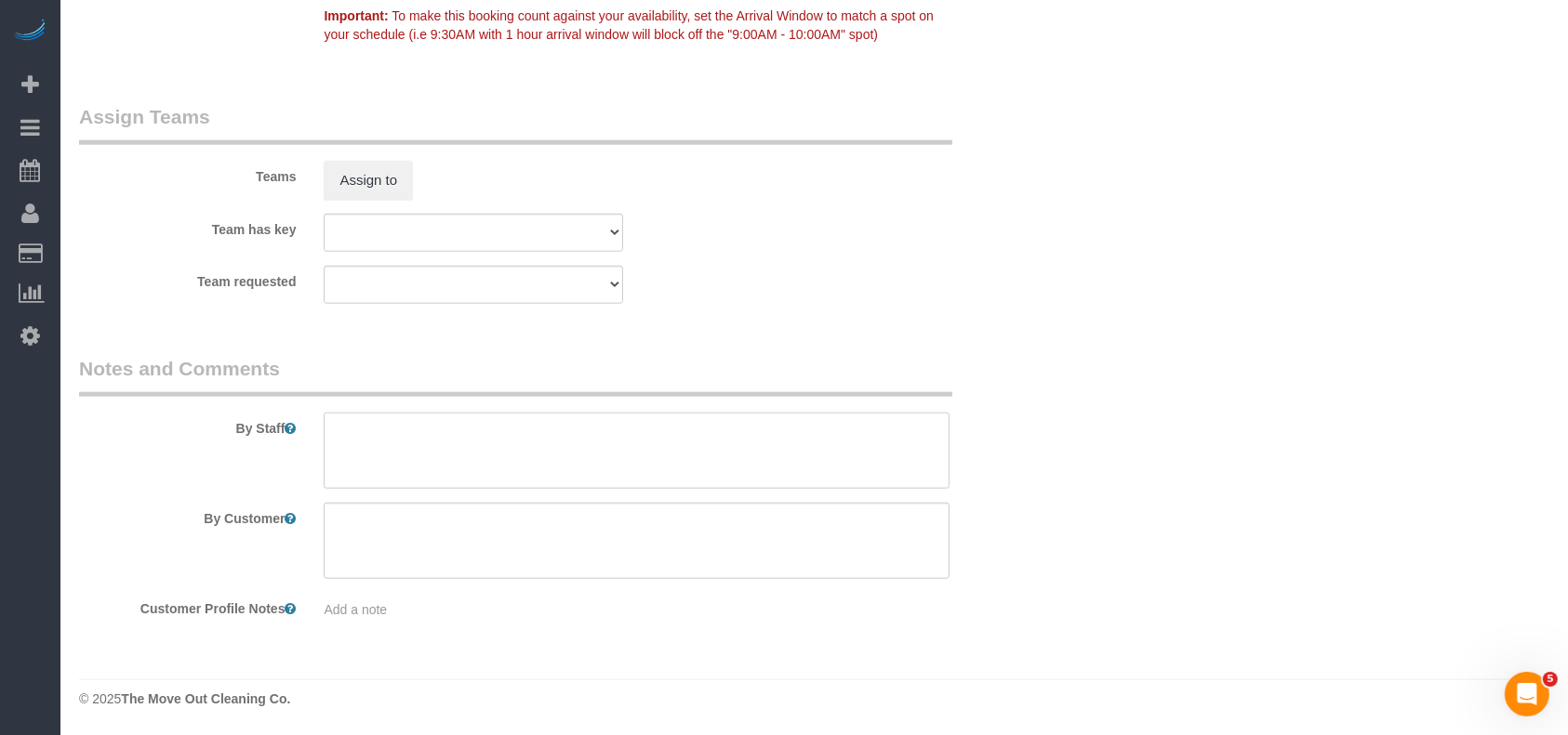
click at [505, 447] on textarea at bounding box center [636, 450] width 625 height 77
paste textarea "66025"
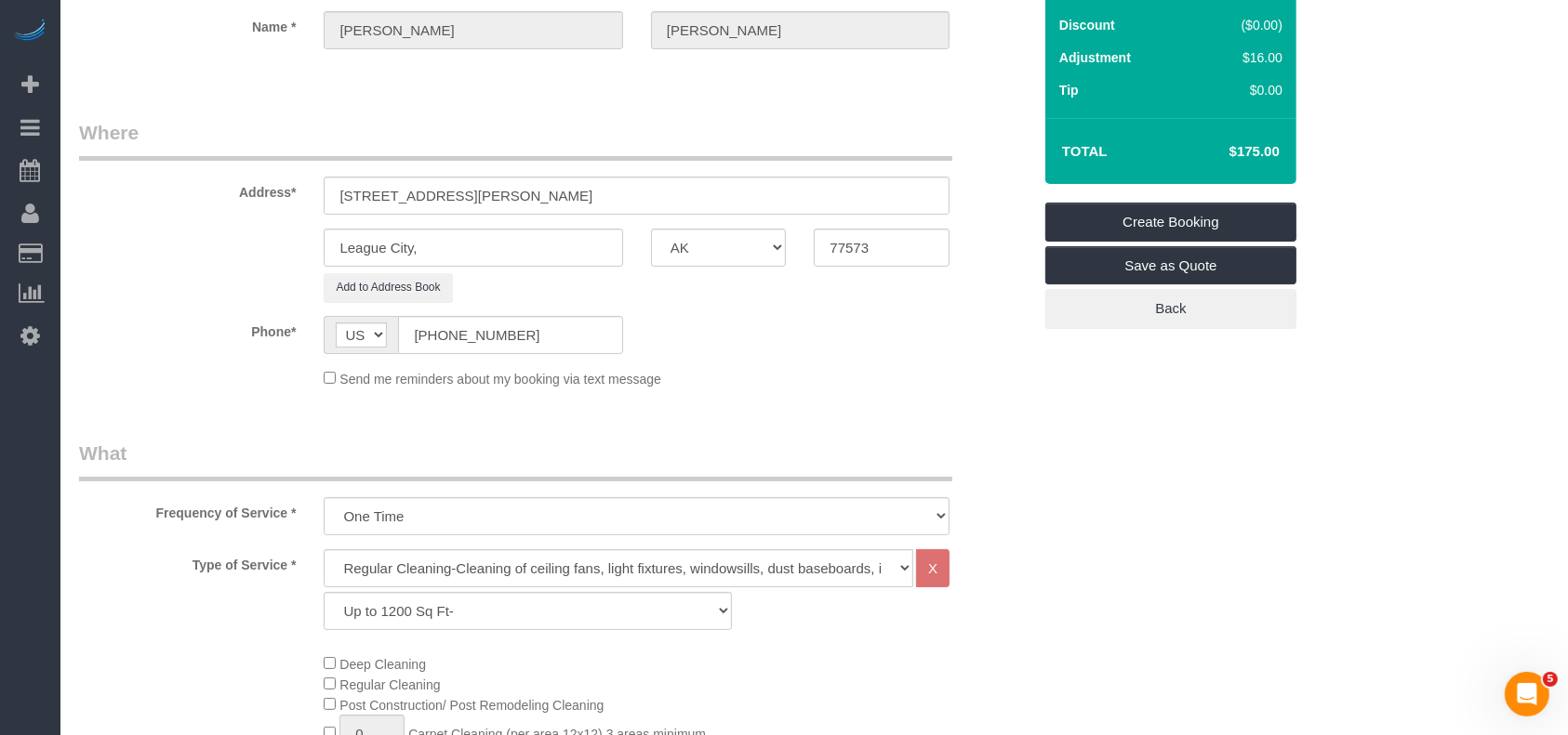
scroll to position [0, 0]
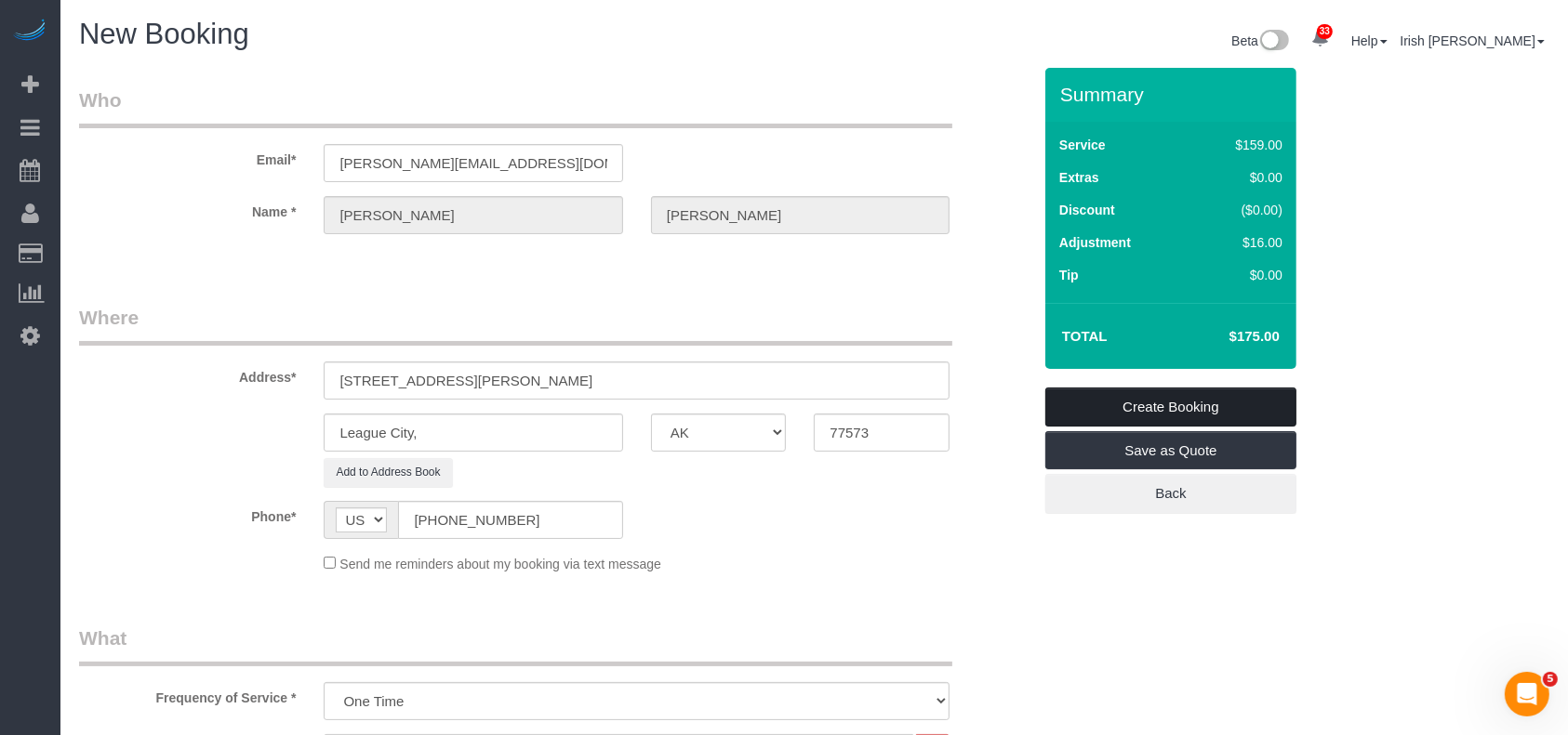
type textarea "* code 66025"
click at [1173, 401] on link "Create Booking" at bounding box center [1170, 407] width 251 height 39
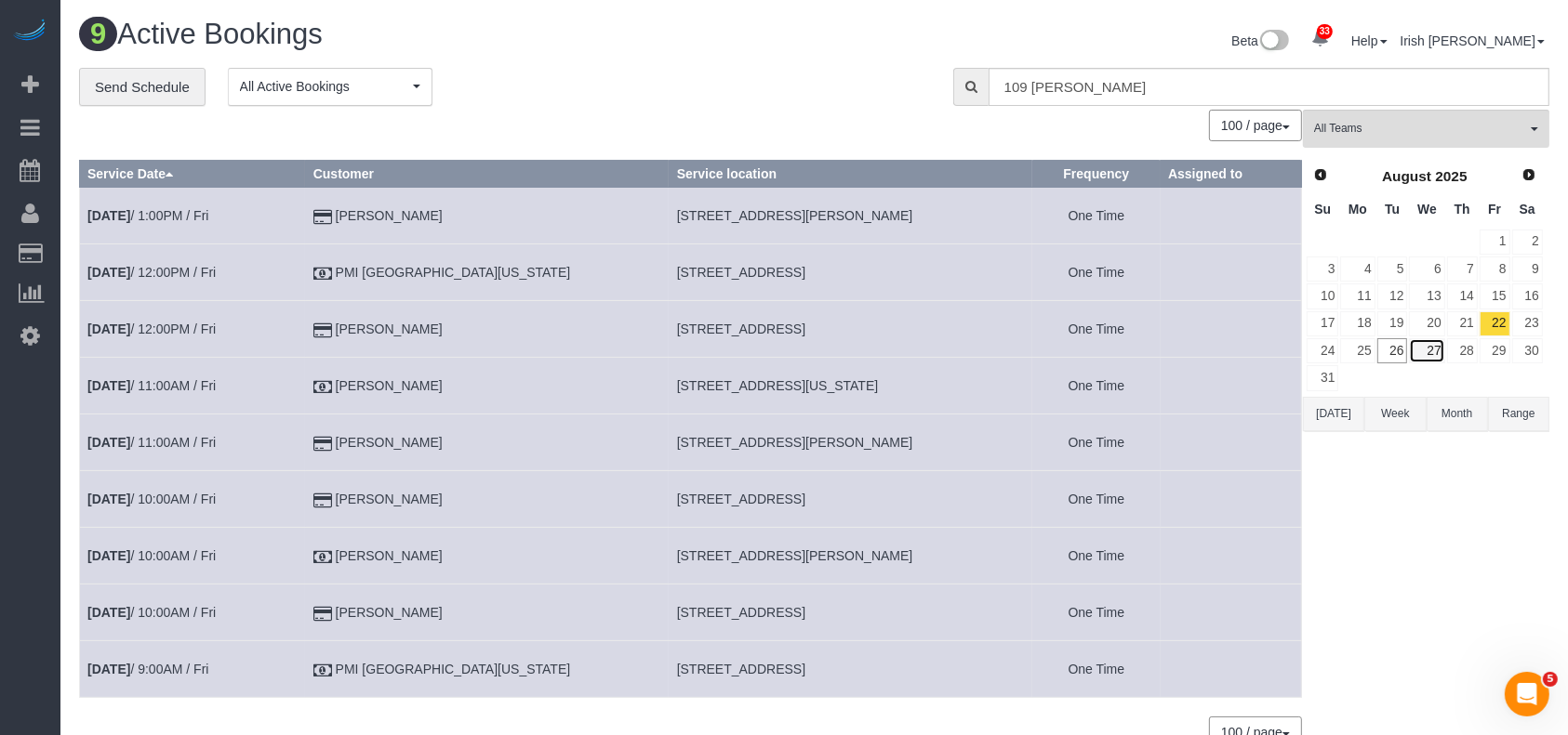
click at [1432, 348] on link "27" at bounding box center [1427, 351] width 35 height 26
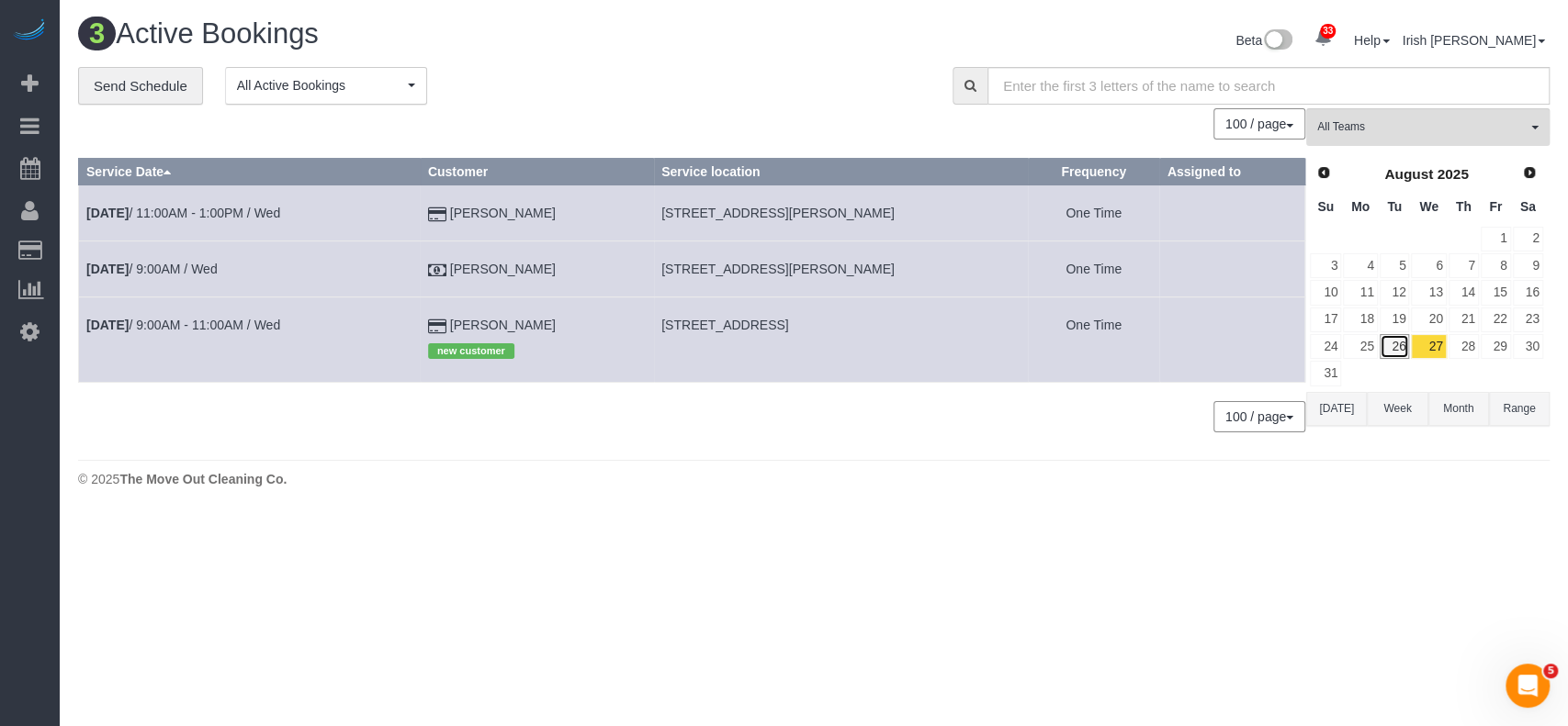
click at [1403, 350] on link "26" at bounding box center [1393, 347] width 30 height 25
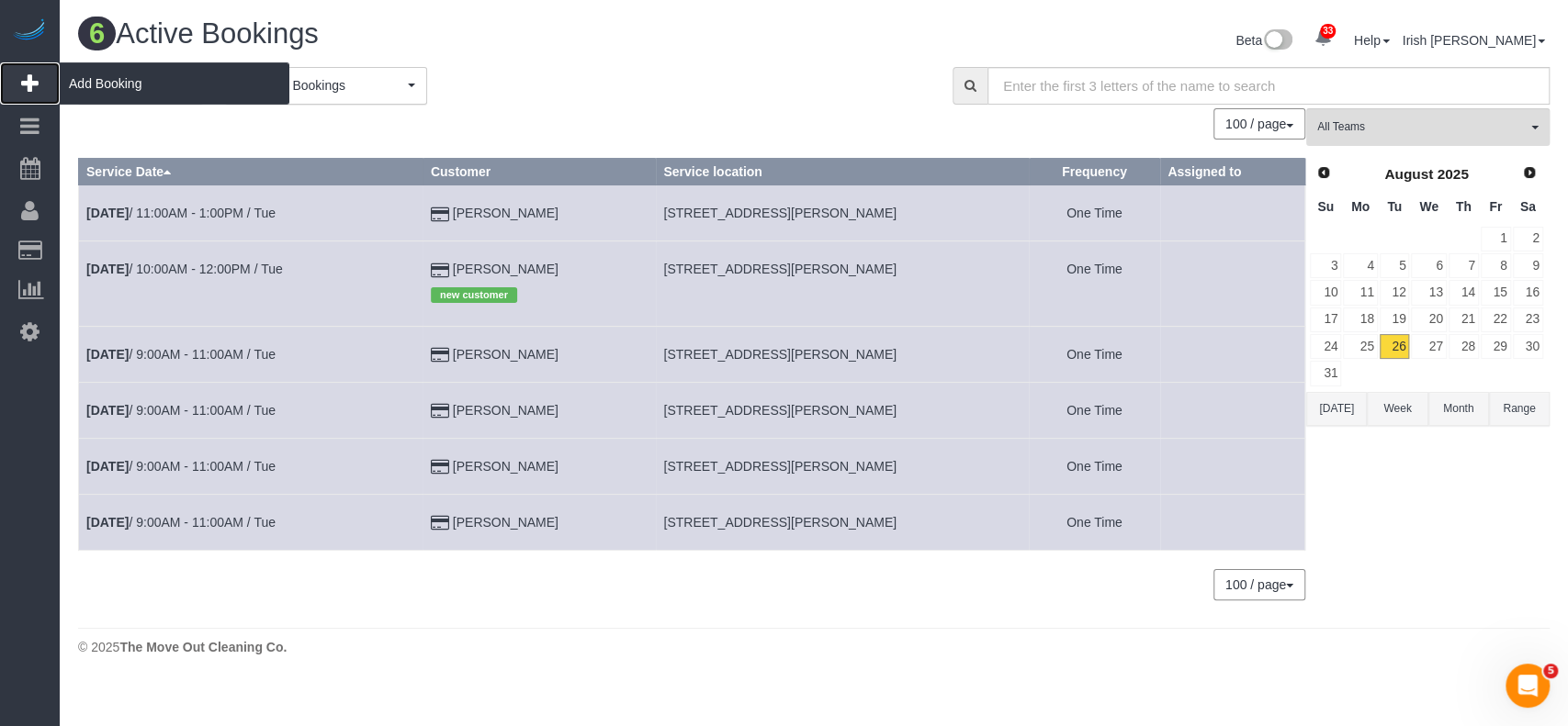
click at [130, 83] on span "Add Booking" at bounding box center [175, 83] width 230 height 43
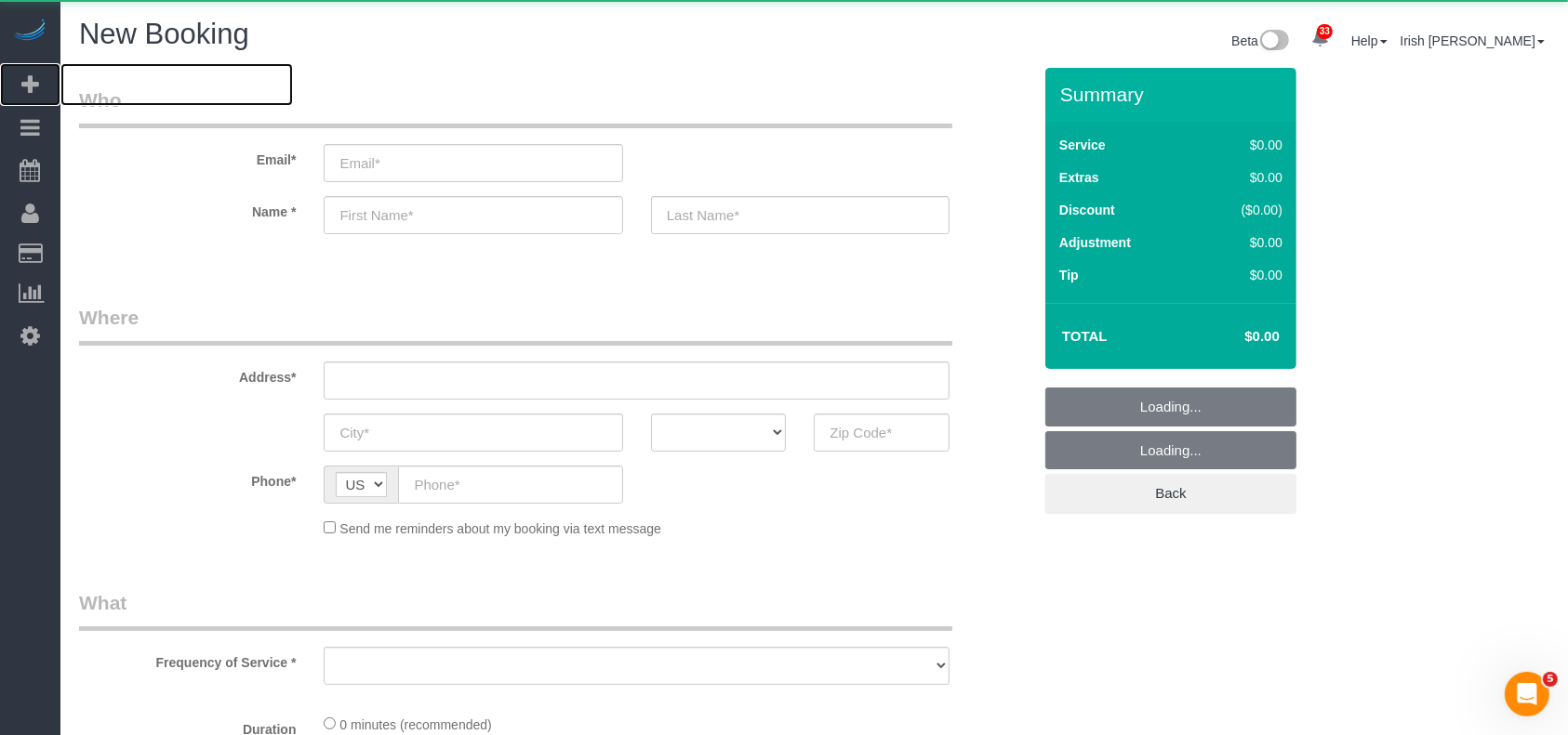
select select "object:4186"
select select "3"
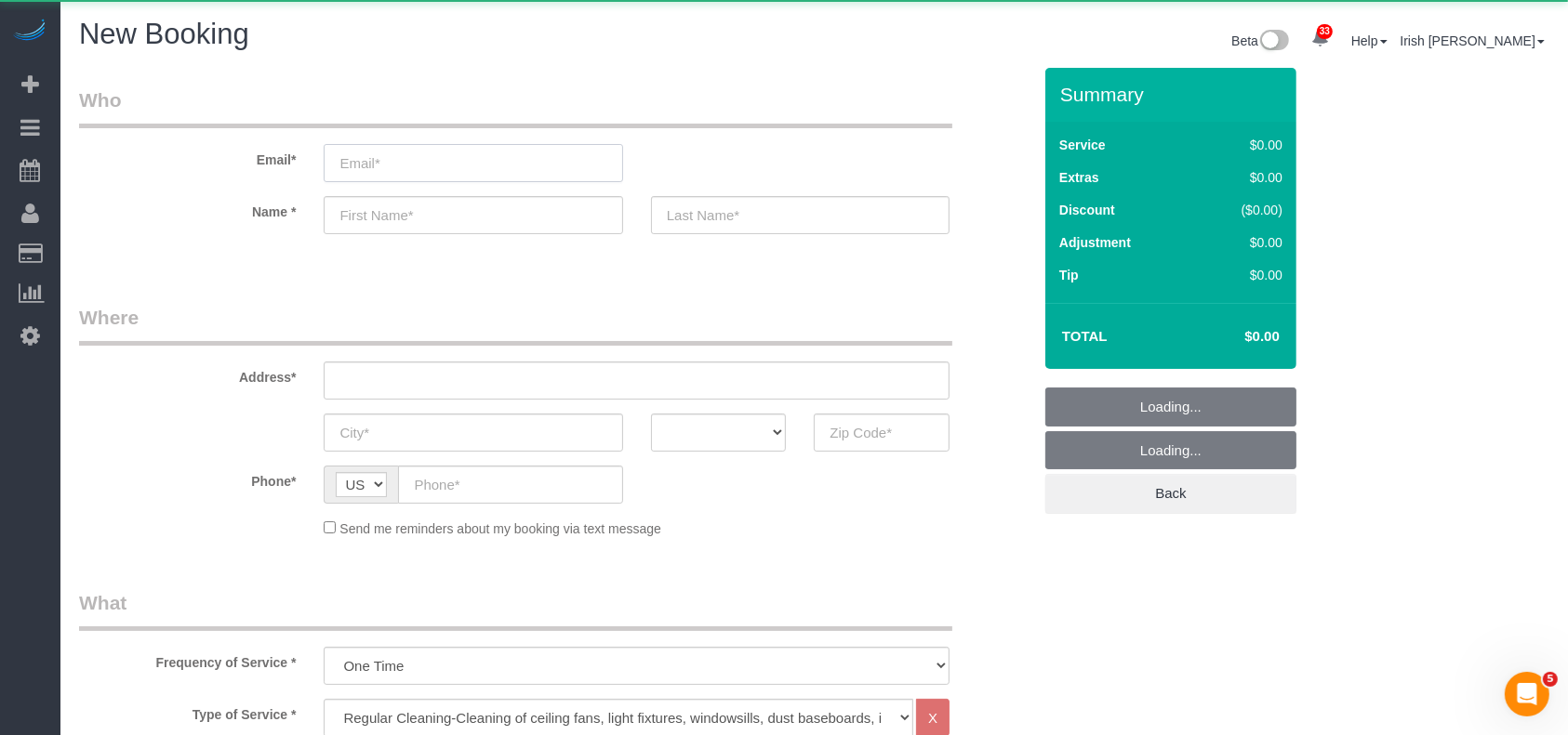
click at [440, 167] on input "email" at bounding box center [473, 163] width 298 height 38
select select "object:4245"
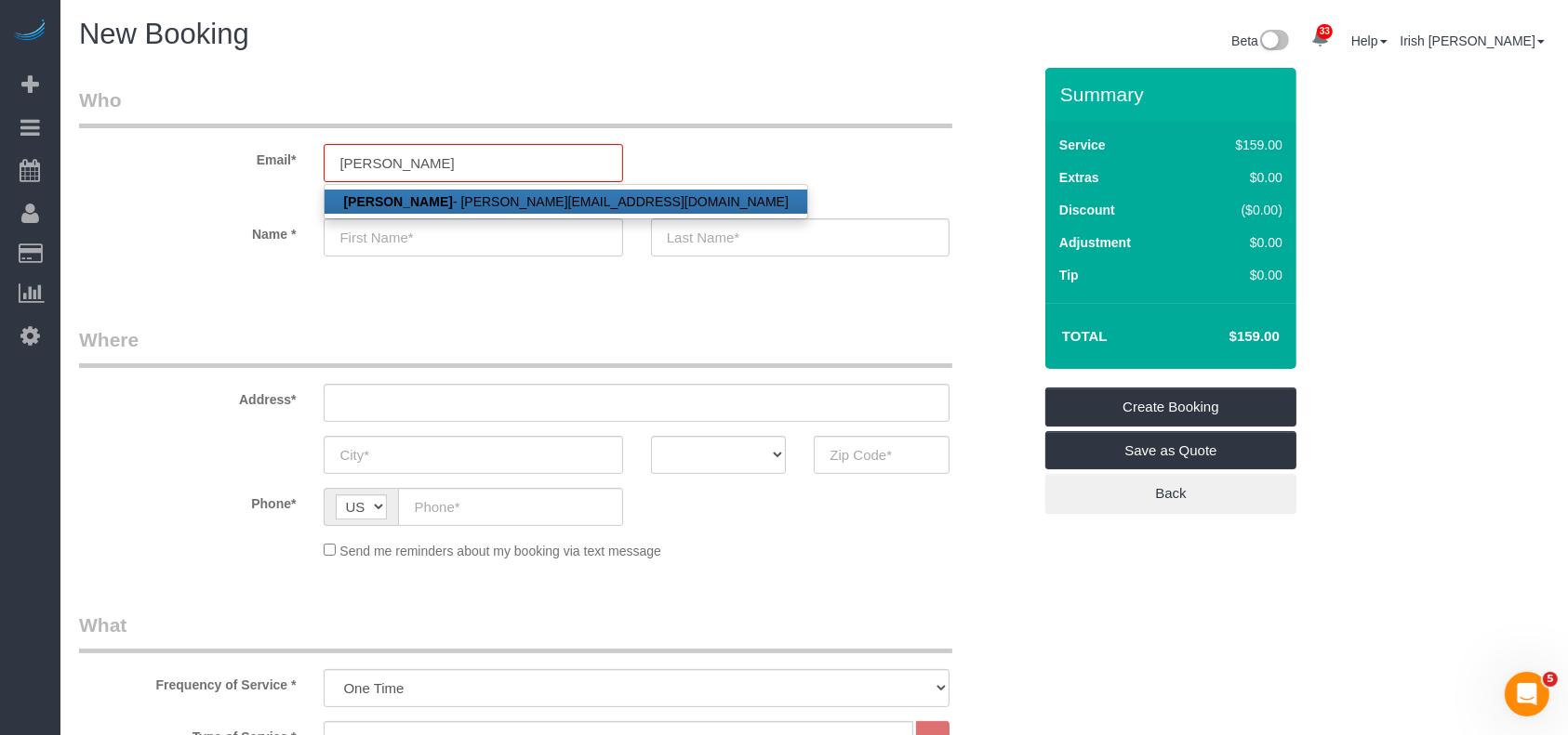
click at [477, 199] on link "[PERSON_NAME] - [PERSON_NAME][EMAIL_ADDRESS][DOMAIN_NAME]" at bounding box center [566, 201] width 482 height 25
type input "[PERSON_NAME][EMAIL_ADDRESS][DOMAIN_NAME]"
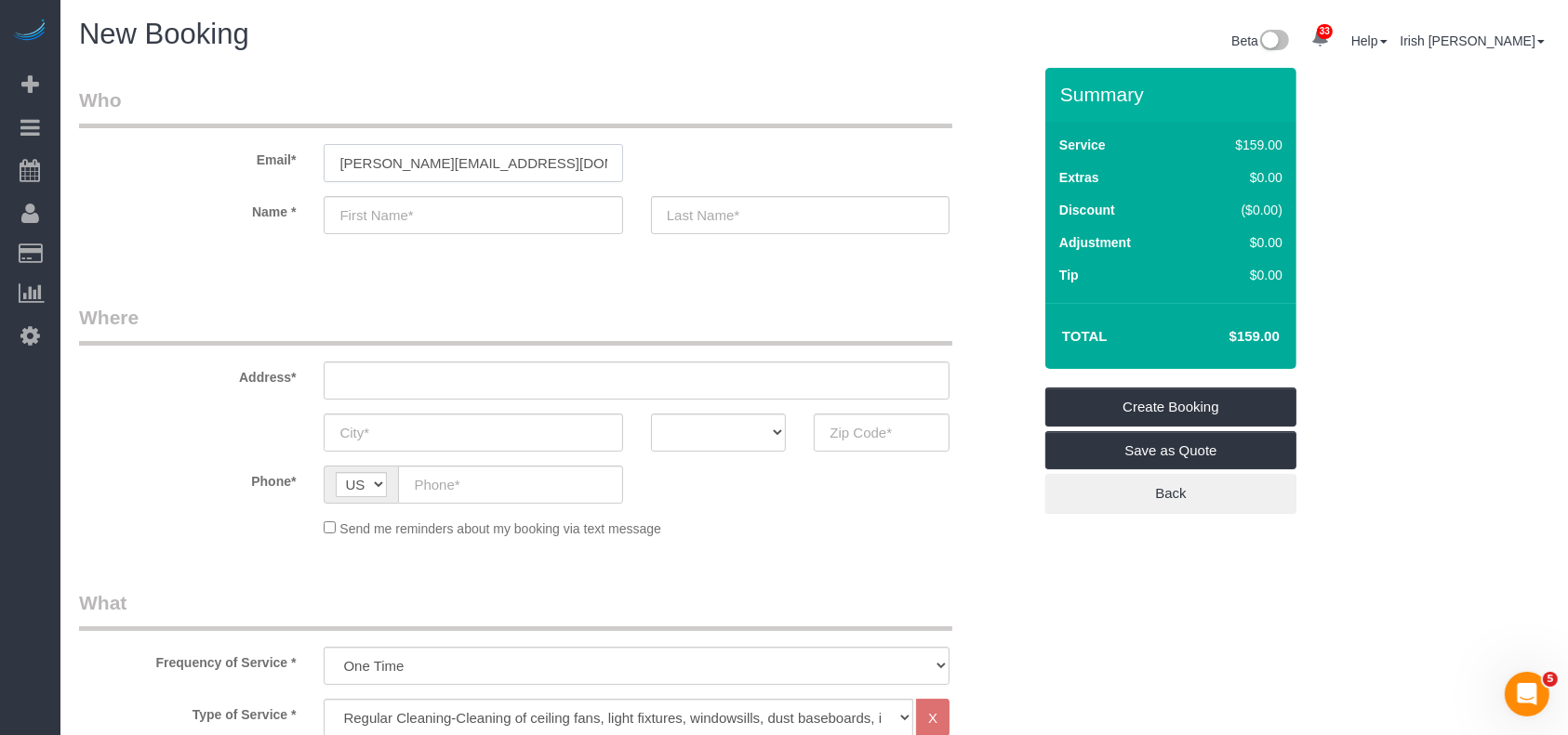
type input "[PERSON_NAME]"
type input "[PHONE_NUMBER]"
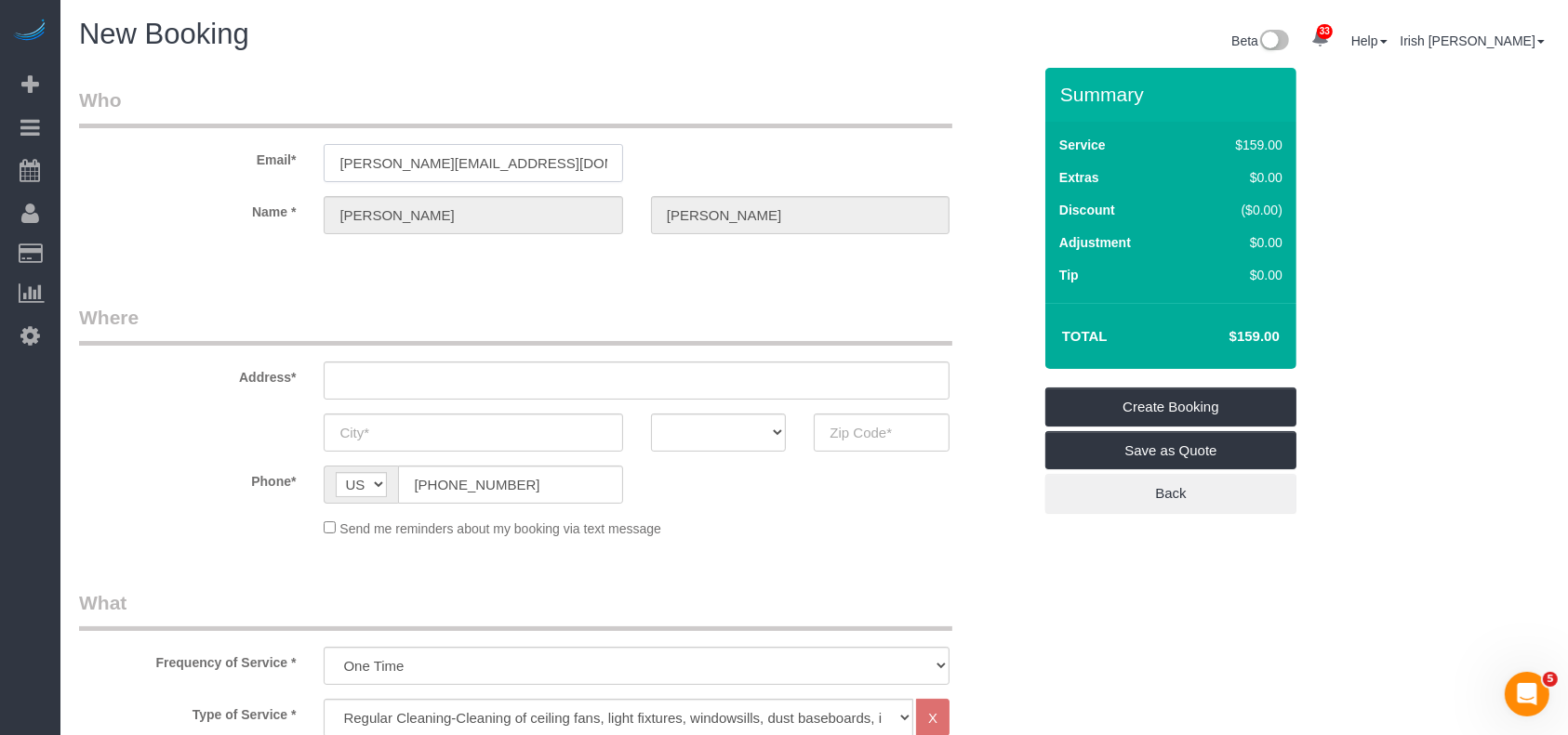
type input "[STREET_ADDRESS][PERSON_NAME]"
type input "LEAGUE CITY"
select select "[GEOGRAPHIC_DATA]"
type input "77573"
select select "string:fspay-ae9463b0-e6f0-4c18-919b-24382207aeee"
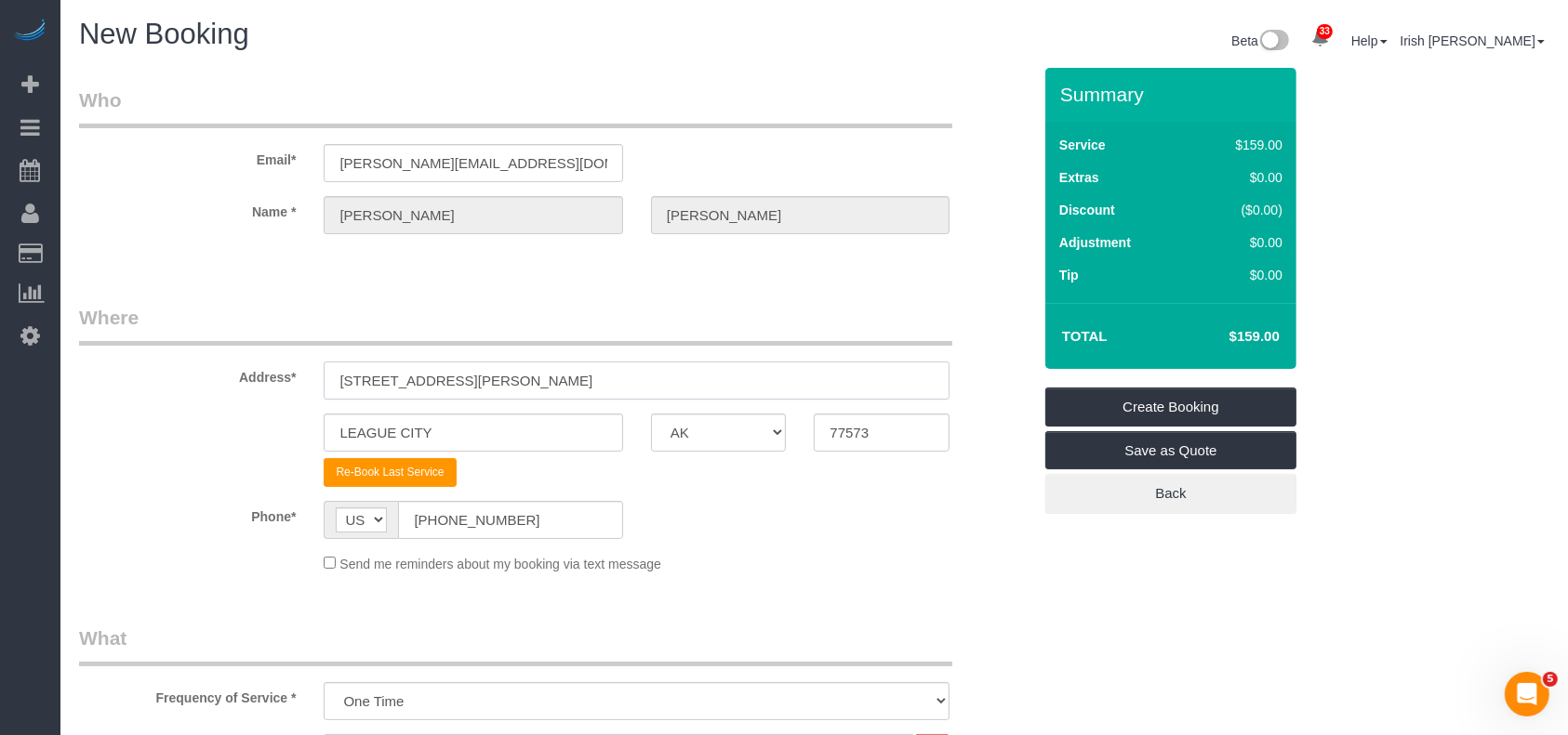
drag, startPoint x: 157, startPoint y: 377, endPoint x: 116, endPoint y: 378, distance: 41.0
click at [116, 378] on div "Address* [STREET_ADDRESS][PERSON_NAME]" at bounding box center [555, 352] width 980 height 96
paste input "[STREET_ADDRESS]"
click at [460, 383] on input "[STREET_ADDRESS]" at bounding box center [636, 380] width 625 height 38
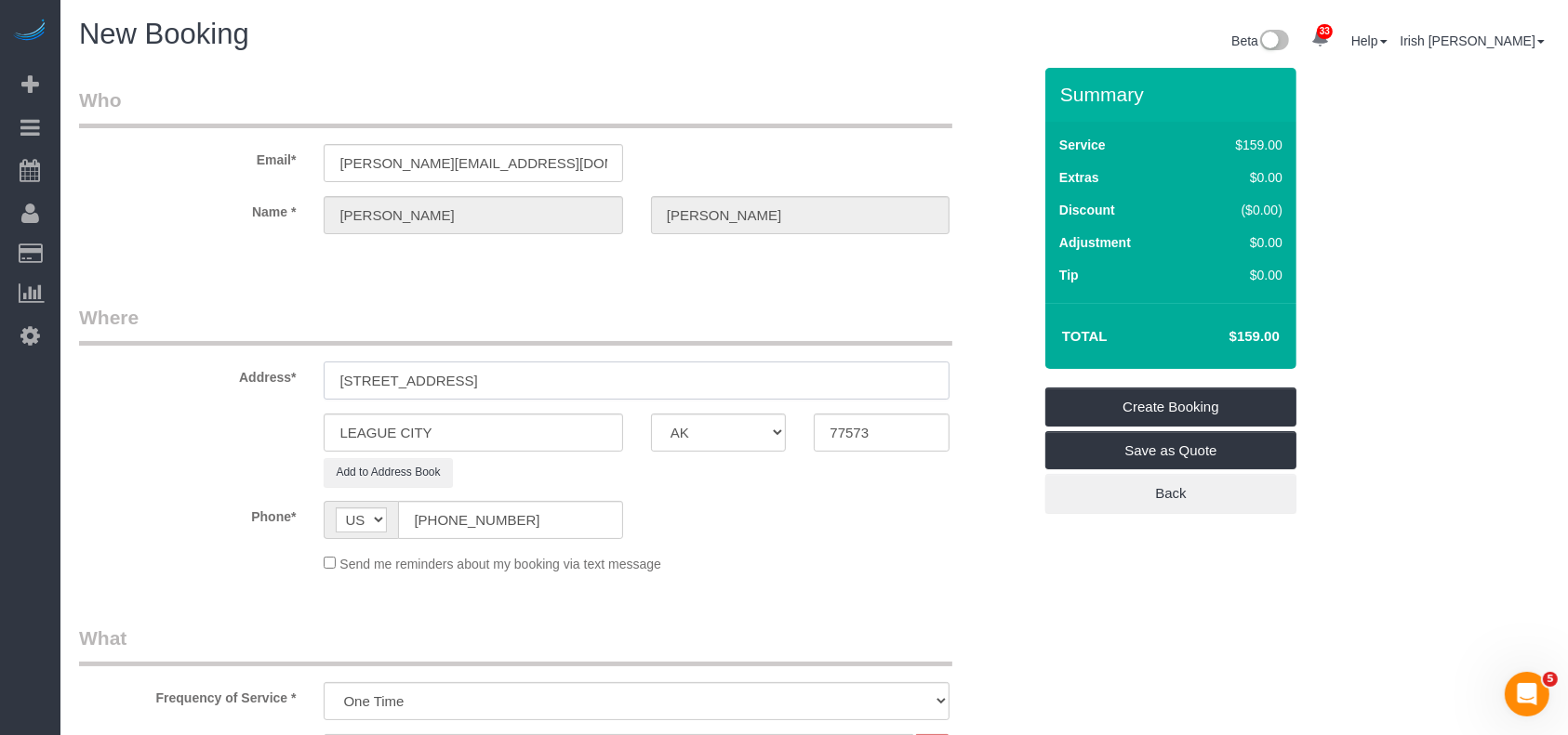
type input "[STREET_ADDRESS]"
drag, startPoint x: 456, startPoint y: 443, endPoint x: 465, endPoint y: 408, distance: 36.1
click at [232, 442] on div "LEAGUE CITY AK AL AR AZ CA CO CT DC DE [GEOGRAPHIC_DATA] [GEOGRAPHIC_DATA] HI I…" at bounding box center [555, 432] width 980 height 38
paste input "[GEOGRAPHIC_DATA]"
type input "[GEOGRAPHIC_DATA]"
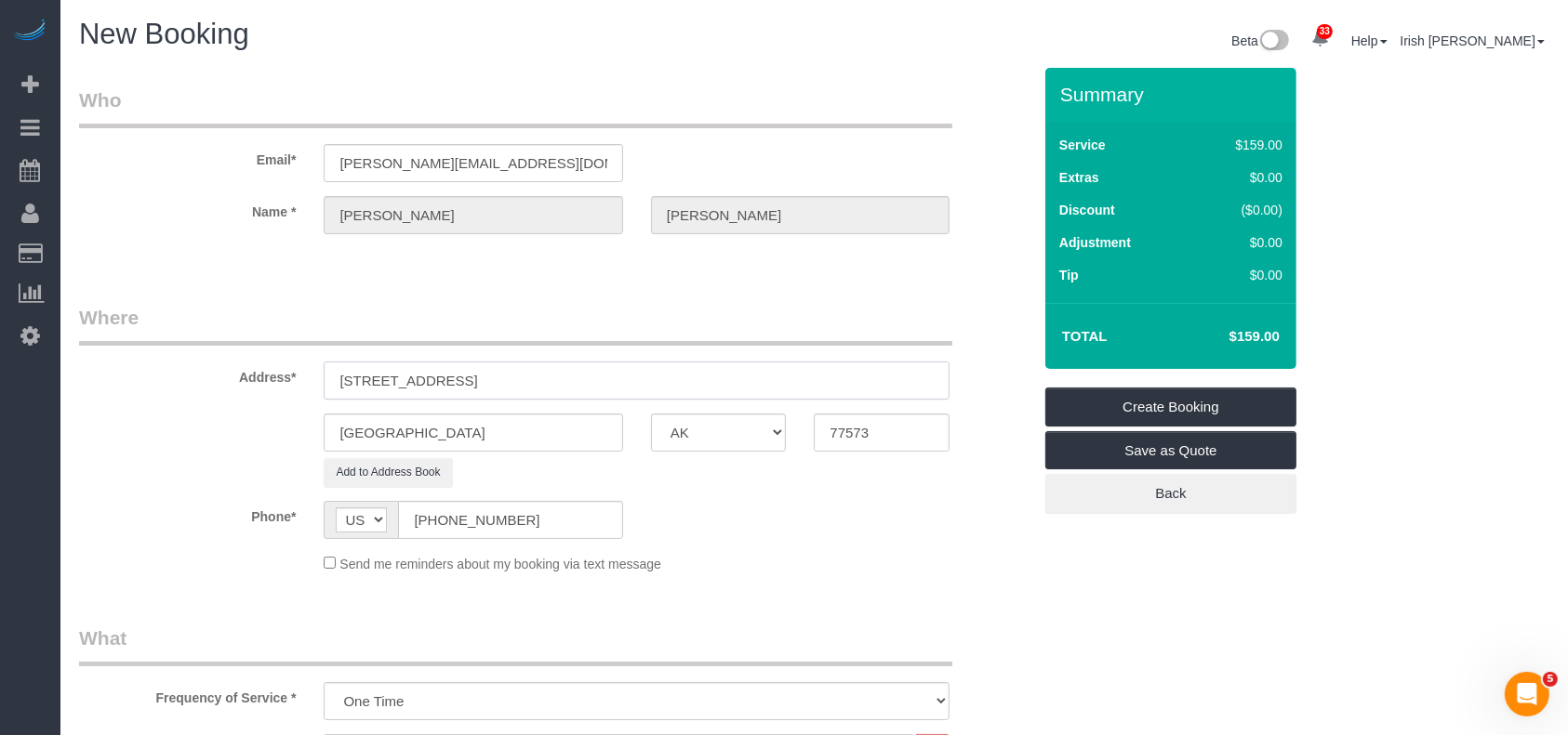
click at [570, 376] on input "[STREET_ADDRESS]" at bounding box center [636, 380] width 625 height 38
click at [863, 430] on input "77573" at bounding box center [882, 432] width 135 height 38
drag, startPoint x: 866, startPoint y: 430, endPoint x: 779, endPoint y: 433, distance: 87.1
click at [781, 433] on div "[GEOGRAPHIC_DATA] AK AL AR AZ CA CO CT DC DE [GEOGRAPHIC_DATA] [GEOGRAPHIC_DATA…" at bounding box center [555, 432] width 980 height 38
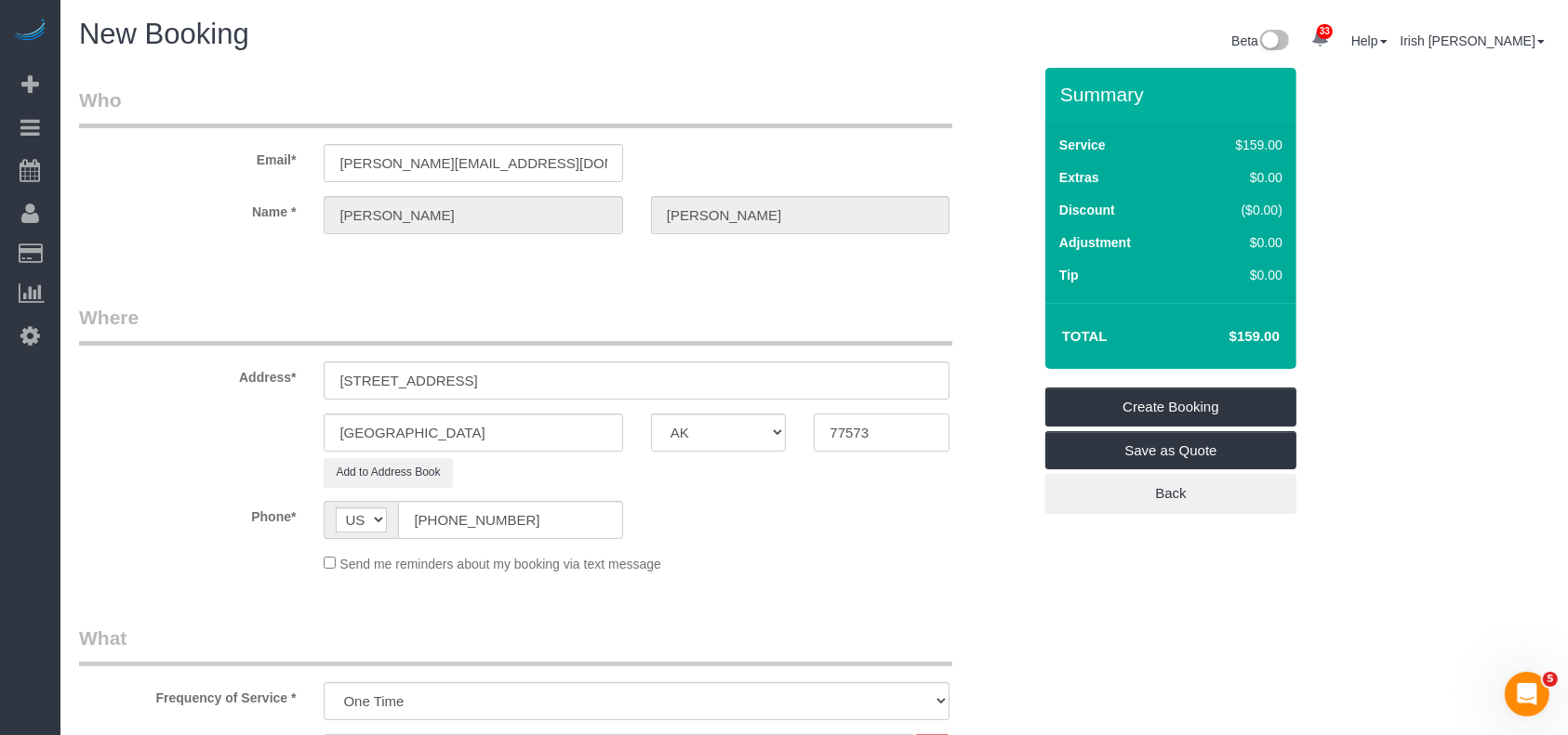
paste input "058"
type input "77058"
drag, startPoint x: 448, startPoint y: 376, endPoint x: 662, endPoint y: 377, distance: 214.0
click at [662, 377] on input "[STREET_ADDRESS]" at bounding box center [636, 380] width 625 height 38
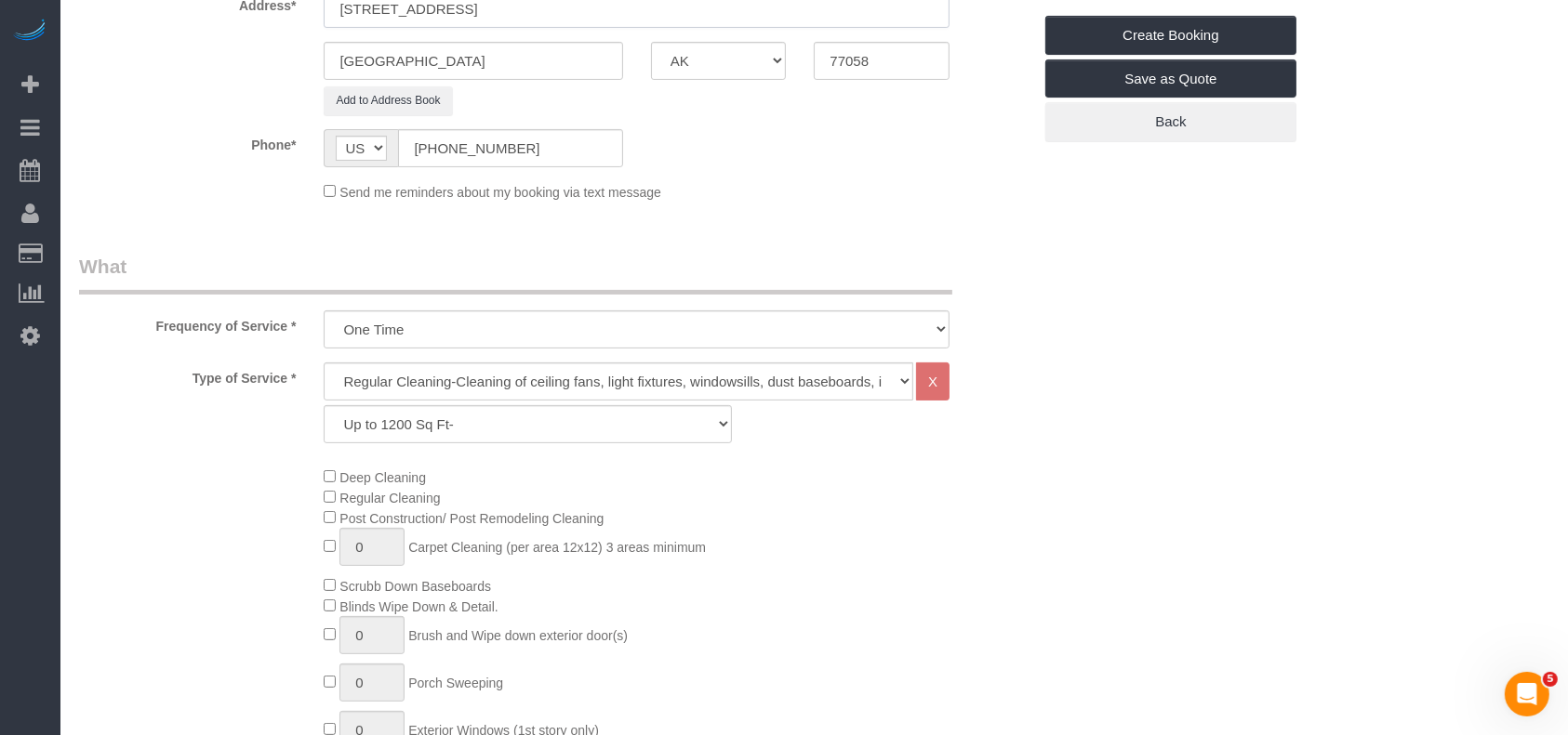
type input "[STREET_ADDRESS]"
drag, startPoint x: 513, startPoint y: 417, endPoint x: 513, endPoint y: 435, distance: 18.0
click at [513, 421] on select "Up to 1200 Sq Ft- [DATE]-[DATE] Sq Ft [DATE]-[DATE] Sq Ft [DATE]-[DATE] Sq Ft […" at bounding box center [527, 424] width 407 height 38
select select "62"
click at [324, 405] on select "Up to 1200 Sq Ft- [DATE]-[DATE] Sq Ft [DATE]-[DATE] Sq Ft [DATE]-[DATE] Sq Ft […" at bounding box center [527, 424] width 407 height 38
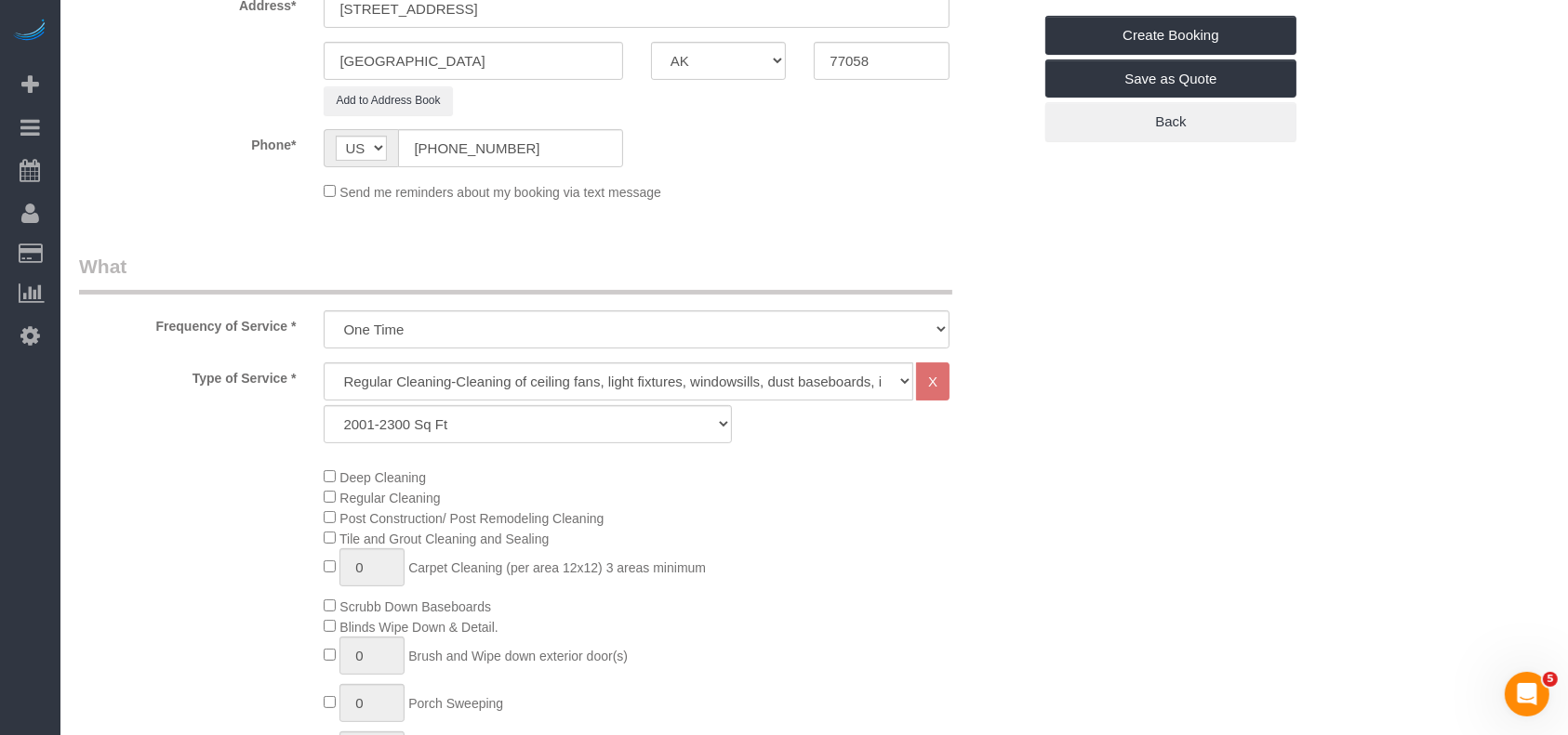
click at [826, 575] on div "Deep Cleaning Regular Cleaning Post Construction/ Post Remodeling Cleaning Tile…" at bounding box center [676, 632] width 734 height 333
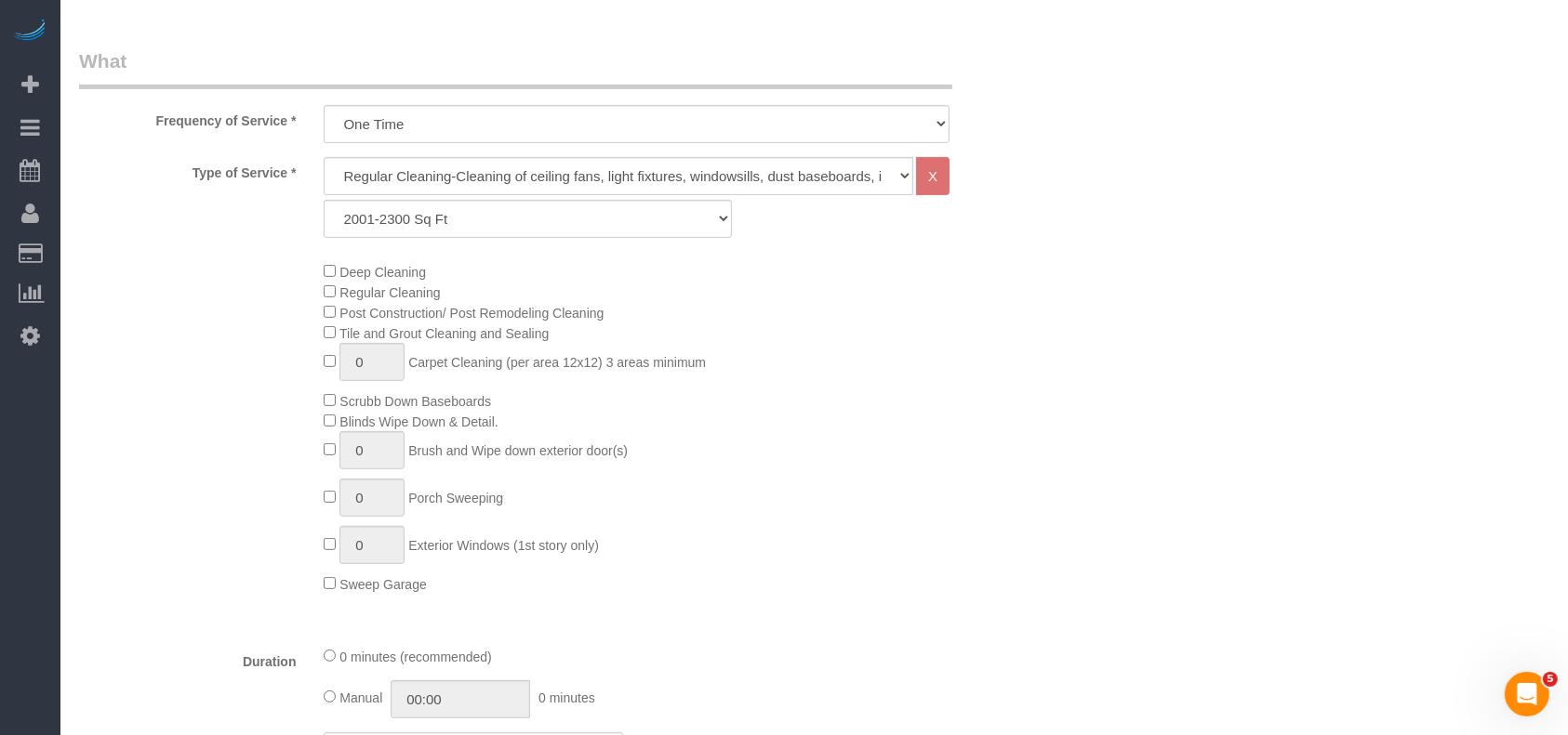
scroll to position [867, 0]
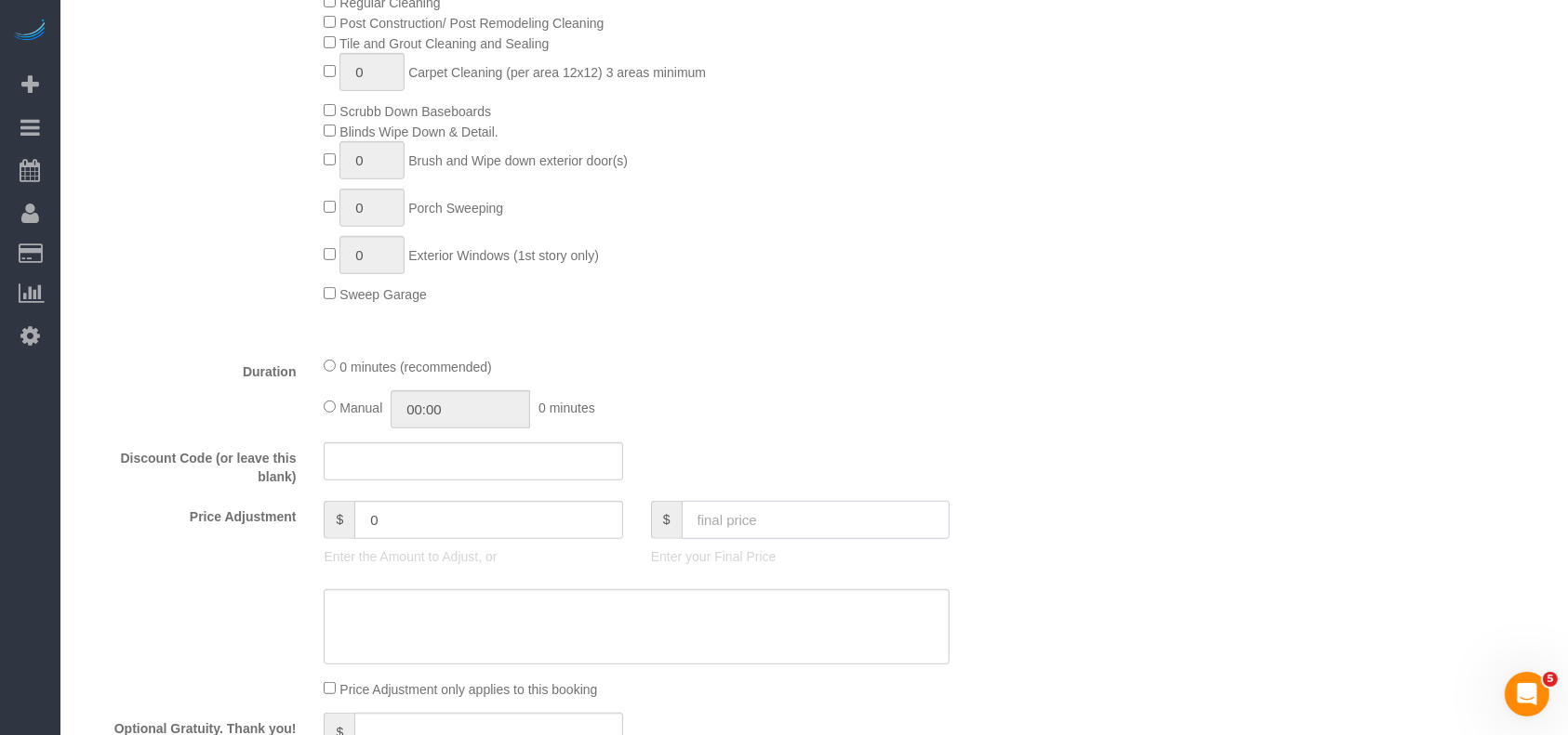
click at [782, 521] on input "text" at bounding box center [816, 519] width 269 height 38
click at [820, 532] on input "text" at bounding box center [816, 519] width 269 height 38
paste input "6"
type input "263"
click at [886, 383] on div "0 minutes (recommended) Manual 00:00 0 minutes" at bounding box center [636, 393] width 654 height 73
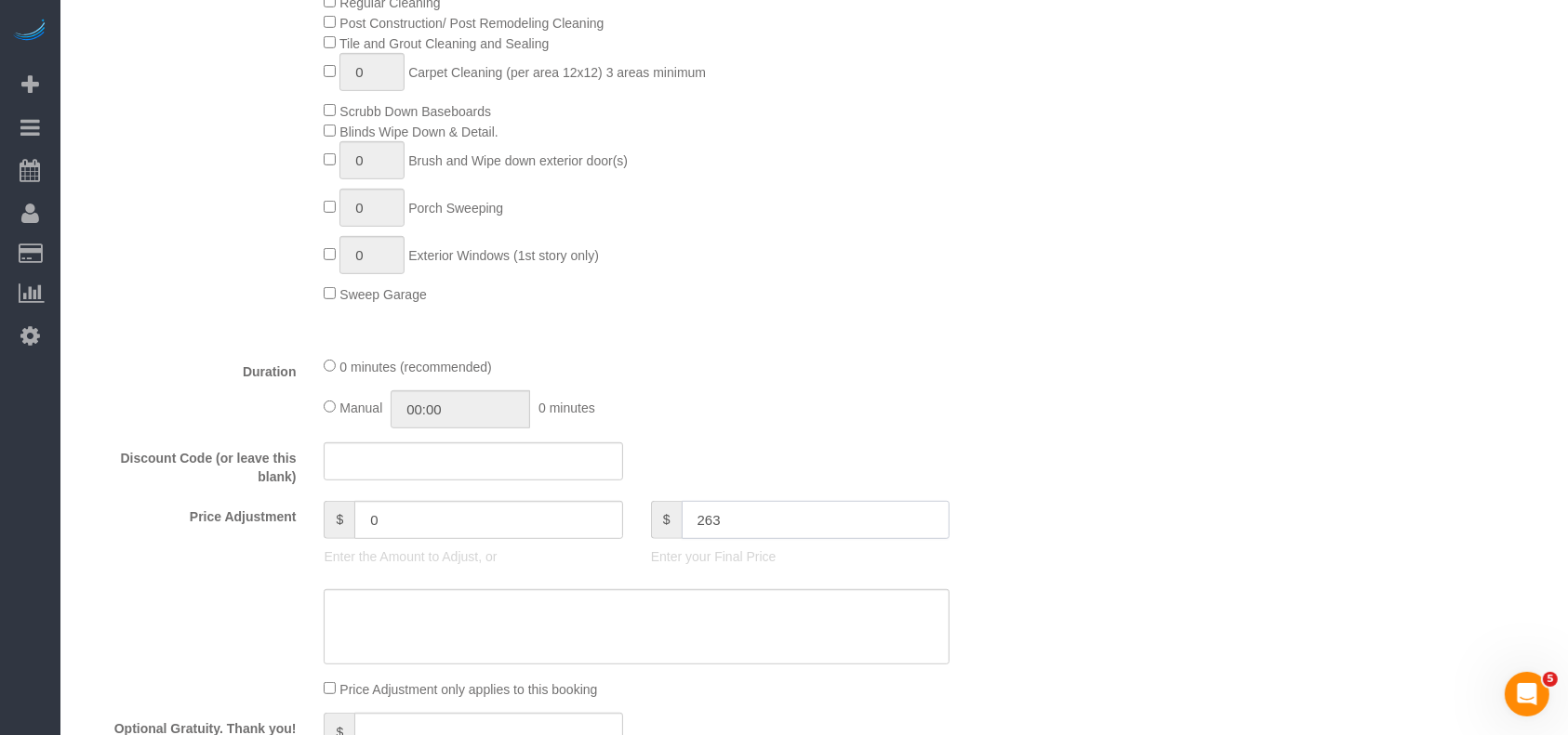
drag, startPoint x: 703, startPoint y: 532, endPoint x: 610, endPoint y: 528, distance: 93.1
click at [610, 532] on div "Price Adjustment $ 0 Enter the Amount to Adjust, or $ 263 Enter your Final Price" at bounding box center [555, 538] width 980 height 75
type input "24"
click at [544, 632] on textarea at bounding box center [636, 627] width 625 height 77
paste textarea "263"
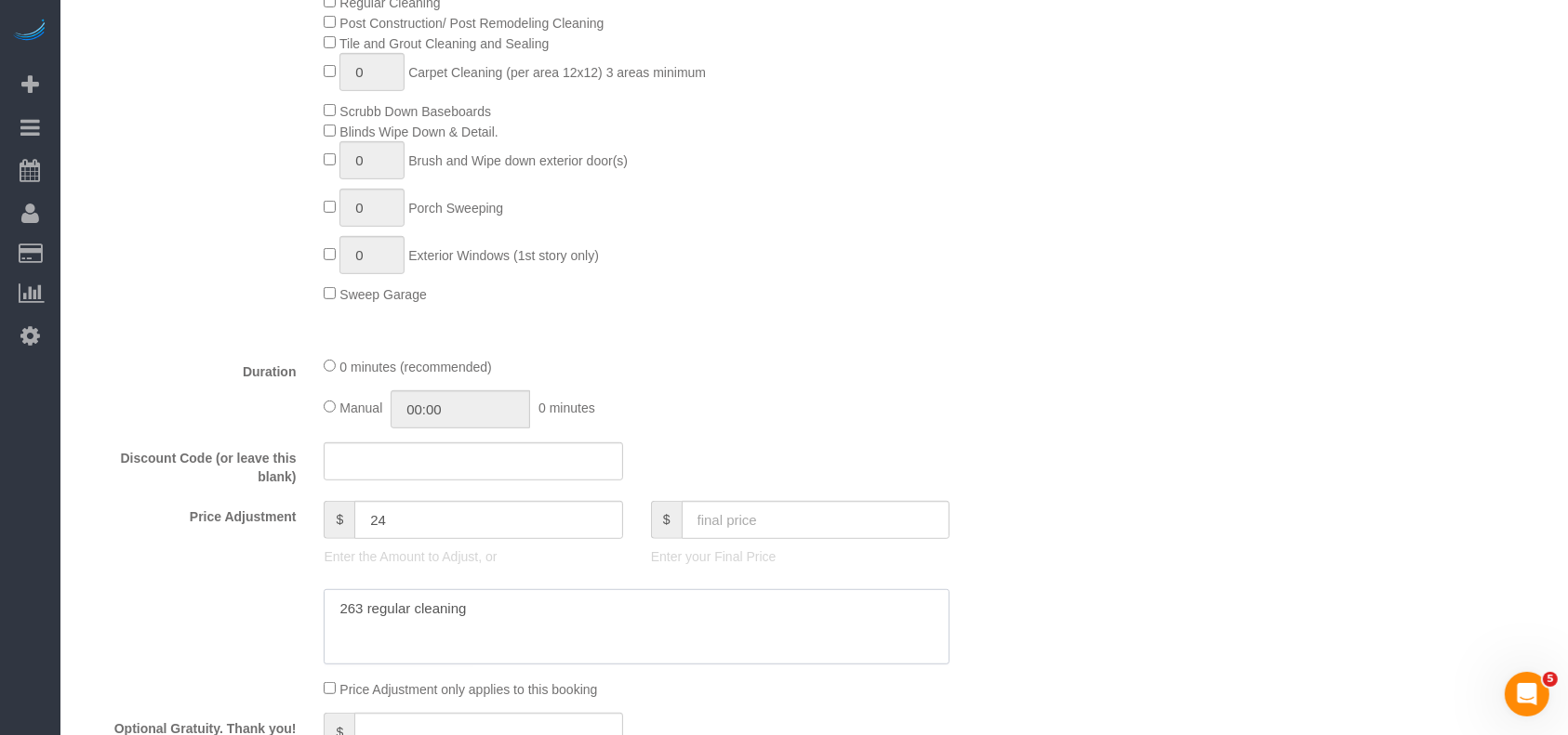
click at [335, 613] on textarea at bounding box center [636, 627] width 625 height 77
type textarea "$263 regular cleaning"
click at [746, 531] on input "text" at bounding box center [816, 519] width 269 height 38
click at [774, 525] on input "text" at bounding box center [816, 519] width 269 height 38
paste input "6"
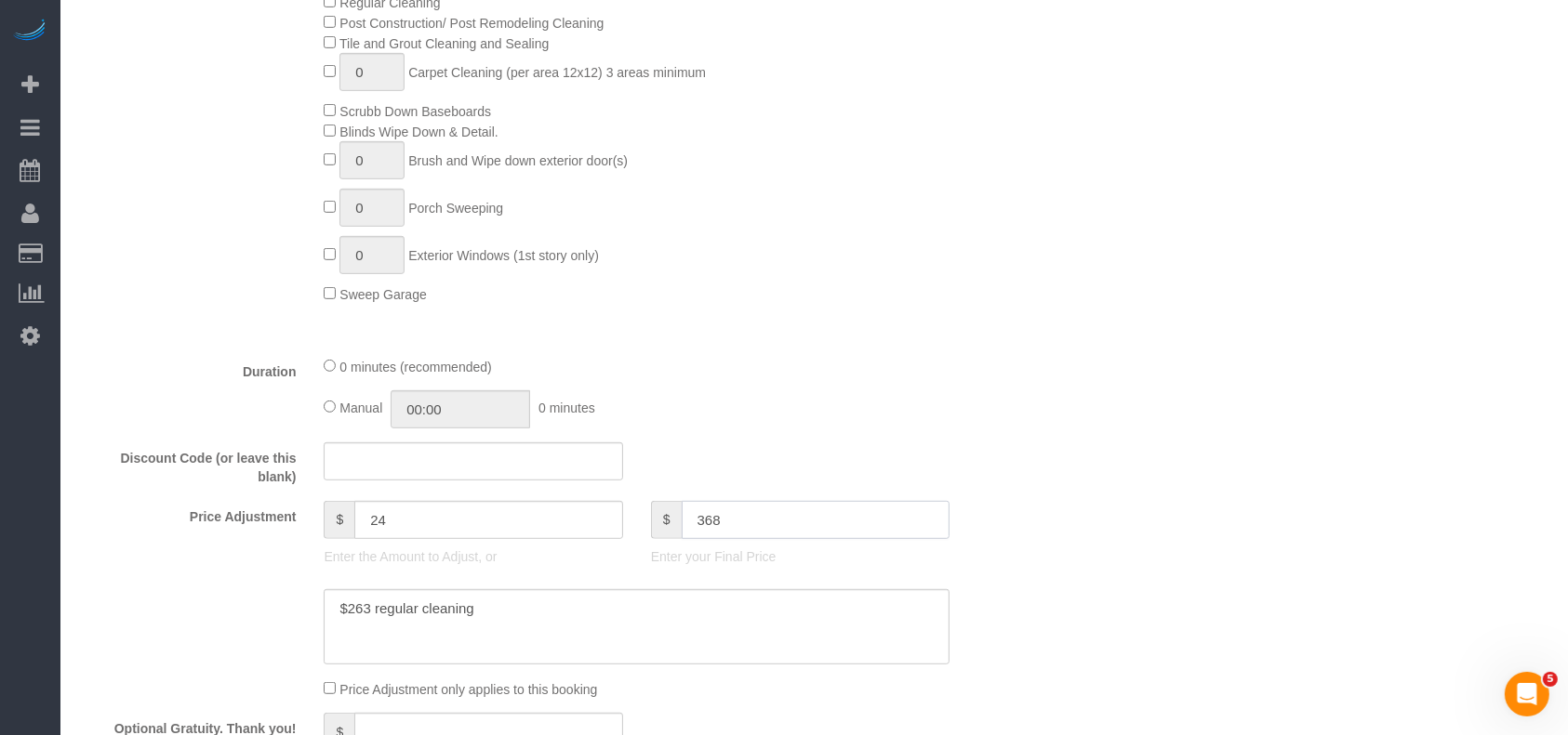
type input "368"
click at [651, 628] on textarea at bounding box center [636, 627] width 625 height 77
type input "129"
click at [359, 626] on textarea at bounding box center [636, 627] width 625 height 77
paste textarea "5"
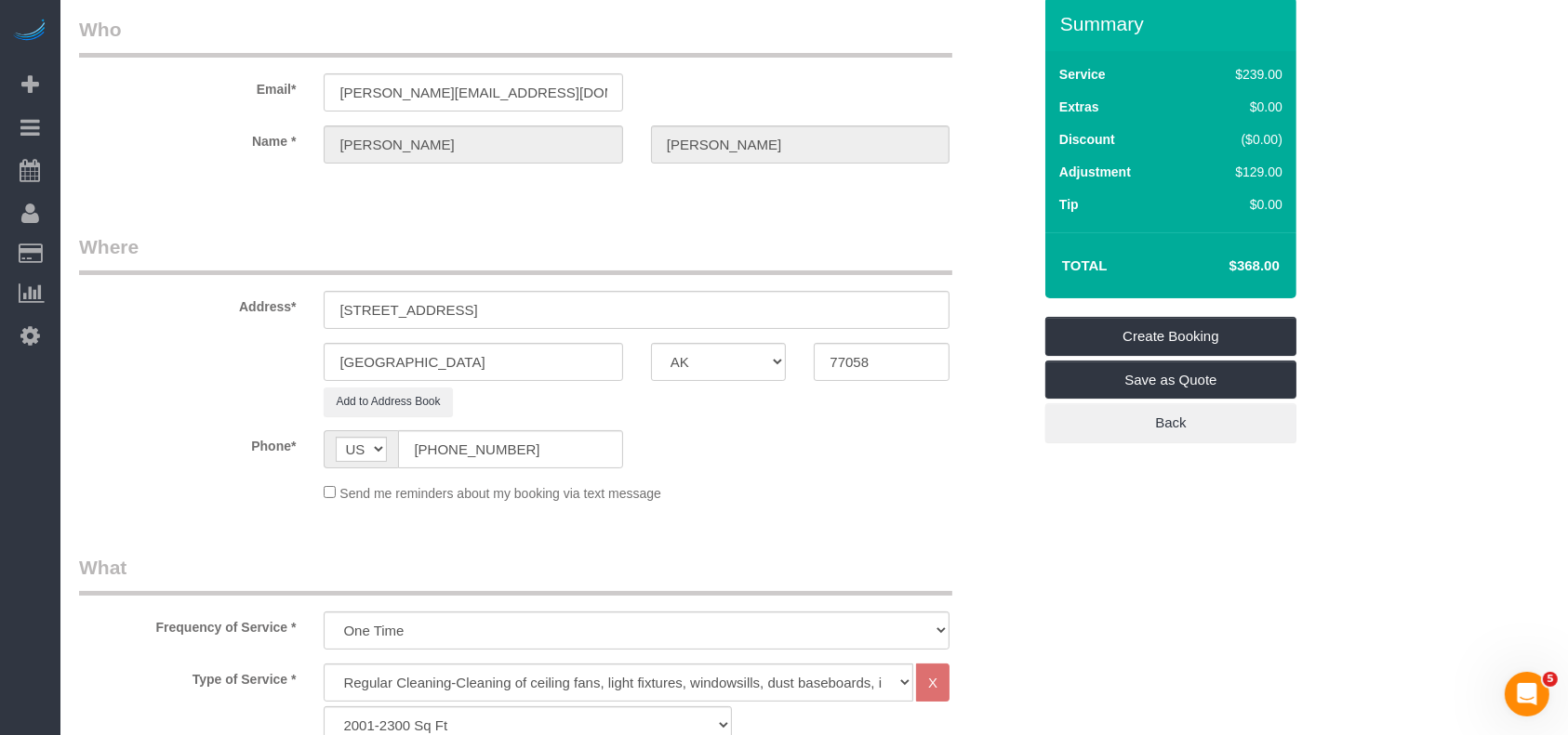
scroll to position [0, 0]
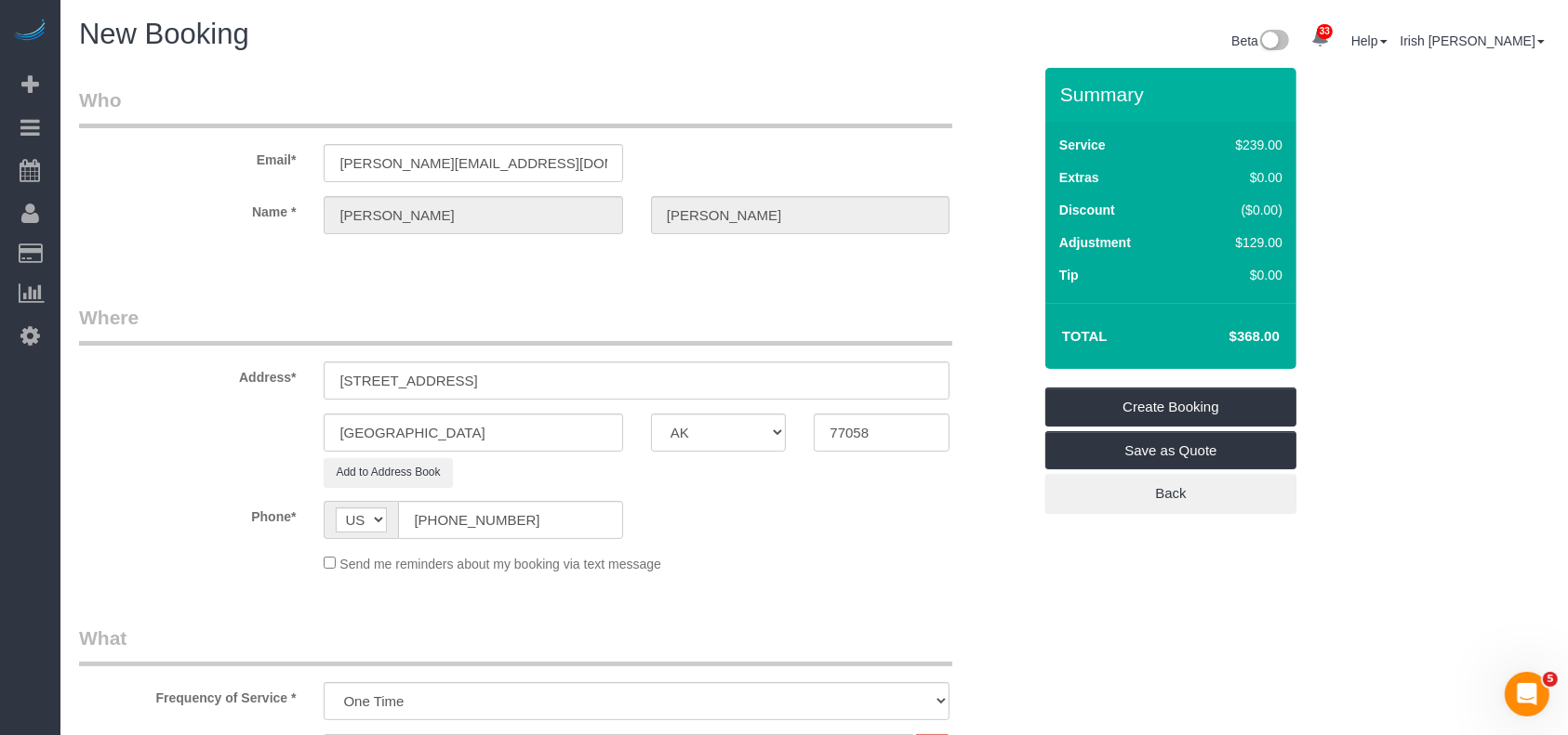
type textarea "$263 regular cleaning $105 deep"
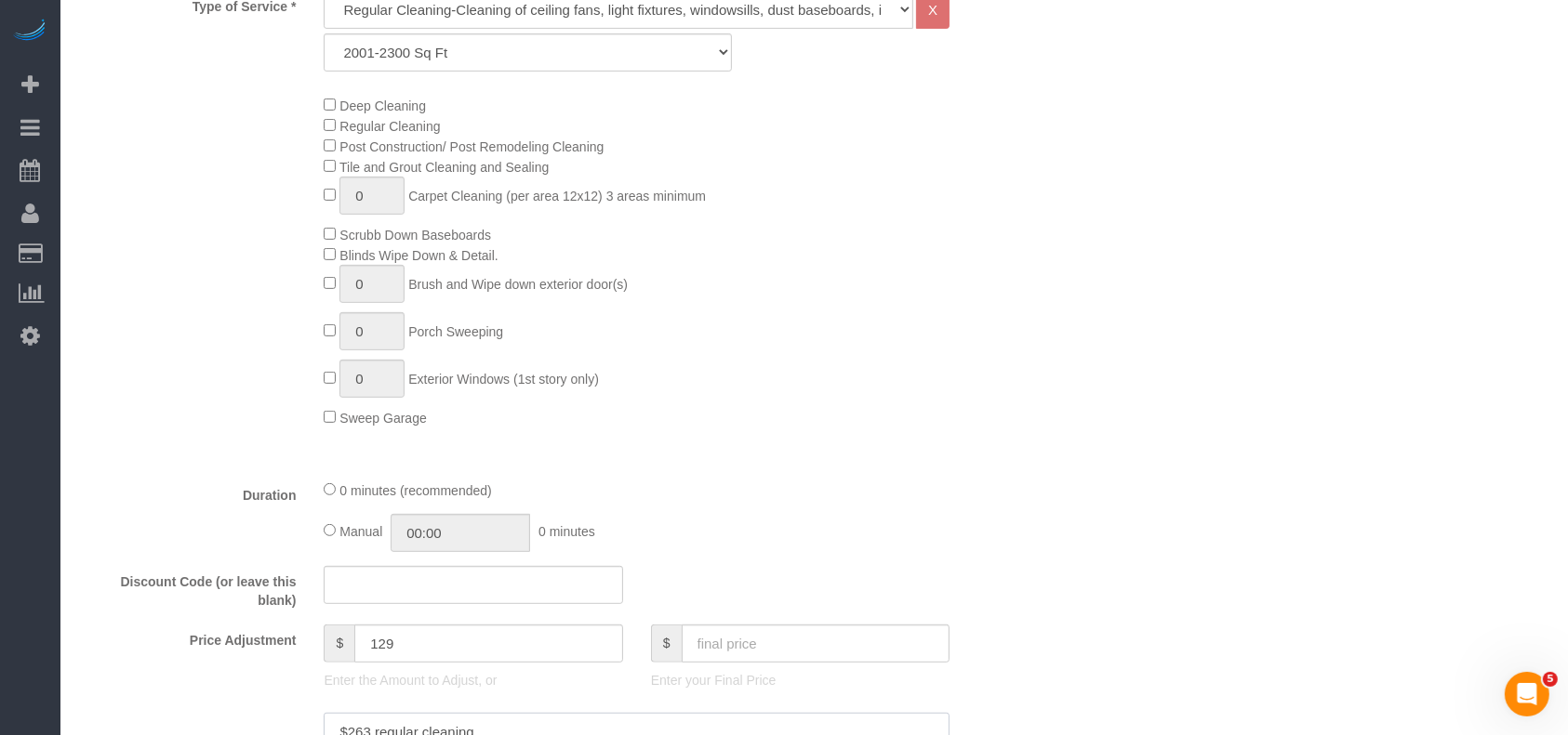
scroll to position [1362, 0]
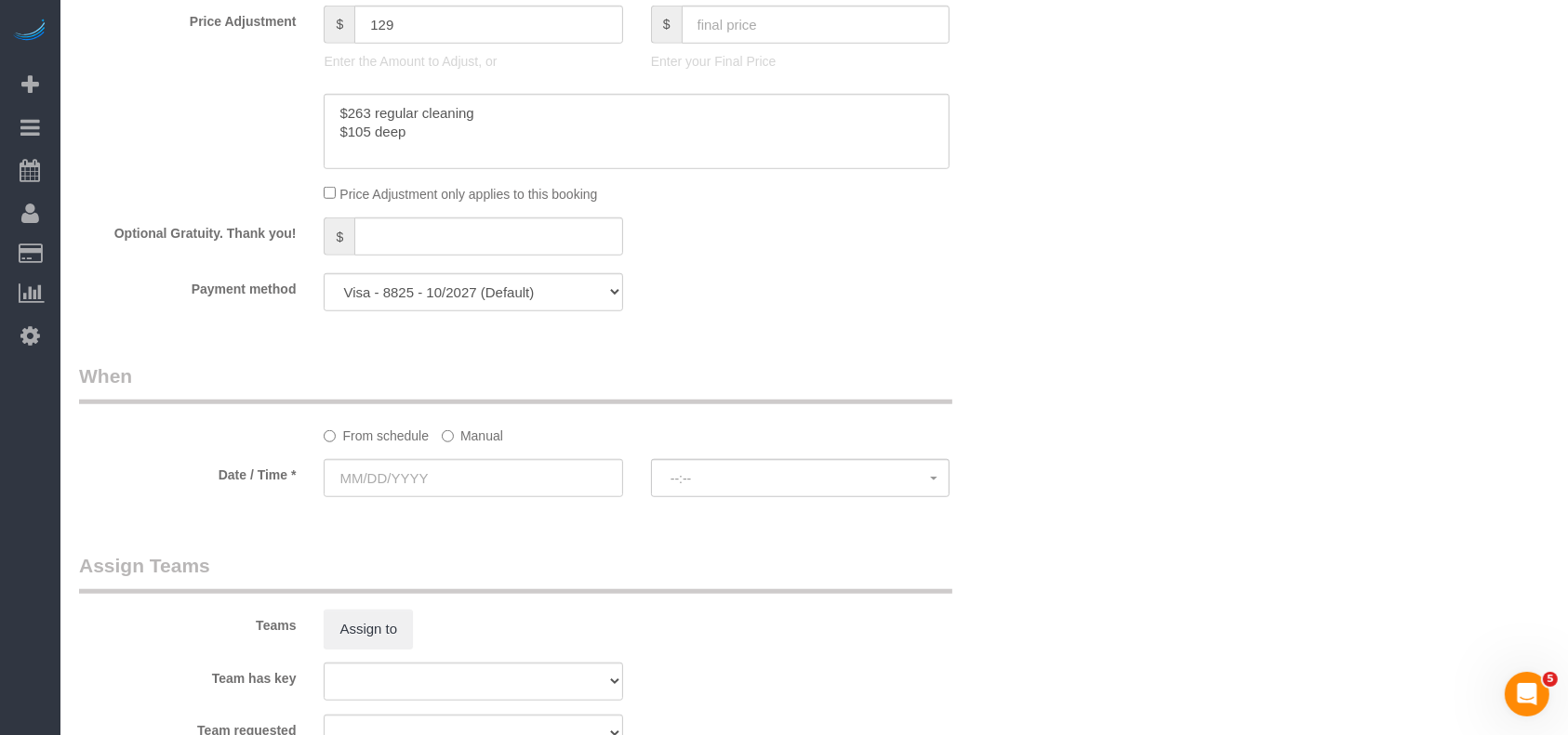
click at [481, 430] on label "Manual" at bounding box center [472, 433] width 62 height 26
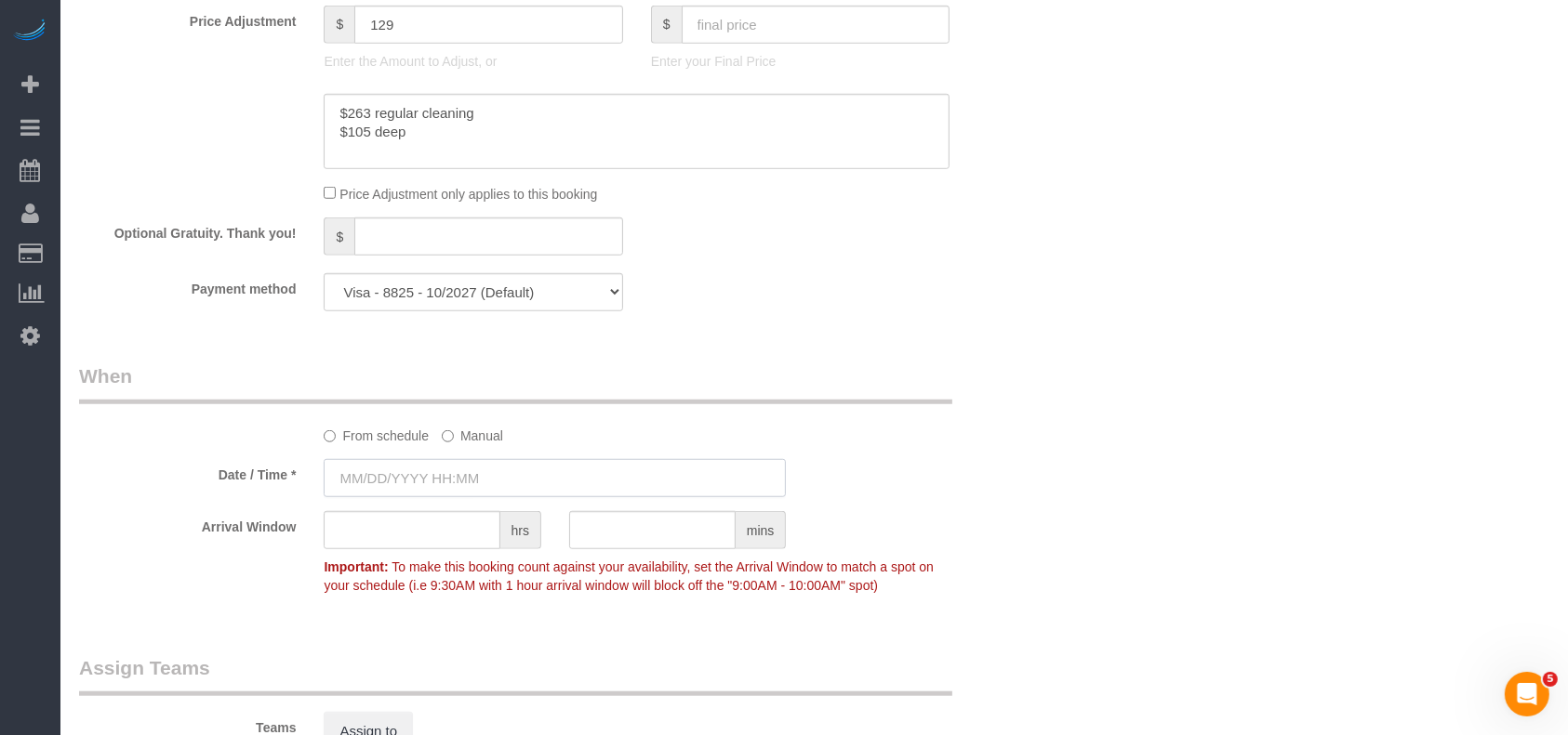
click at [454, 483] on input "text" at bounding box center [555, 478] width 462 height 38
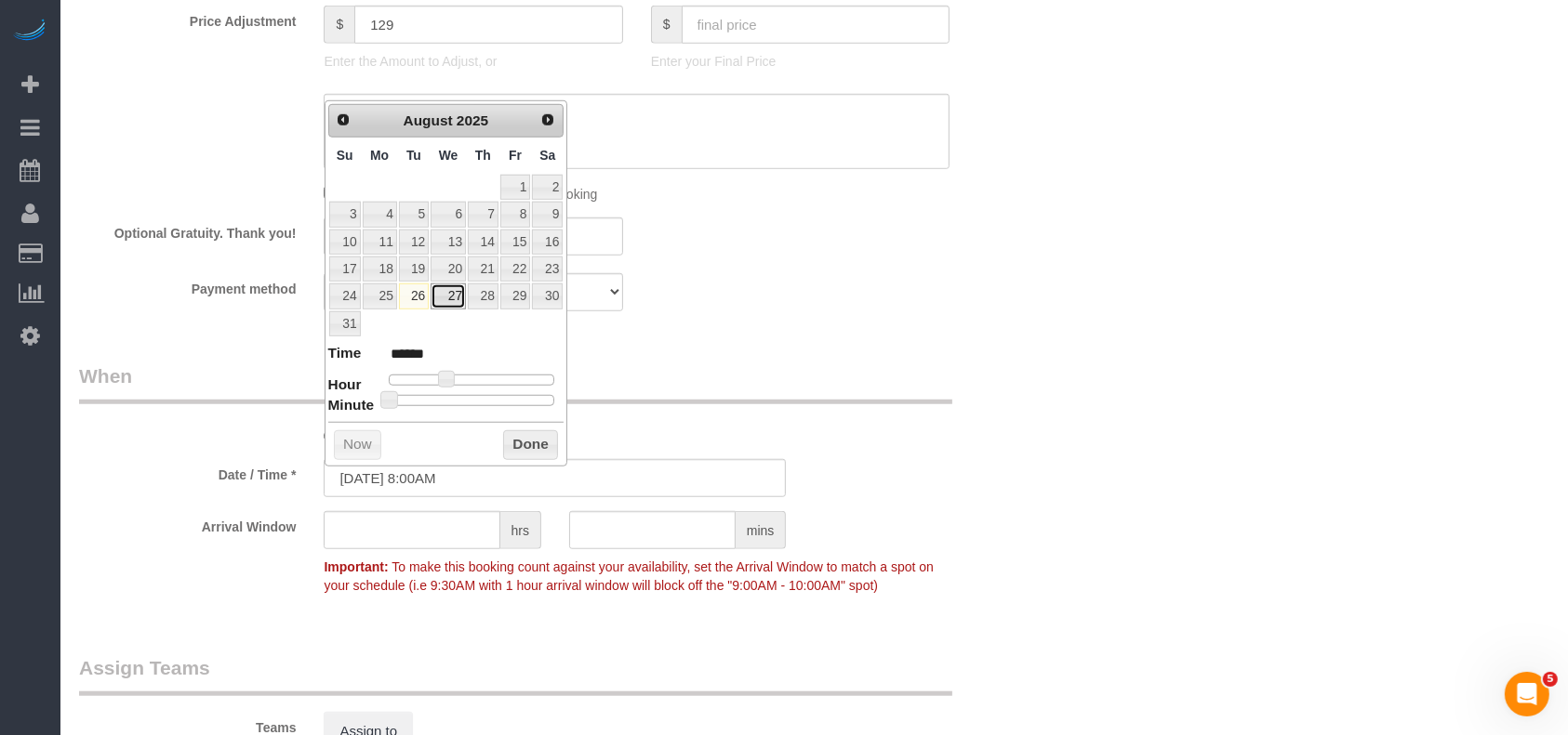
click at [453, 297] on link "27" at bounding box center [448, 296] width 35 height 26
type input "[DATE] 8:00AM"
click at [532, 447] on button "Done" at bounding box center [530, 445] width 55 height 29
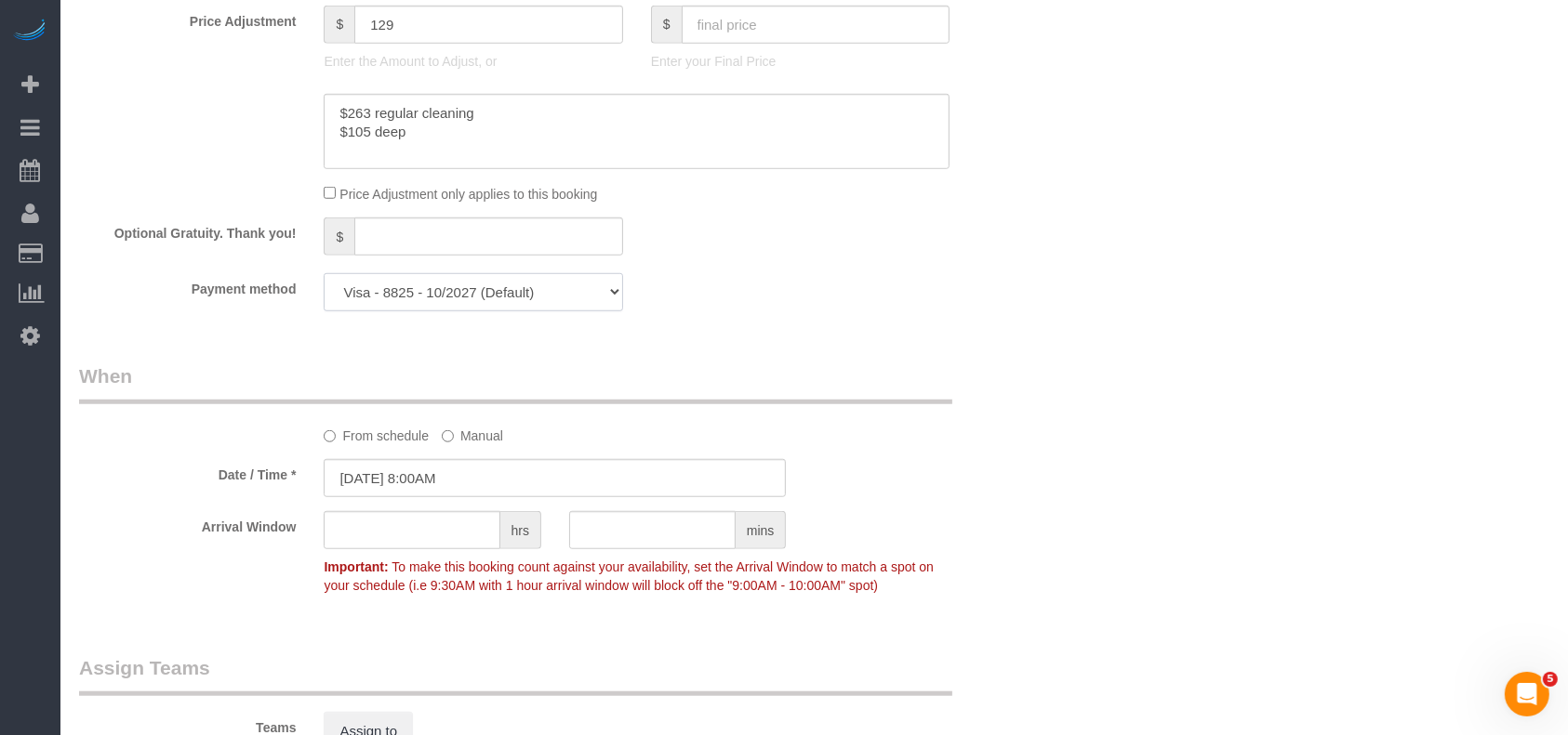
drag, startPoint x: 543, startPoint y: 285, endPoint x: 519, endPoint y: 309, distance: 33.9
click at [543, 284] on select "Visa - 8825 - 10/2027 Visa - 8825 - 10/2027 (Default) Add Credit Card ─────────…" at bounding box center [473, 291] width 298 height 38
select select "string:check"
click at [324, 278] on select "Visa - 8825 - 10/2027 Visa - 8825 - 10/2027 (Default) Add Credit Card ─────────…" at bounding box center [473, 291] width 298 height 38
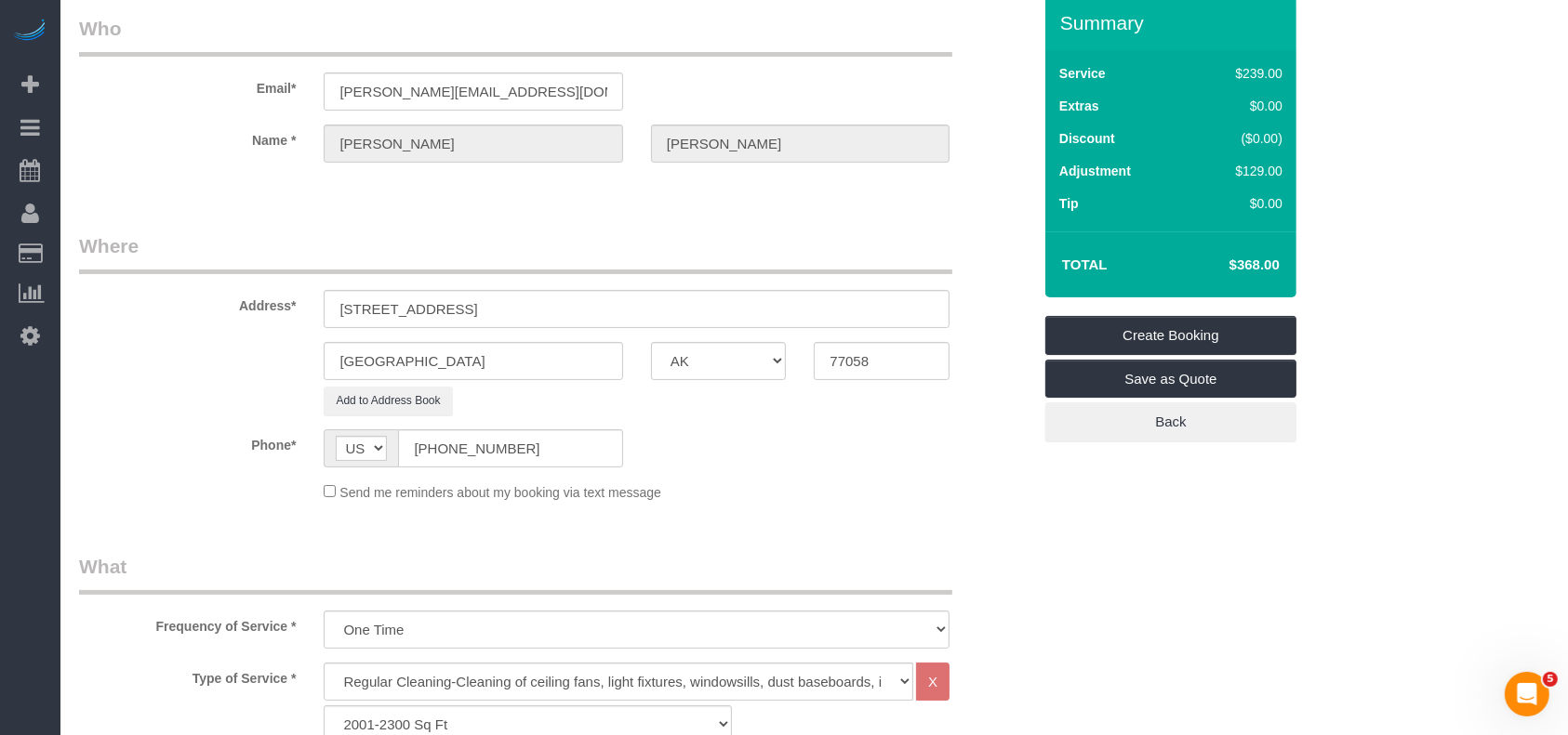
scroll to position [0, 0]
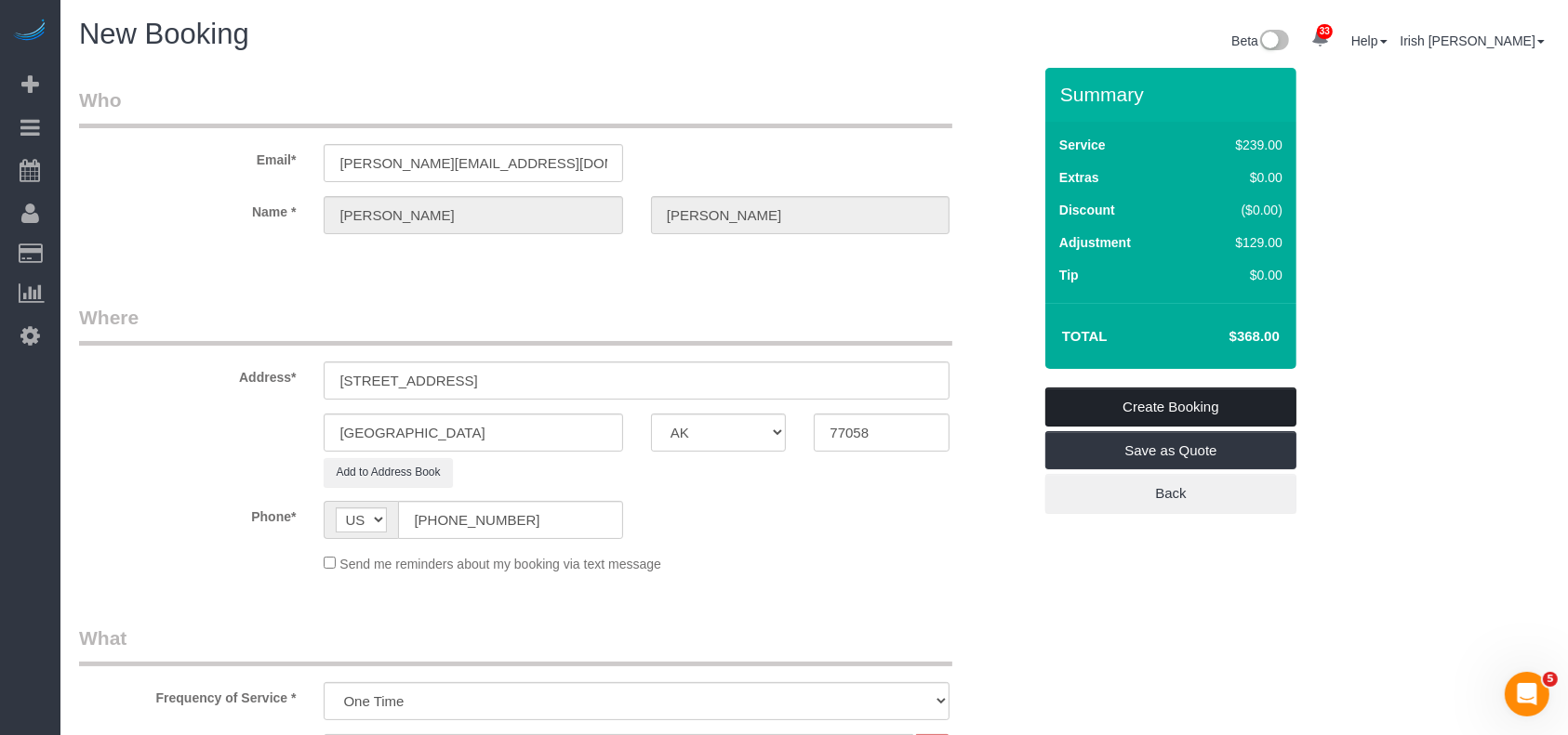
click at [1148, 412] on link "Create Booking" at bounding box center [1170, 407] width 251 height 39
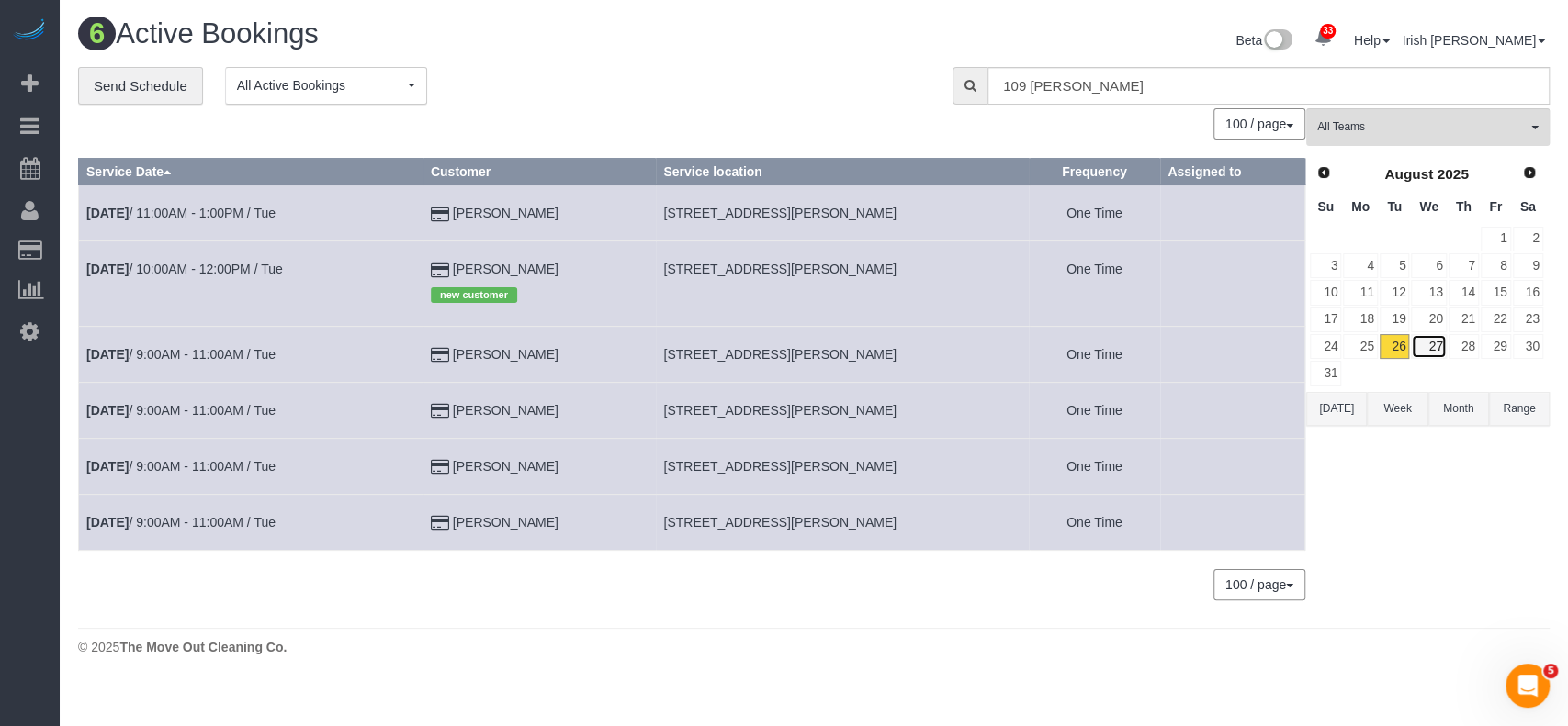
click at [1434, 338] on link "27" at bounding box center [1428, 347] width 35 height 25
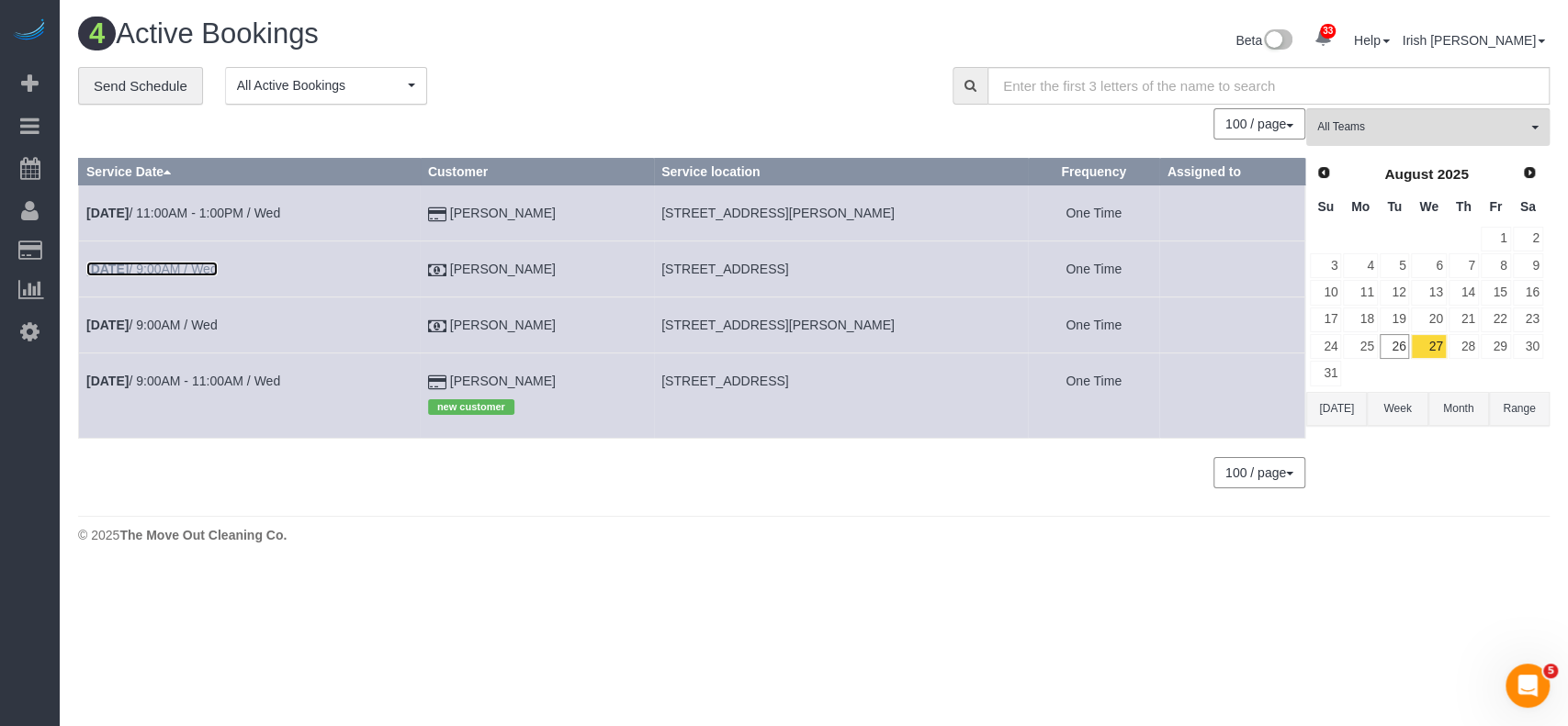
click at [165, 268] on link "[DATE] 9:00AM / Wed" at bounding box center [151, 268] width 131 height 15
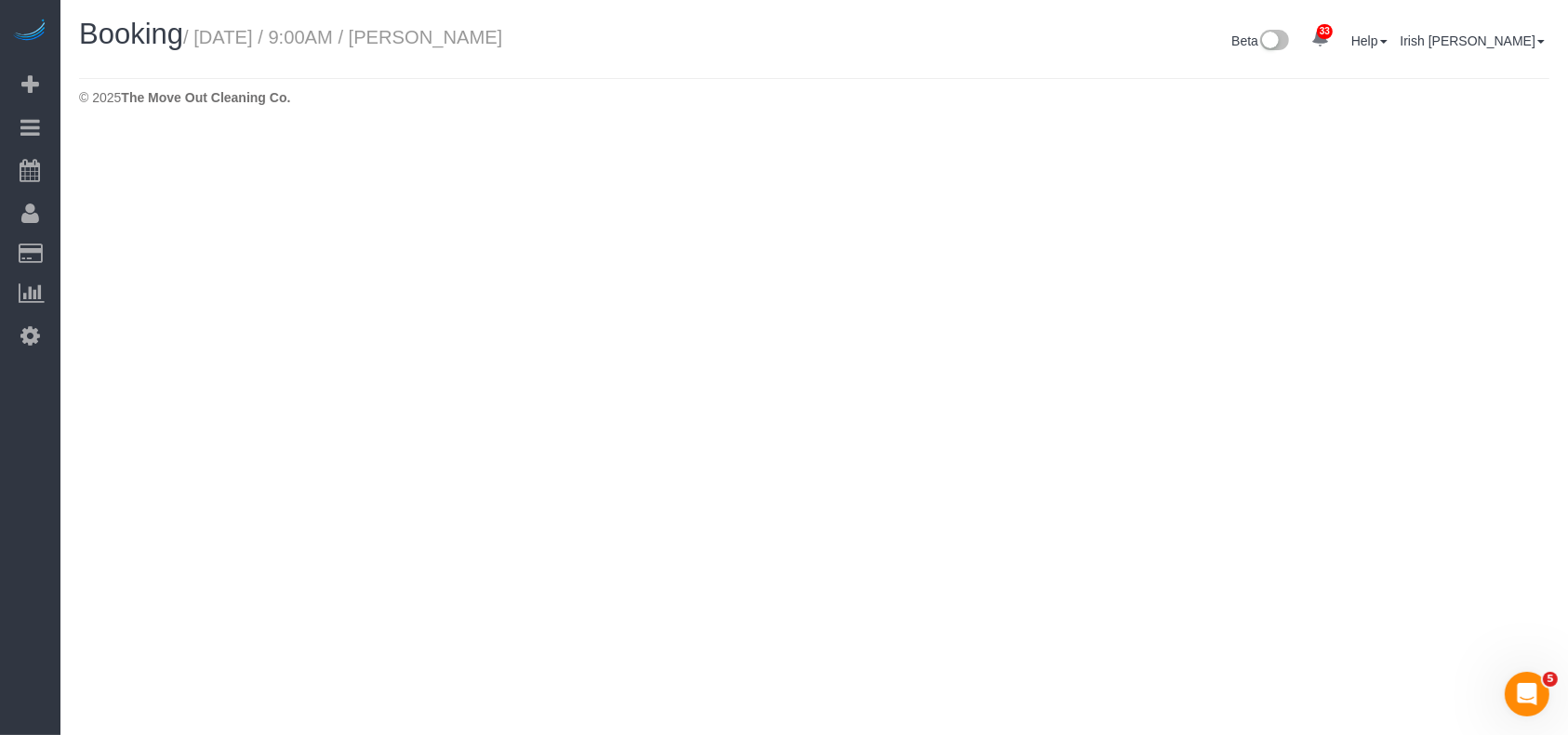
select select "[GEOGRAPHIC_DATA]"
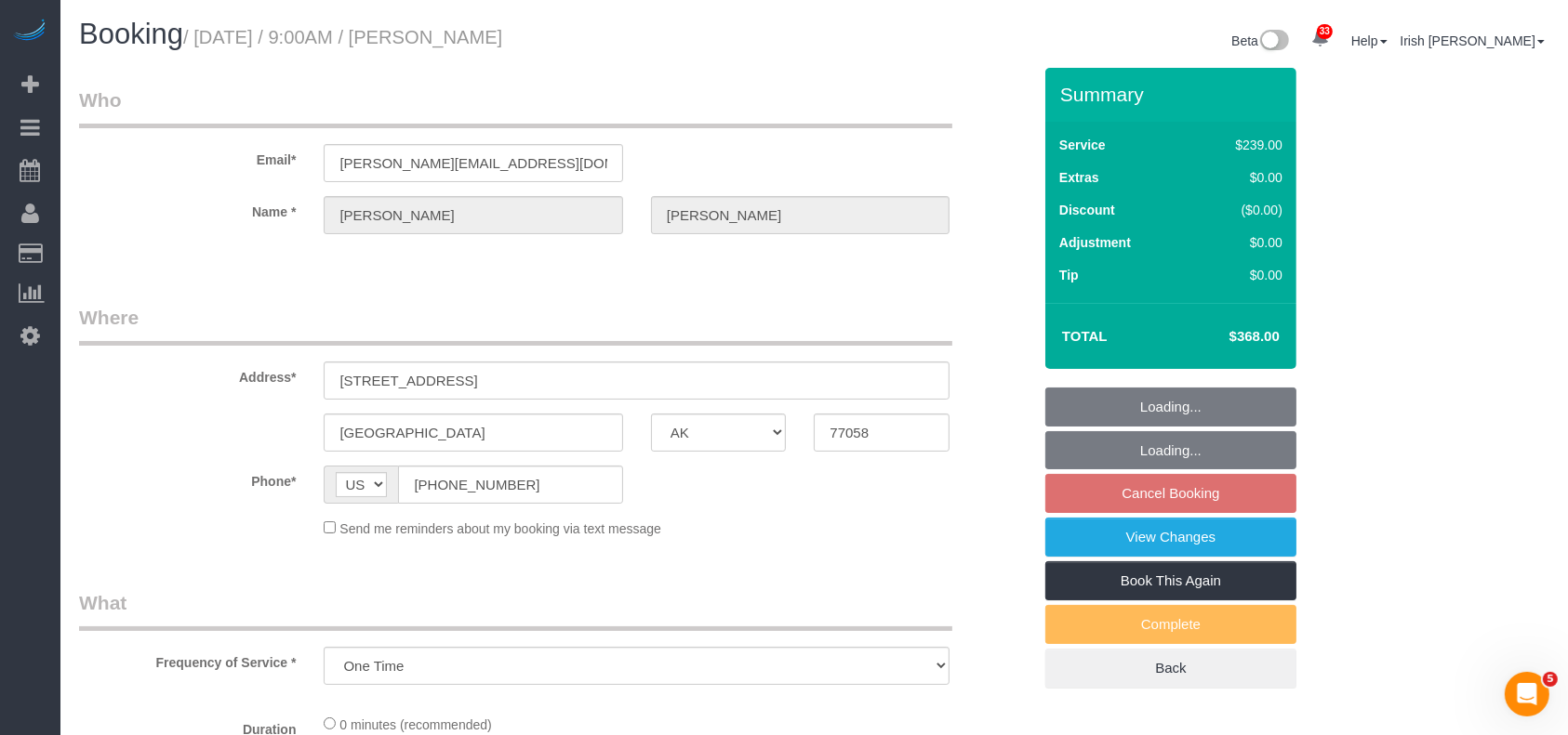
select select "object:4918"
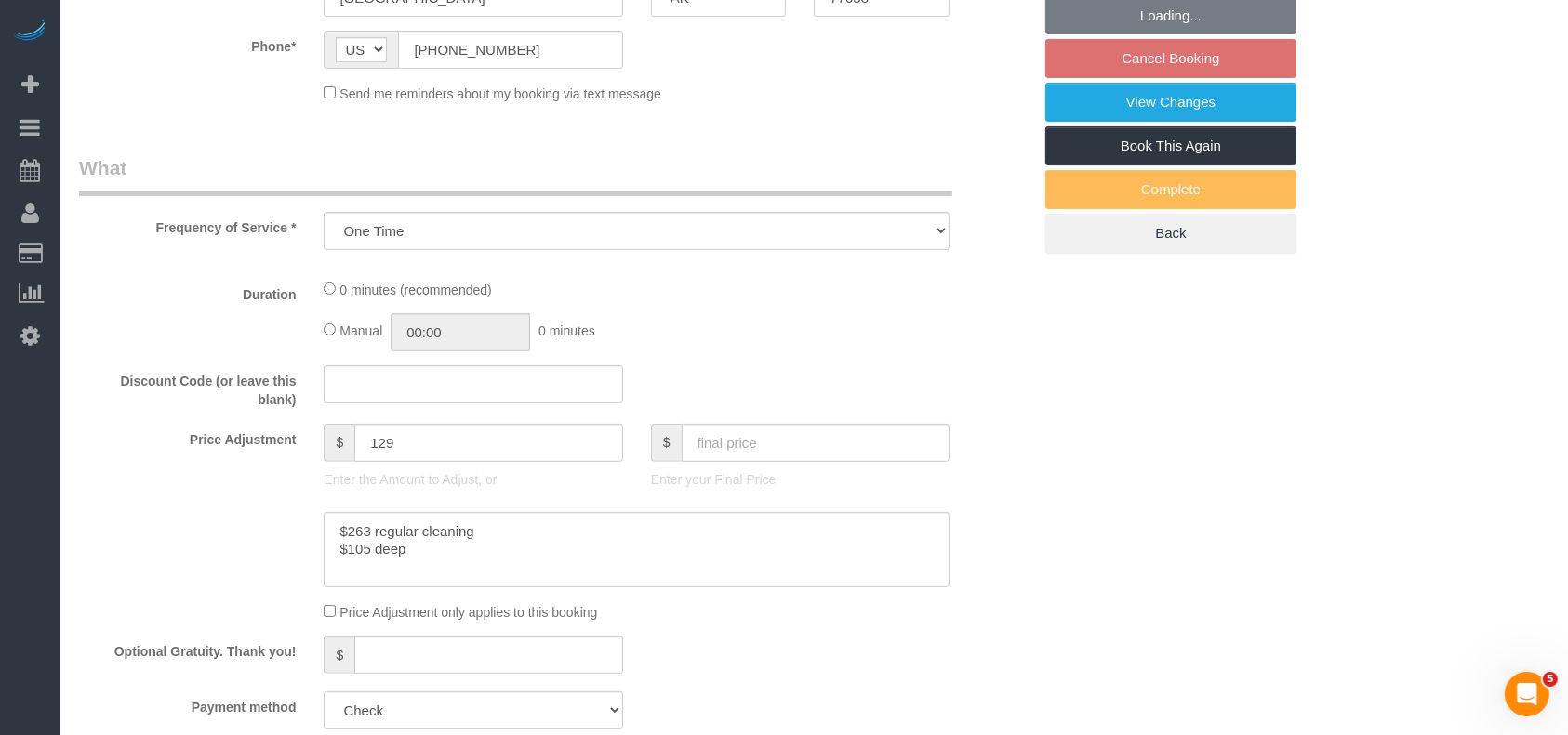
select select "3"
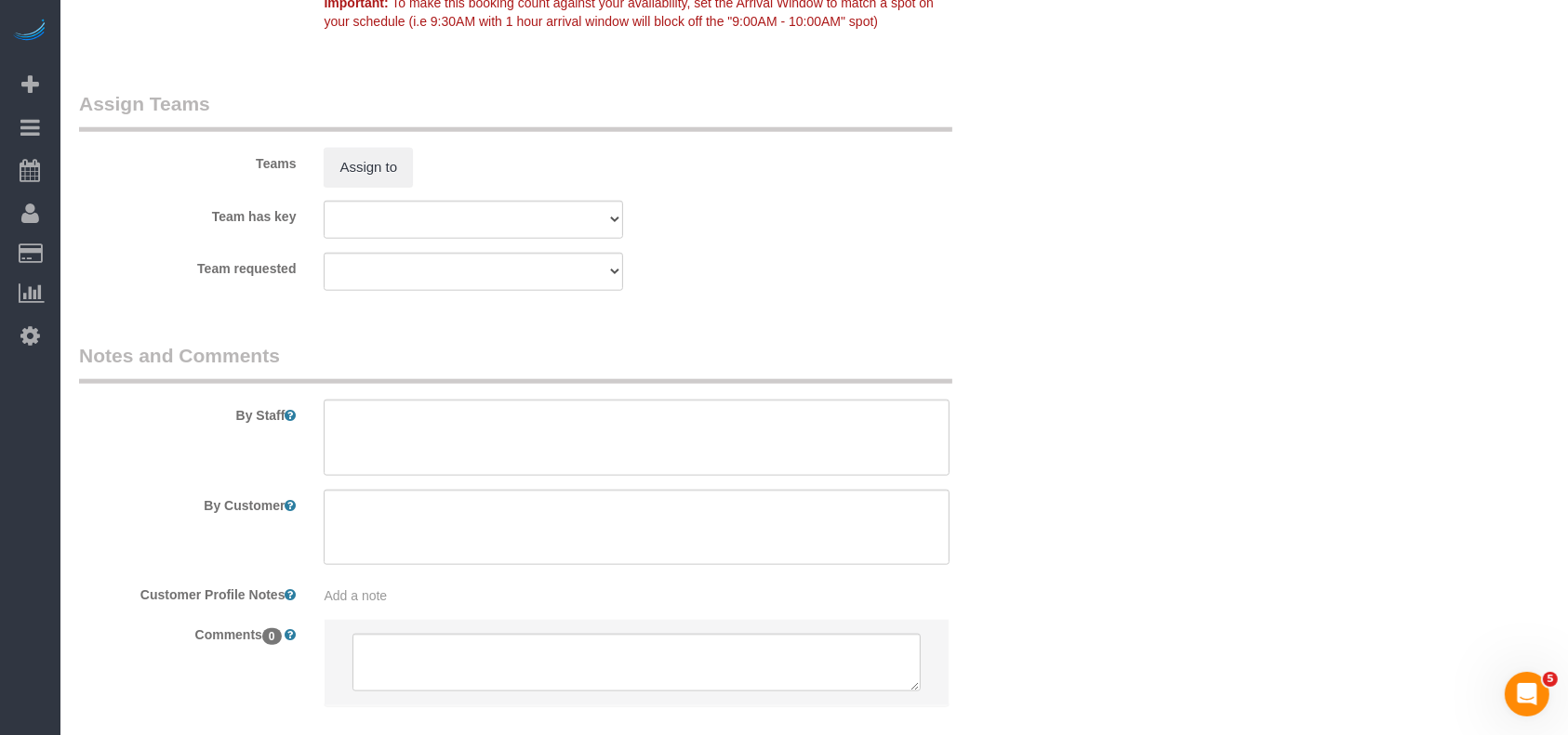
scroll to position [1982, 0]
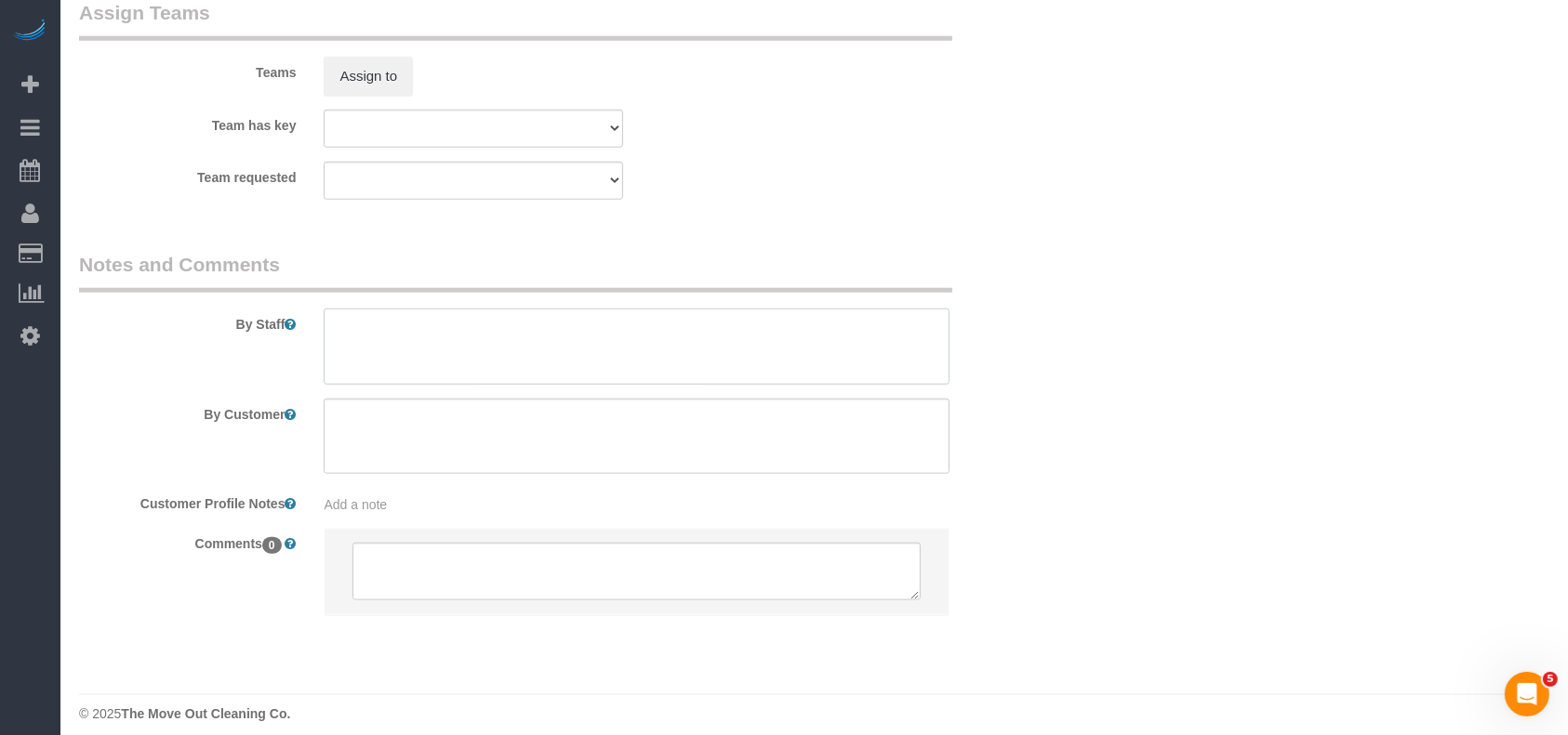
click at [437, 348] on textarea at bounding box center [636, 346] width 625 height 77
paste textarea "09495 - then hit the arrow buttons The lockbox is 0429"
type textarea "* 09495 - then hit the arrow buttons The lockbox is 0429"
click at [492, 445] on textarea at bounding box center [636, 437] width 625 height 77
paste textarea "you have to enter through the garage. The lockbox is on the inside of the garag…"
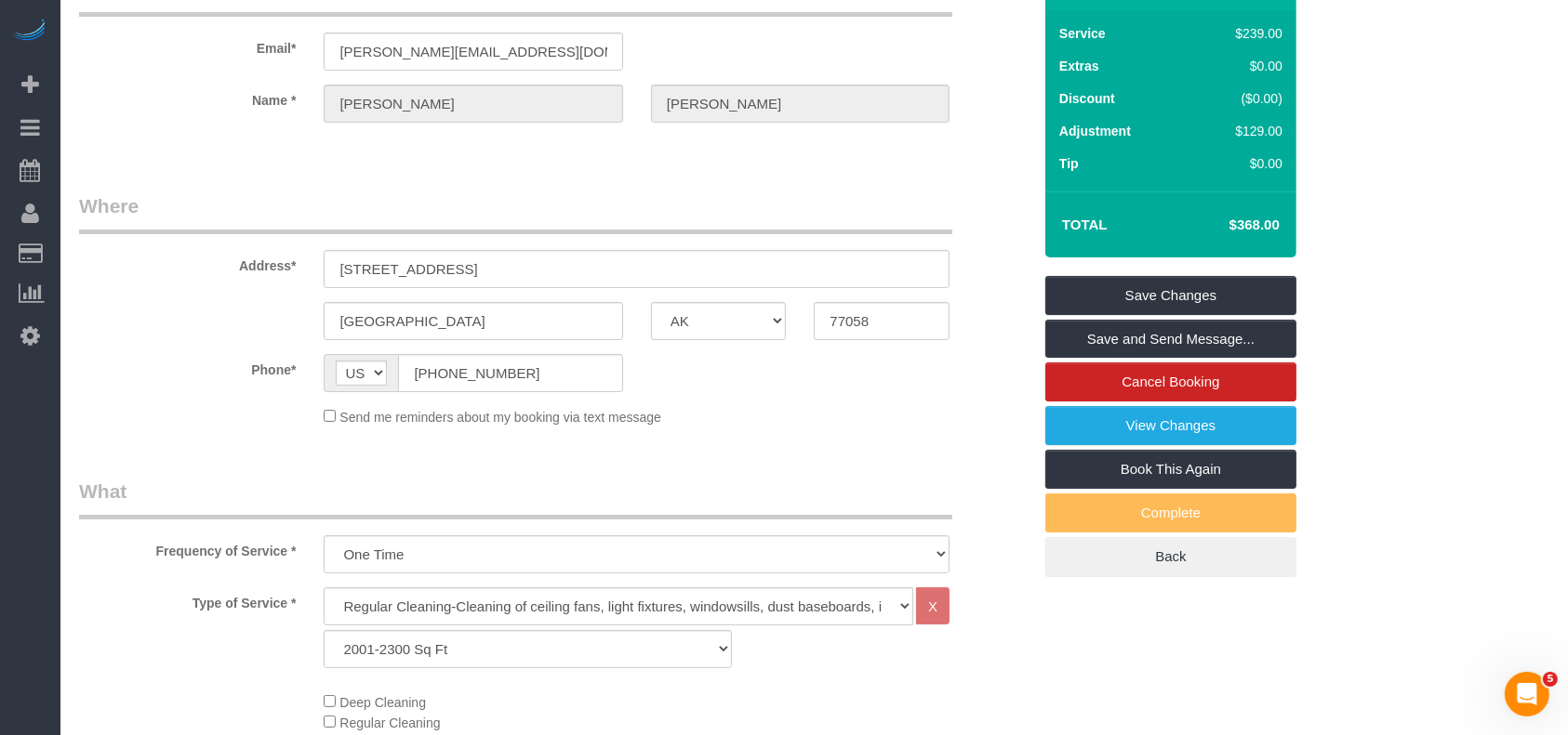
scroll to position [0, 0]
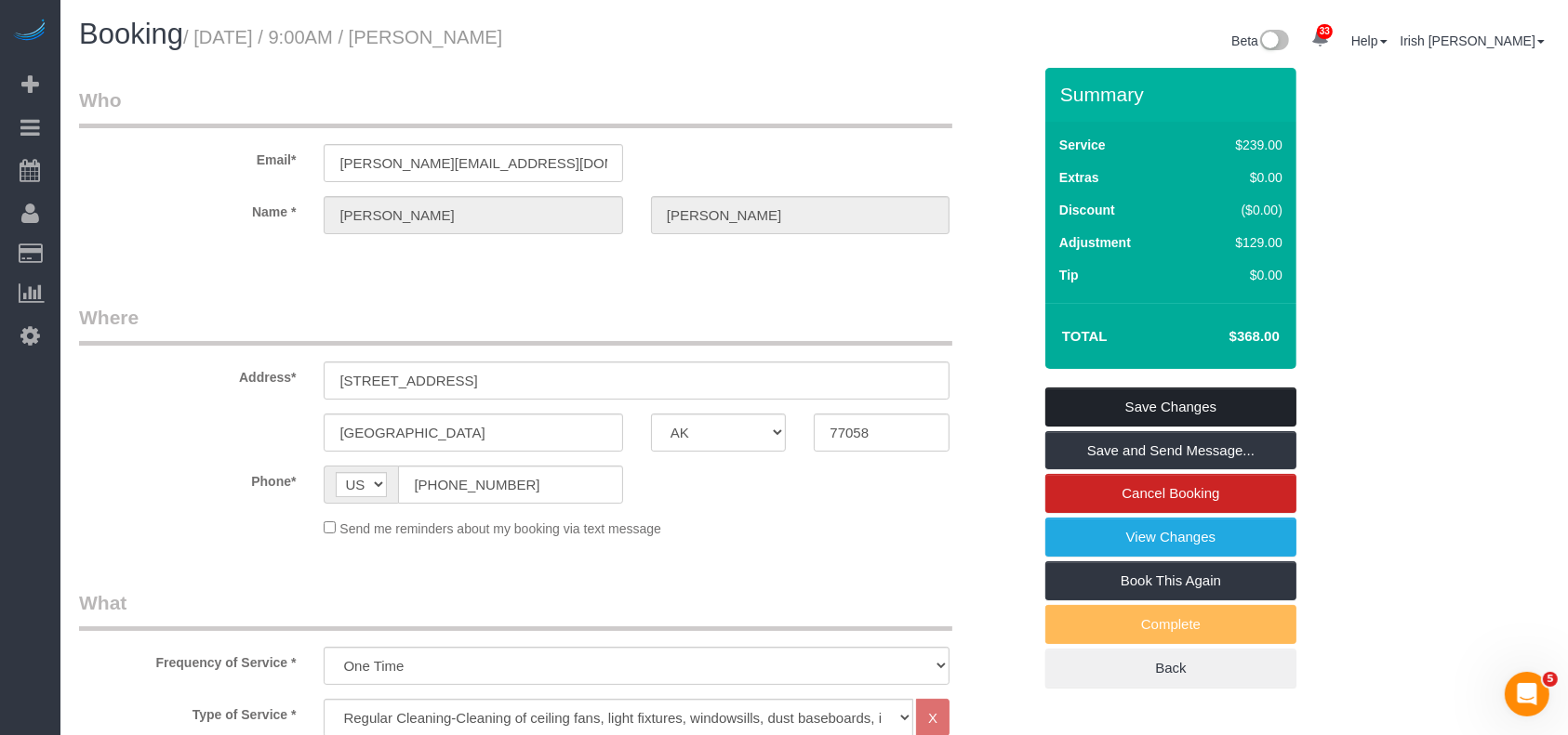
type textarea "you have to enter through the garage. The lockbox is on the inside of the garag…"
click at [1186, 396] on link "Save Changes" at bounding box center [1170, 407] width 251 height 39
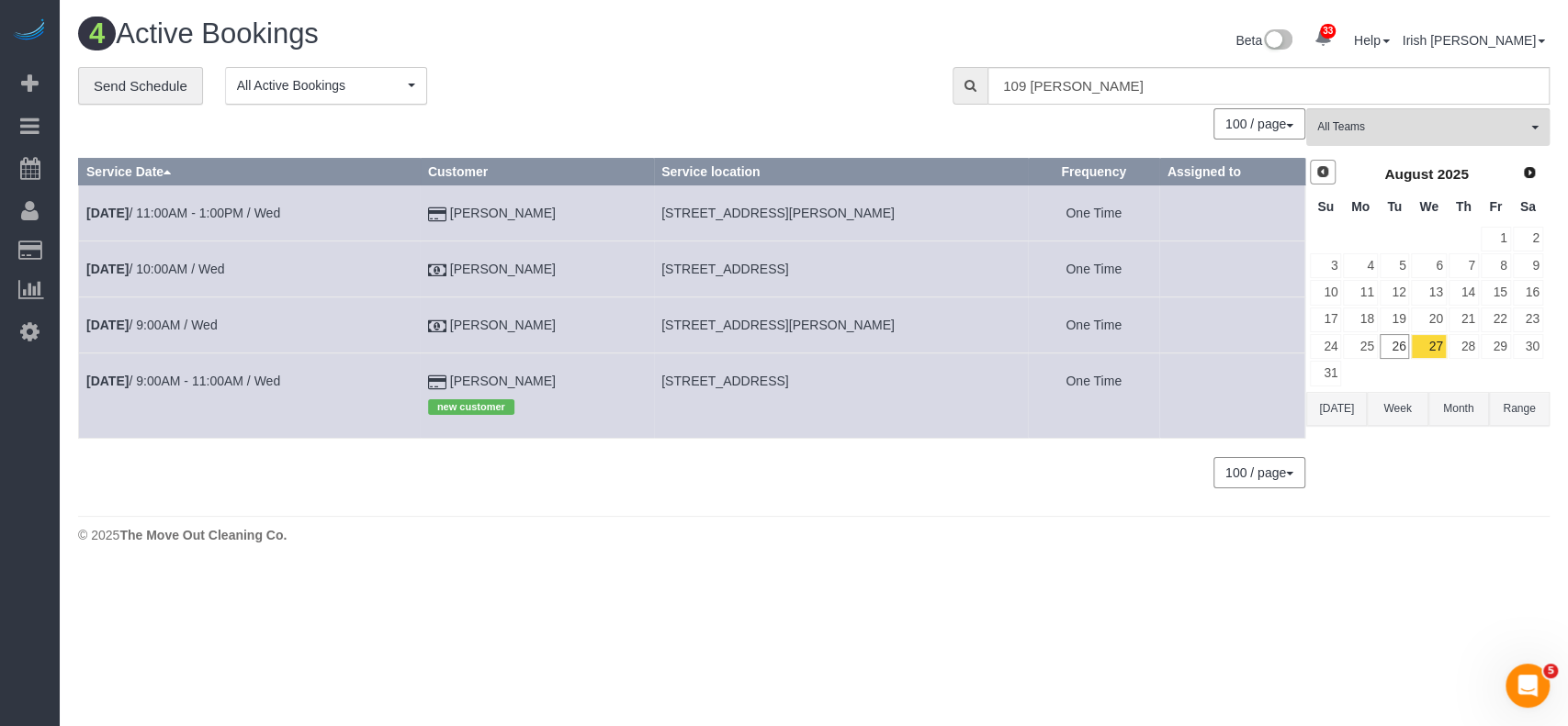
click at [1320, 170] on span "Prev" at bounding box center [1322, 172] width 15 height 15
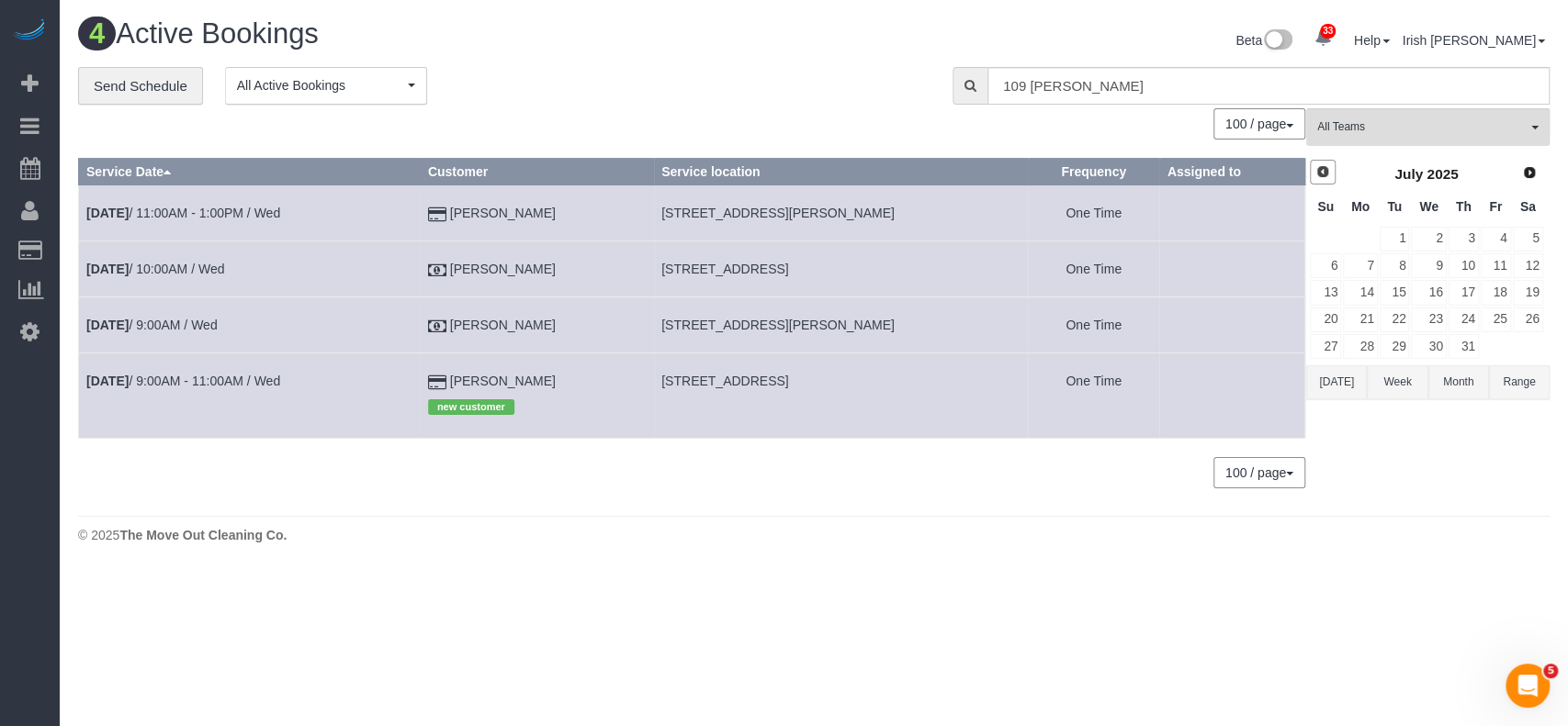
click at [1320, 170] on span "Prev" at bounding box center [1322, 172] width 15 height 15
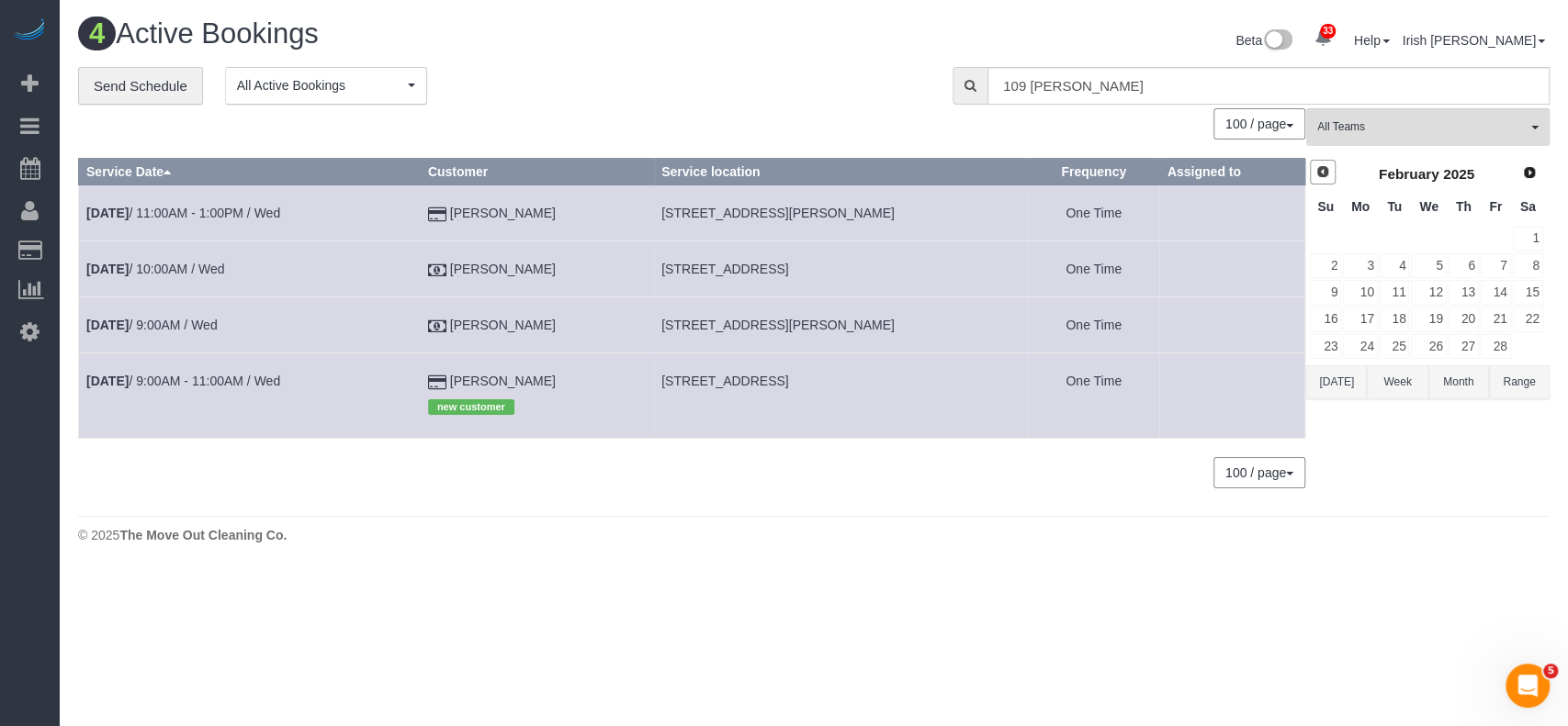
click at [1320, 170] on span "Prev" at bounding box center [1322, 172] width 15 height 15
click at [1320, 171] on span "Prev" at bounding box center [1322, 172] width 15 height 15
click at [1319, 172] on span "Prev" at bounding box center [1322, 172] width 15 height 15
click at [1370, 291] on link "14" at bounding box center [1360, 293] width 34 height 25
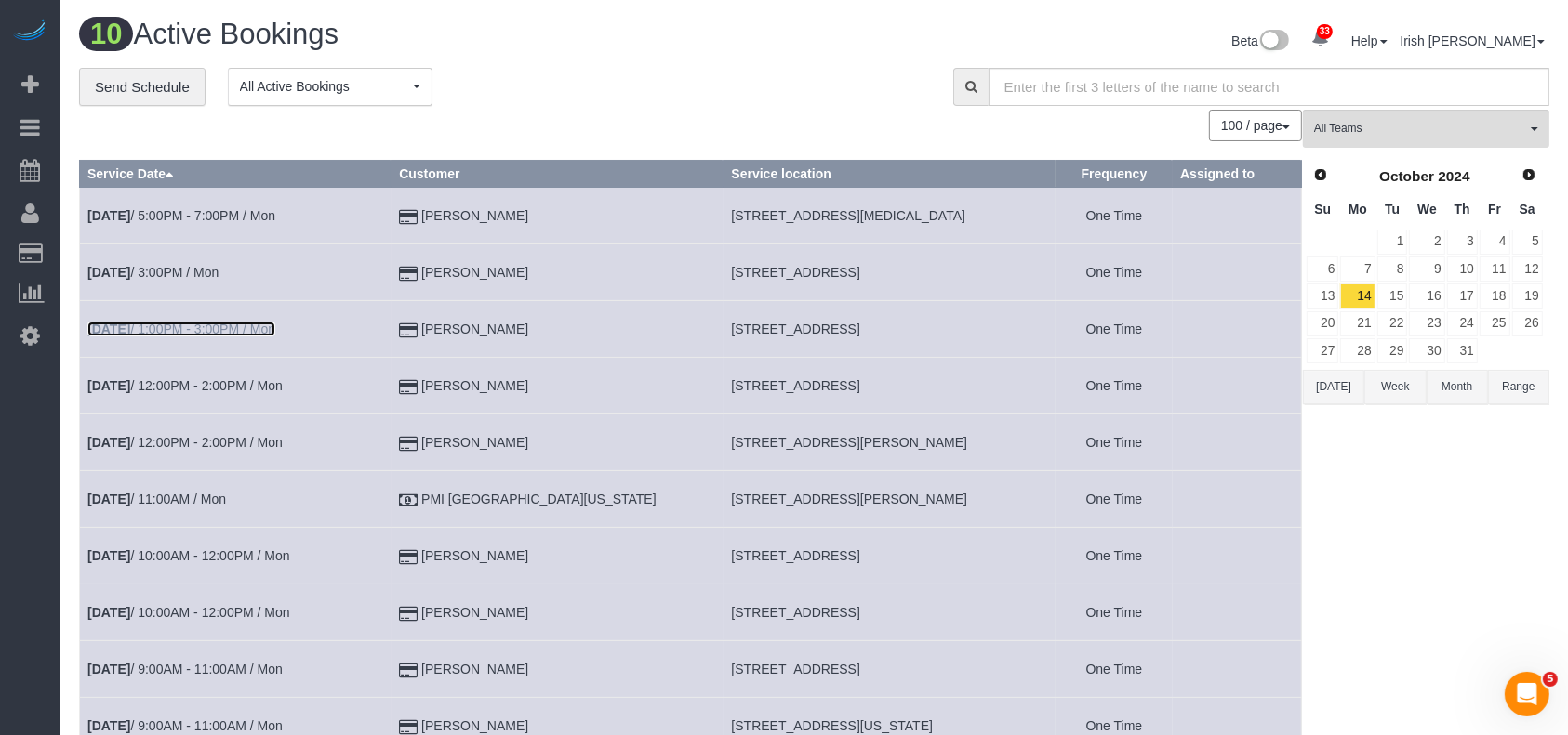
click at [227, 322] on link "[DATE] 1:00PM - 3:00PM / Mon" at bounding box center [181, 329] width 188 height 15
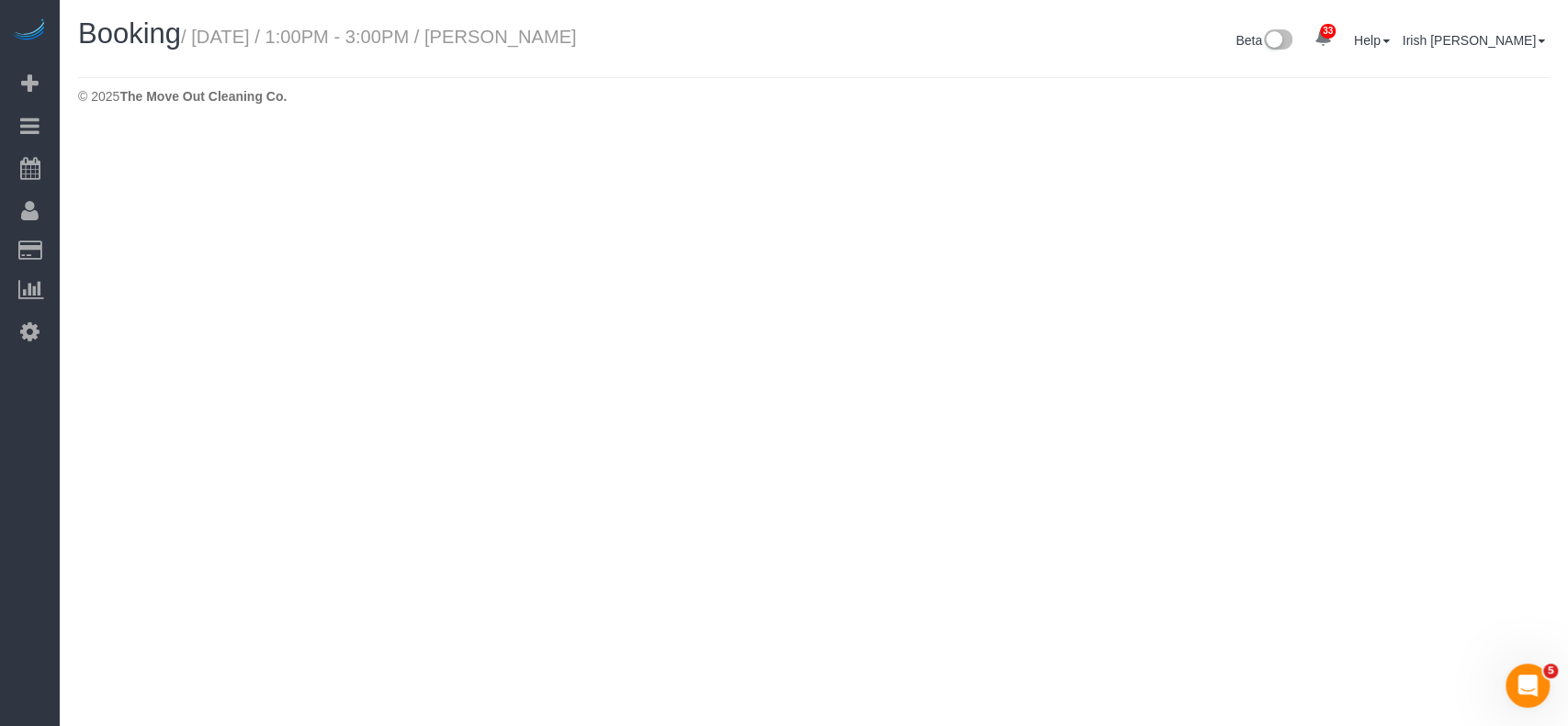
select select "[GEOGRAPHIC_DATA]"
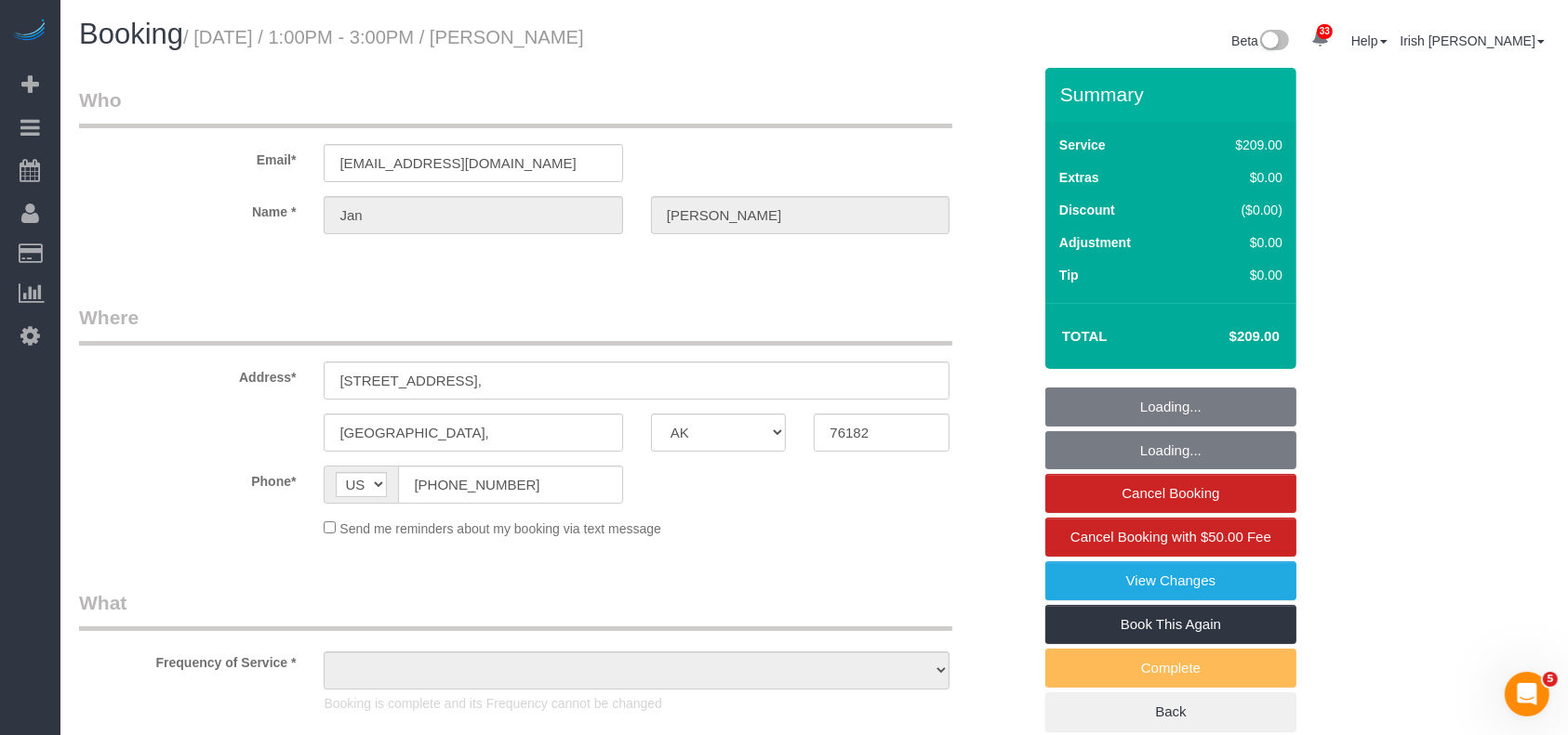
select select "string:fspay-94c381d4-1a78-46ac-88e7-5455c0908a70"
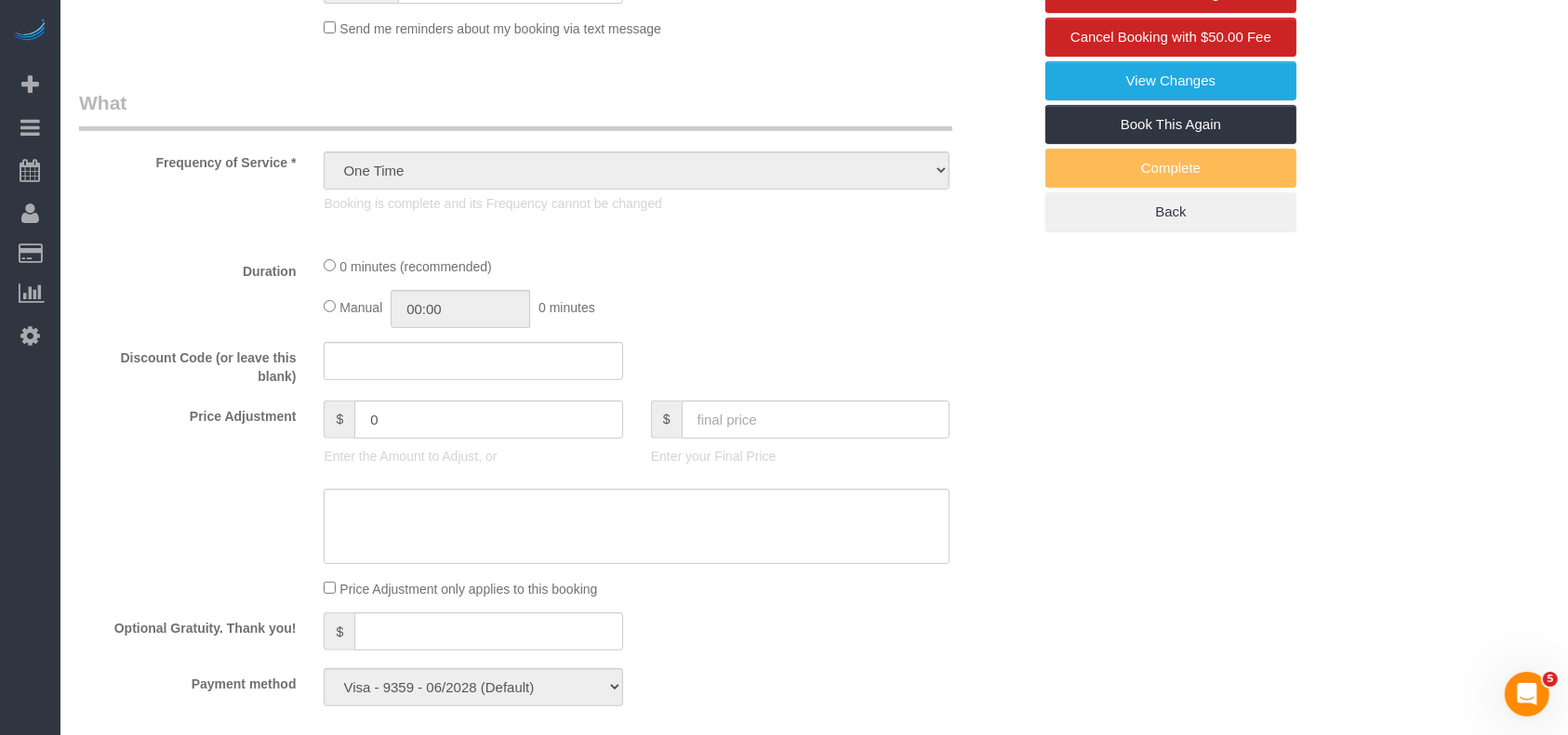
select select "object:5550"
select select "3"
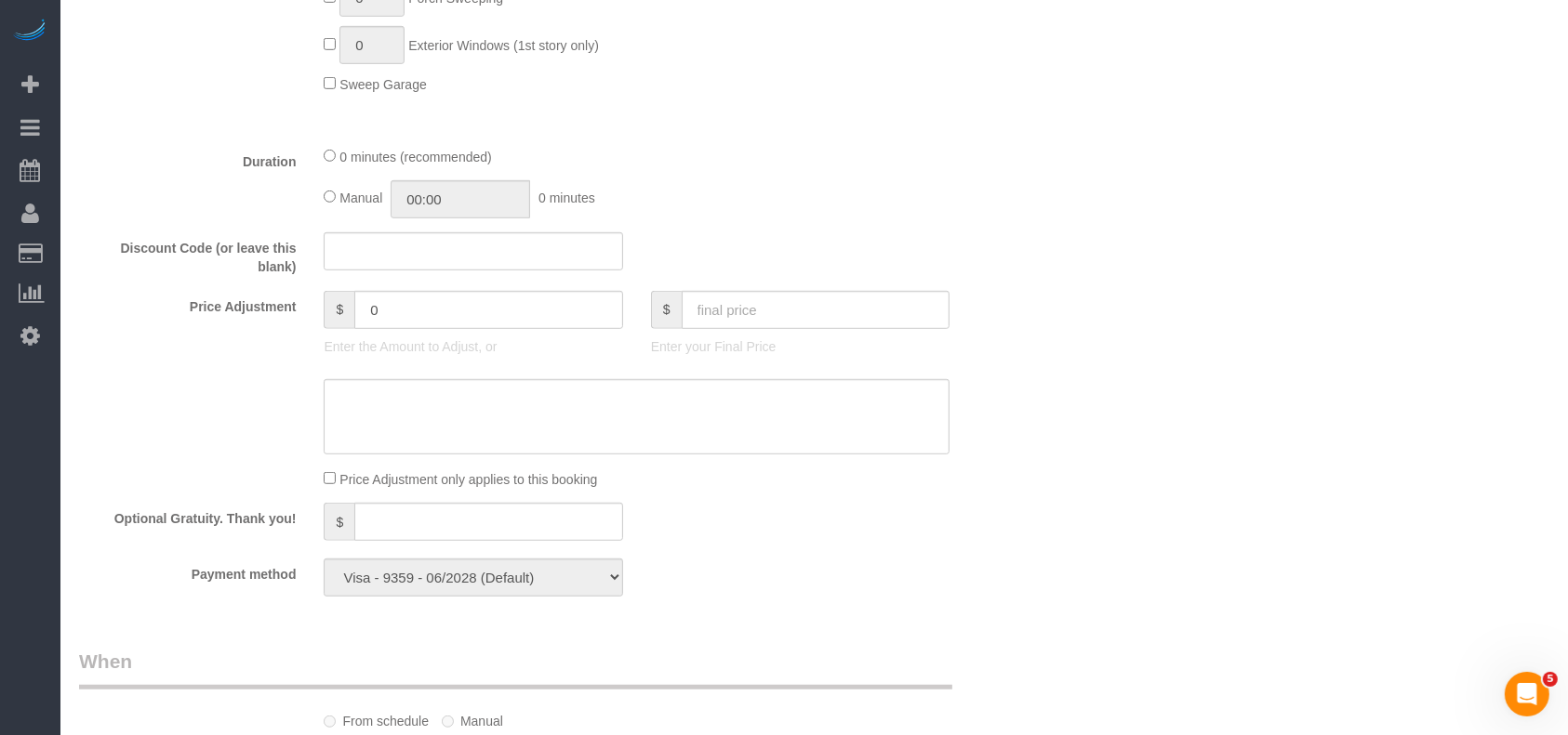
scroll to position [1115, 0]
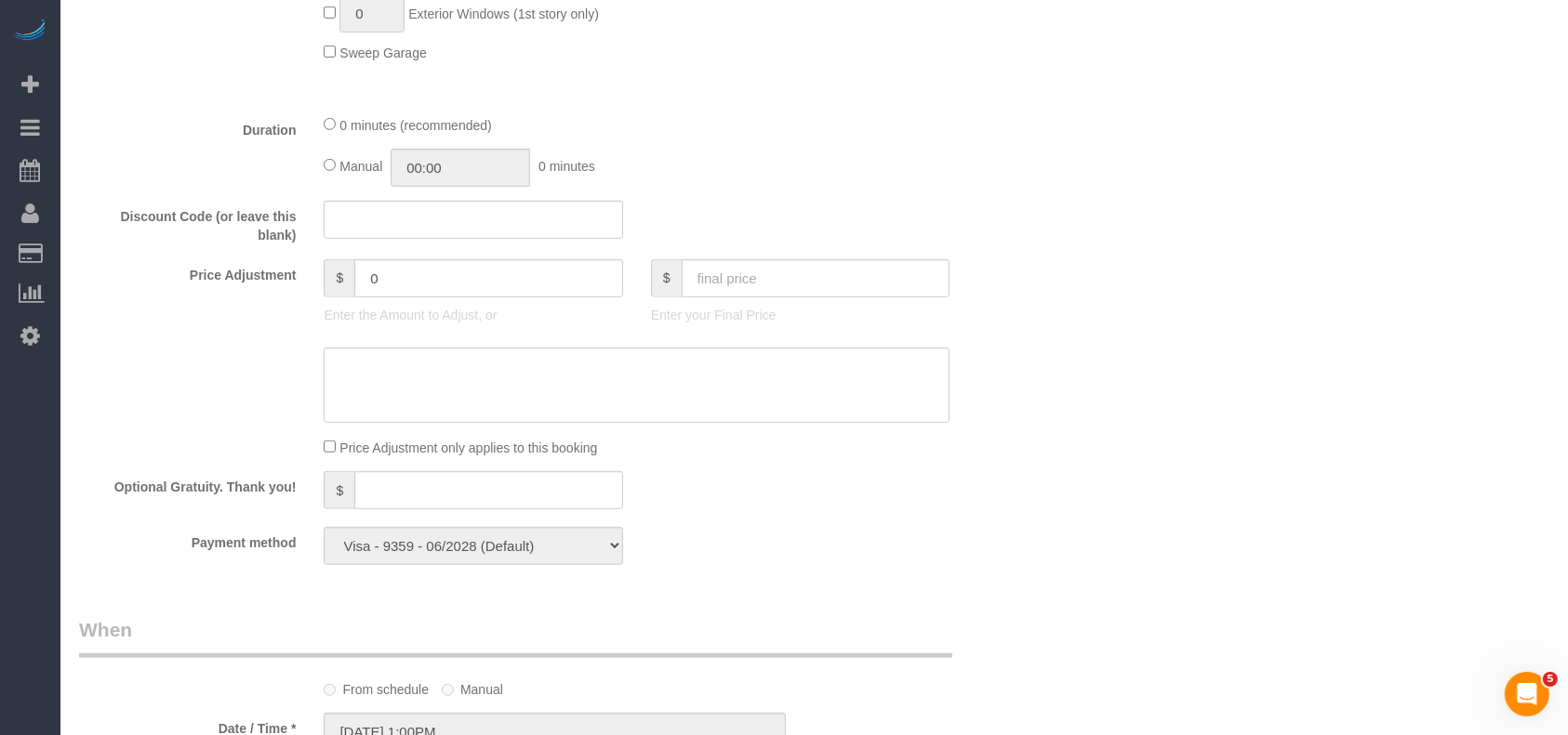
drag, startPoint x: 60, startPoint y: 545, endPoint x: 111, endPoint y: 495, distance: 71.4
click at [62, 542] on div "33 Beta Your Notifications You have 0 alerts × You have 3 to charge for [DATE] …" at bounding box center [784, 289] width 1568 height 2807
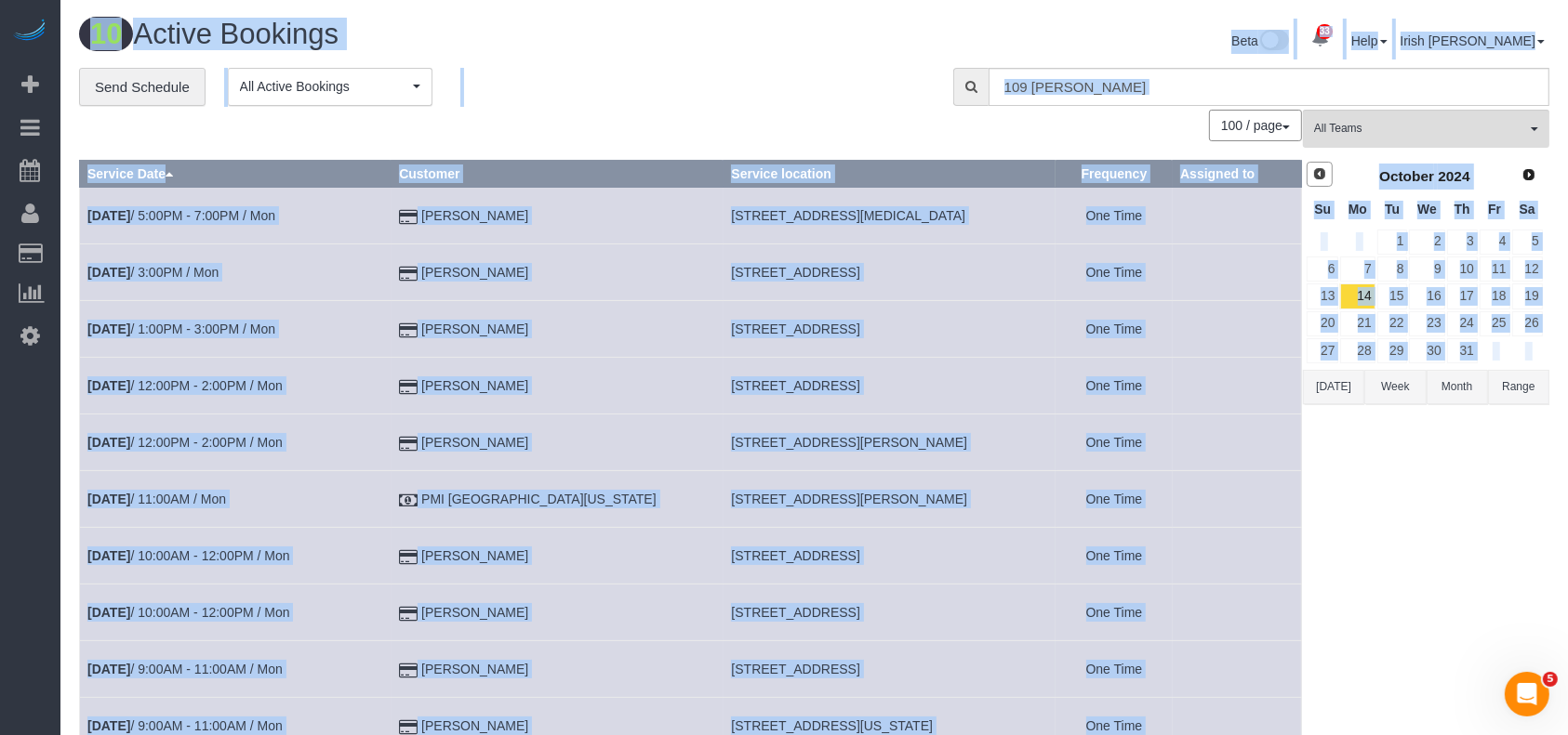
click at [1318, 175] on span "Prev" at bounding box center [1319, 174] width 15 height 15
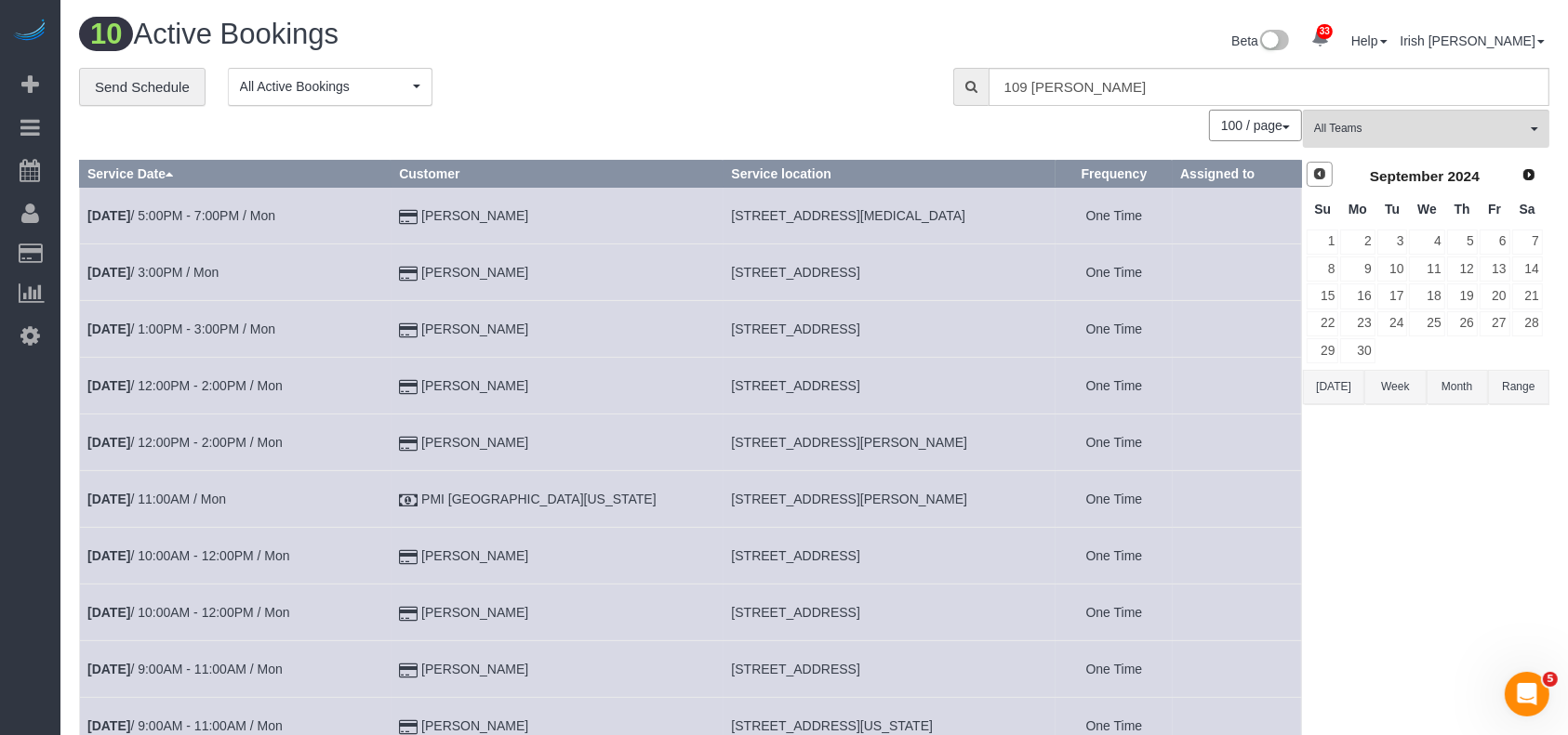
click at [1318, 175] on span "Prev" at bounding box center [1319, 174] width 15 height 15
click at [1317, 175] on span "Prev" at bounding box center [1319, 174] width 15 height 15
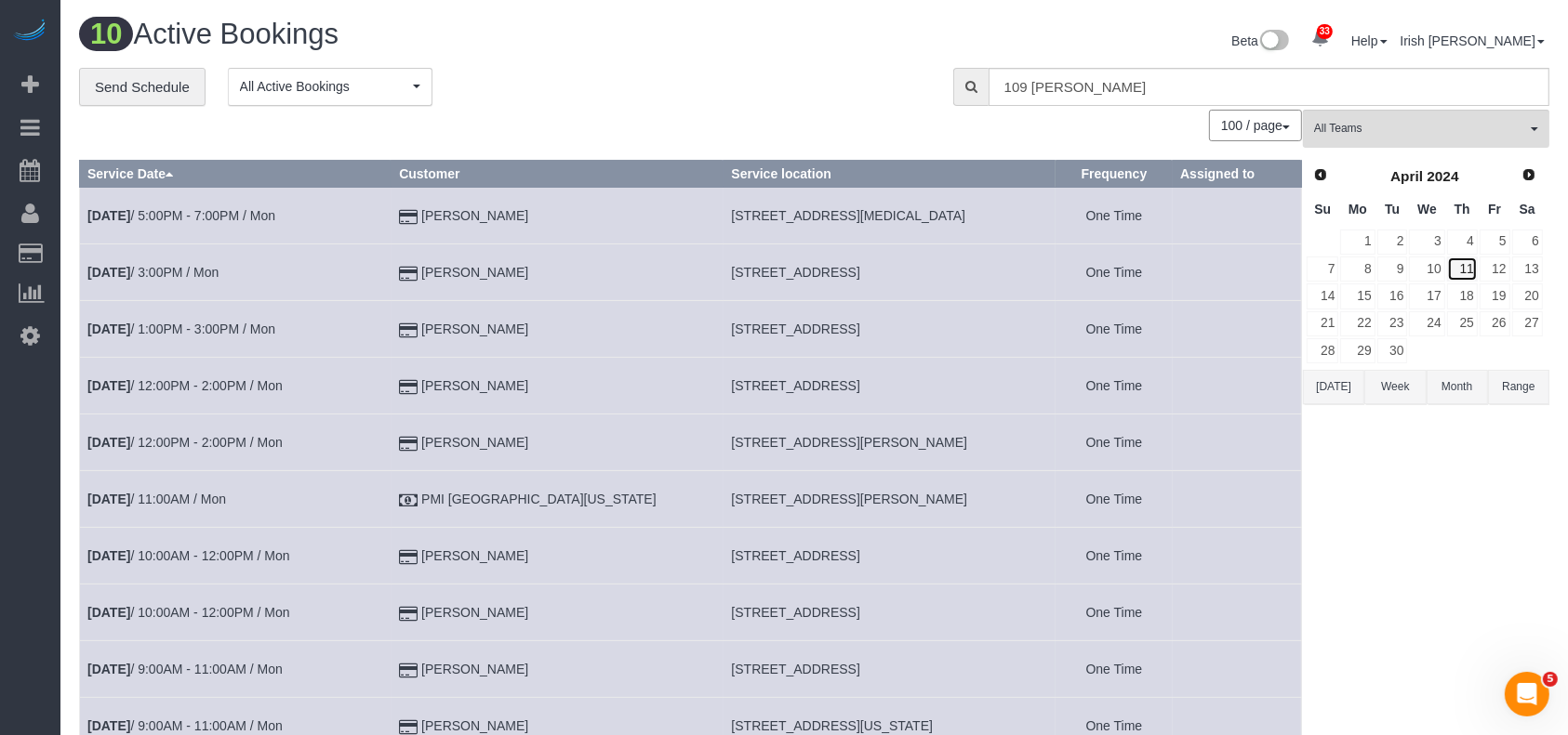
click at [1473, 268] on link "11" at bounding box center [1462, 269] width 30 height 26
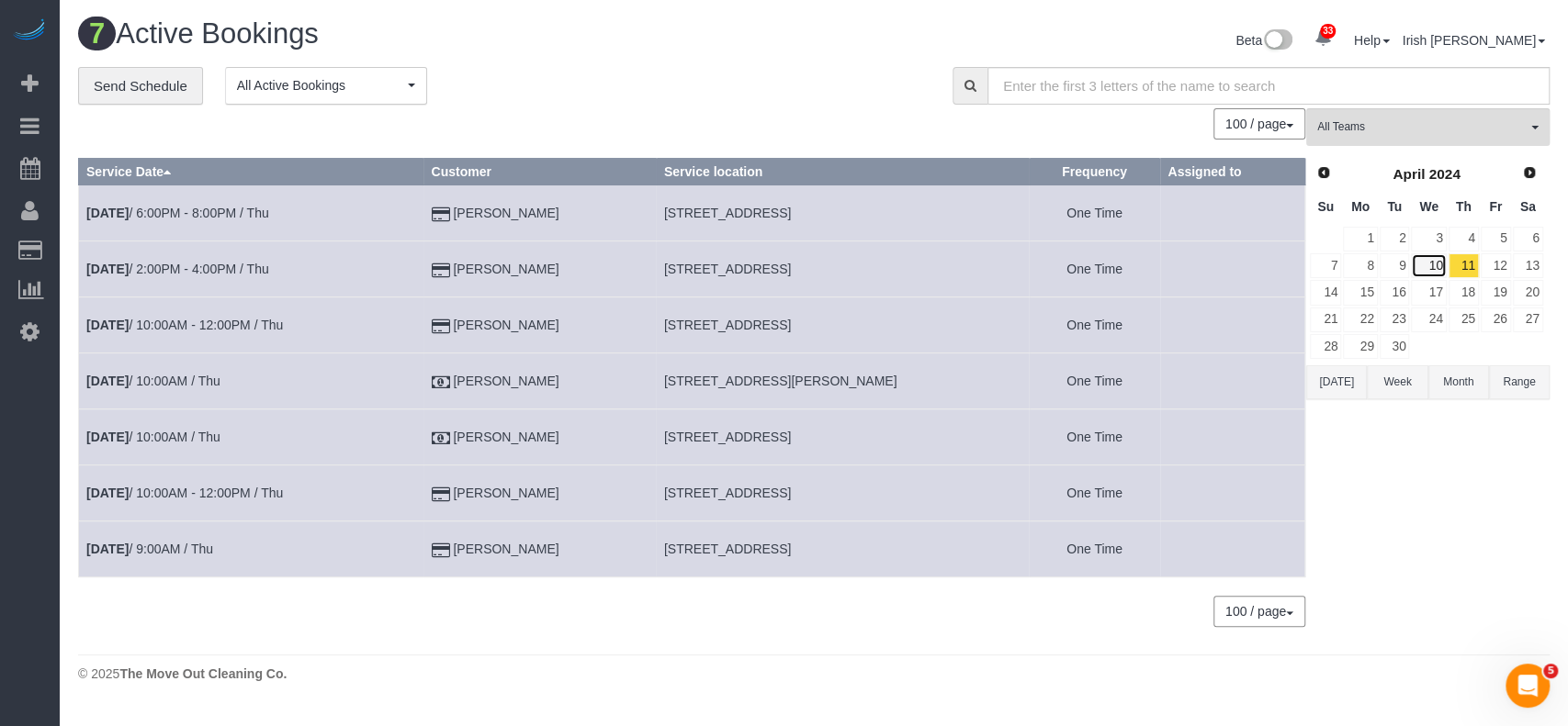
click at [1434, 264] on link "10" at bounding box center [1428, 266] width 35 height 25
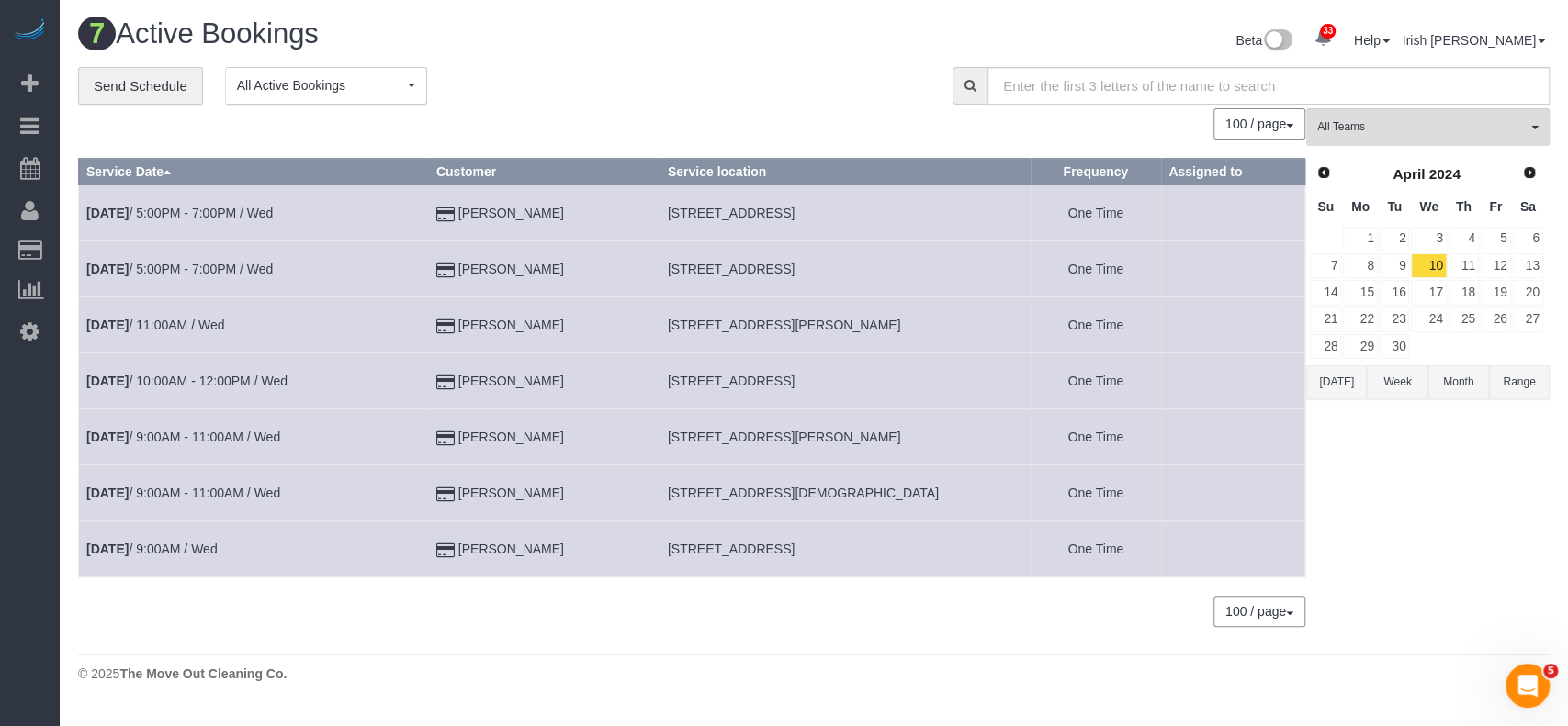
click at [160, 121] on div "100 / page 10 / page 20 / page 30 / page 40 / page 50 / page 100 / page" at bounding box center [690, 124] width 1227 height 31
click at [1493, 259] on link "12" at bounding box center [1495, 266] width 30 height 25
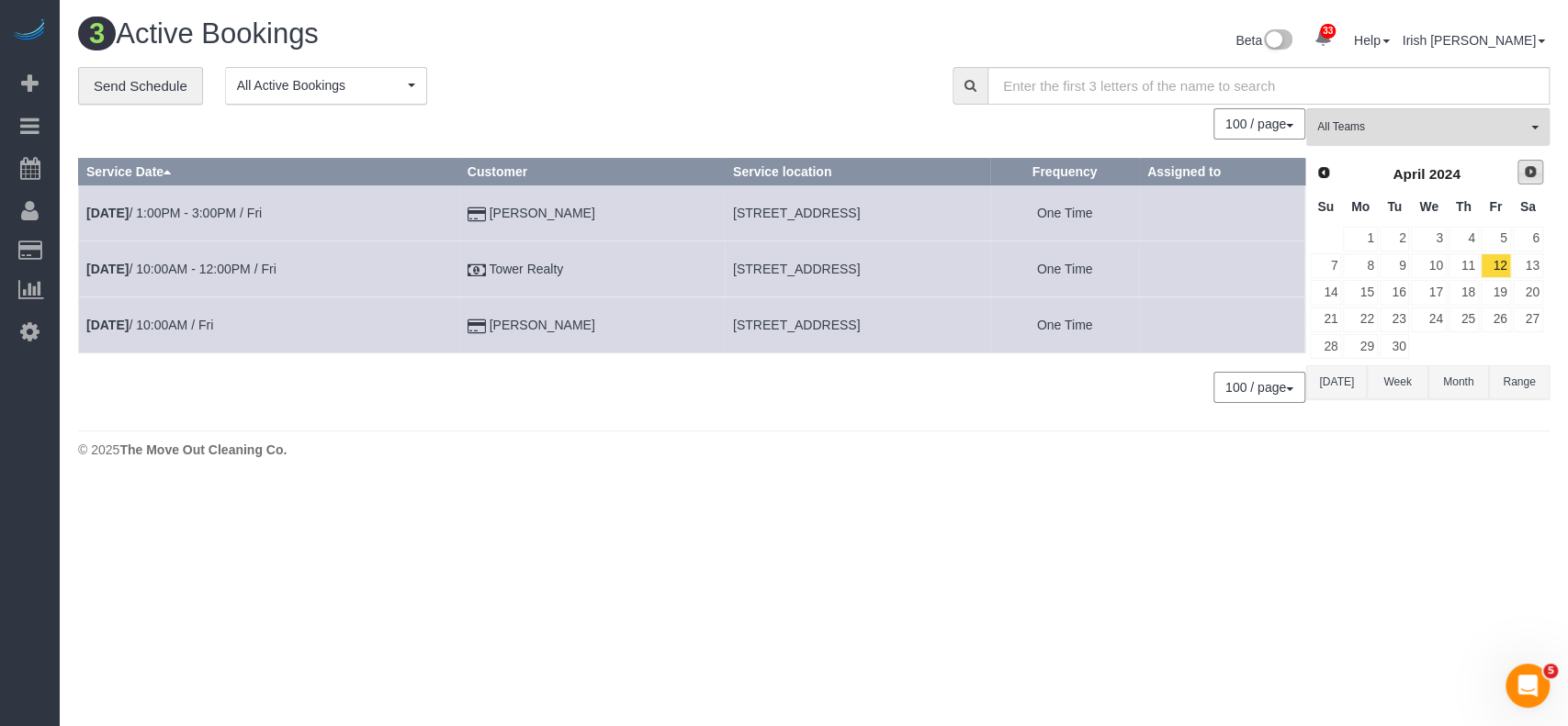
click at [1529, 176] on span "Next" at bounding box center [1529, 172] width 15 height 15
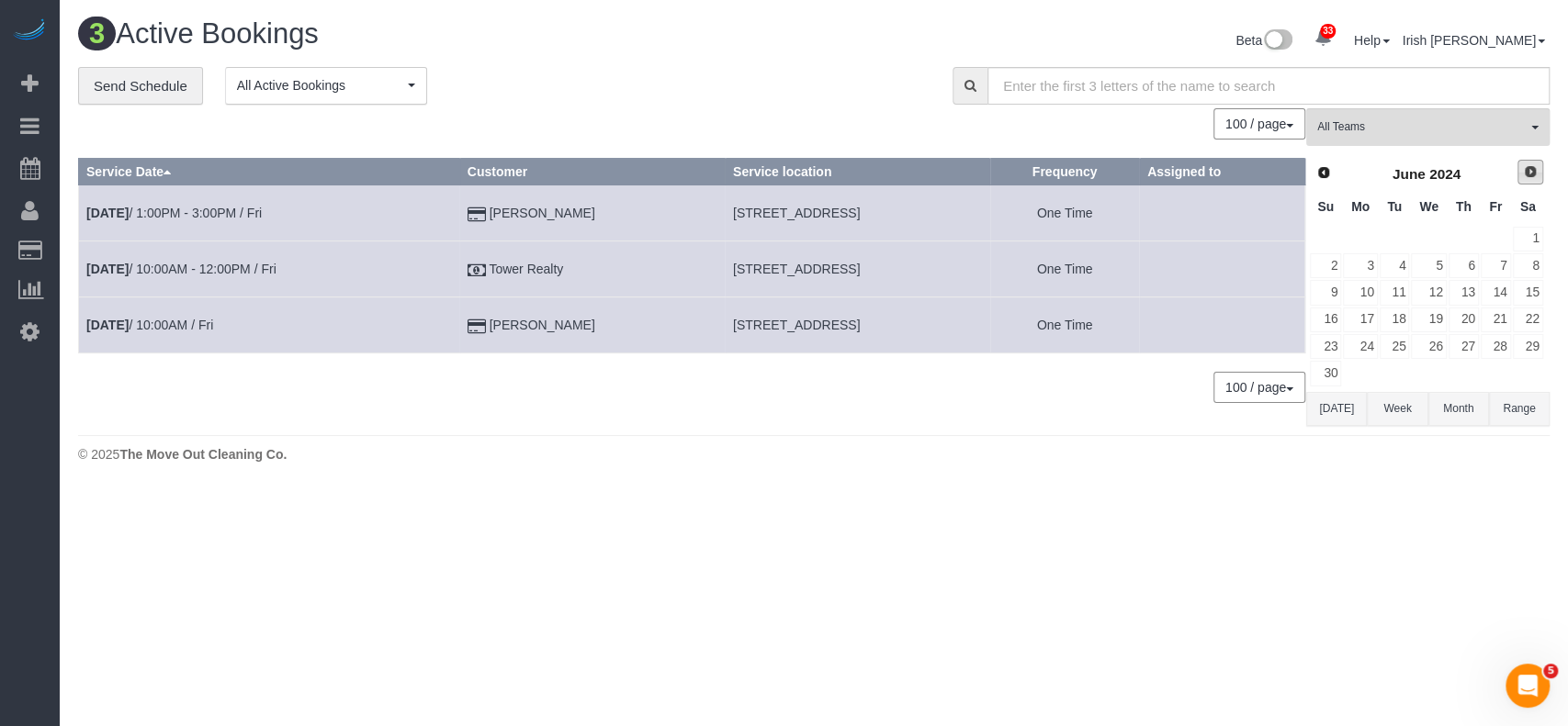
click at [1529, 176] on span "Next" at bounding box center [1529, 172] width 15 height 15
click at [1529, 175] on span "Next" at bounding box center [1529, 172] width 15 height 15
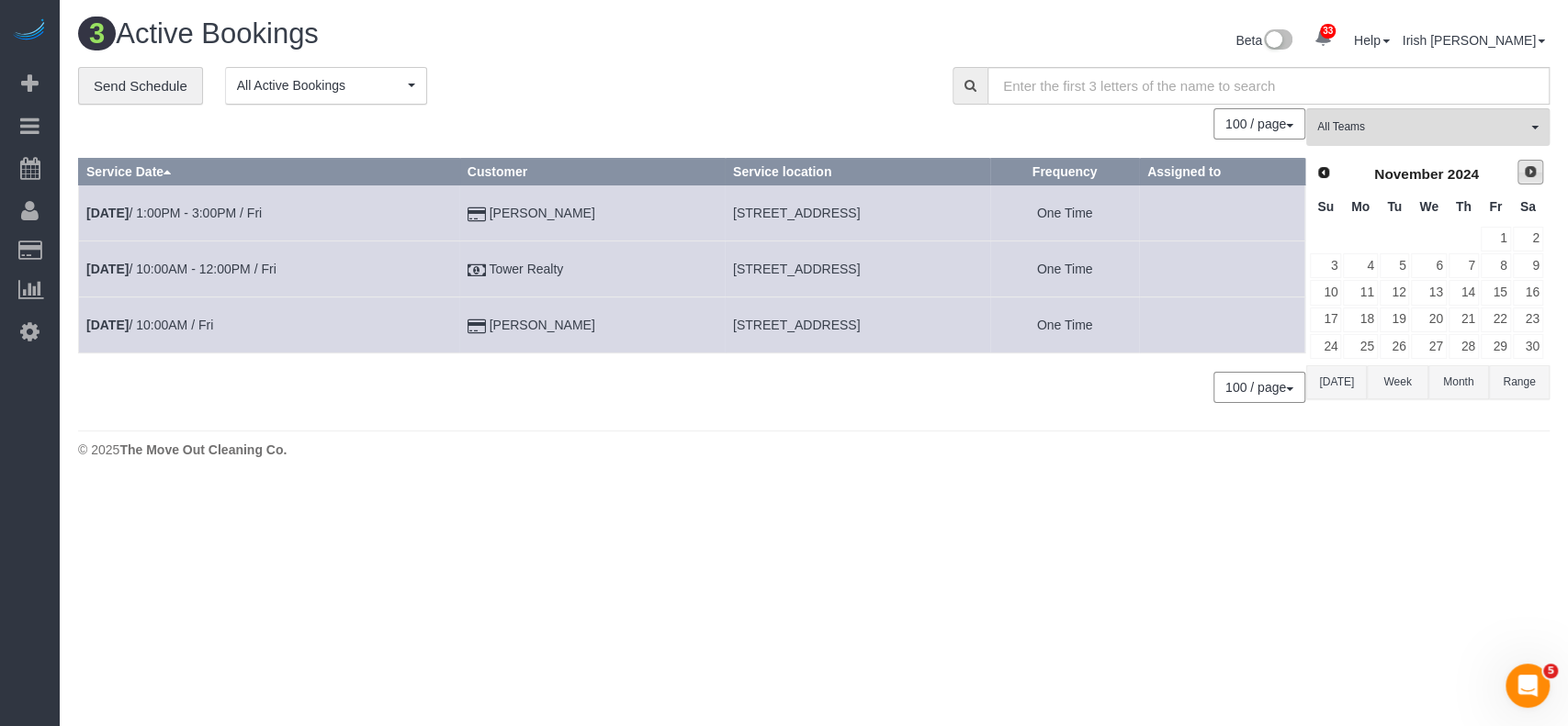
click at [1528, 175] on span "Next" at bounding box center [1529, 172] width 15 height 15
click at [1527, 175] on span "Next" at bounding box center [1529, 172] width 15 height 15
click at [1524, 176] on span "Next" at bounding box center [1529, 172] width 15 height 15
click at [1504, 261] on link "11" at bounding box center [1495, 266] width 30 height 25
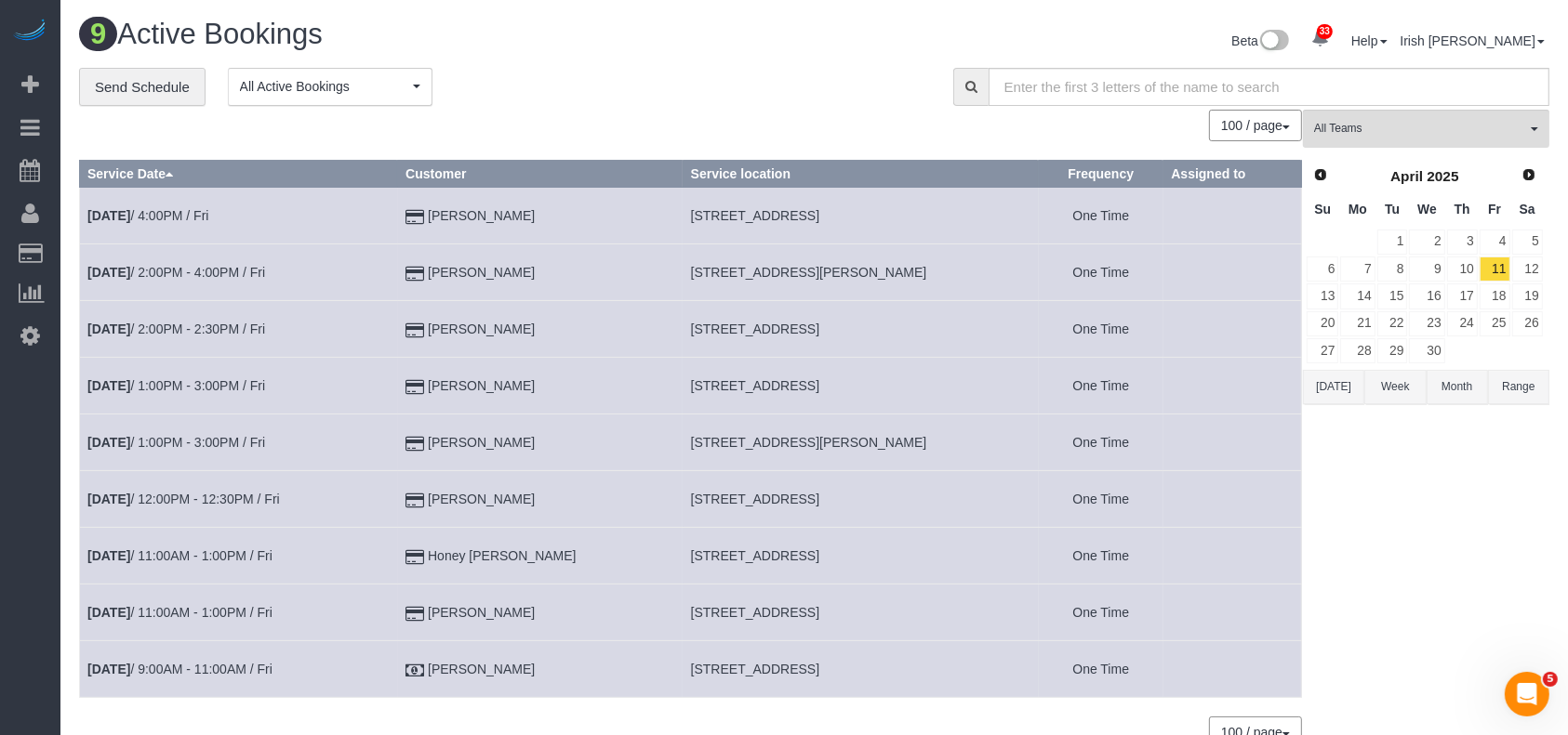
click at [284, 671] on td "[DATE] 9:00AM - 11:00AM / Fri" at bounding box center [239, 669] width 318 height 57
click at [253, 671] on link "[DATE] 9:00AM - 11:00AM / Fri" at bounding box center [180, 668] width 185 height 15
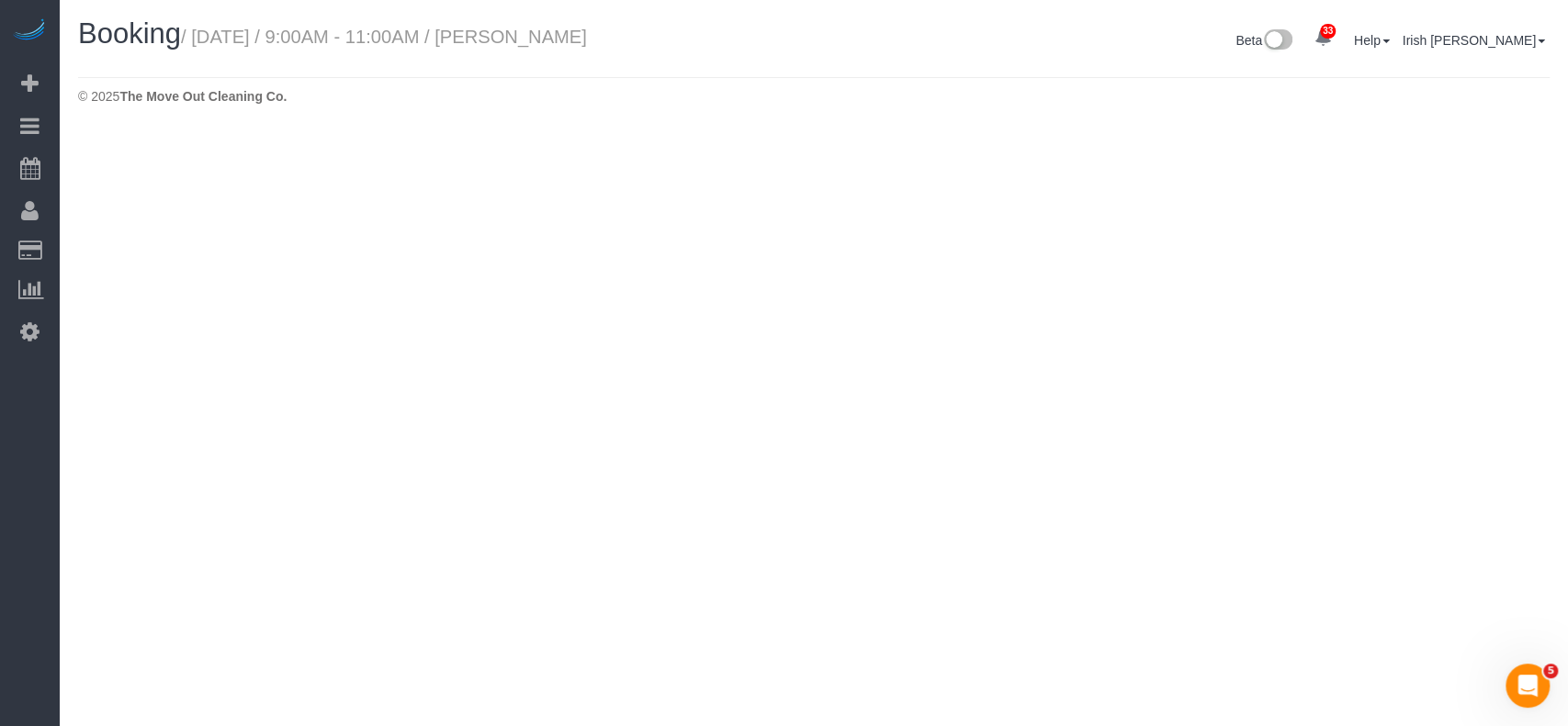
select select "[GEOGRAPHIC_DATA]"
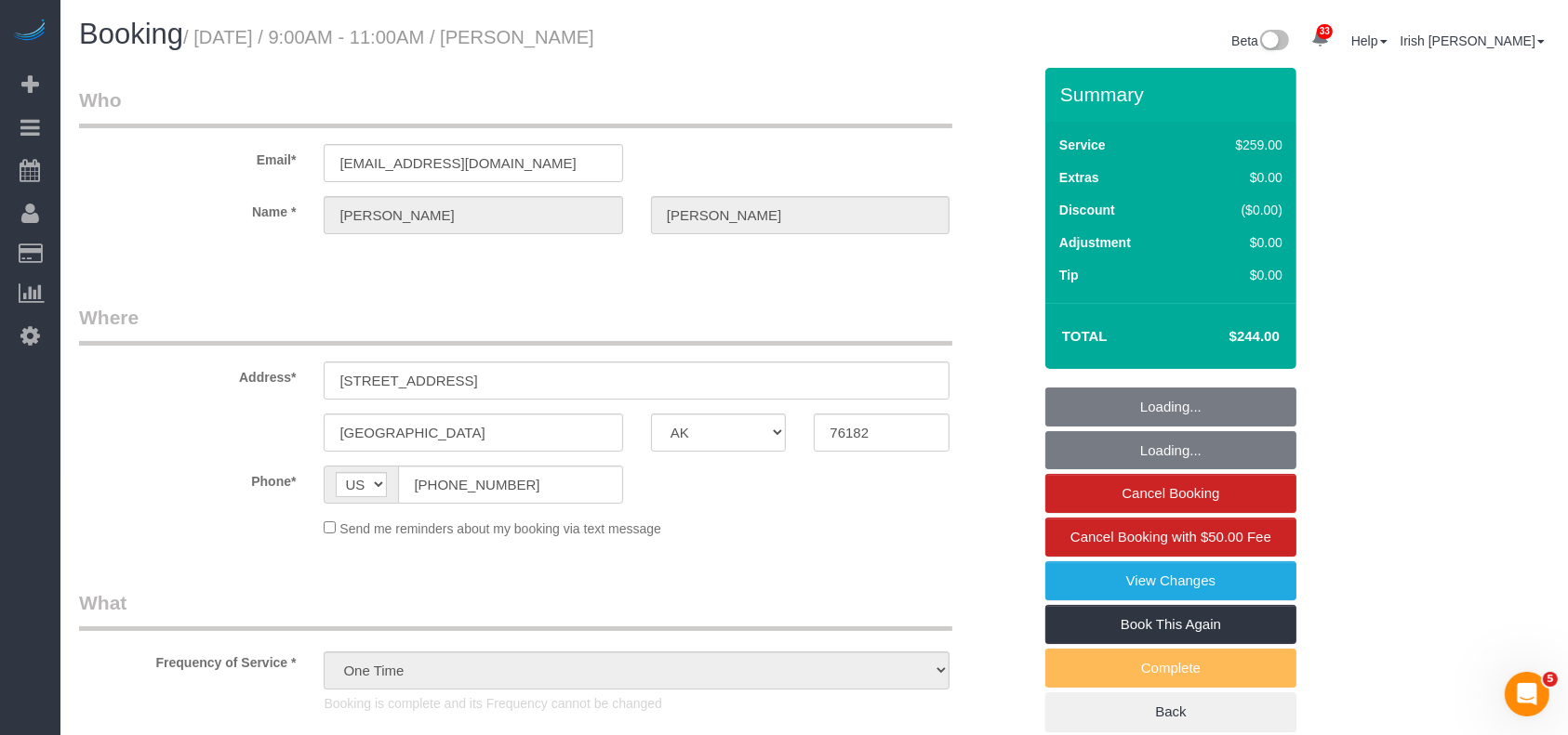
select select "object:6354"
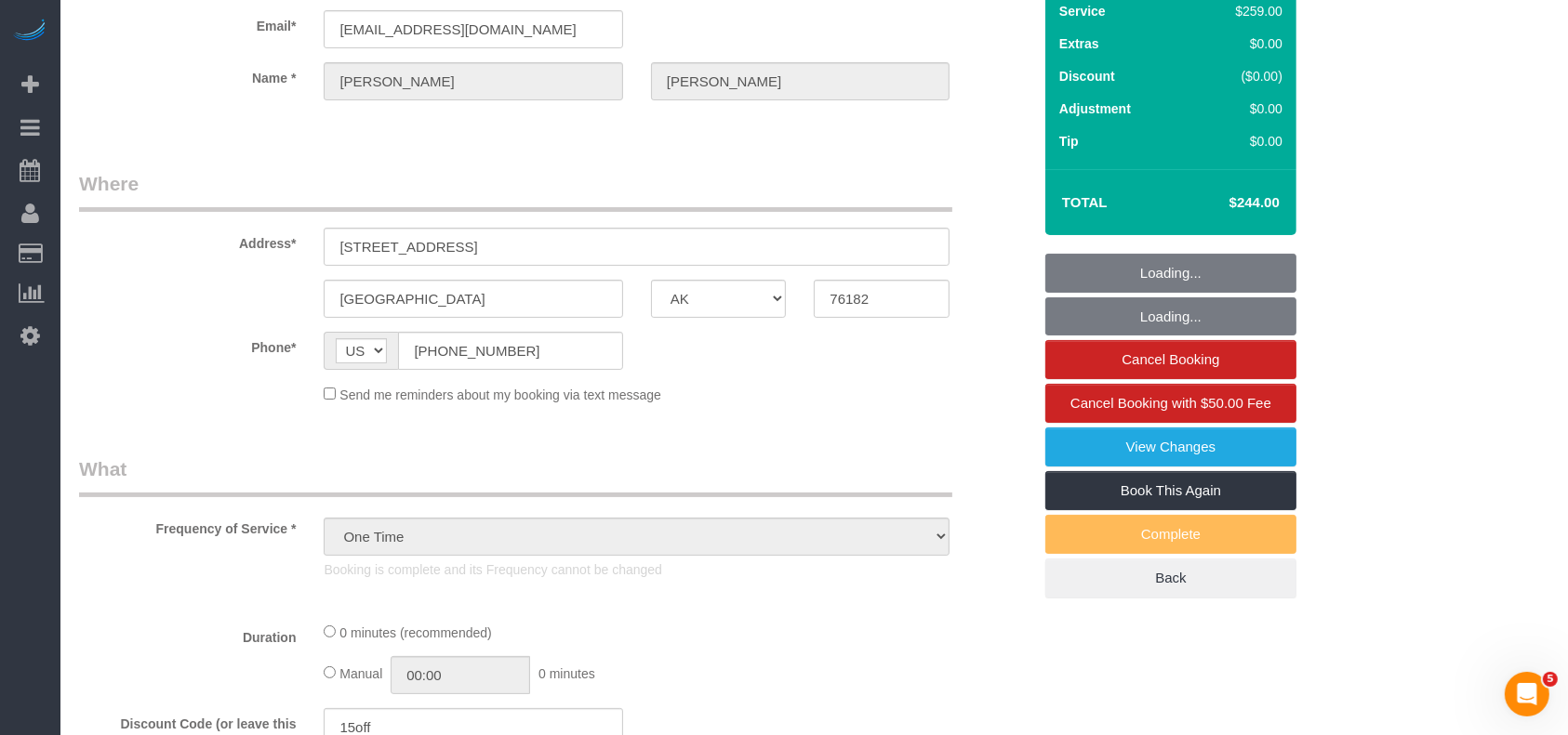
select select "3"
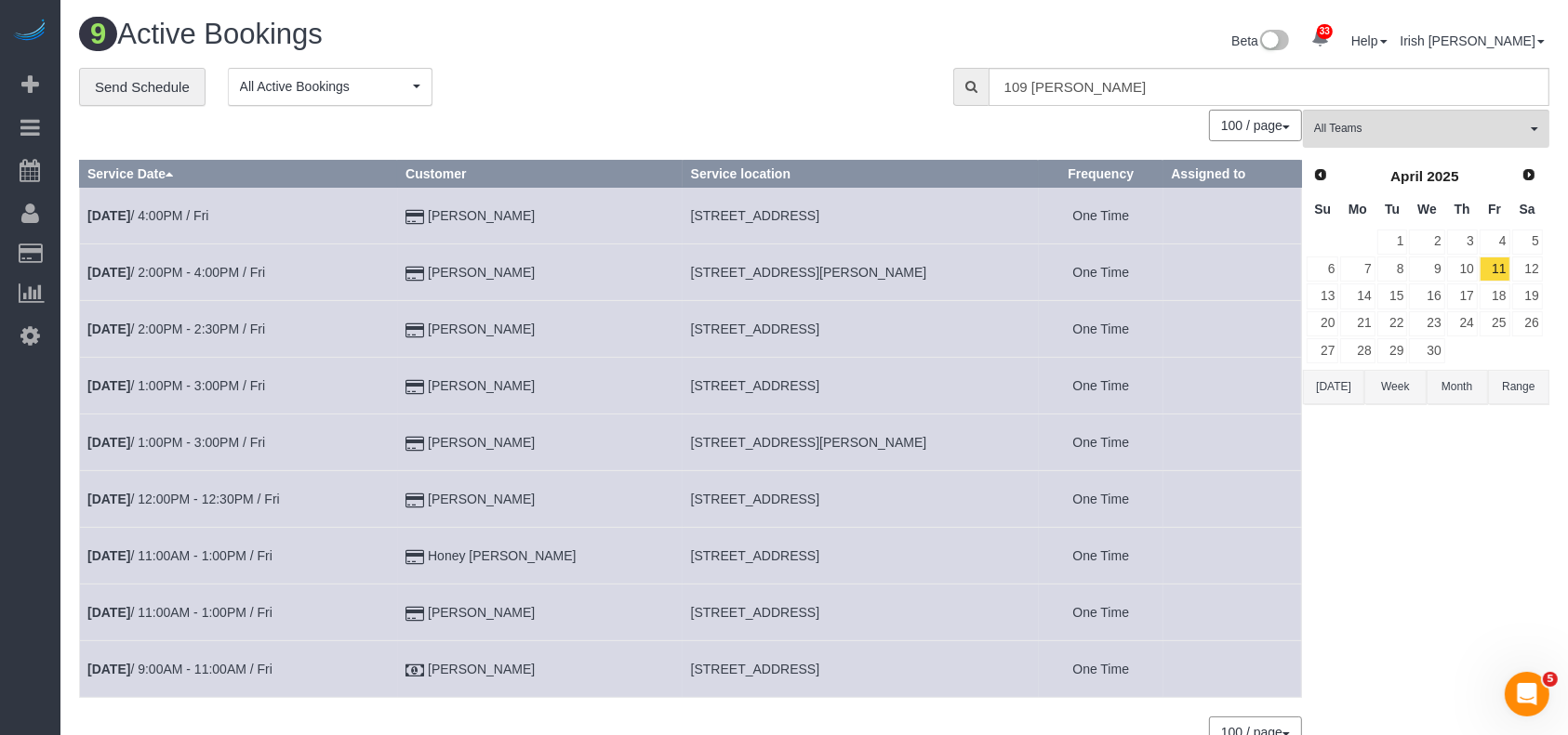
click at [1325, 383] on button "[DATE]" at bounding box center [1333, 387] width 62 height 34
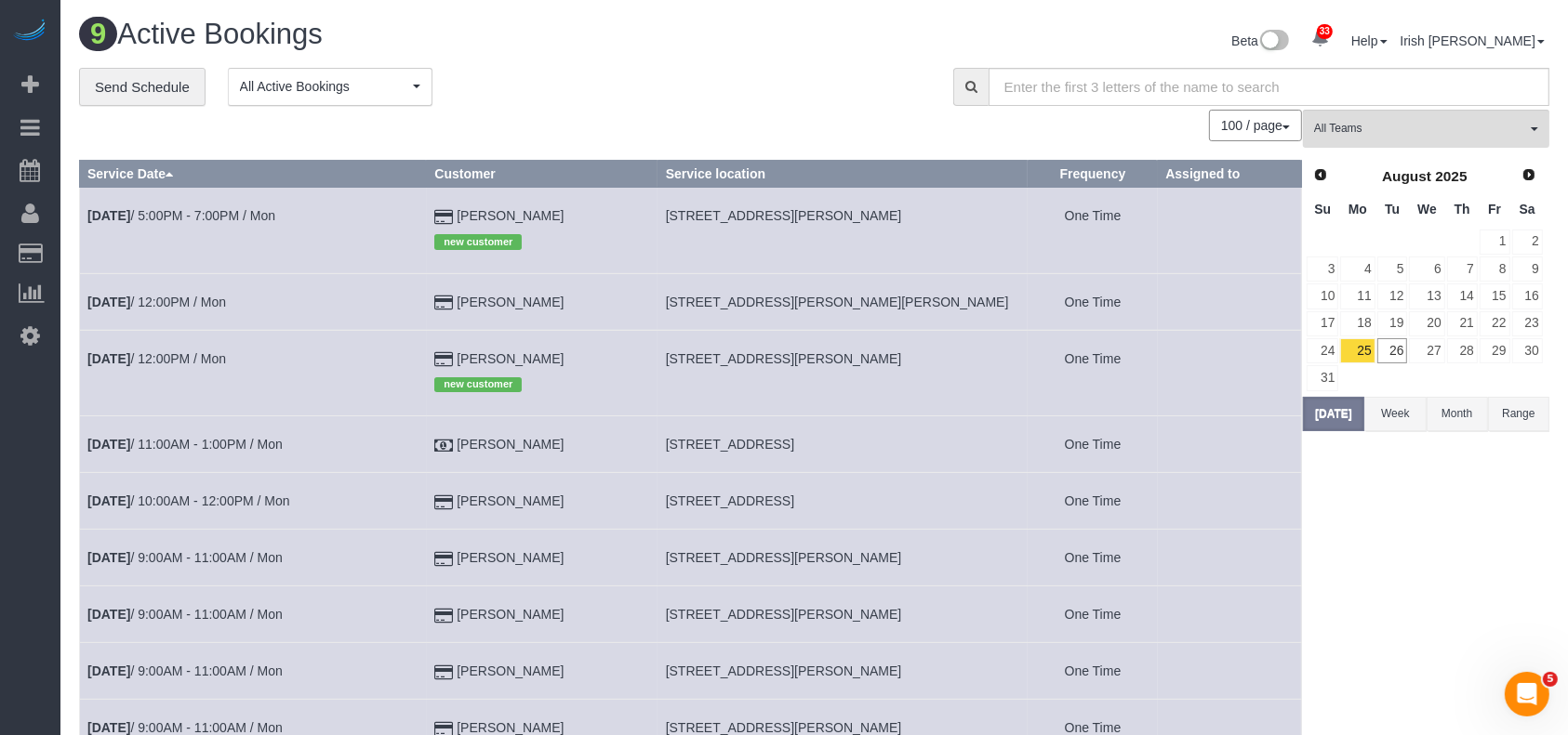
drag, startPoint x: 514, startPoint y: 301, endPoint x: 458, endPoint y: 301, distance: 56.0
click at [458, 301] on td "[PERSON_NAME]" at bounding box center [542, 301] width 231 height 57
drag, startPoint x: 0, startPoint y: 625, endPoint x: 40, endPoint y: 591, distance: 52.5
click at [0, 625] on div "33 Beta Your Notifications You have 0 alerts × You have 3 to charge for [DATE] …" at bounding box center [30, 367] width 61 height 735
